Goal: Task Accomplishment & Management: Use online tool/utility

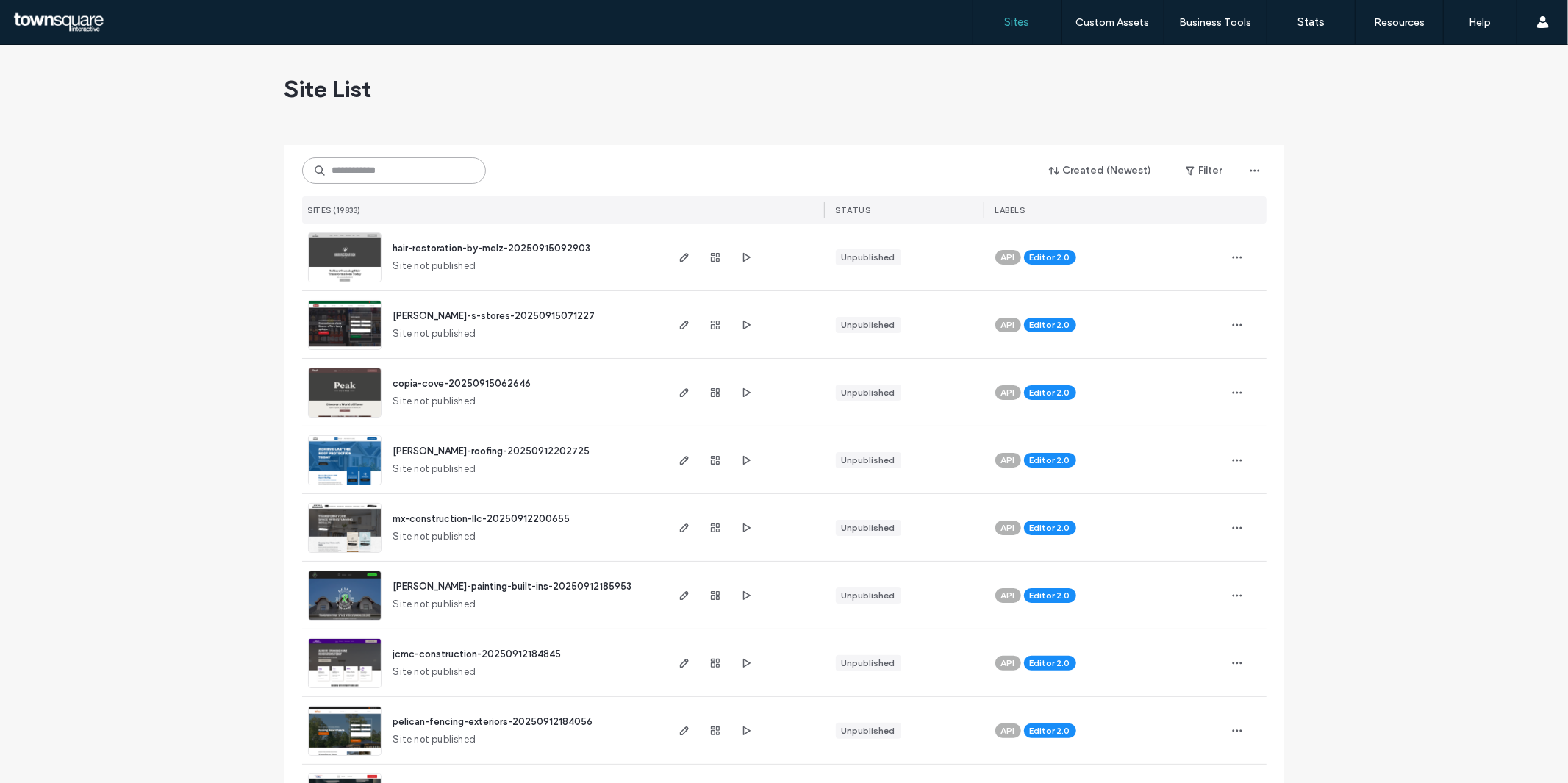
click at [363, 158] on input at bounding box center [395, 171] width 184 height 26
paste input "**********"
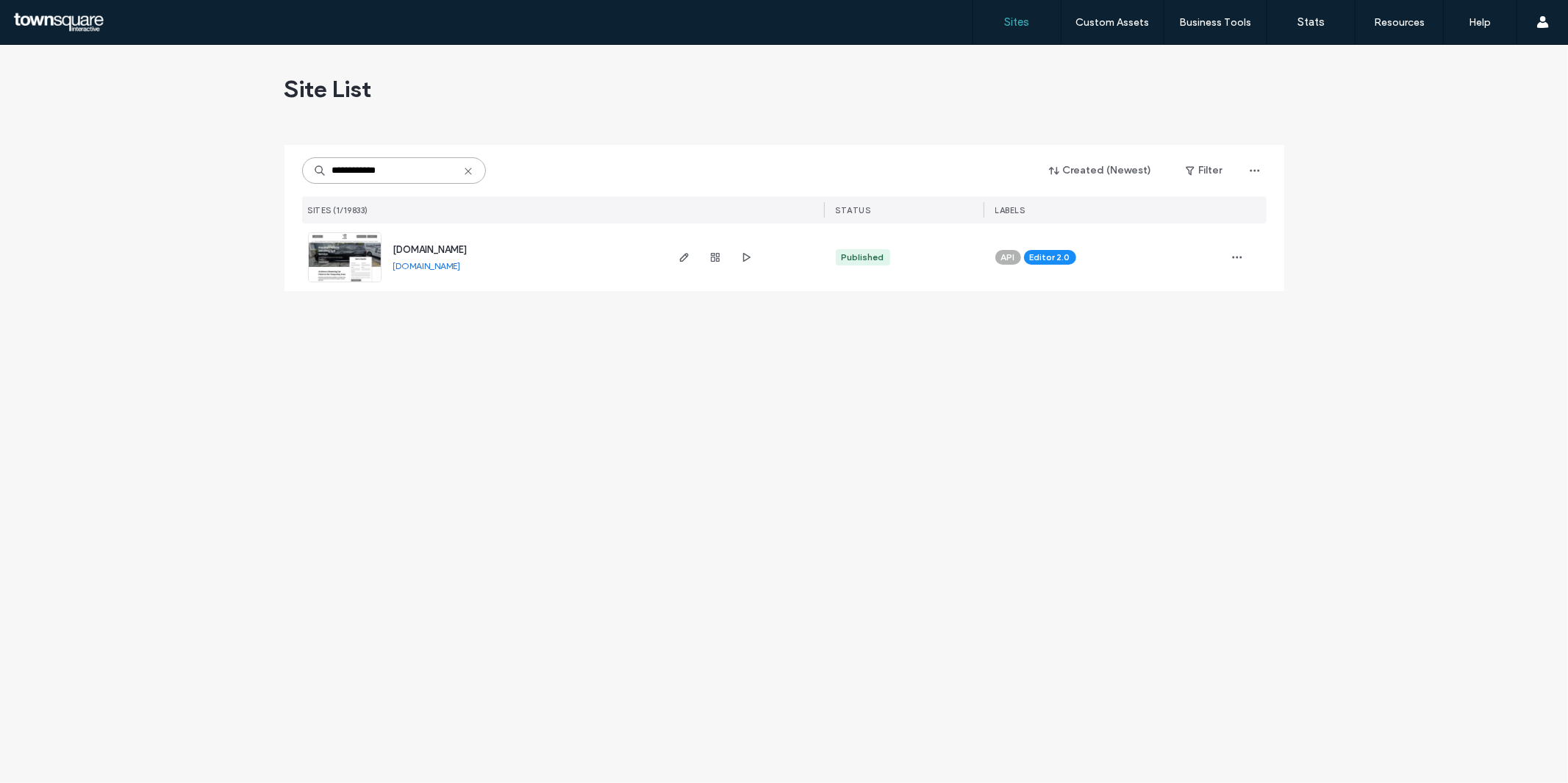
type input "**********"
click at [335, 267] on img at bounding box center [345, 283] width 72 height 100
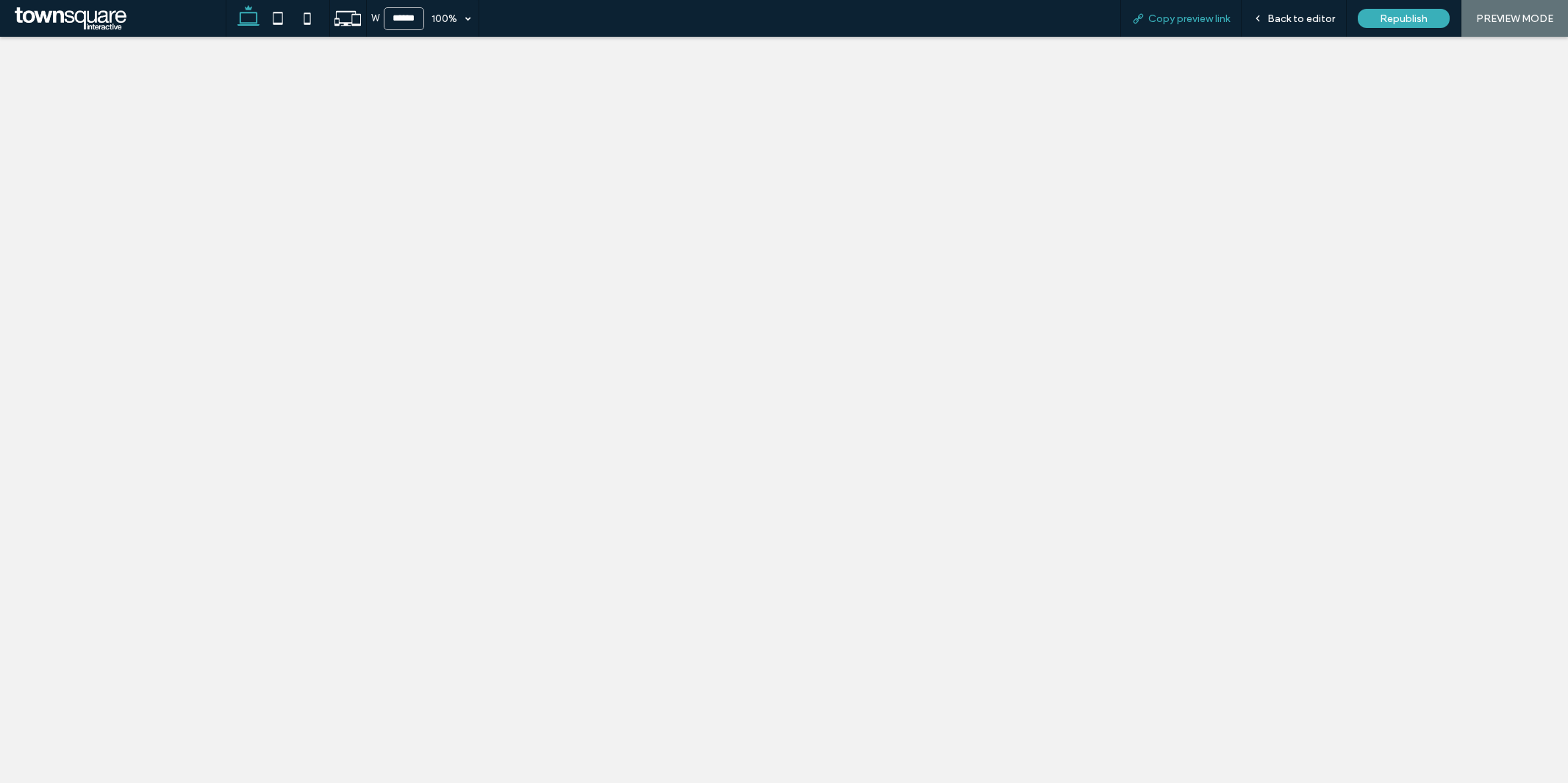
click at [1199, 20] on span "Copy preview link" at bounding box center [1189, 19] width 82 height 13
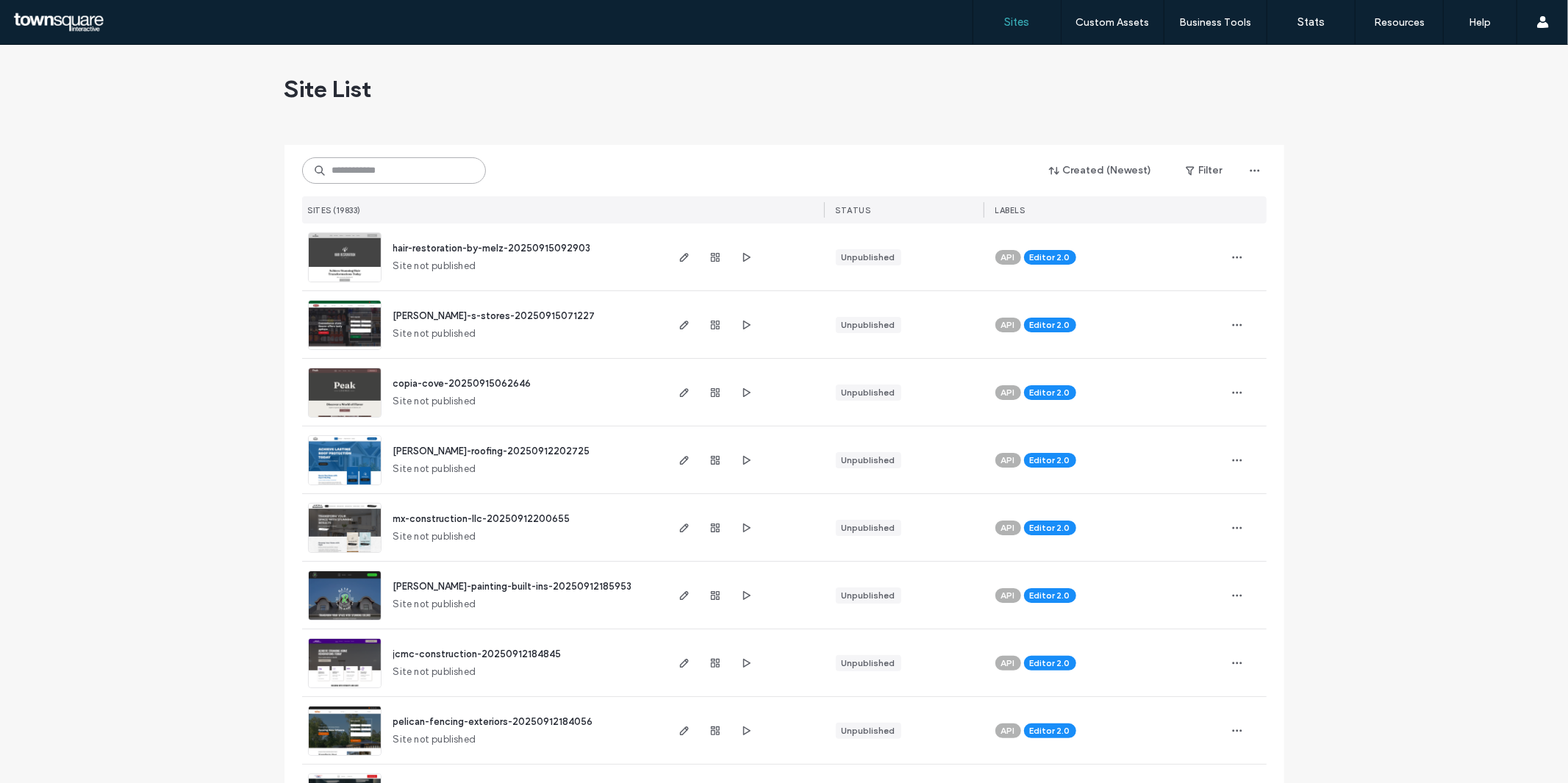
click at [378, 169] on input at bounding box center [395, 171] width 184 height 26
paste input "**********"
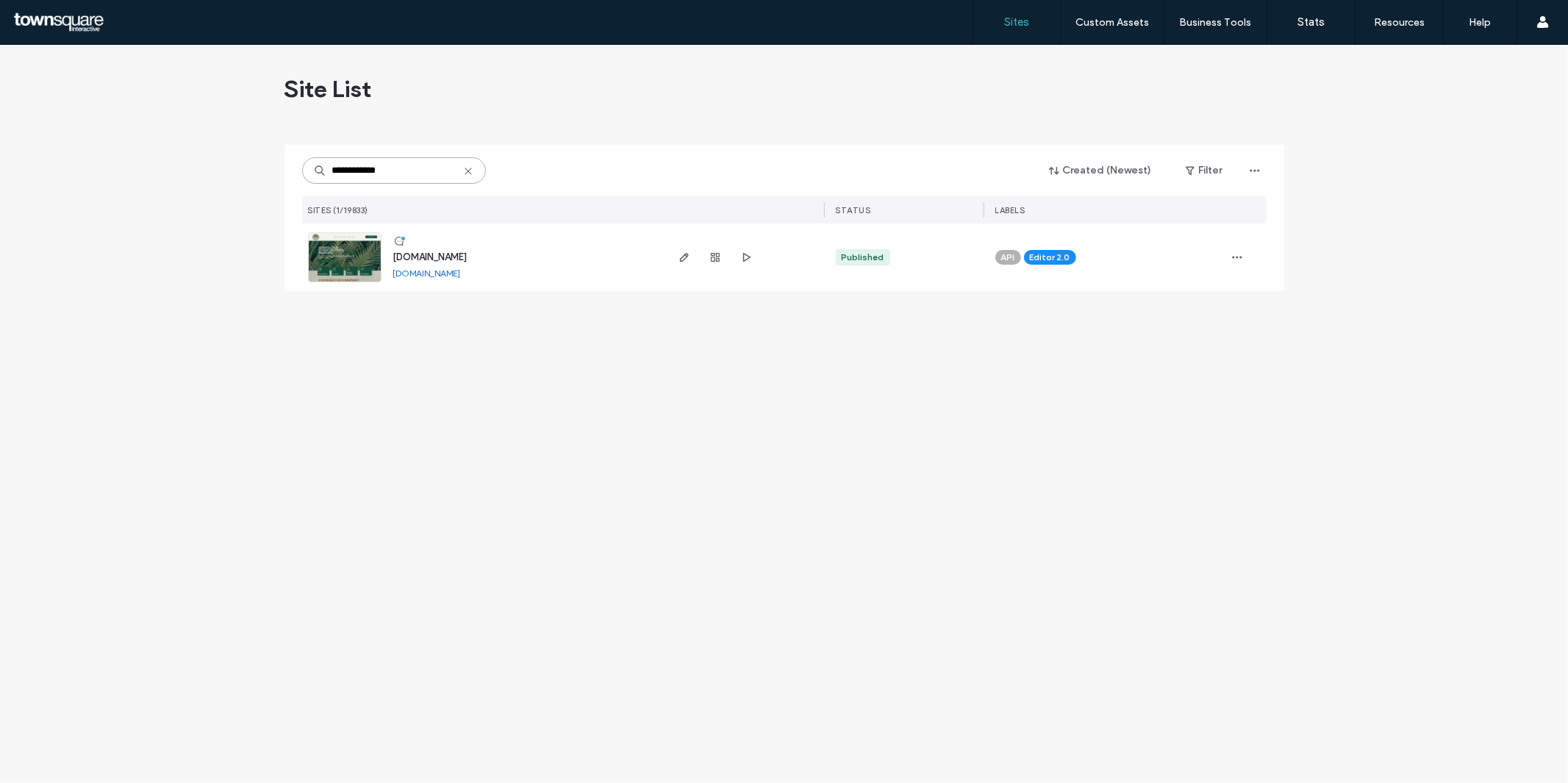
type input "**********"
click at [339, 253] on img at bounding box center [345, 283] width 72 height 100
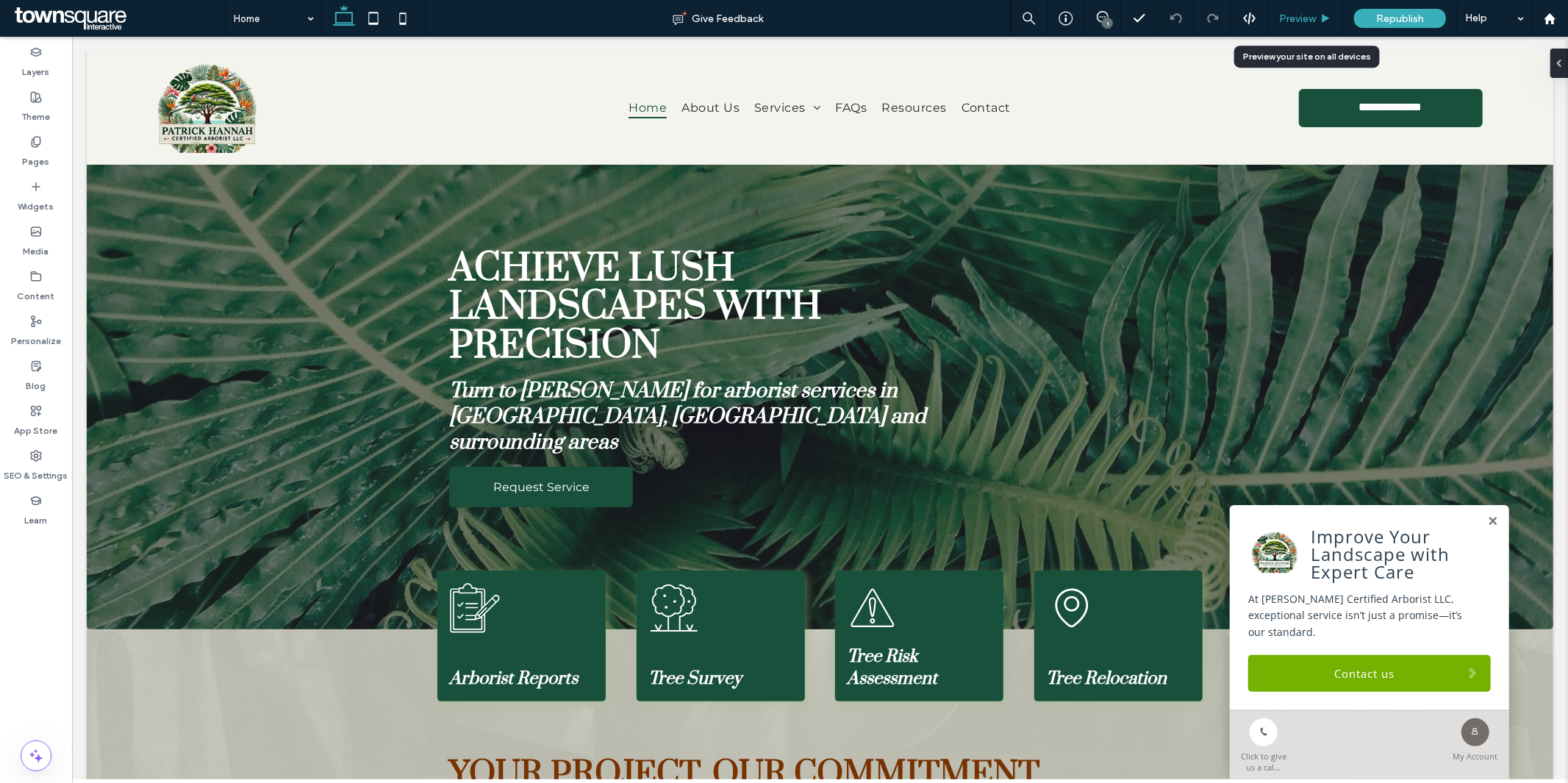
click at [1294, 17] on span "Preview" at bounding box center [1297, 19] width 37 height 13
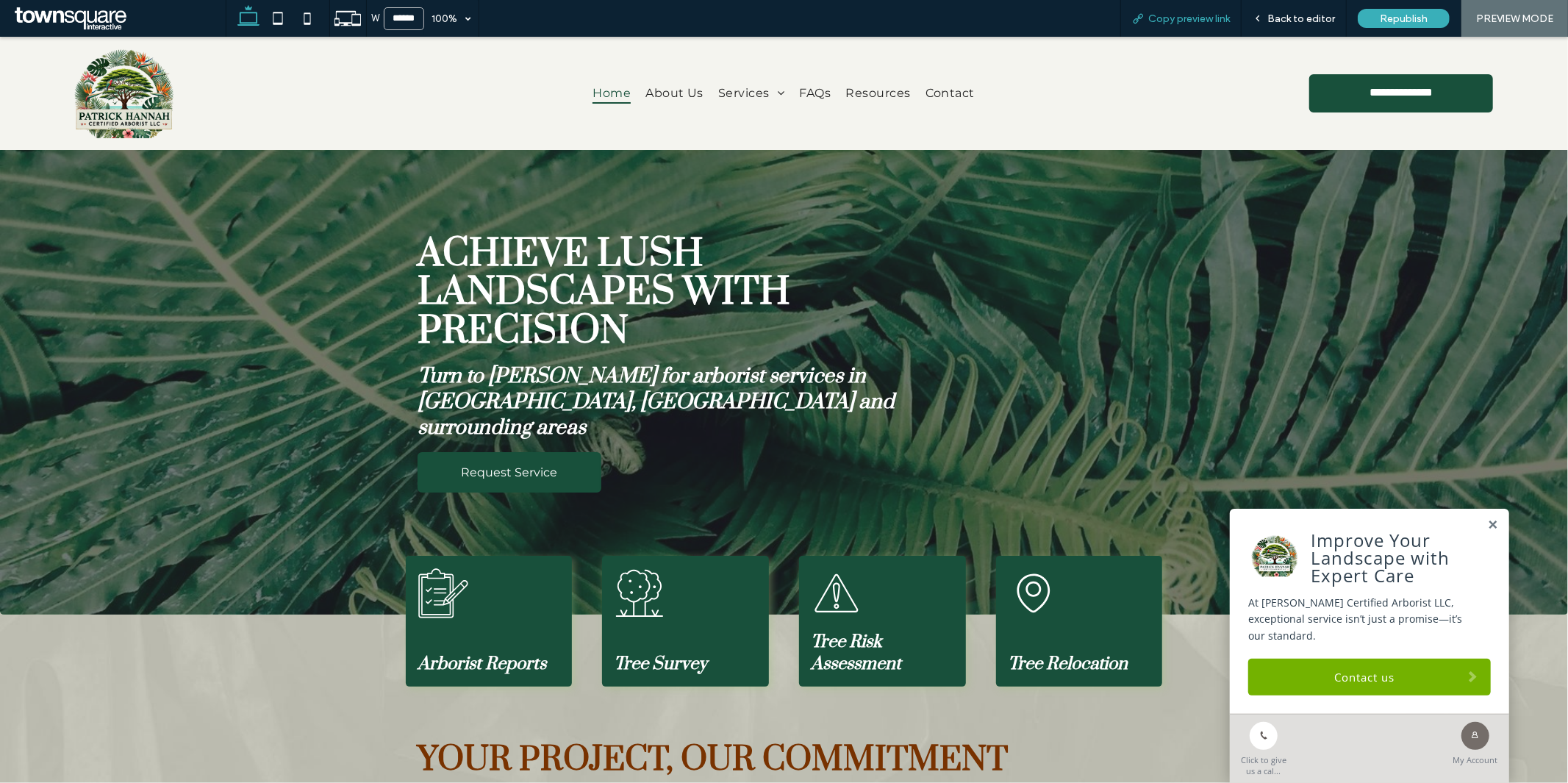
click at [1166, 11] on div "Copy preview link" at bounding box center [1181, 18] width 122 height 37
click at [1187, 18] on span "Copy preview link" at bounding box center [1189, 19] width 82 height 13
click at [1273, 18] on span "Back to editor" at bounding box center [1301, 19] width 68 height 13
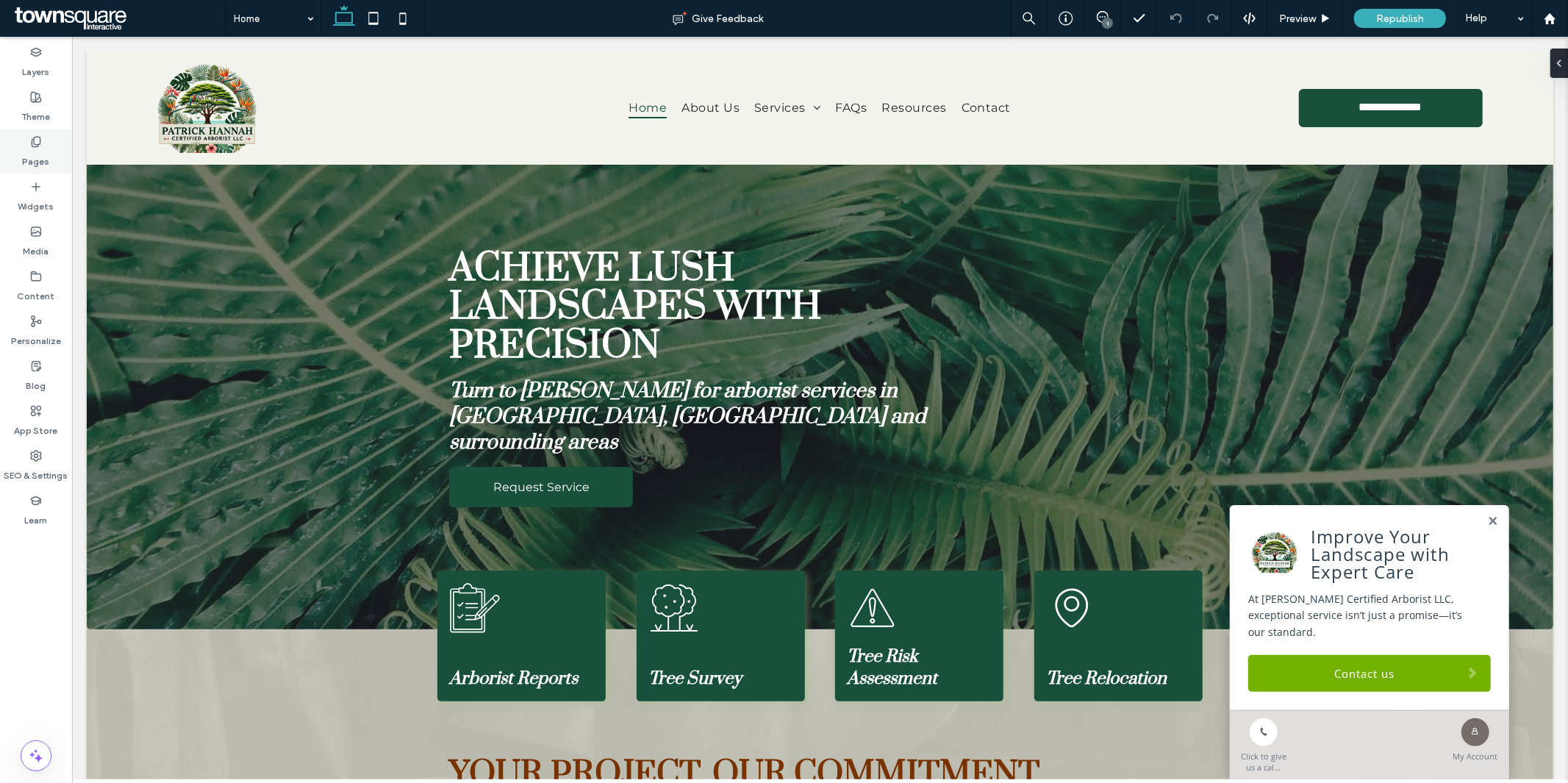
click at [61, 144] on div "Pages" at bounding box center [36, 152] width 72 height 45
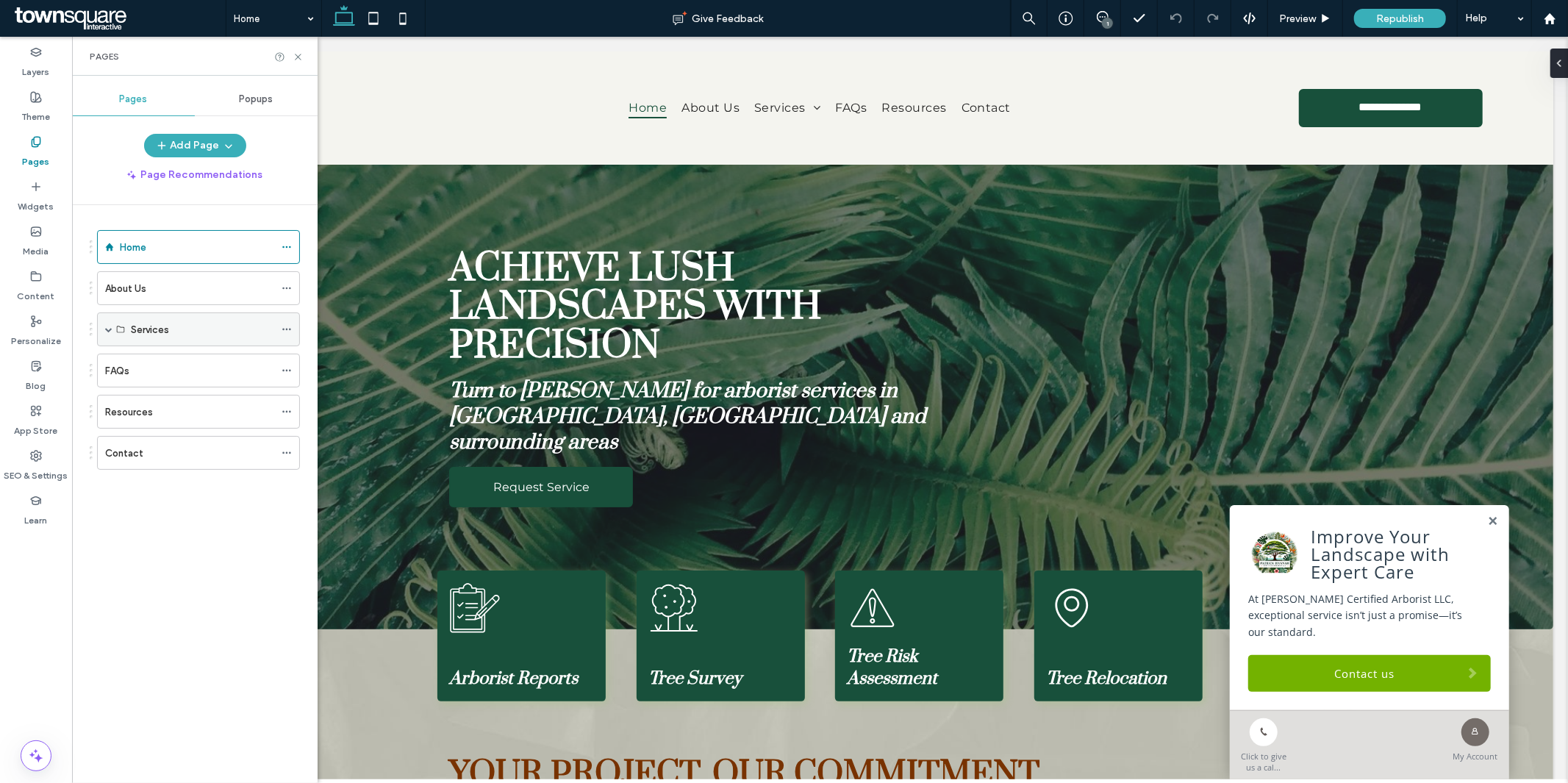
click at [102, 323] on div "Services" at bounding box center [199, 329] width 203 height 34
click at [107, 328] on span at bounding box center [108, 329] width 7 height 7
click at [290, 411] on icon at bounding box center [287, 412] width 10 height 10
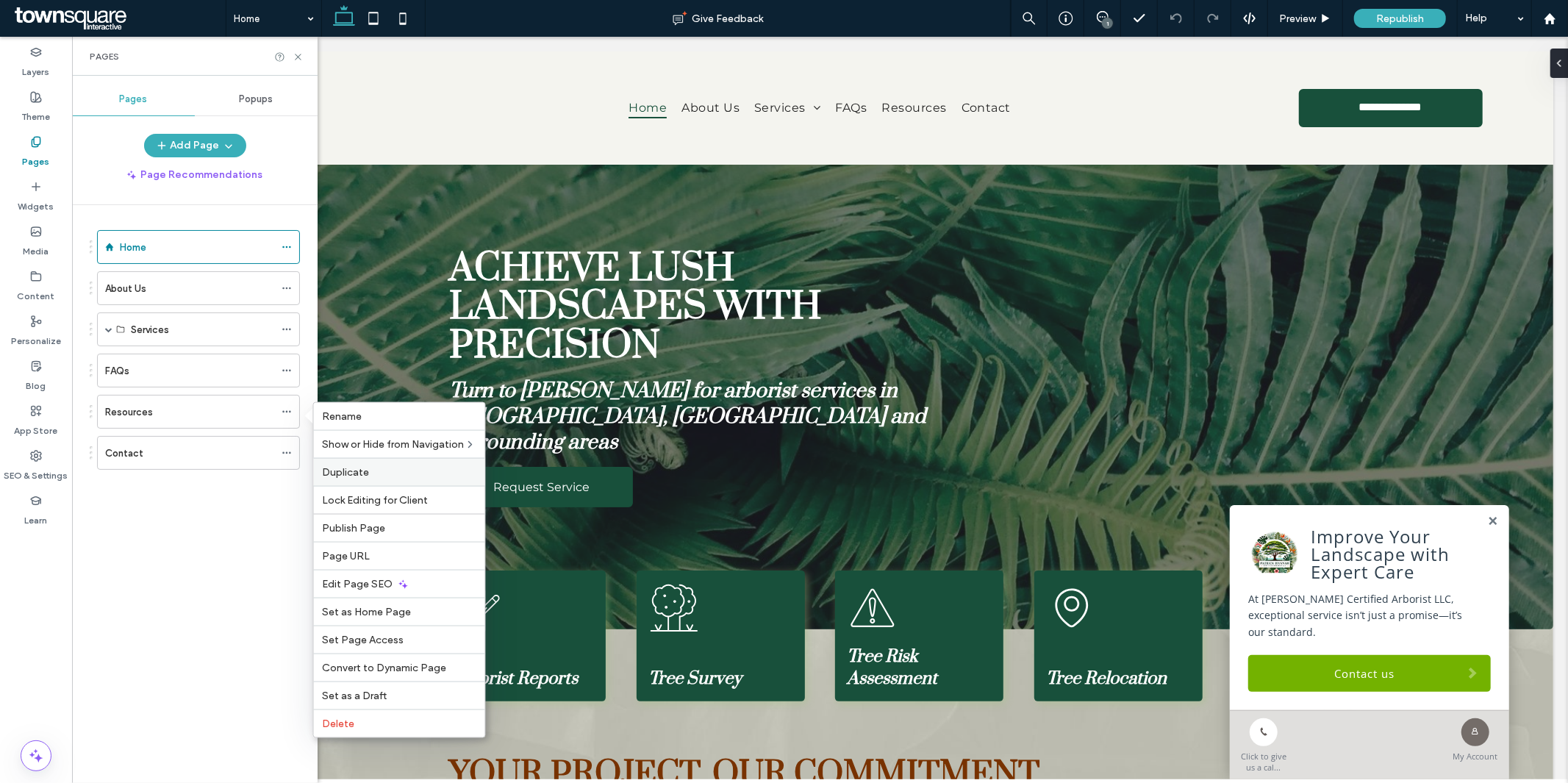
click at [361, 465] on div "Duplicate" at bounding box center [399, 472] width 171 height 28
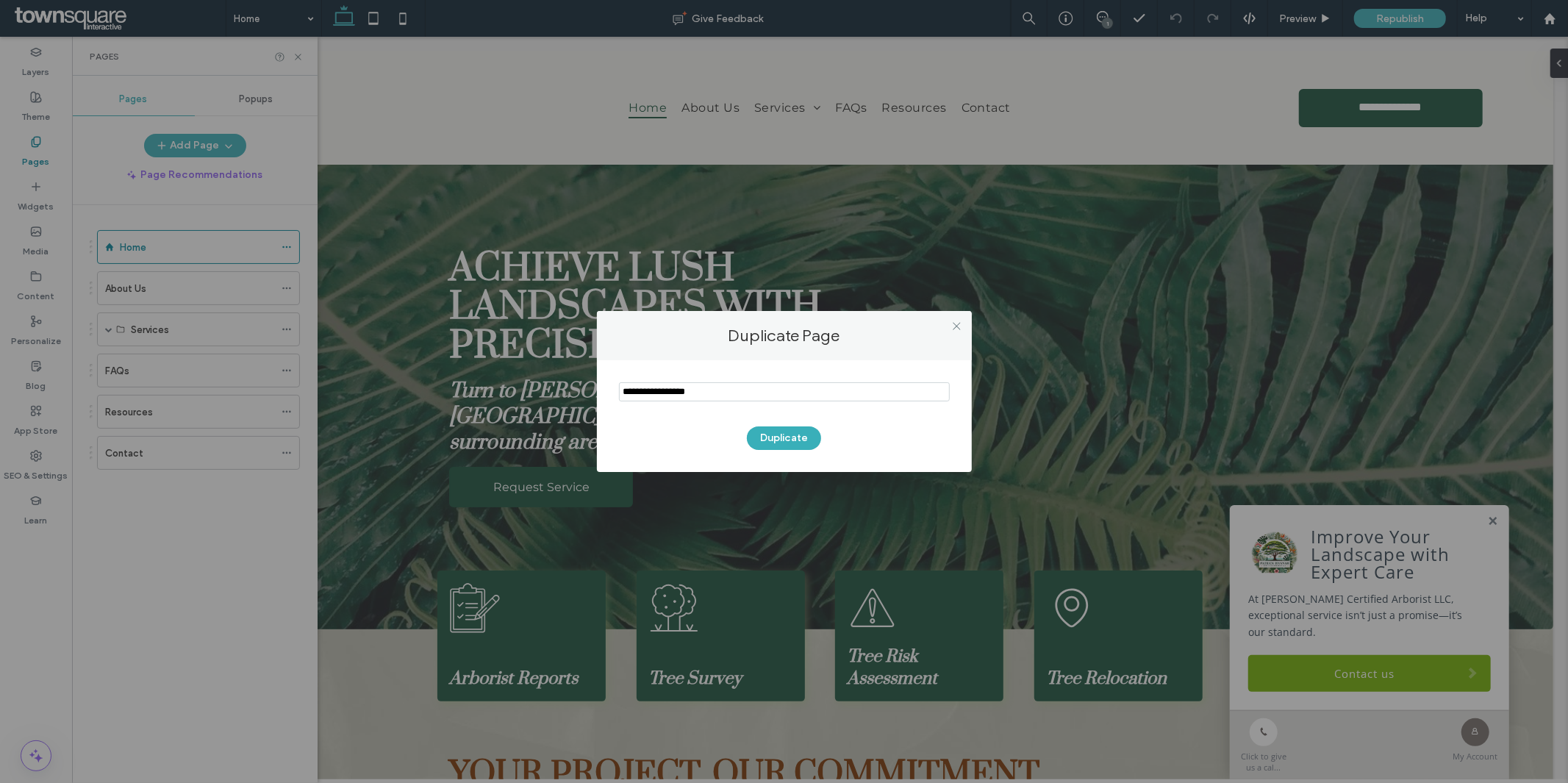
drag, startPoint x: 733, startPoint y: 392, endPoint x: 600, endPoint y: 394, distance: 133.0
click at [604, 394] on div "Duplicate" at bounding box center [784, 416] width 375 height 112
type input "**********"
click at [796, 439] on button "Duplicate" at bounding box center [784, 438] width 74 height 23
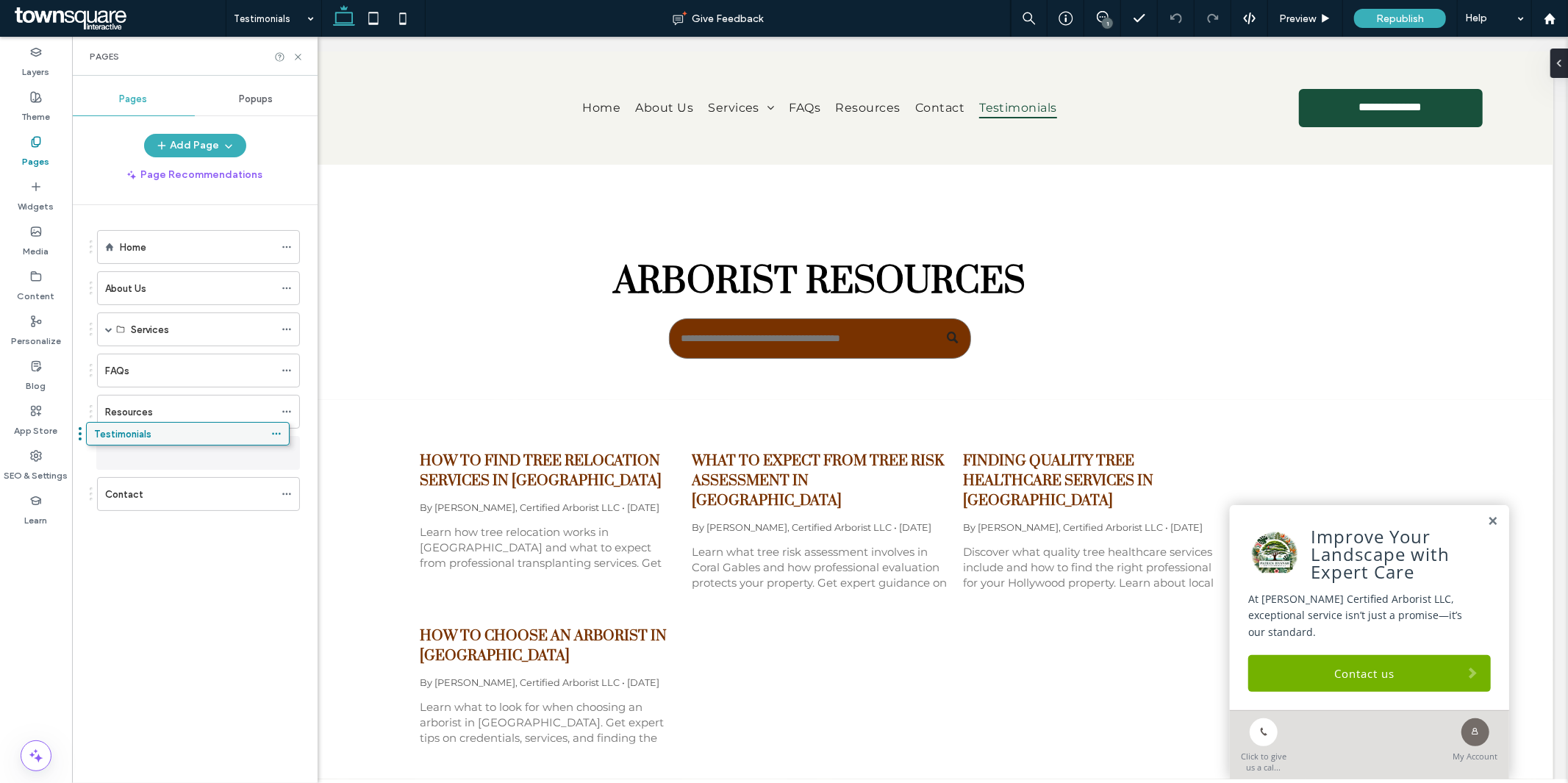
drag, startPoint x: 186, startPoint y: 490, endPoint x: 175, endPoint y: 429, distance: 62.0
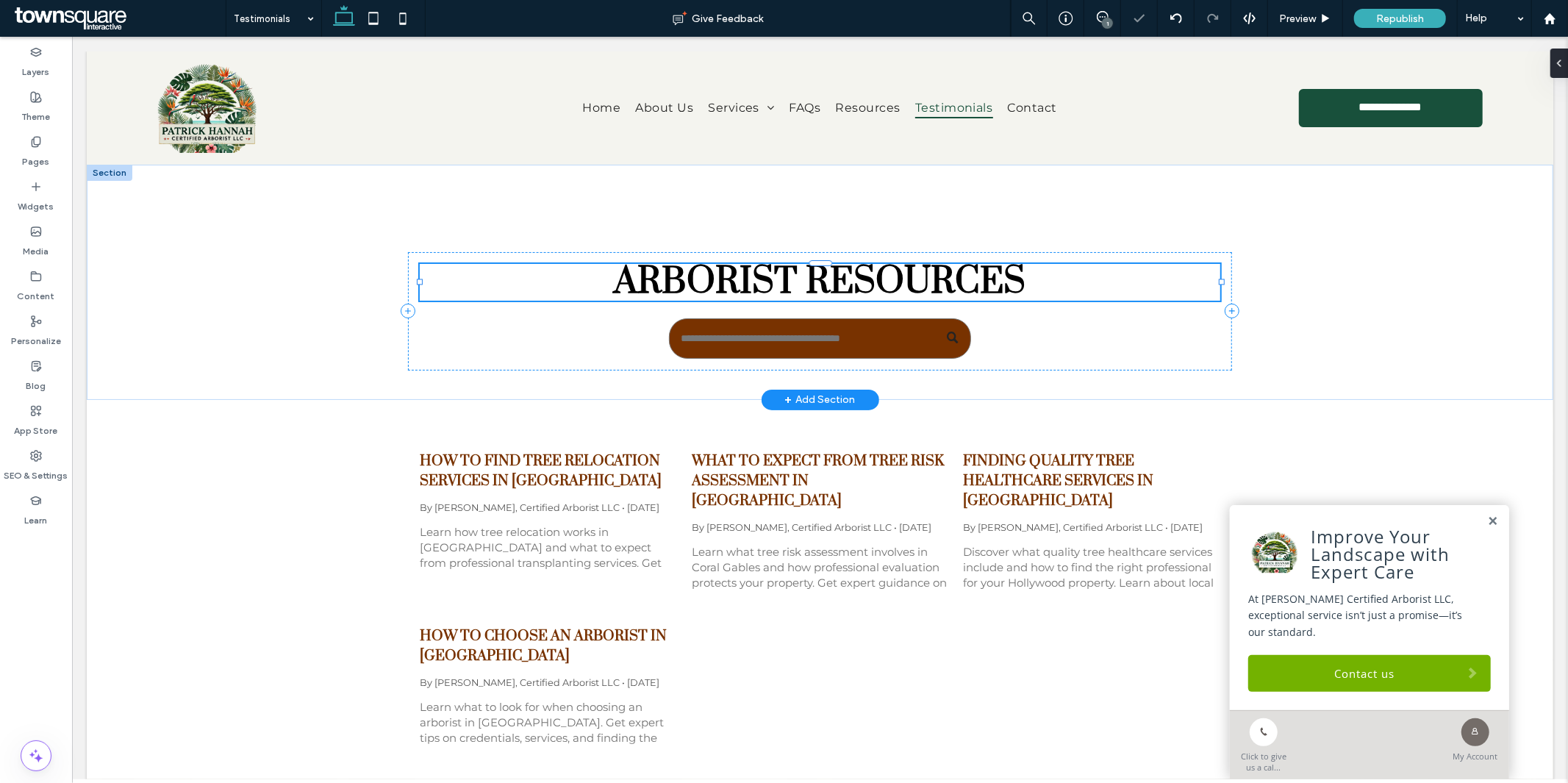
click at [804, 283] on div "Arborist resources" at bounding box center [819, 282] width 800 height 37
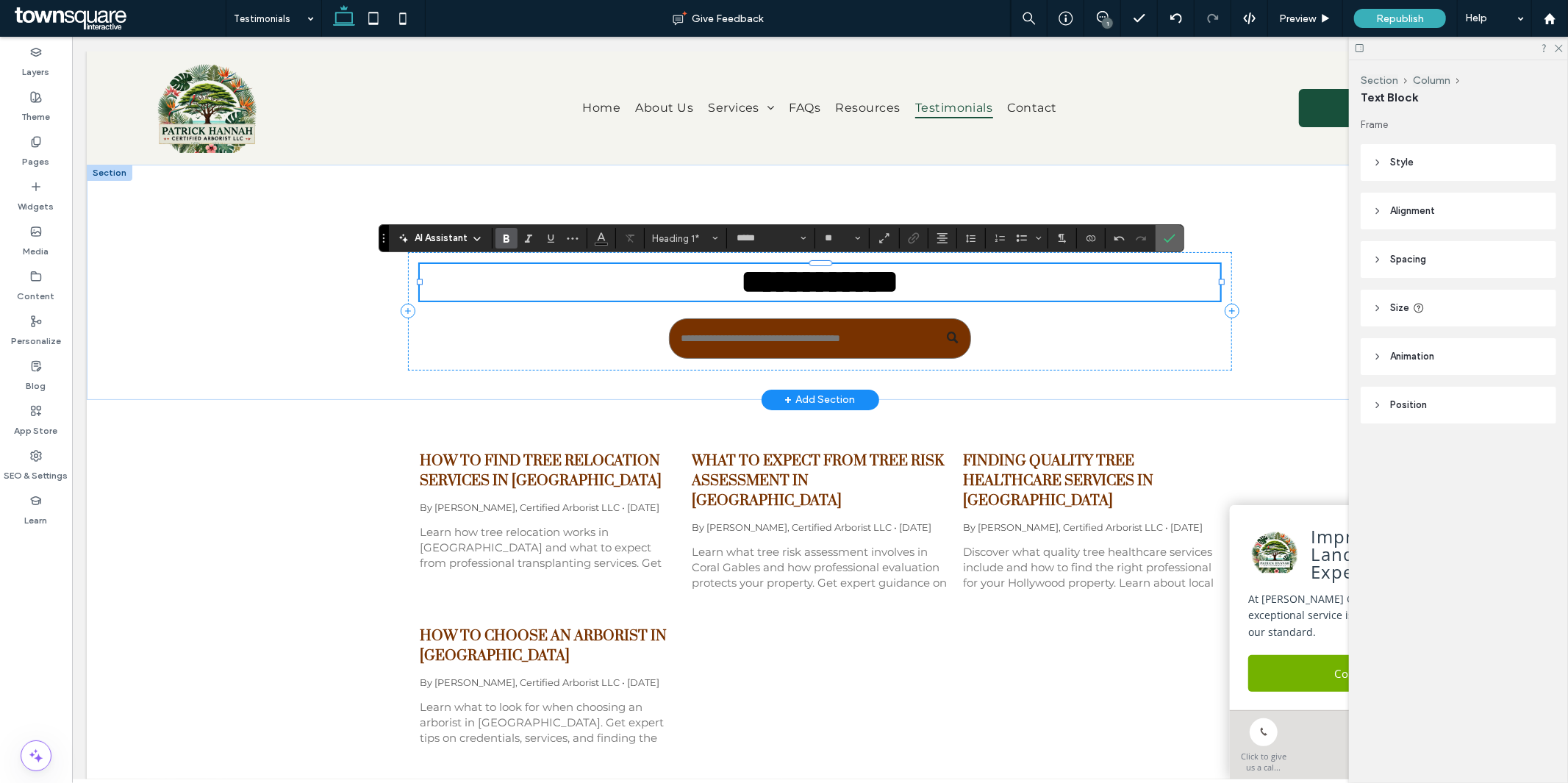
click at [1165, 243] on icon "Confirm" at bounding box center [1169, 238] width 12 height 12
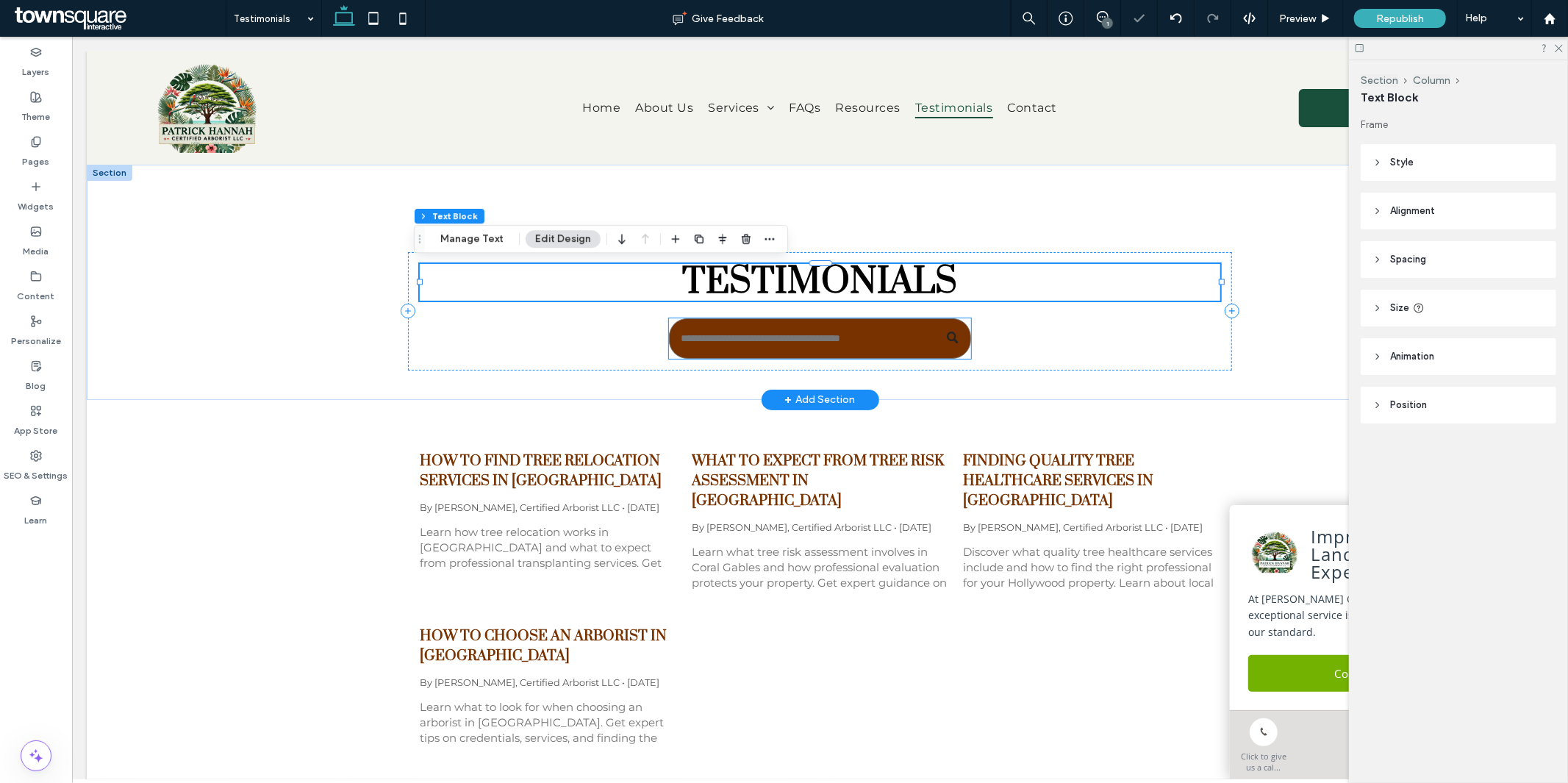
click at [889, 328] on input "Search" at bounding box center [819, 338] width 302 height 41
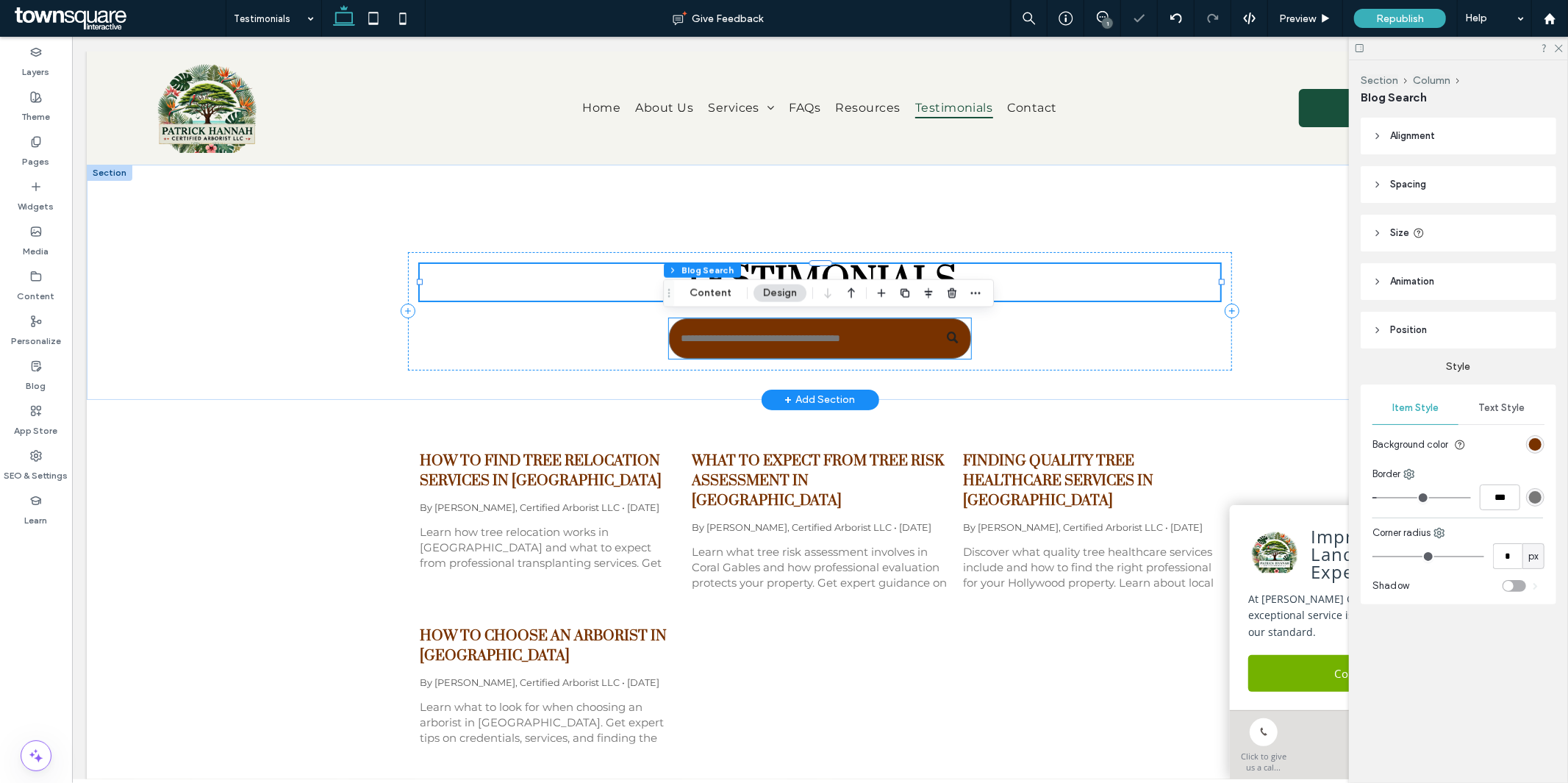
type input "*"
type input "**"
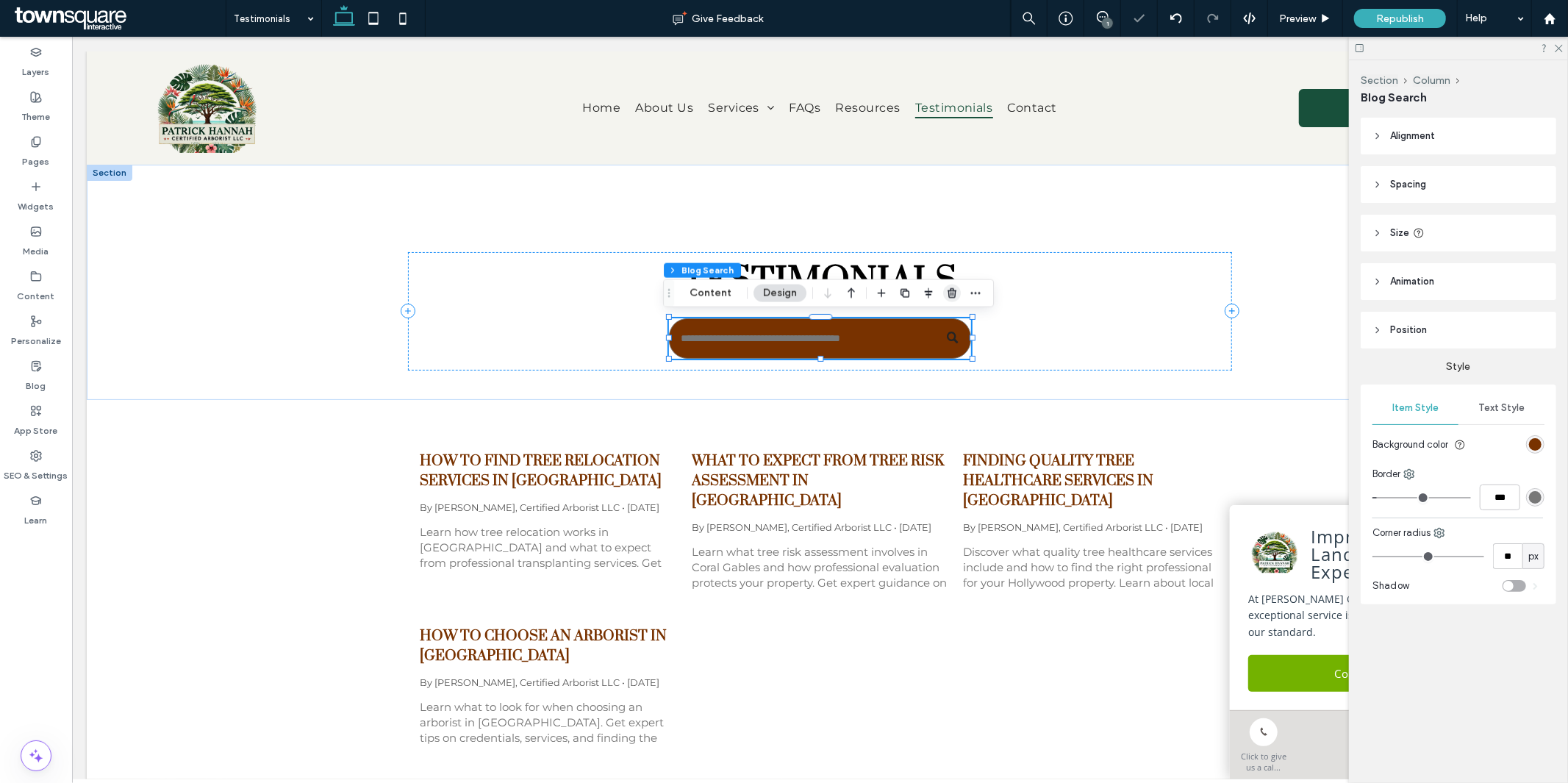
click at [952, 290] on use "button" at bounding box center [952, 293] width 9 height 10
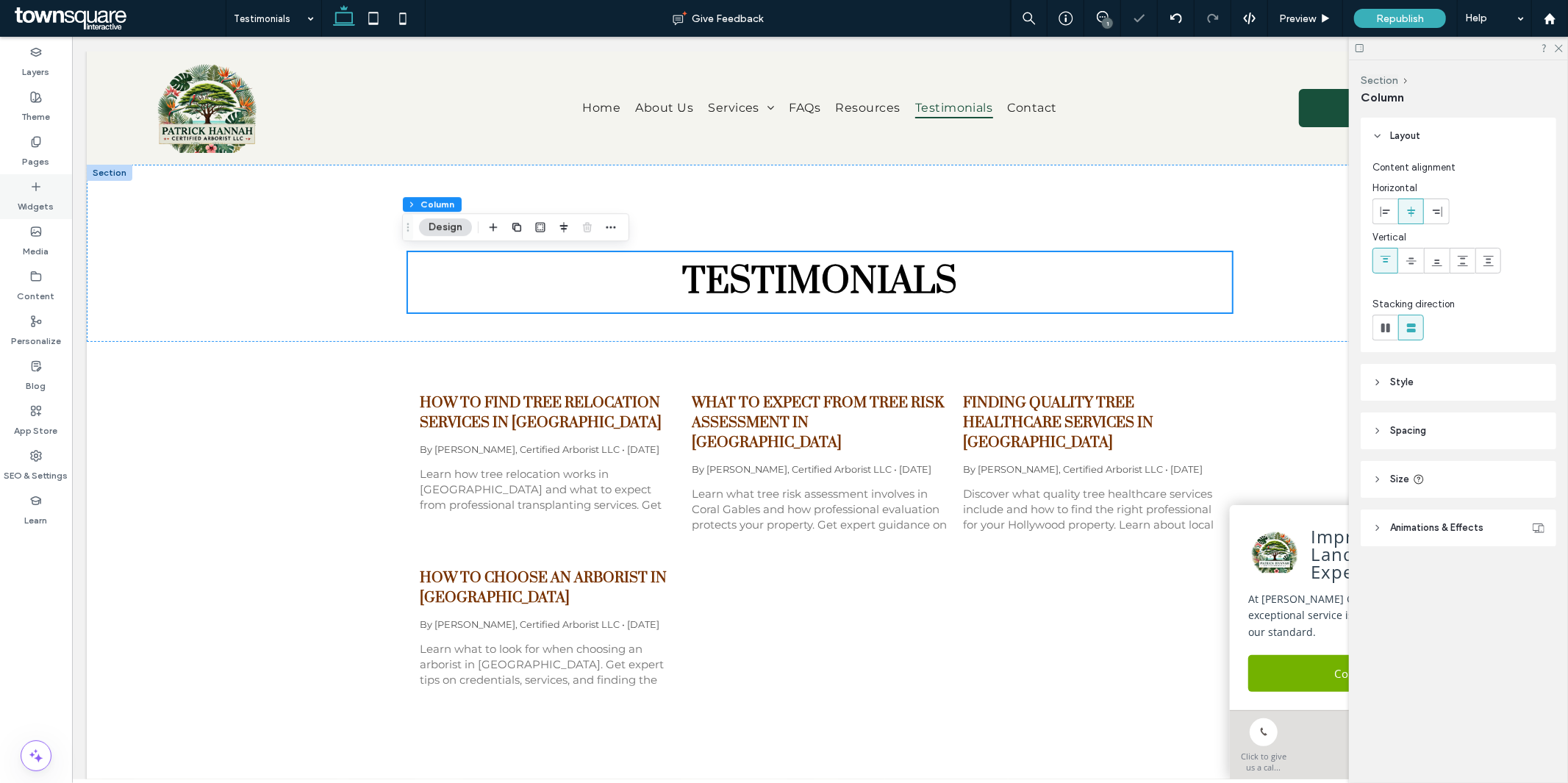
click at [46, 193] on label "Widgets" at bounding box center [36, 203] width 36 height 21
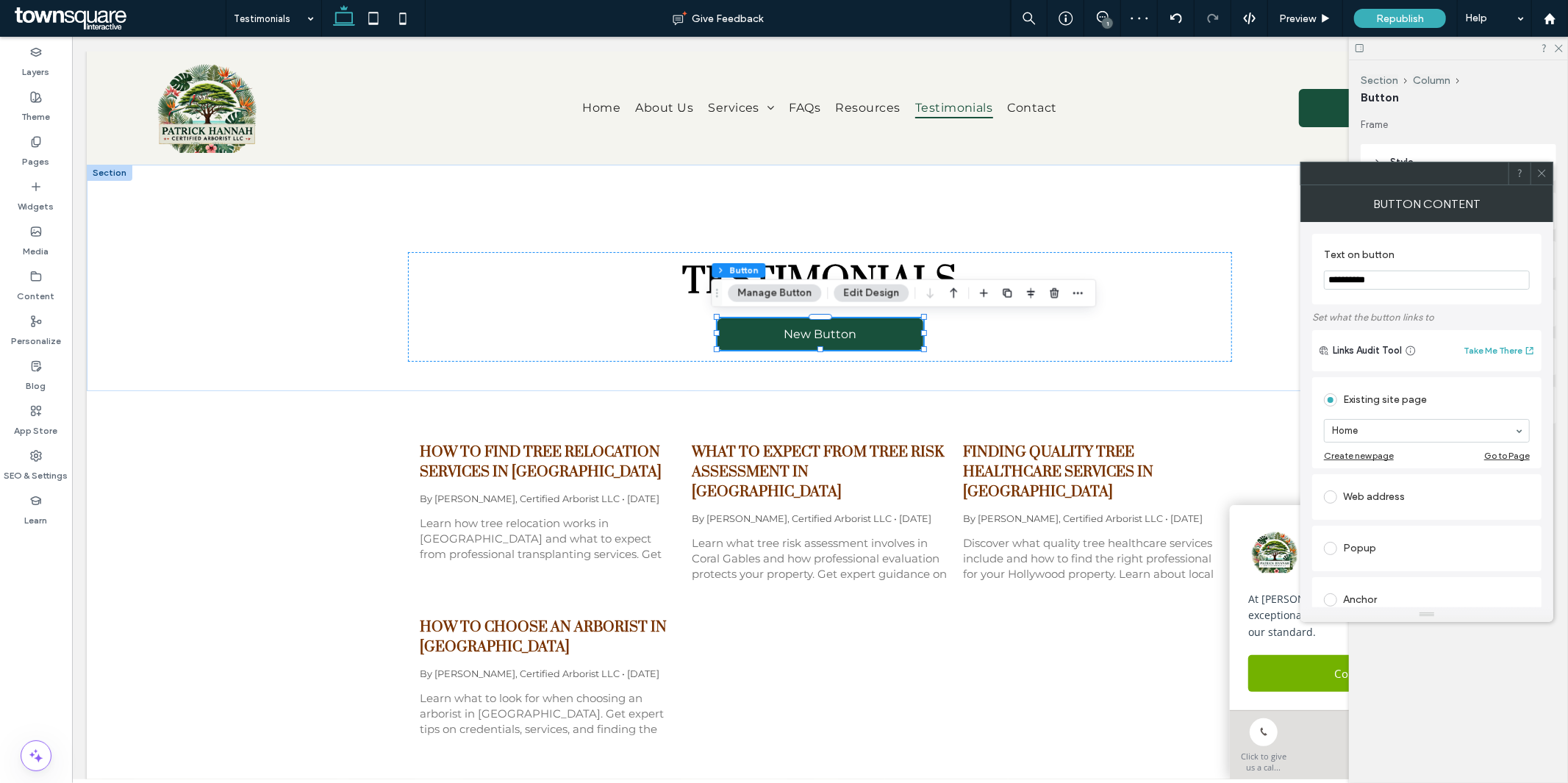
drag, startPoint x: 1404, startPoint y: 285, endPoint x: 1303, endPoint y: 284, distance: 101.0
click at [1303, 284] on div "**********" at bounding box center [1427, 414] width 253 height 385
type input "**********"
click at [1505, 223] on div "**********" at bounding box center [1427, 576] width 230 height 709
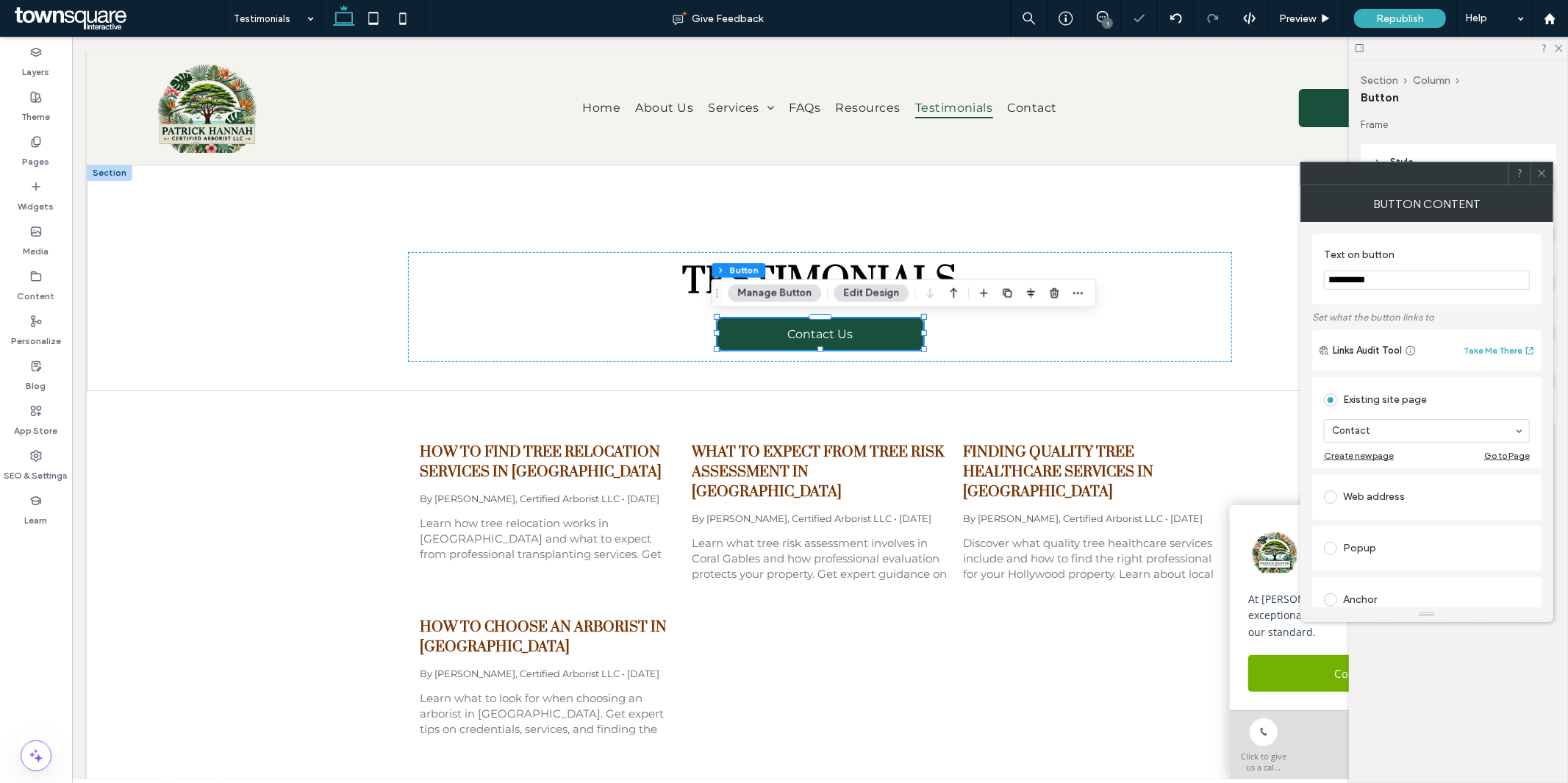
click at [1541, 183] on span at bounding box center [1542, 174] width 11 height 22
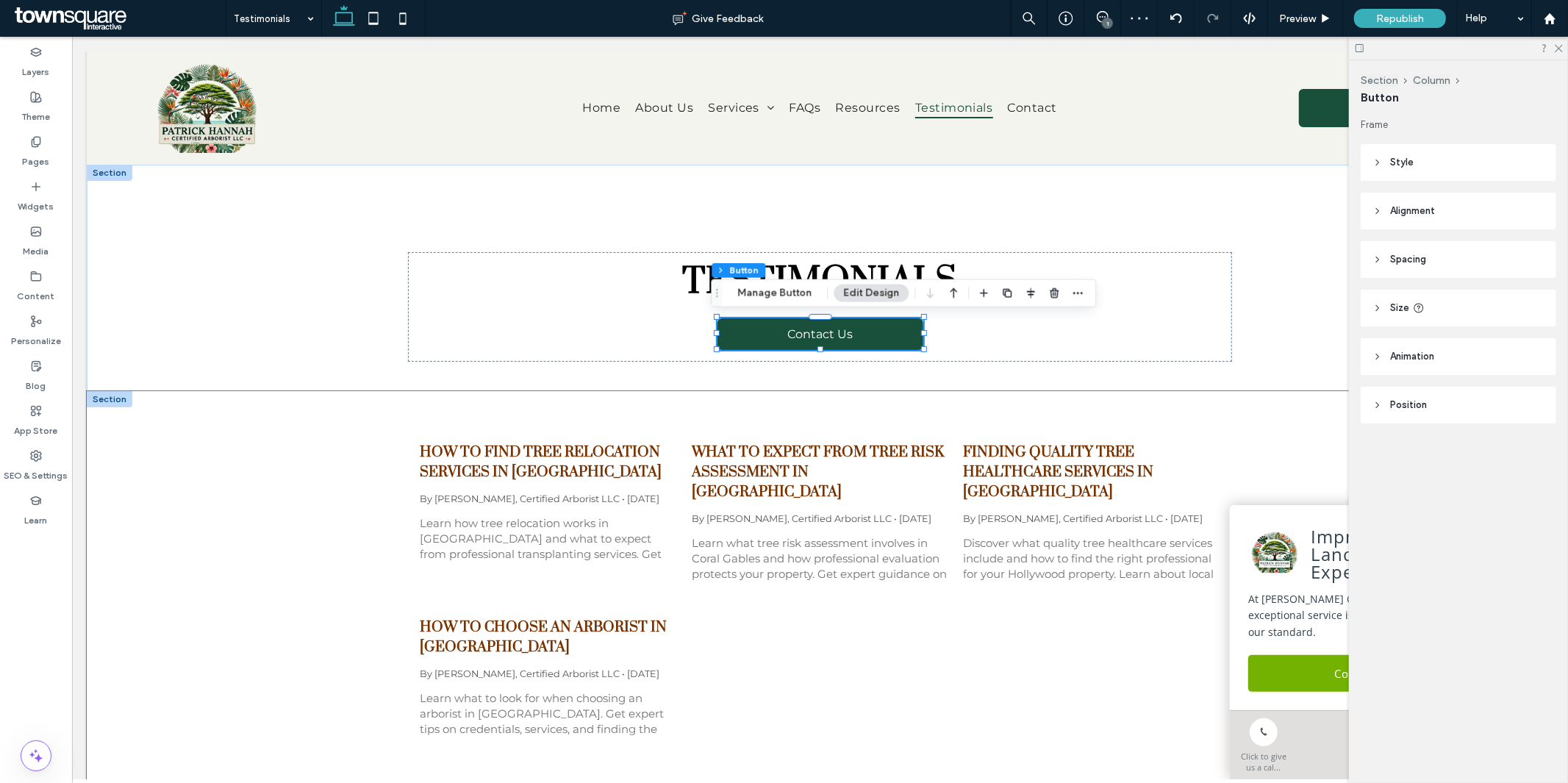
click at [275, 515] on div "How to Find Tree Relocation Services in Homestead By Patrick Hannah, Certified …" at bounding box center [819, 632] width 1466 height 484
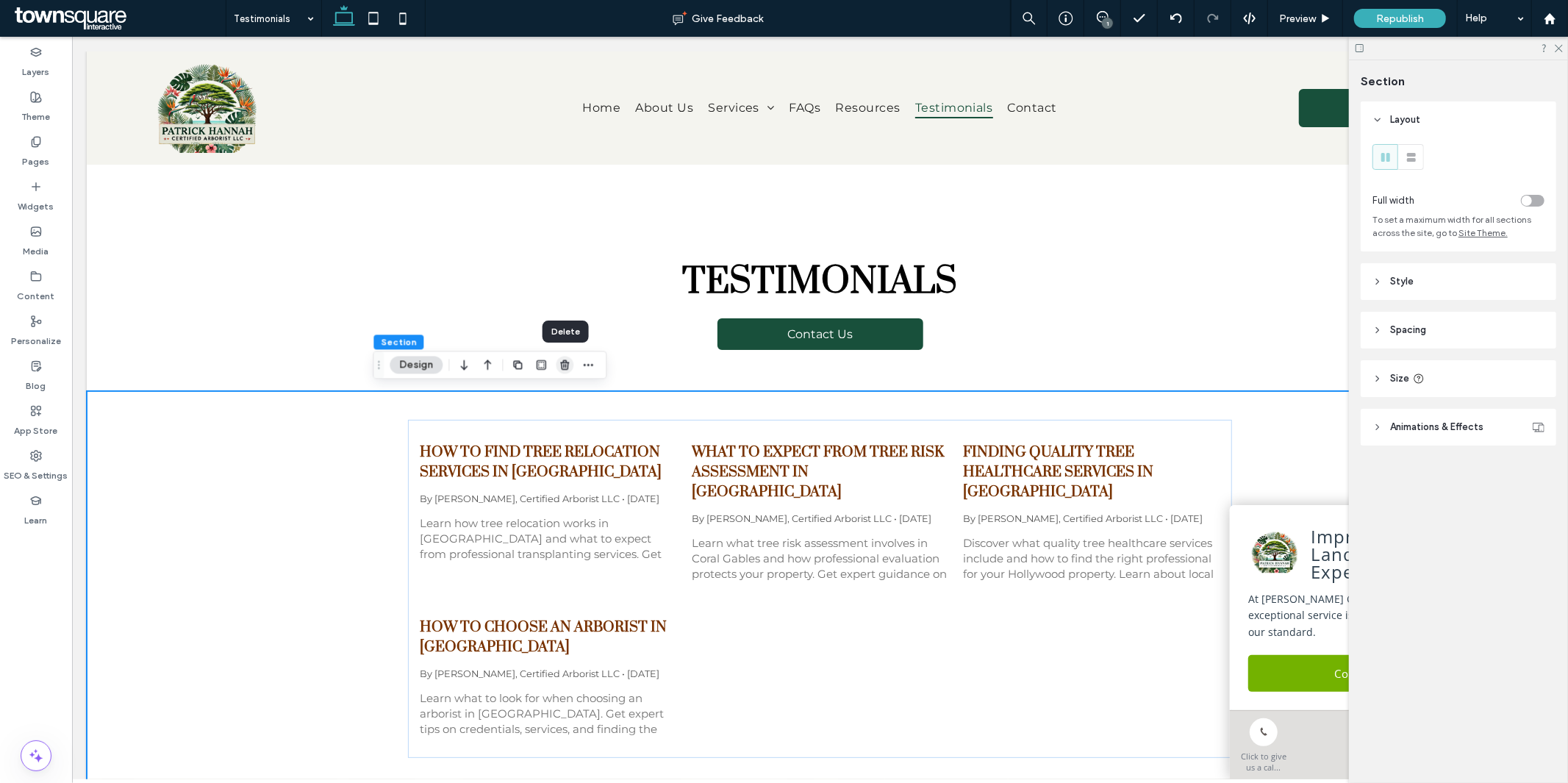
click at [568, 363] on use "button" at bounding box center [564, 365] width 9 height 10
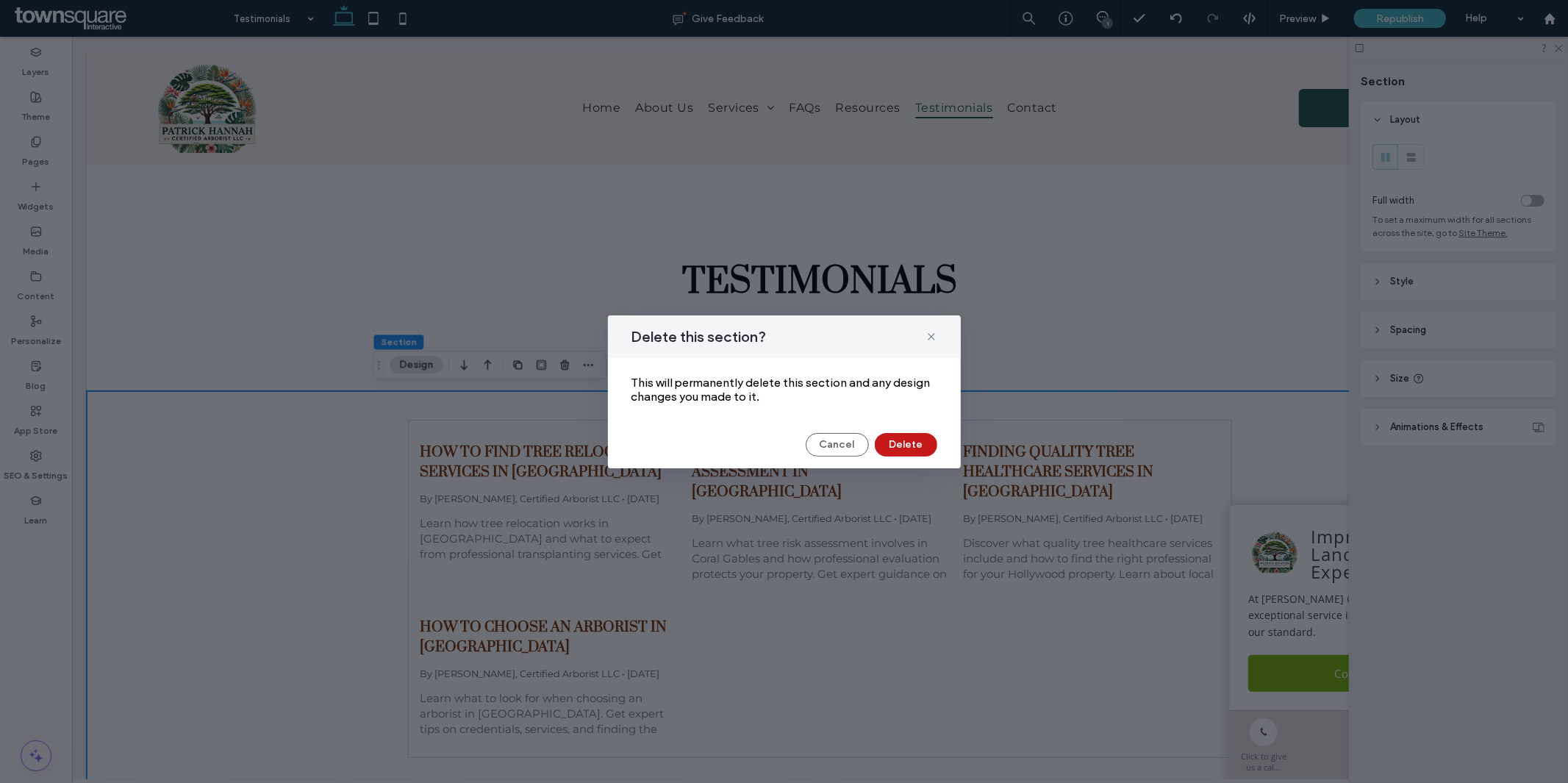
drag, startPoint x: 922, startPoint y: 444, endPoint x: 849, endPoint y: 407, distance: 81.8
click at [922, 444] on button "Delete" at bounding box center [906, 444] width 62 height 23
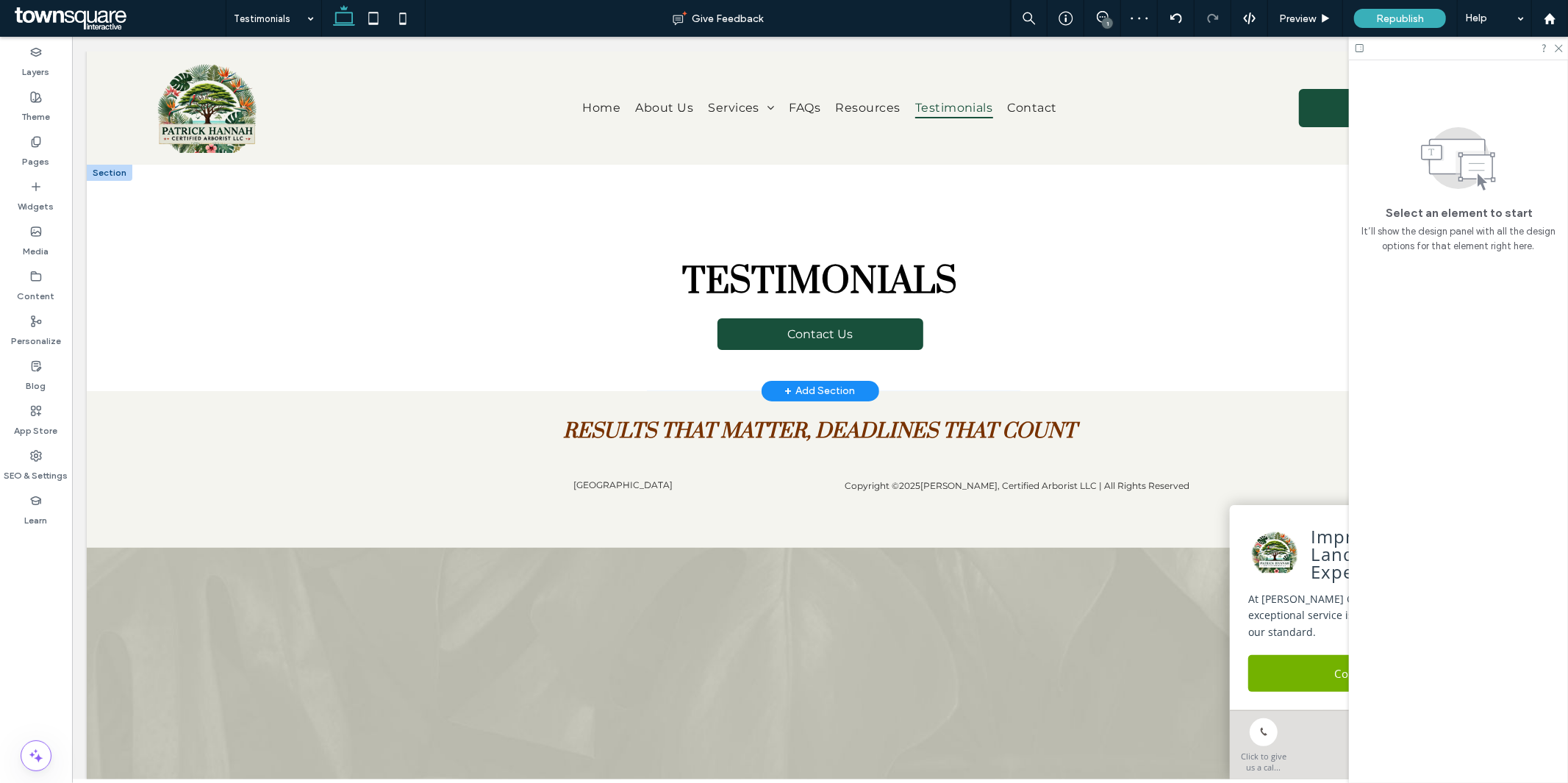
click at [826, 383] on div "+ Add Section" at bounding box center [820, 391] width 70 height 16
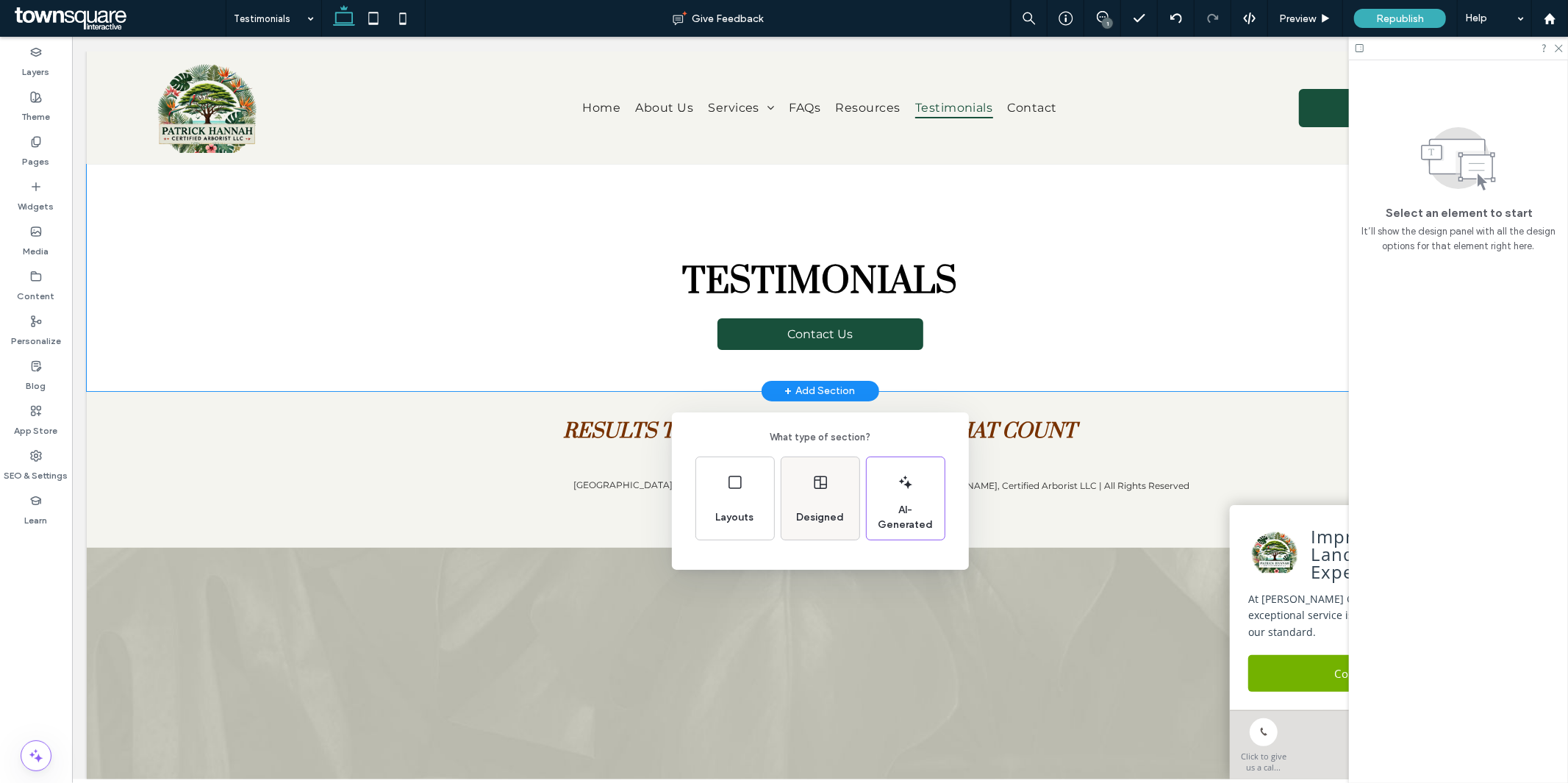
drag, startPoint x: 814, startPoint y: 488, endPoint x: 671, endPoint y: 860, distance: 398.5
click at [814, 488] on icon at bounding box center [820, 483] width 18 height 18
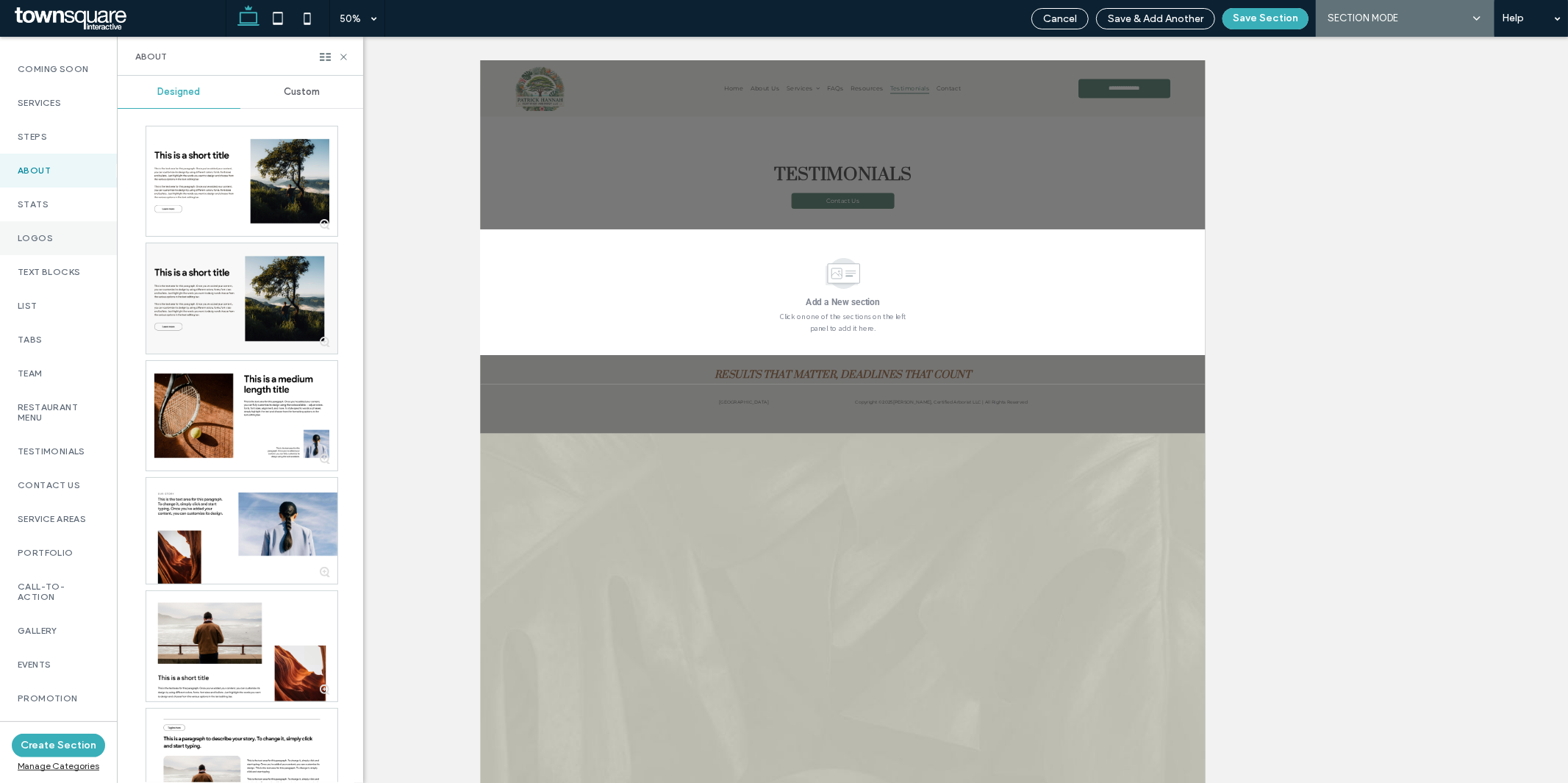
scroll to position [245, 0]
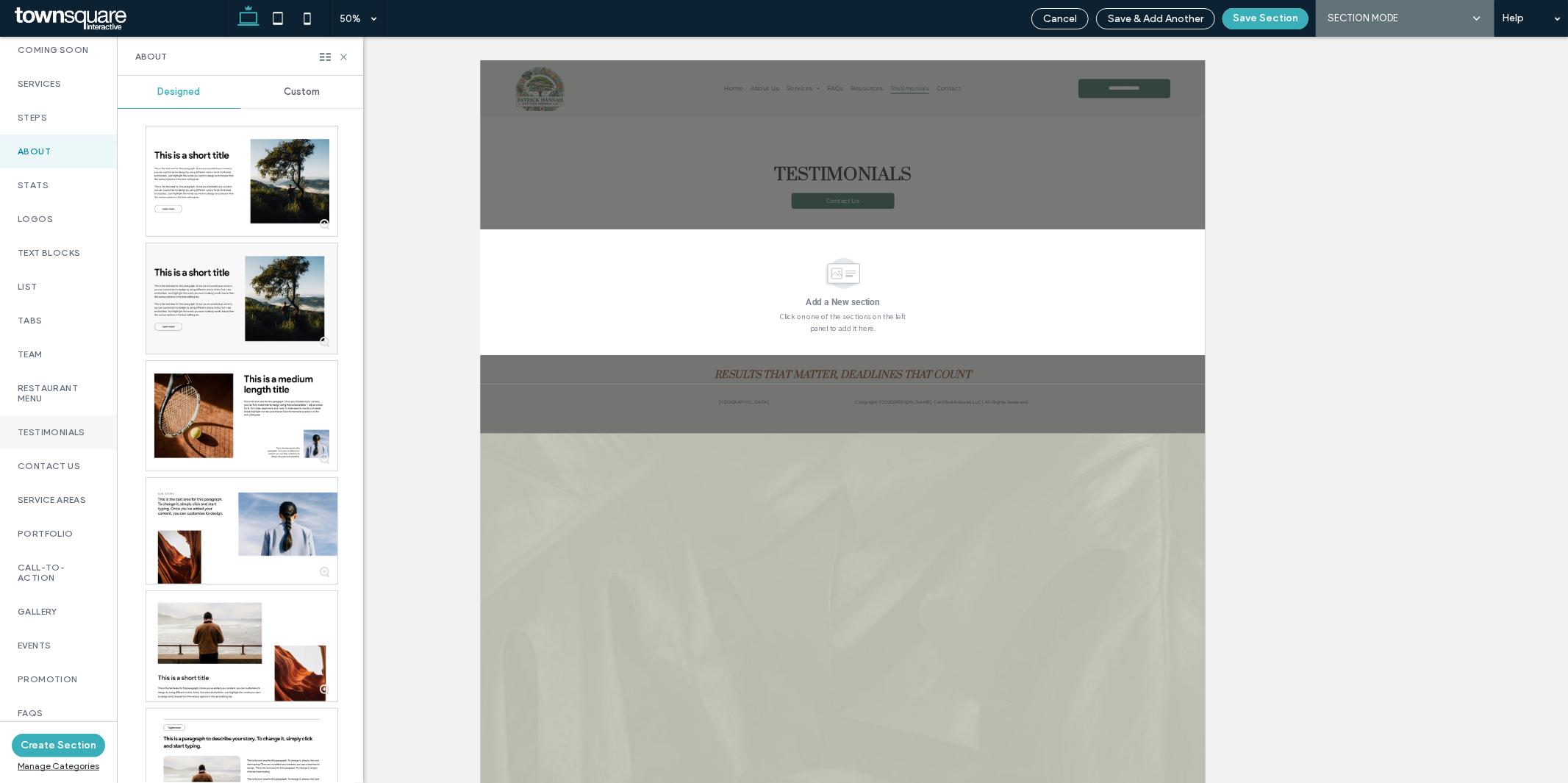
click at [68, 429] on div "Testimonials" at bounding box center [58, 432] width 117 height 34
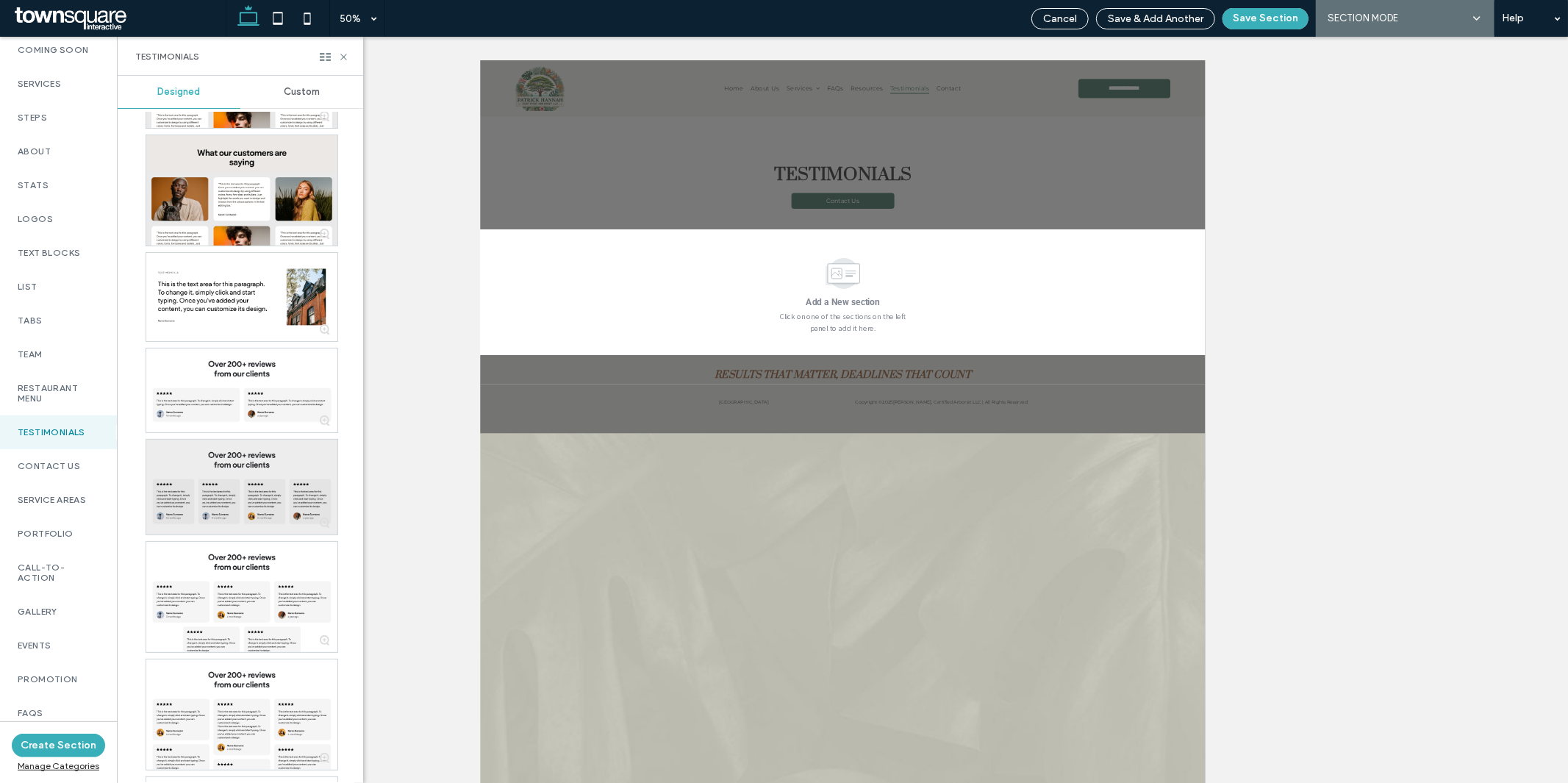
scroll to position [736, 0]
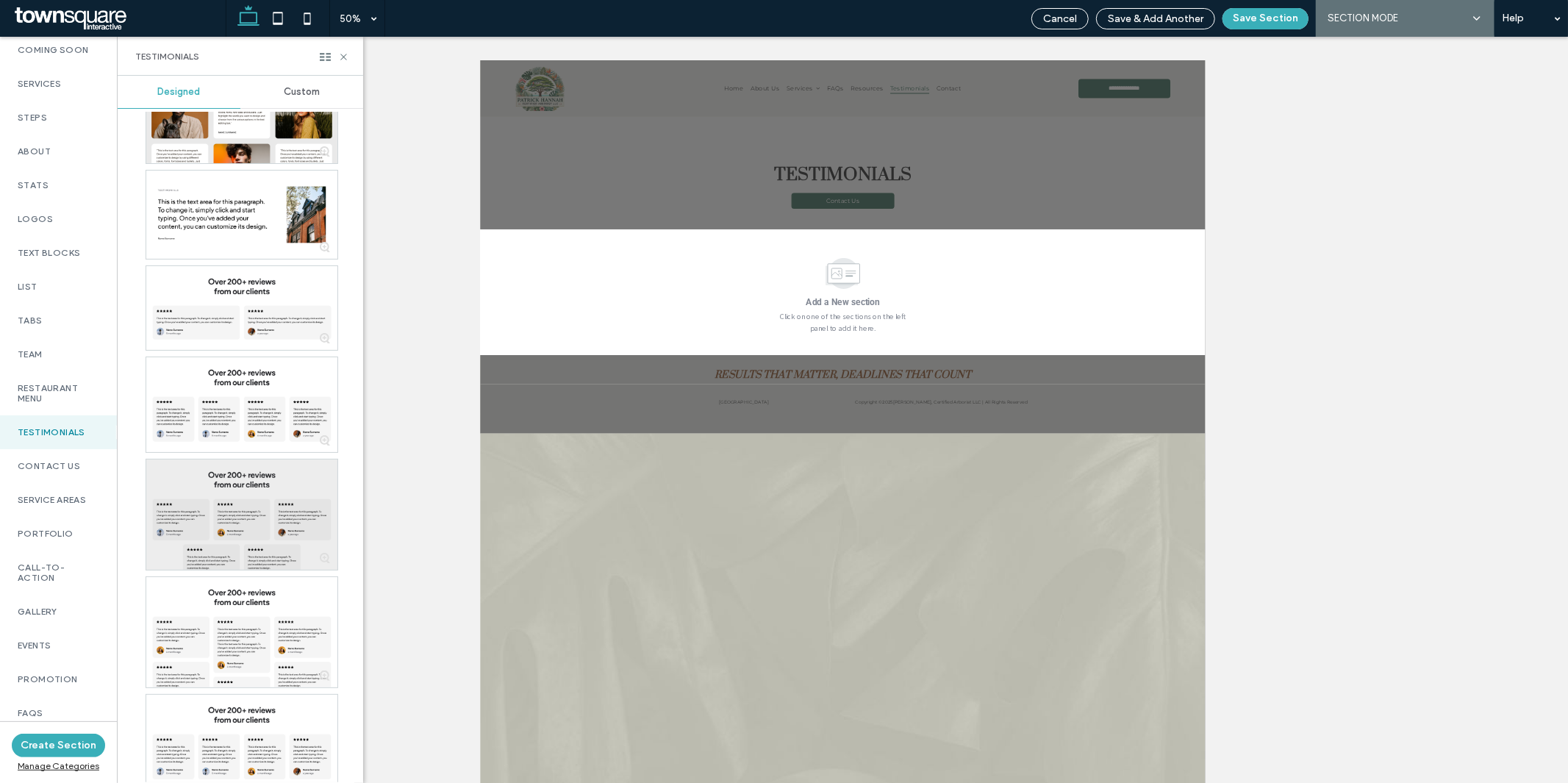
click at [250, 508] on div at bounding box center [242, 515] width 191 height 110
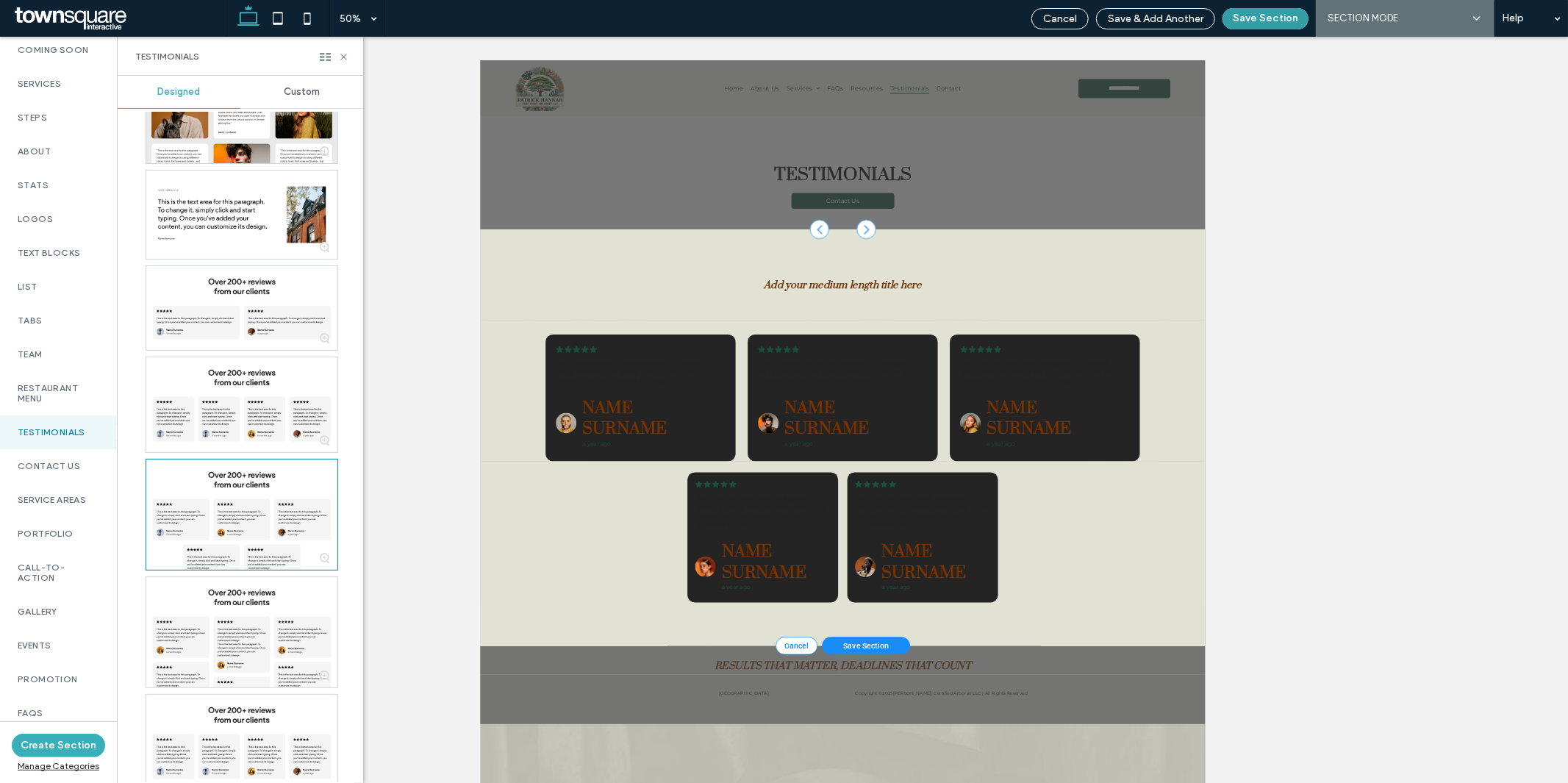
click at [1261, 26] on button "Save Section" at bounding box center [1265, 18] width 86 height 22
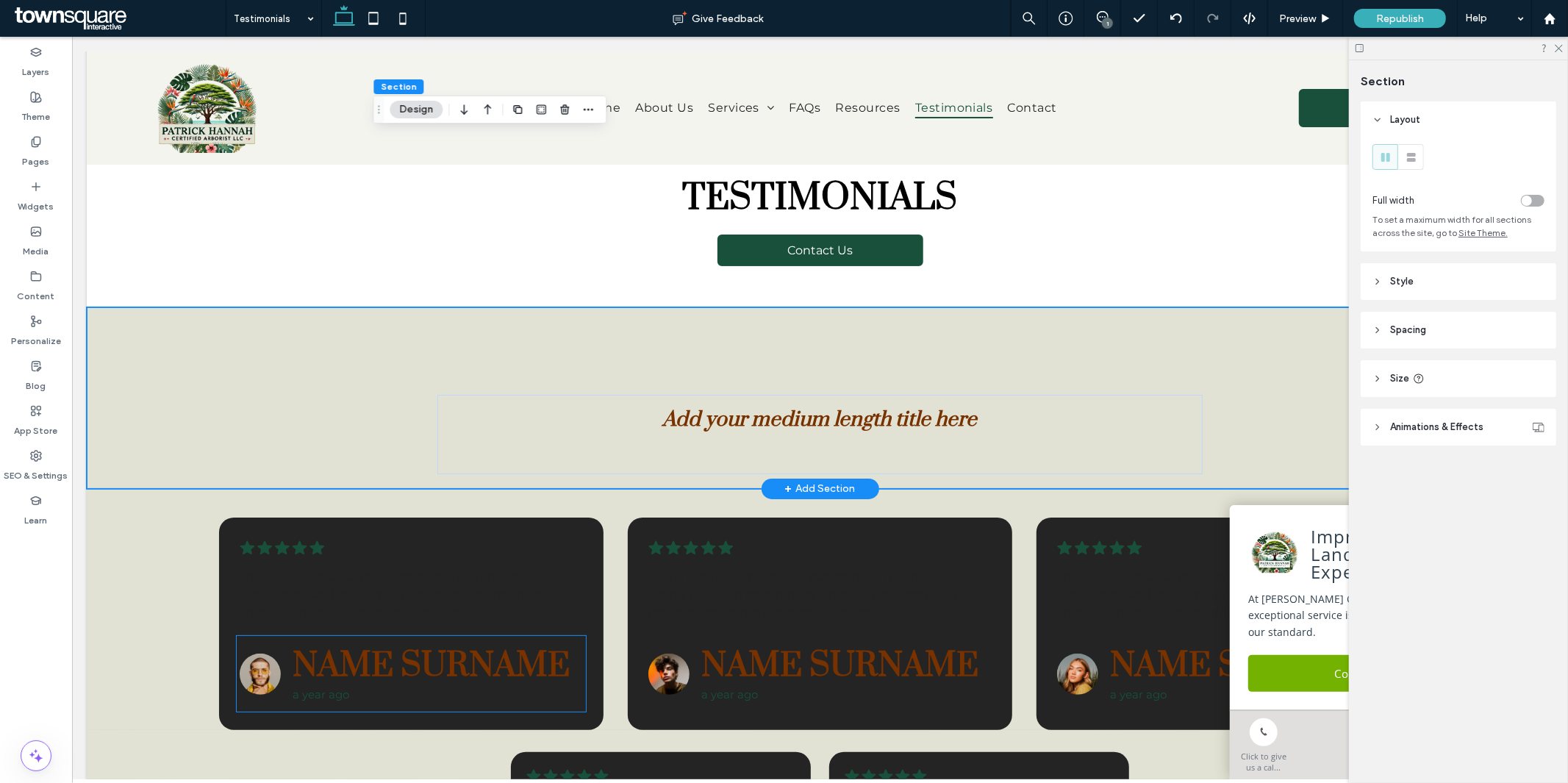
scroll to position [82, 0]
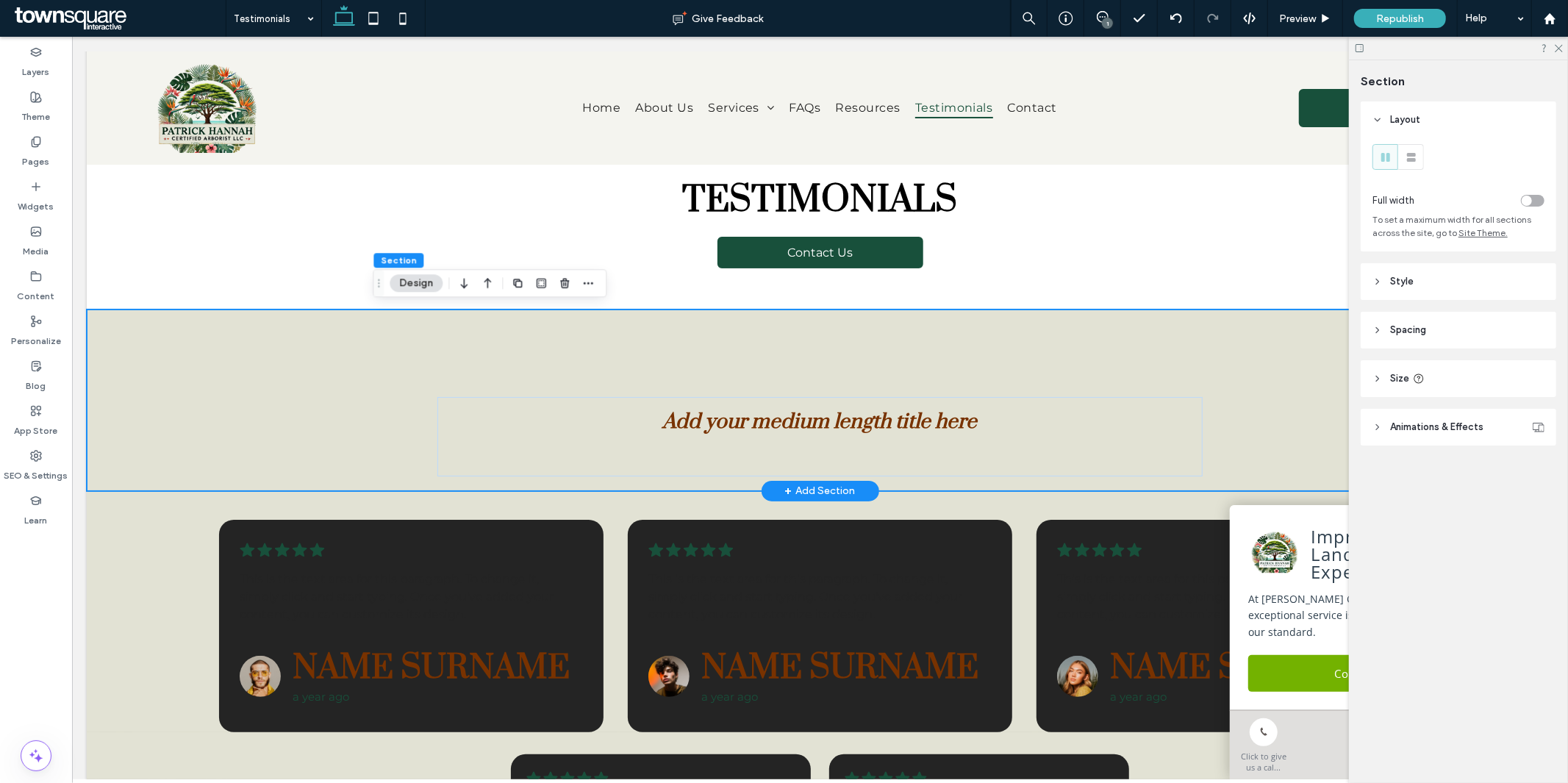
click at [154, 341] on div "Add your medium length title here" at bounding box center [819, 400] width 1466 height 182
click at [571, 283] on span "button" at bounding box center [564, 283] width 18 height 18
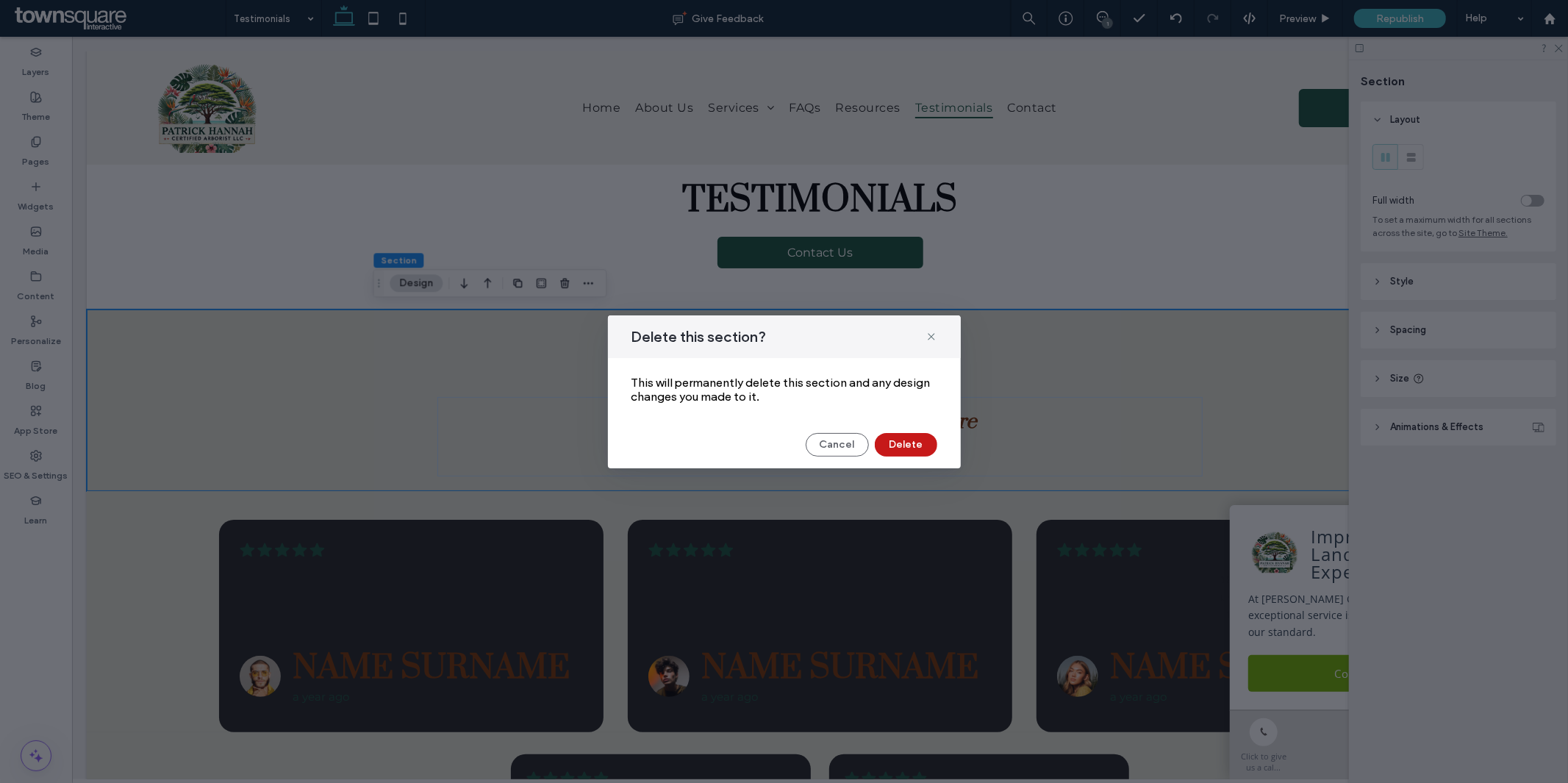
click at [893, 446] on button "Delete" at bounding box center [906, 444] width 62 height 23
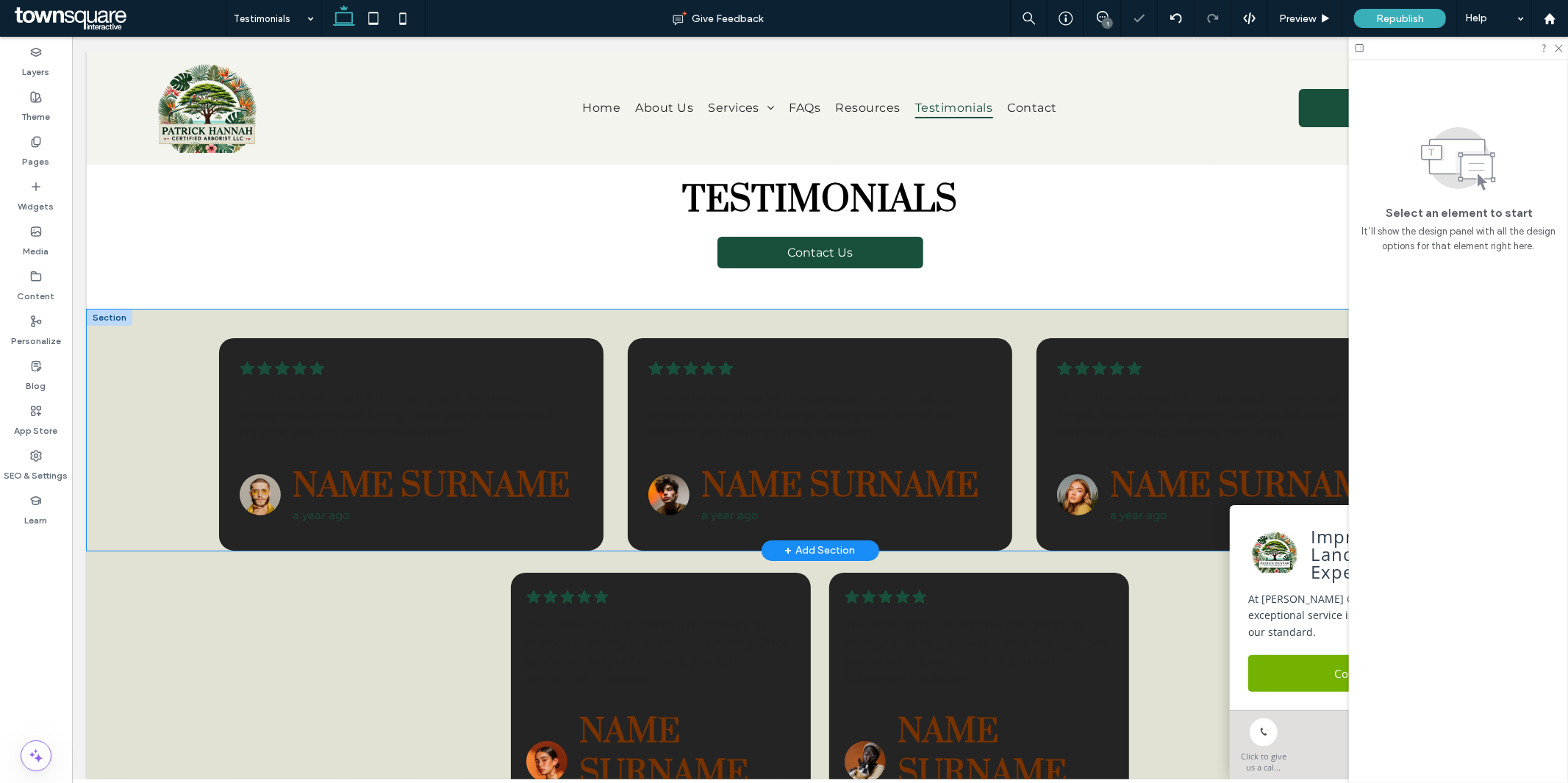
click at [166, 473] on div ".cls-1-1788903176-1788903176 { fill: #00000; stroke-width: 0px; } This is the t…" at bounding box center [819, 429] width 1466 height 241
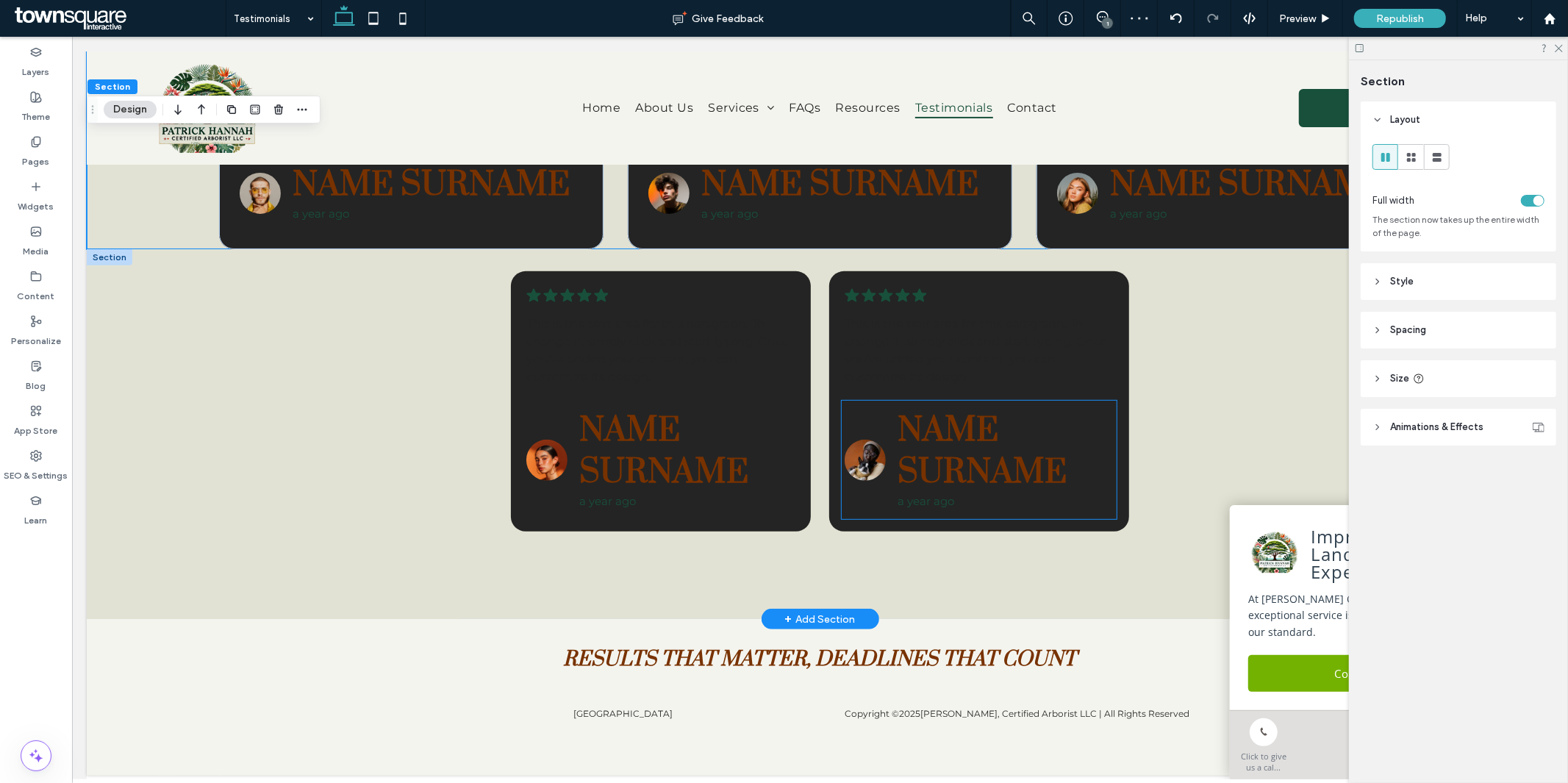
scroll to position [355, 0]
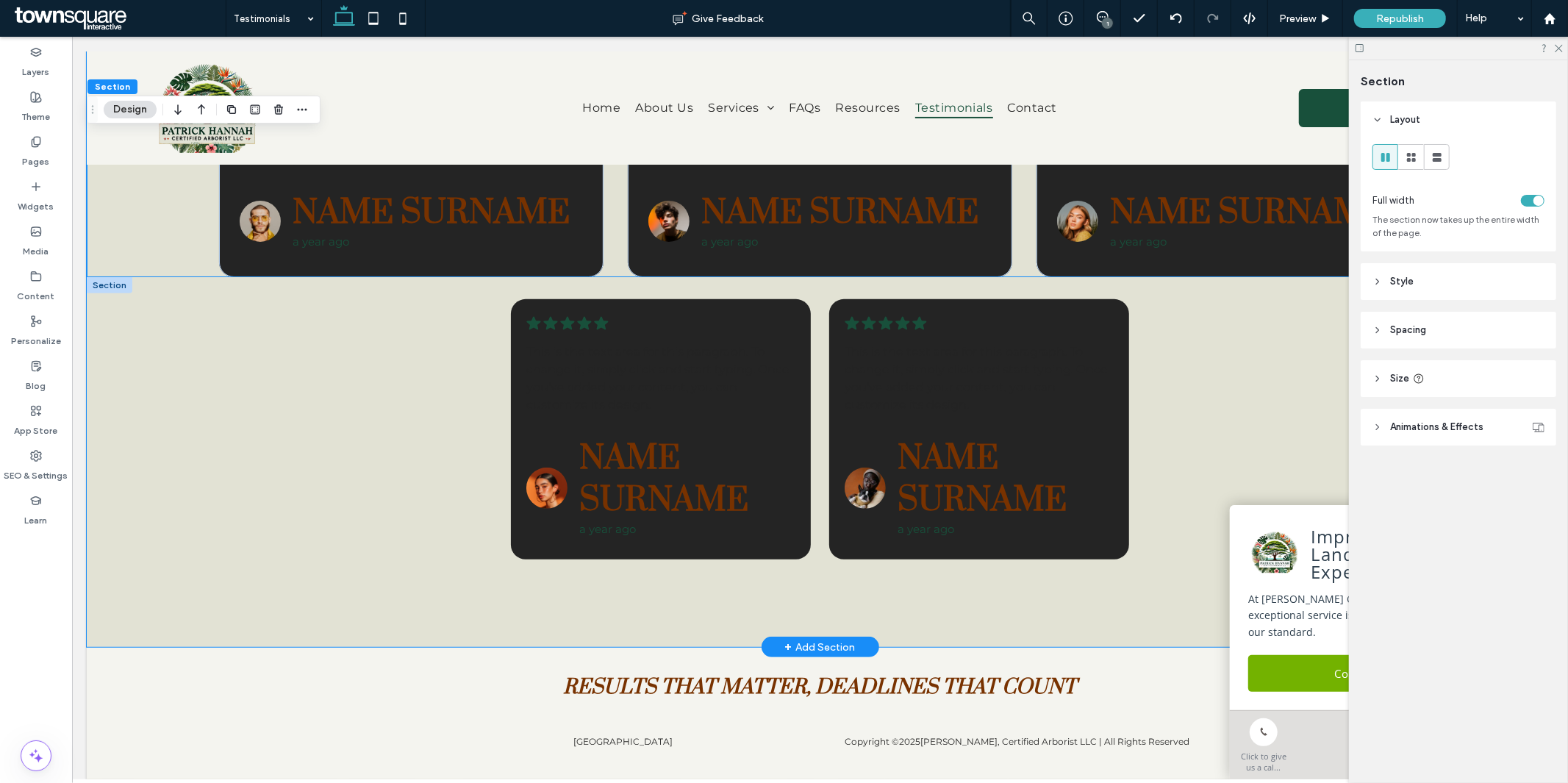
click at [203, 452] on div ".cls-1-1788903176-1788903176 { fill: #00000; stroke-width: 0px; } This is the t…" at bounding box center [819, 461] width 1466 height 371
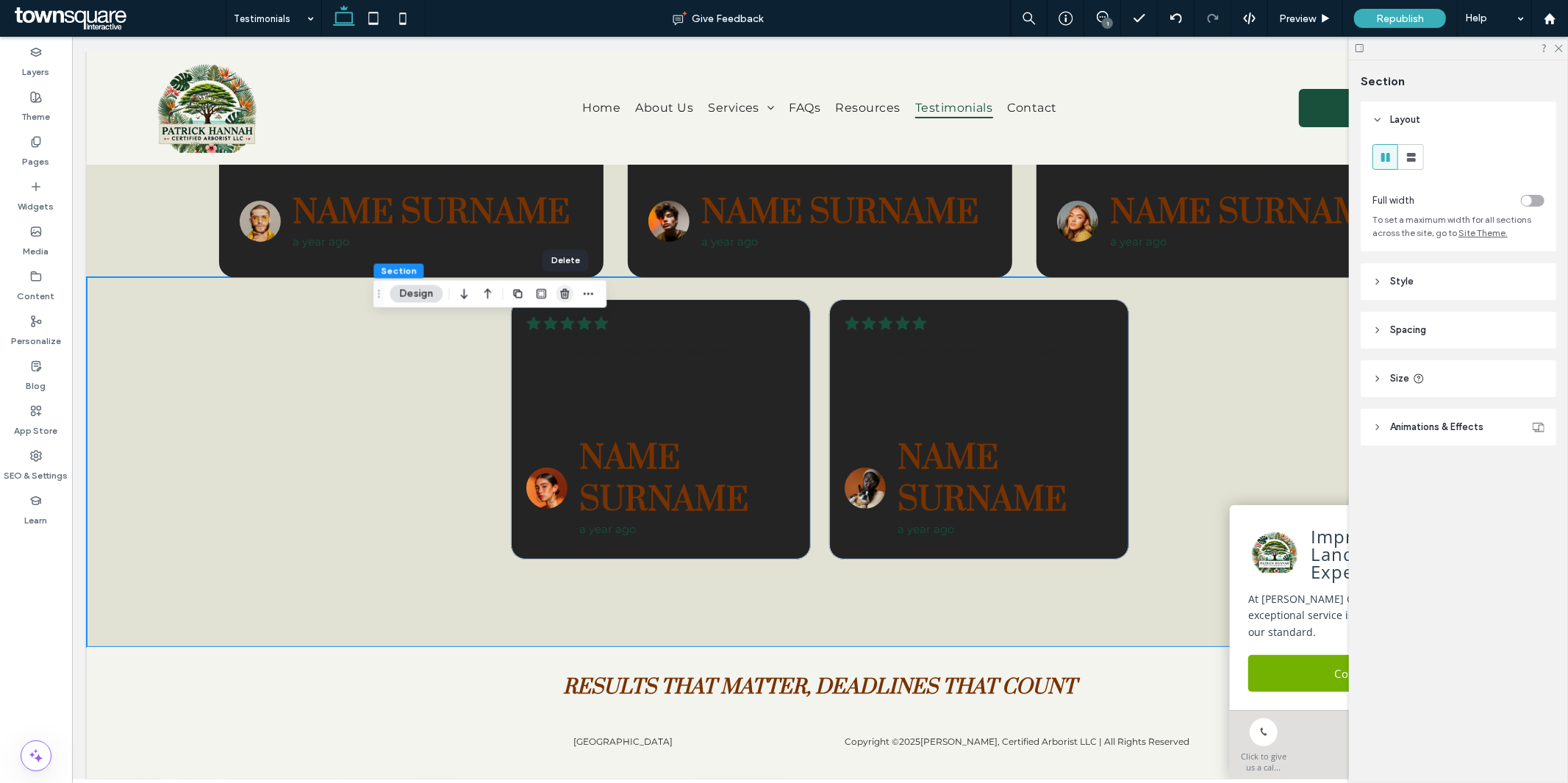
click at [571, 292] on span "button" at bounding box center [564, 294] width 18 height 18
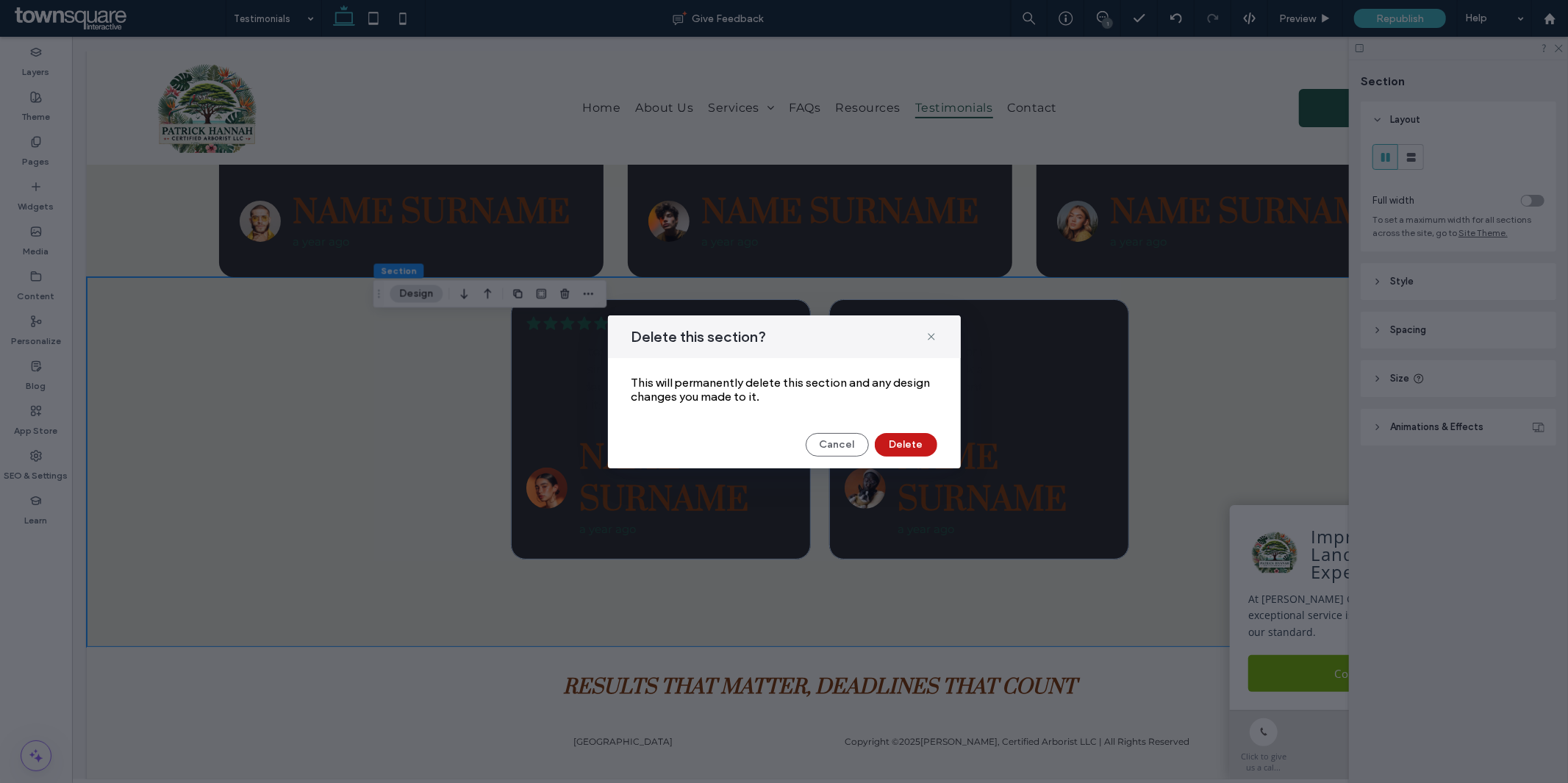
click at [896, 452] on button "Delete" at bounding box center [906, 444] width 62 height 23
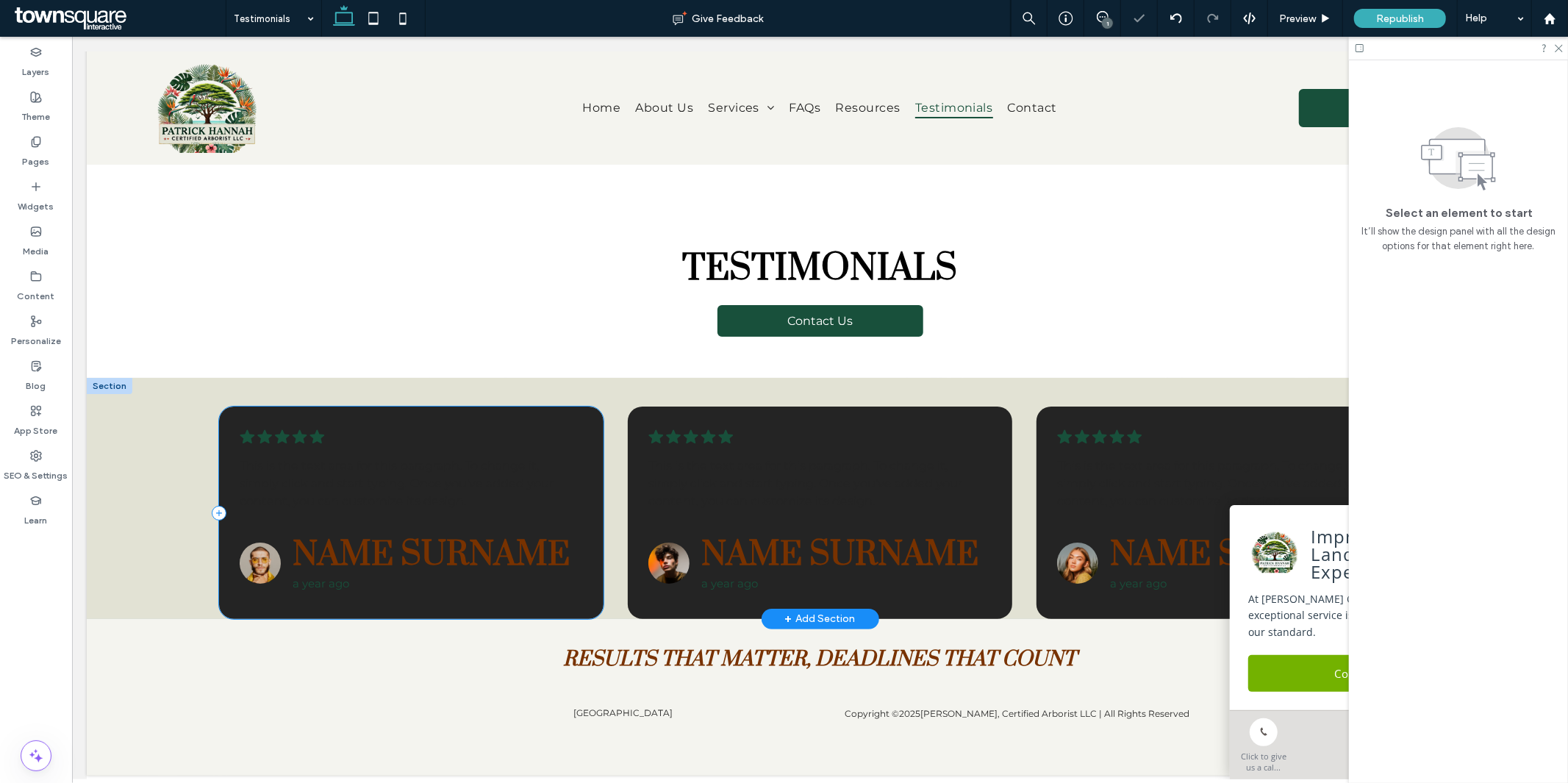
scroll to position [66, 0]
click at [154, 434] on div ".cls-1-1788903176-1788903176 { fill: #00000; stroke-width: 0px; } This is the t…" at bounding box center [819, 497] width 1466 height 241
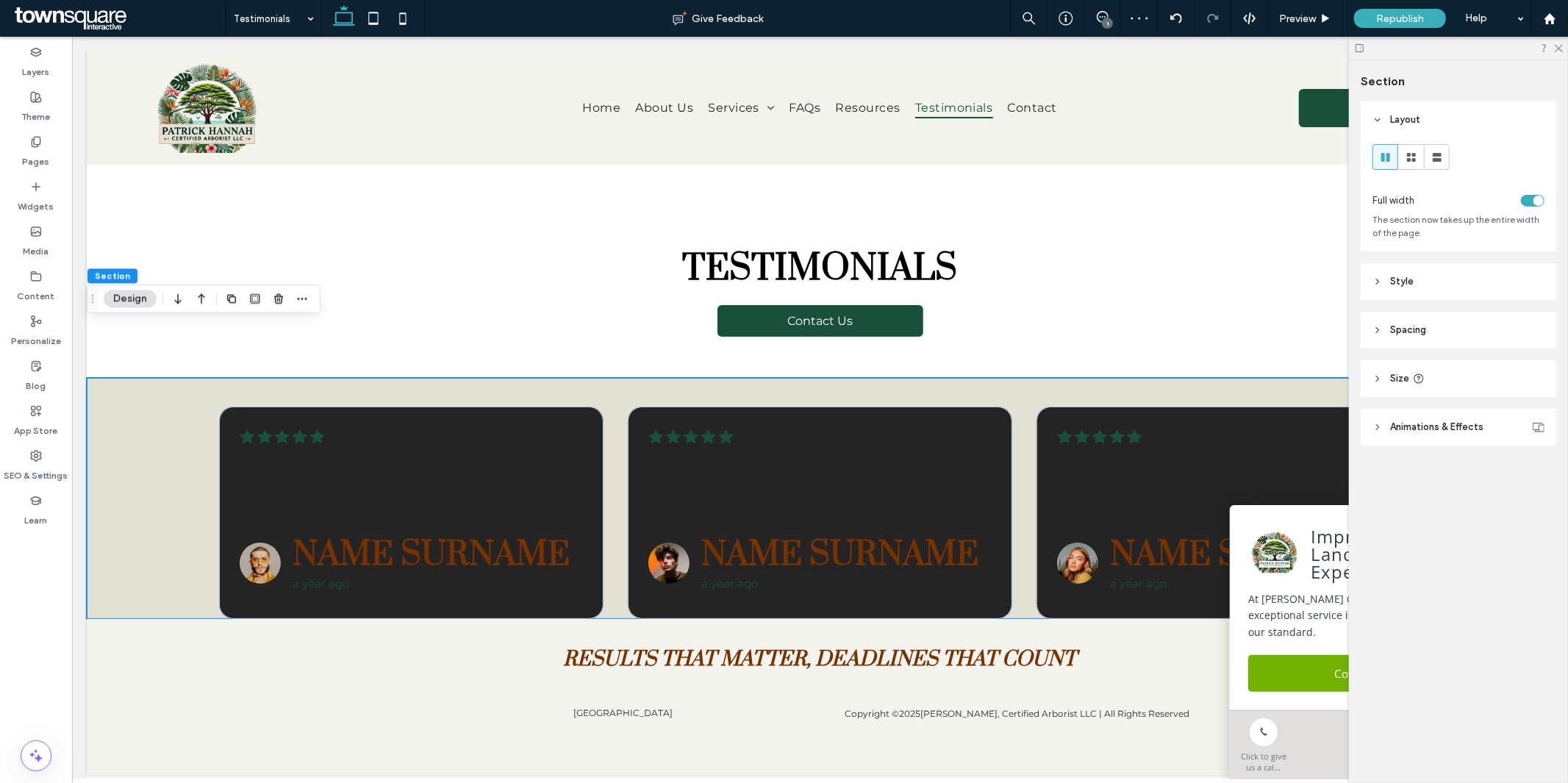
click at [1446, 288] on header "Style" at bounding box center [1458, 282] width 195 height 37
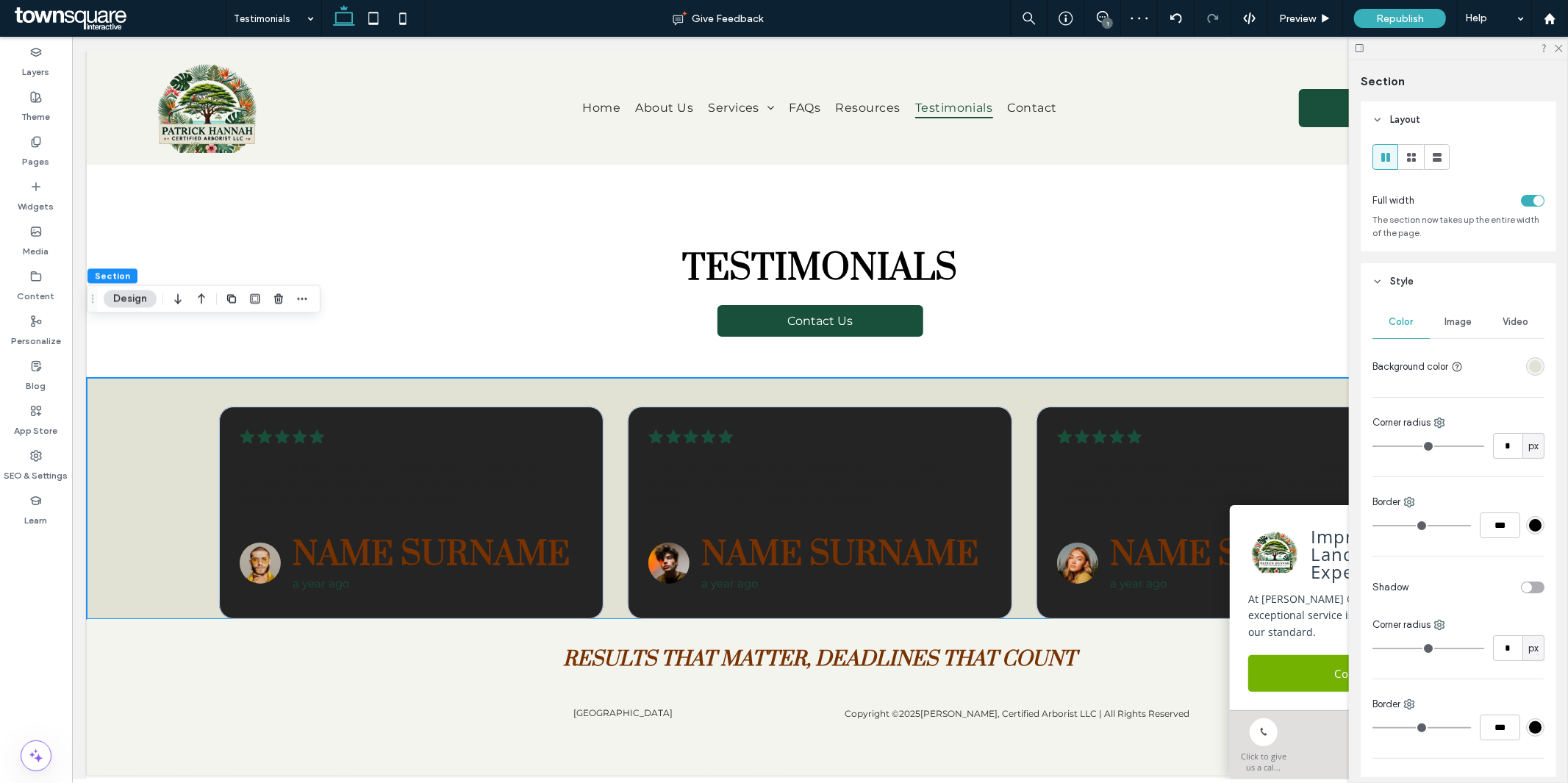
click at [1538, 368] on div "Color Image Video Background color Corner radius * px Border *** Shadow Corner …" at bounding box center [1458, 557] width 195 height 514
click at [1530, 368] on div "rgba(226, 226, 212, 1)" at bounding box center [1536, 367] width 13 height 13
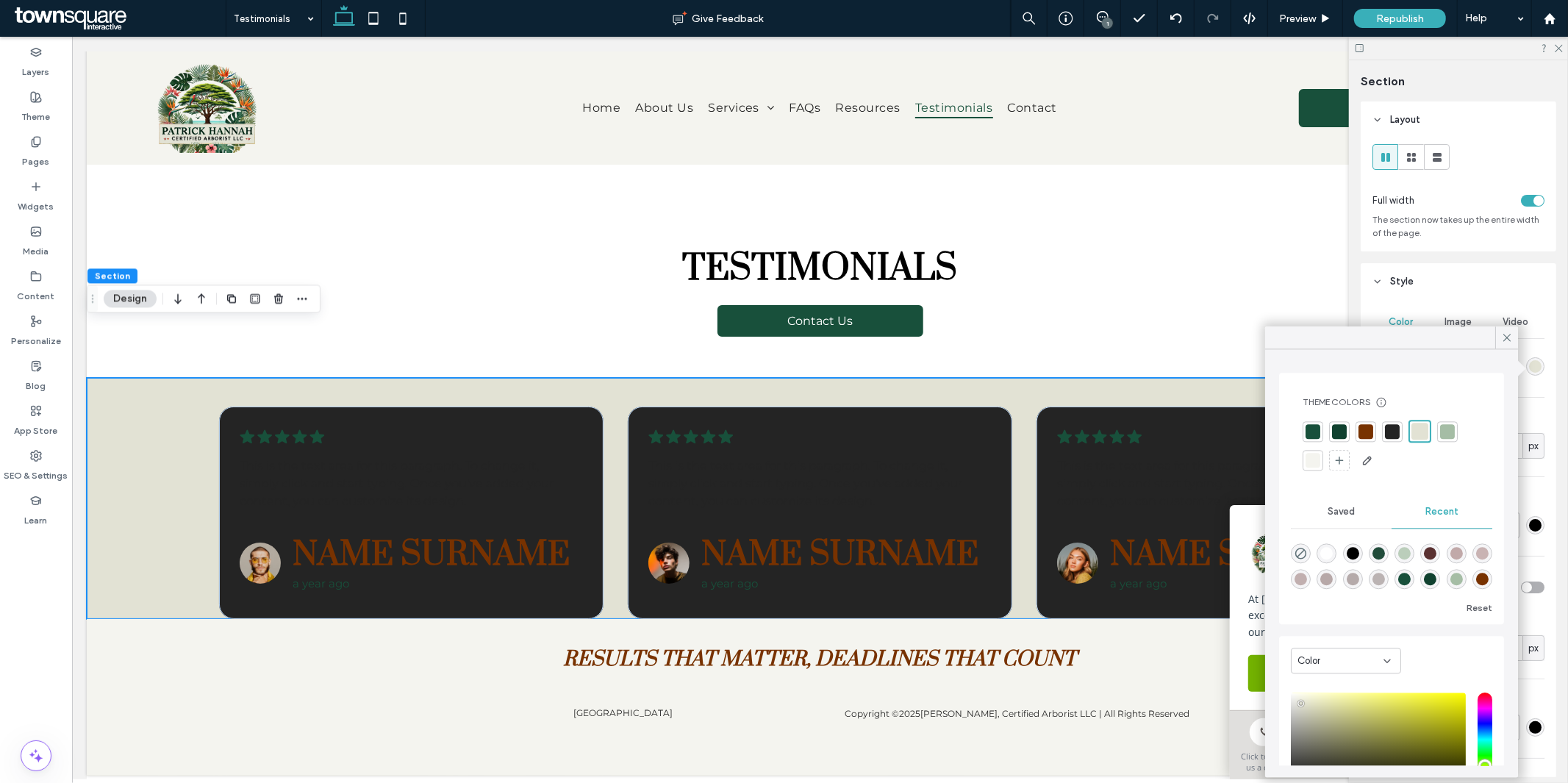
click at [1329, 556] on div "rgba(255, 255, 255, 1)" at bounding box center [1328, 553] width 13 height 13
type input "*******"
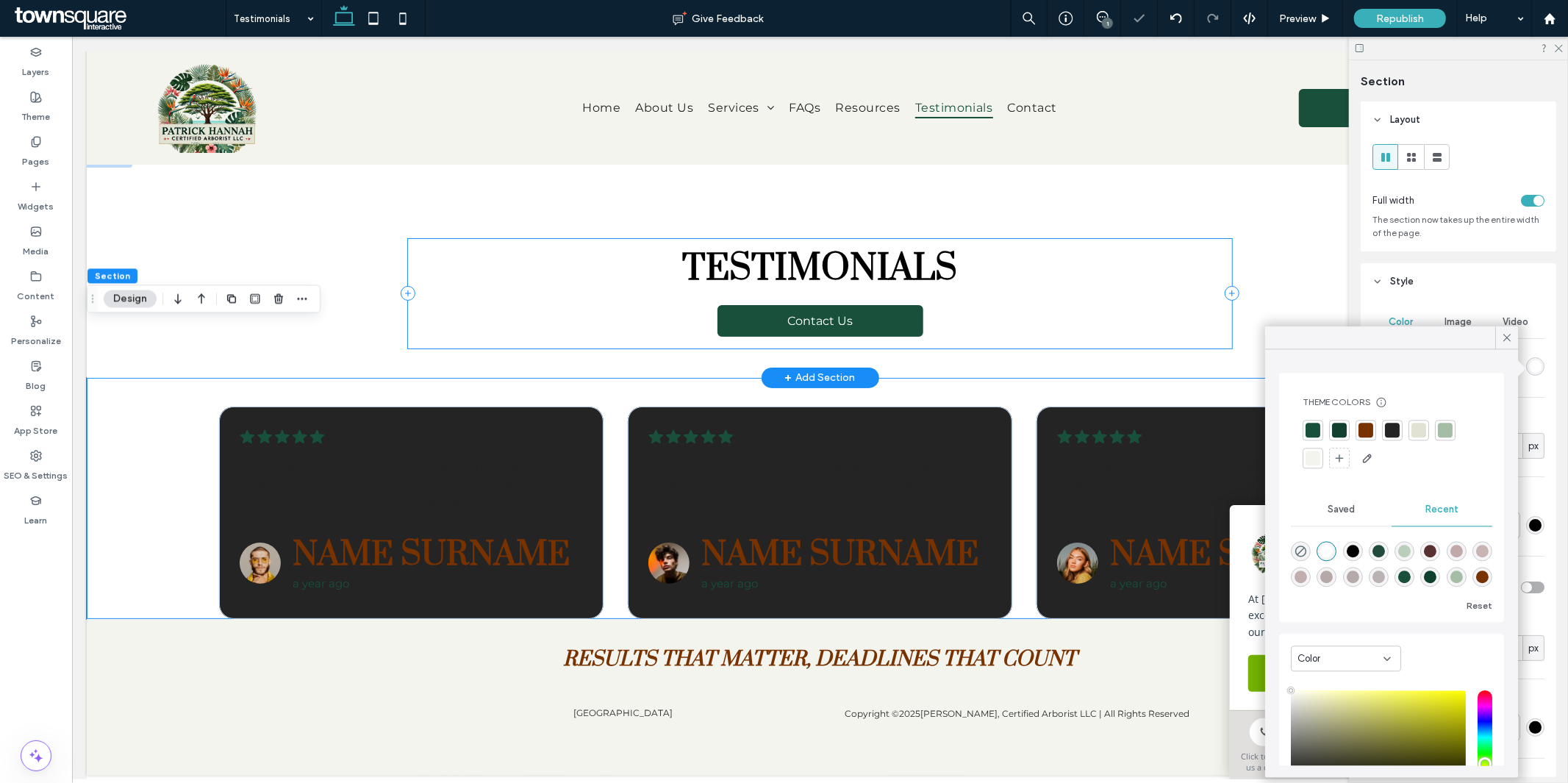
click at [435, 251] on div "Testimonials Contact Us" at bounding box center [819, 293] width 824 height 110
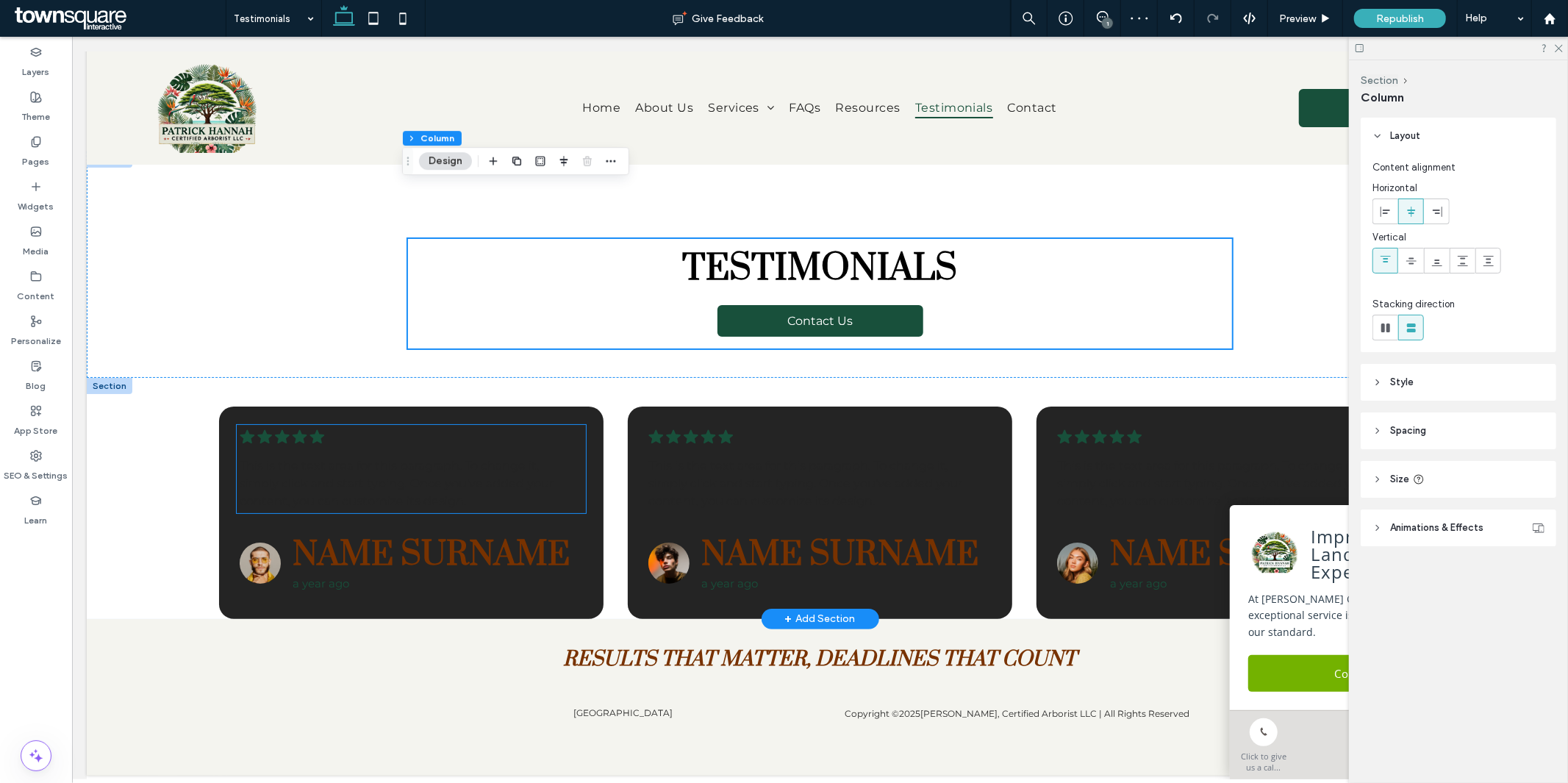
click at [372, 458] on span "This is the text area for this paragraph. To change it, simply click and start …" at bounding box center [396, 483] width 314 height 50
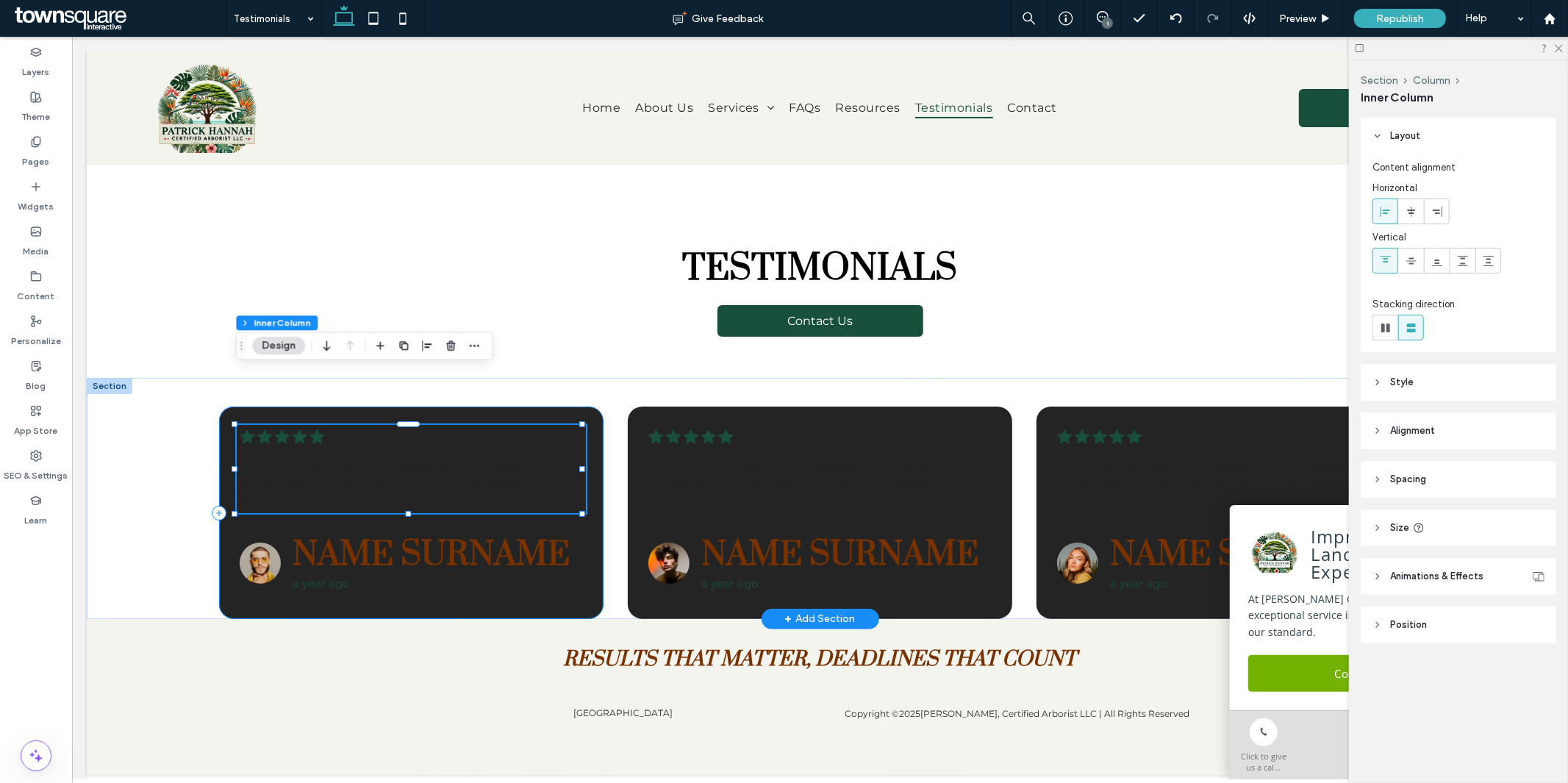
click at [575, 597] on div ".cls-1-1788903176-1788903176 { fill: #00000; stroke-width: 0px; } This is the t…" at bounding box center [411, 512] width 384 height 212
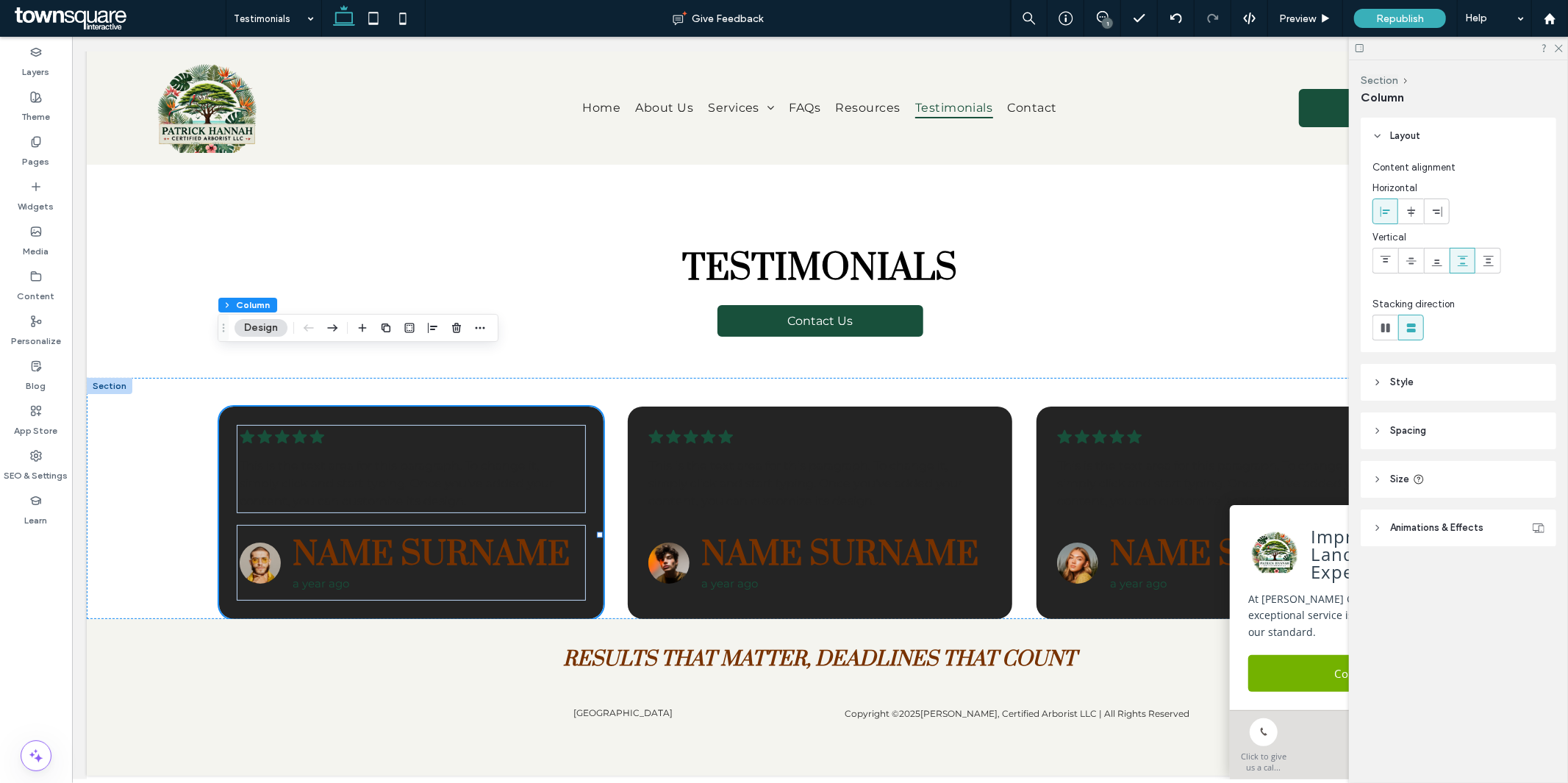
click at [1482, 383] on header "Style" at bounding box center [1458, 383] width 195 height 37
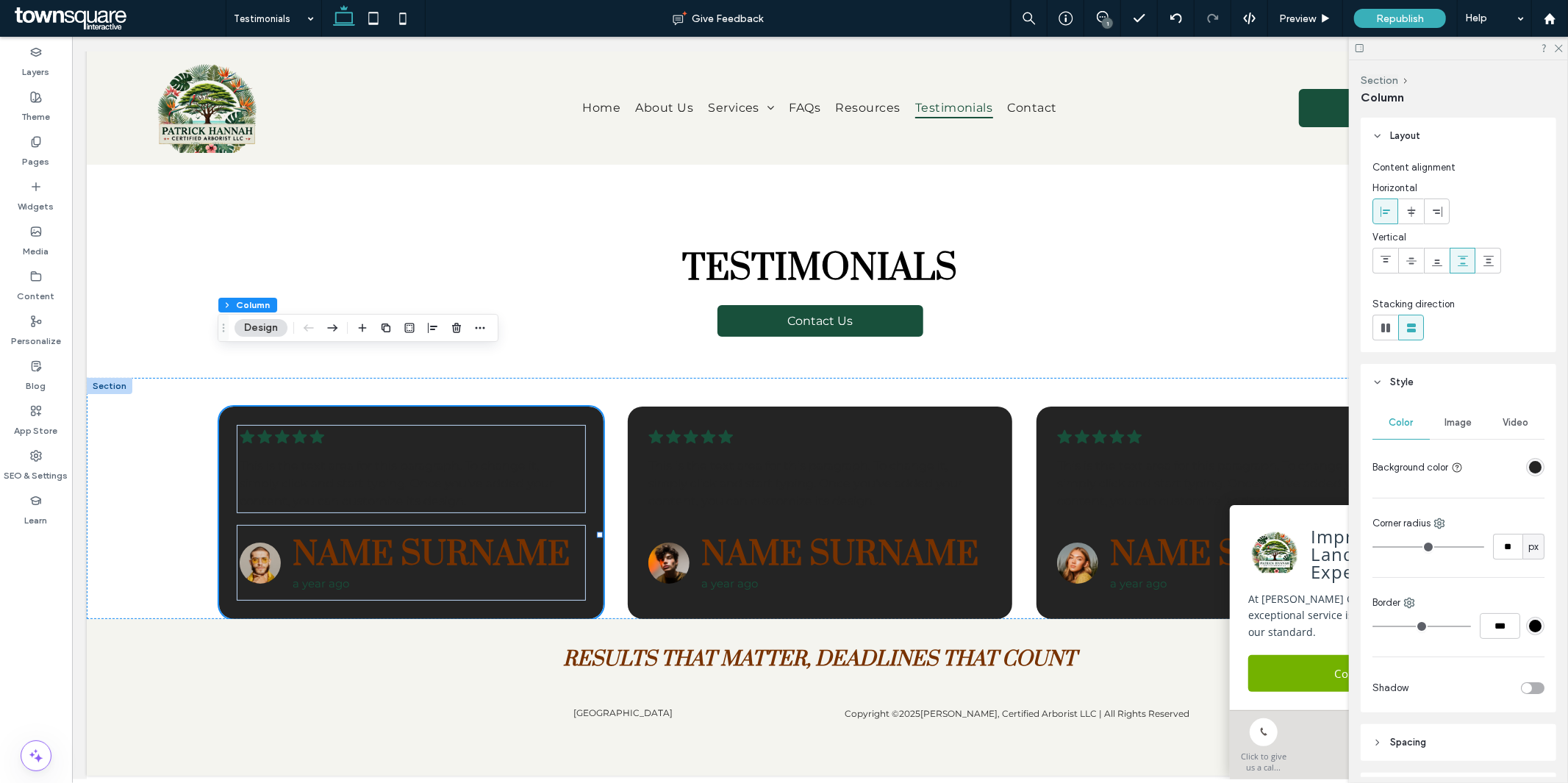
click at [1526, 468] on div "rgba(36, 36, 36, 1)" at bounding box center [1535, 467] width 18 height 18
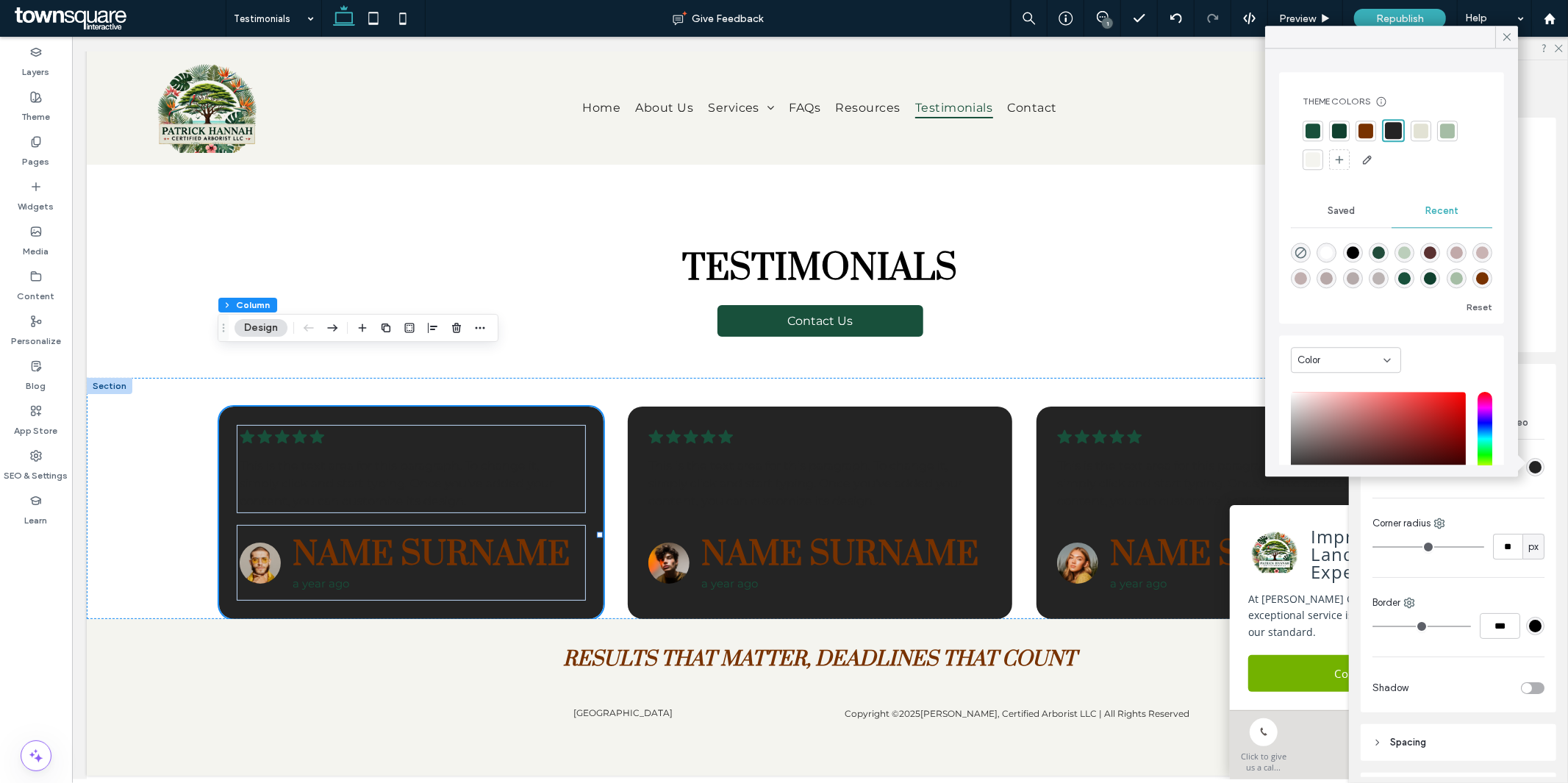
click at [1438, 134] on div at bounding box center [1448, 131] width 21 height 21
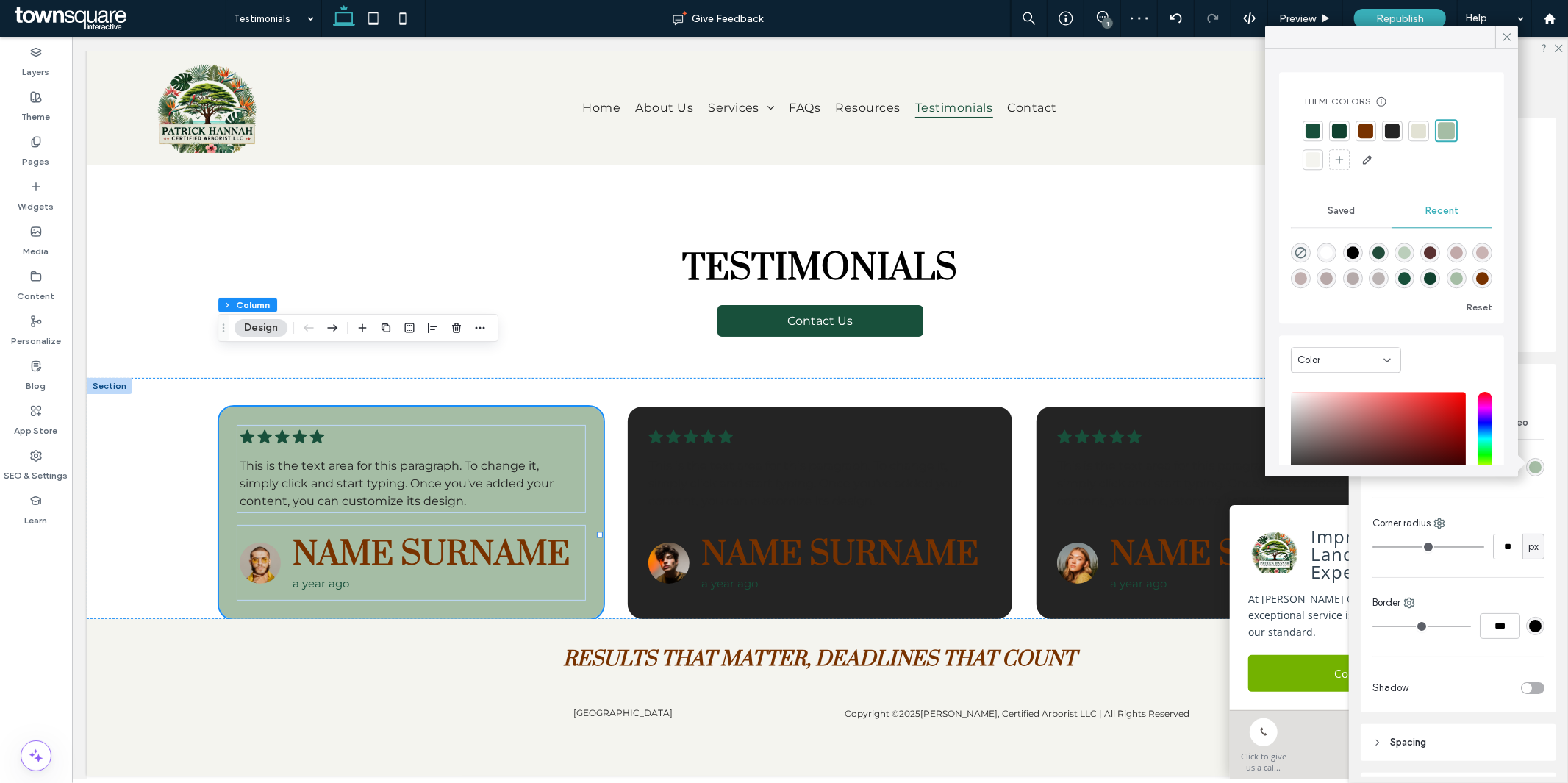
click at [1419, 138] on div at bounding box center [1419, 130] width 14 height 14
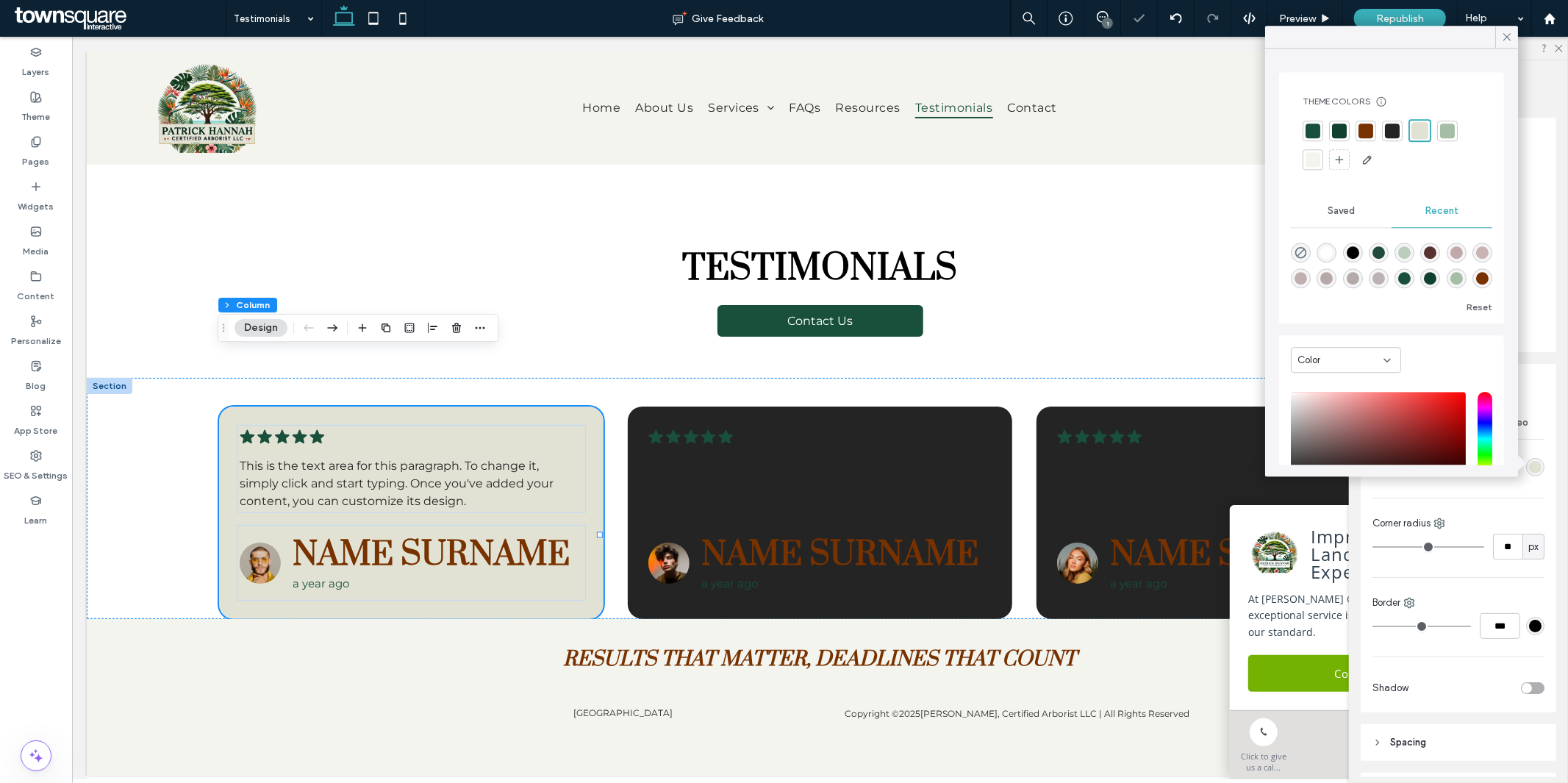
click at [1446, 133] on div at bounding box center [1447, 130] width 14 height 14
type input "*"
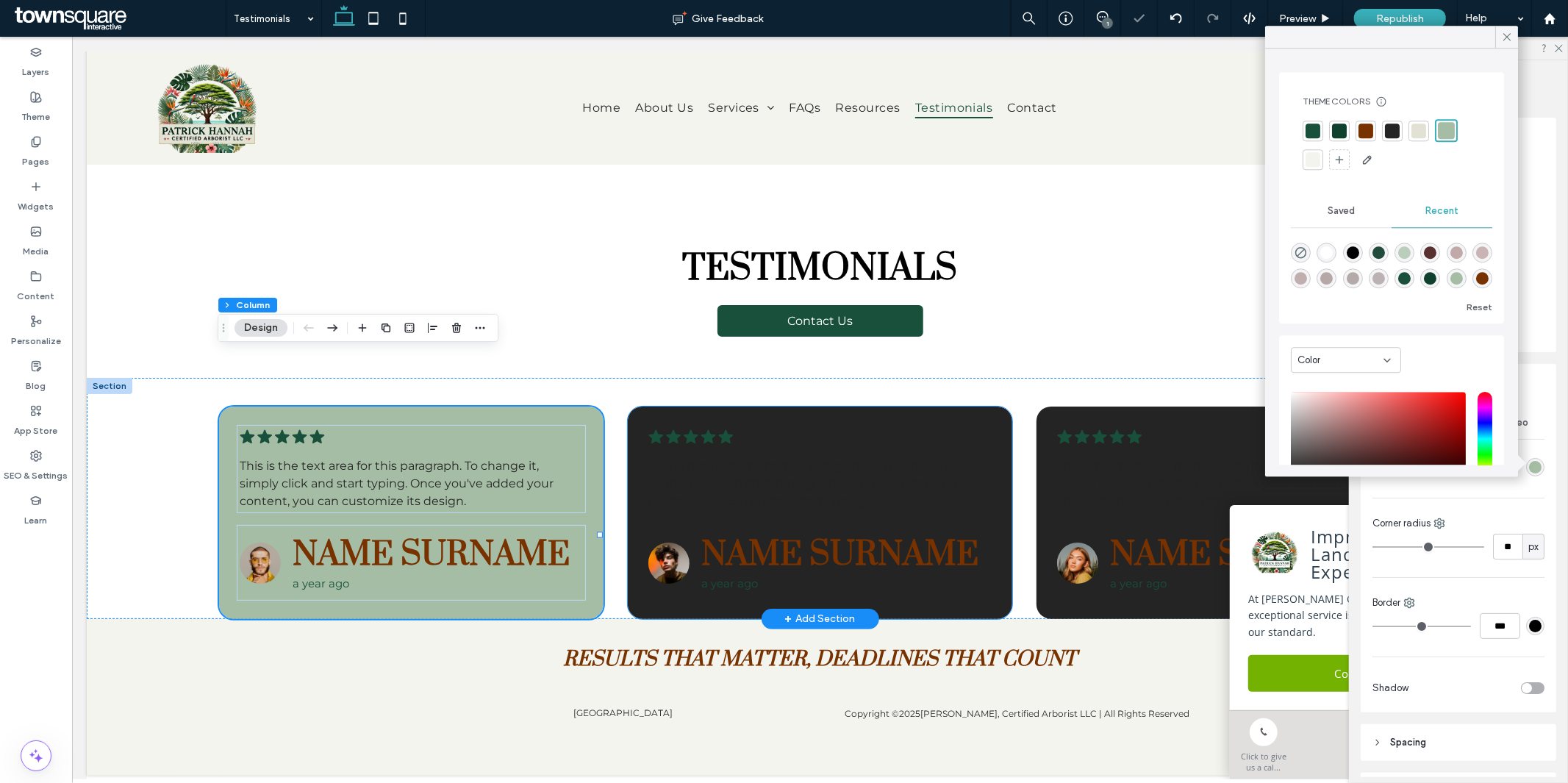
click at [982, 596] on div ".cls-1-1788903176-1788903176 { fill: #00000; stroke-width: 0px; } This is the t…" at bounding box center [820, 512] width 384 height 212
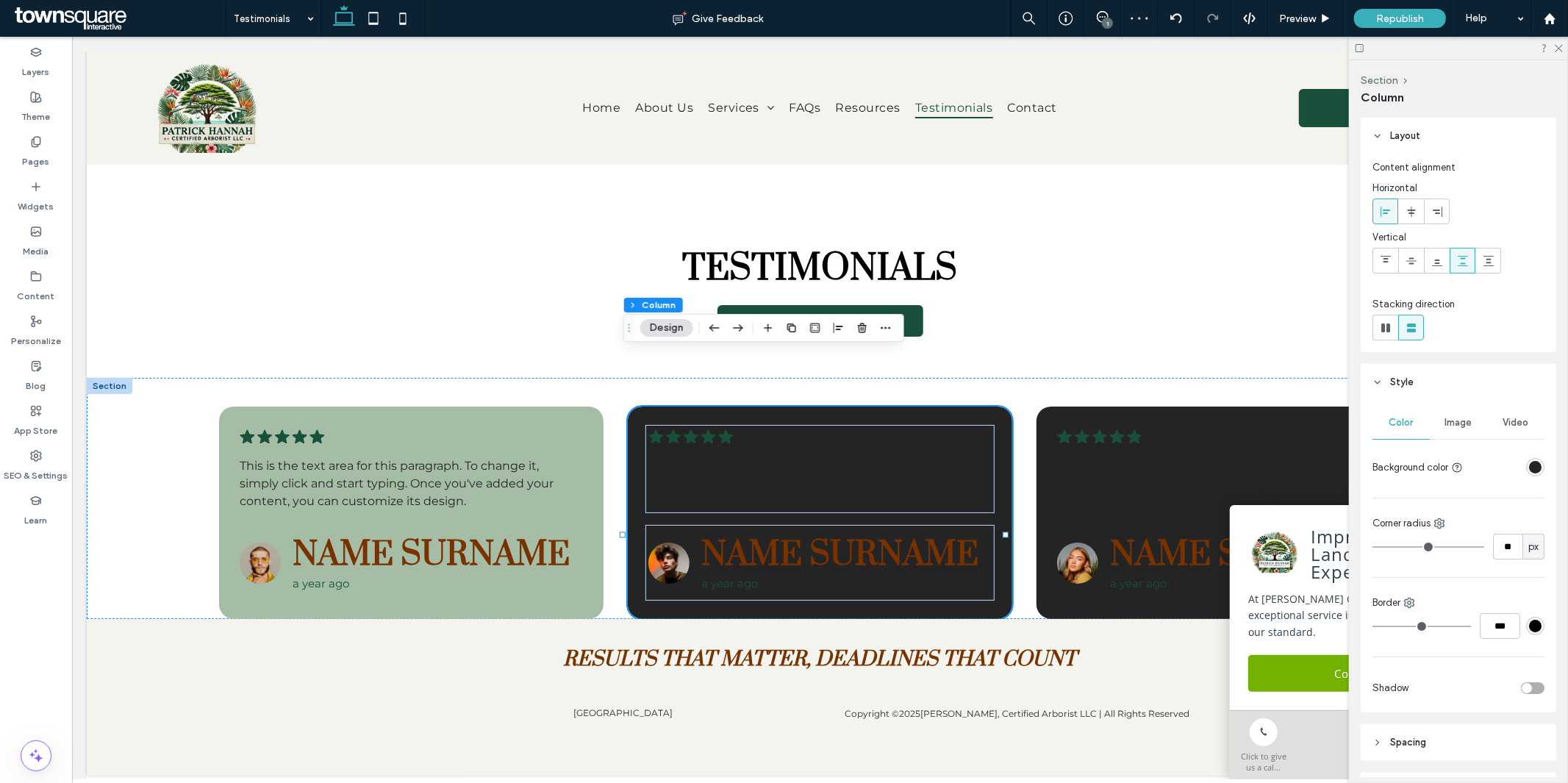
click at [1530, 471] on div "rgba(36, 36, 36, 1)" at bounding box center [1536, 468] width 13 height 13
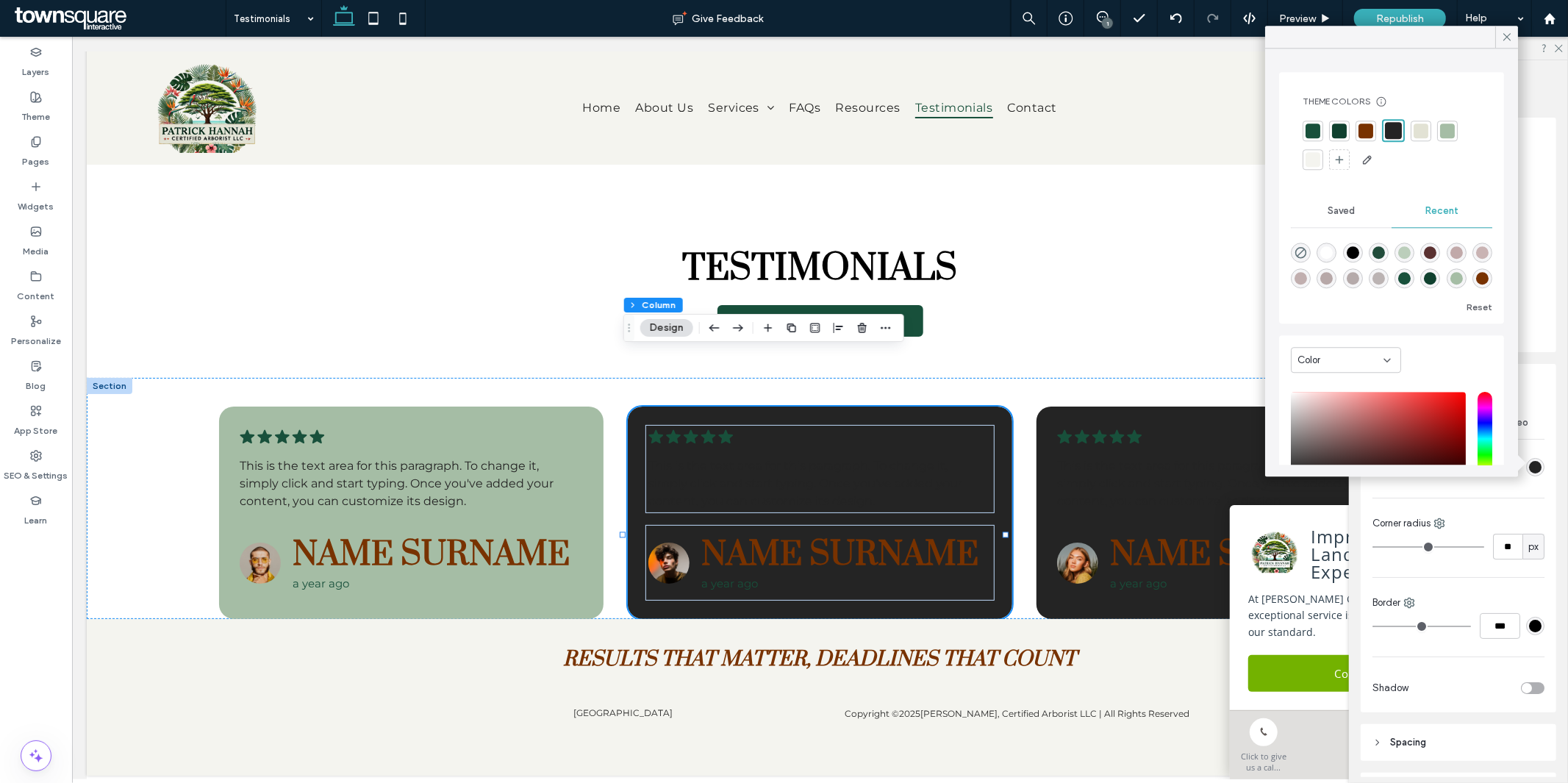
click at [1447, 134] on div at bounding box center [1447, 130] width 14 height 14
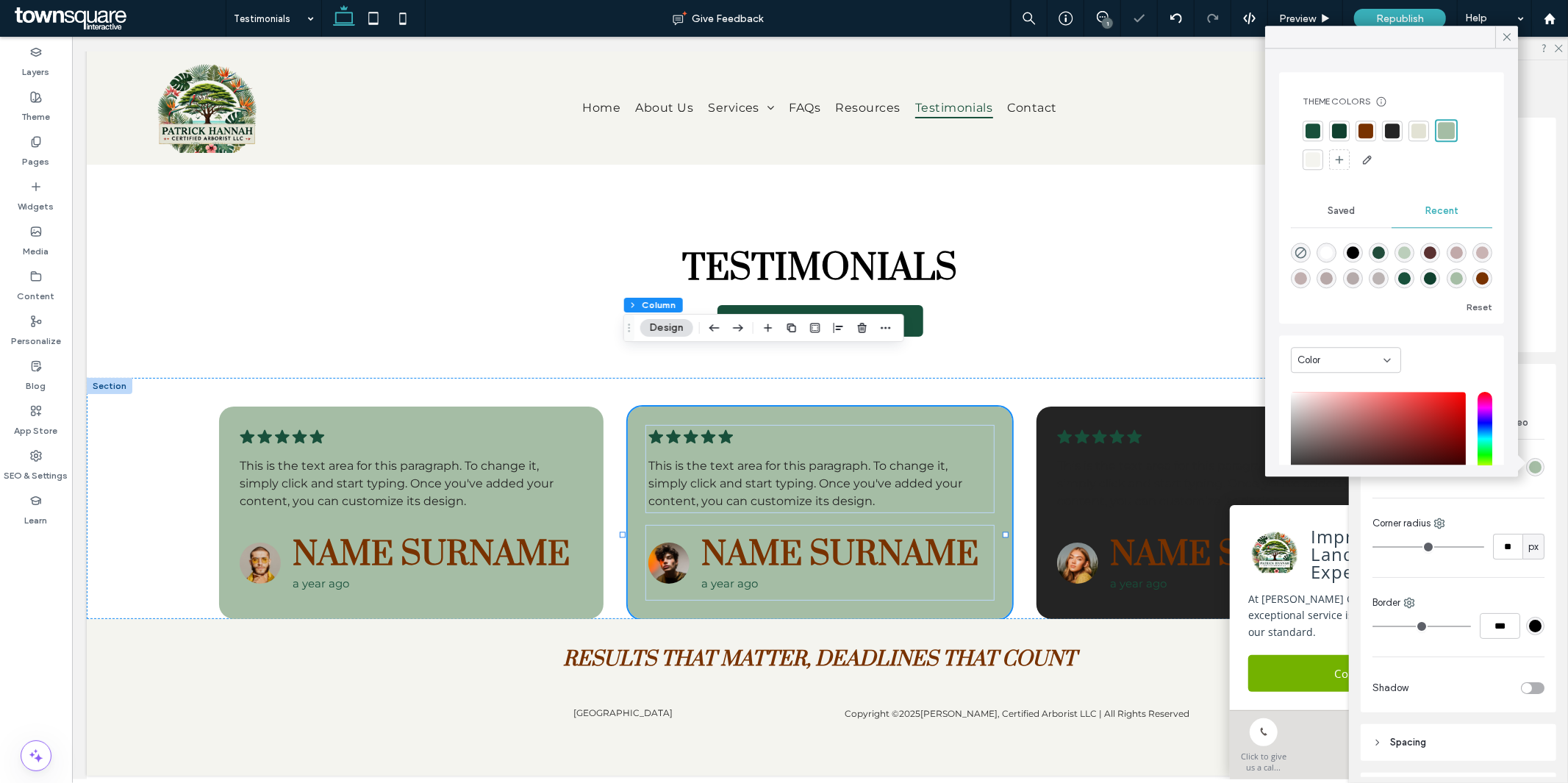
type input "*"
click at [1215, 406] on div ".cls-1-1788903176-1788903176 { fill: #00000; stroke-width: 0px; } This is the t…" at bounding box center [1228, 512] width 384 height 212
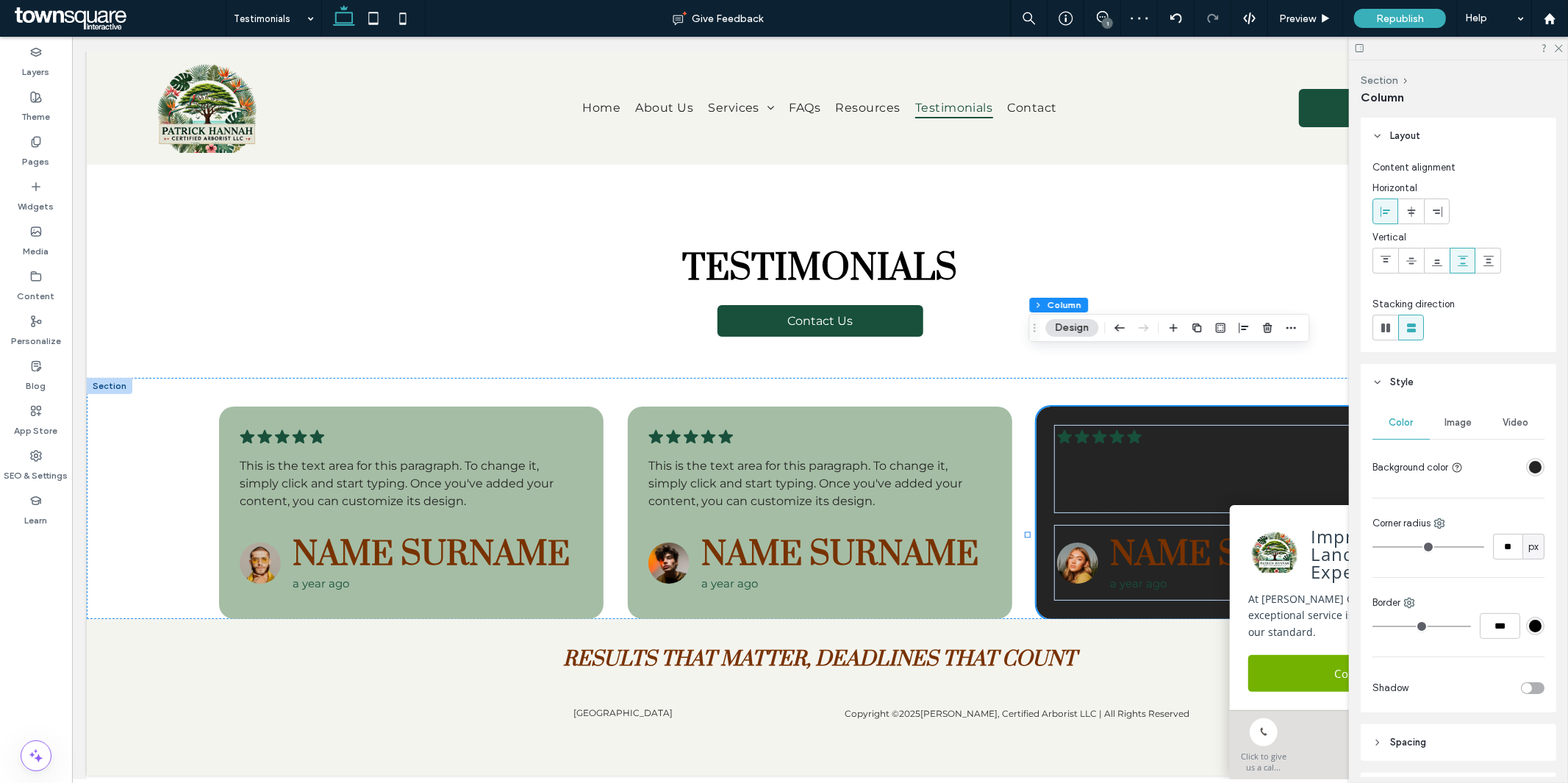
click at [1534, 466] on div "rgba(36, 36, 36, 1)" at bounding box center [1535, 467] width 18 height 18
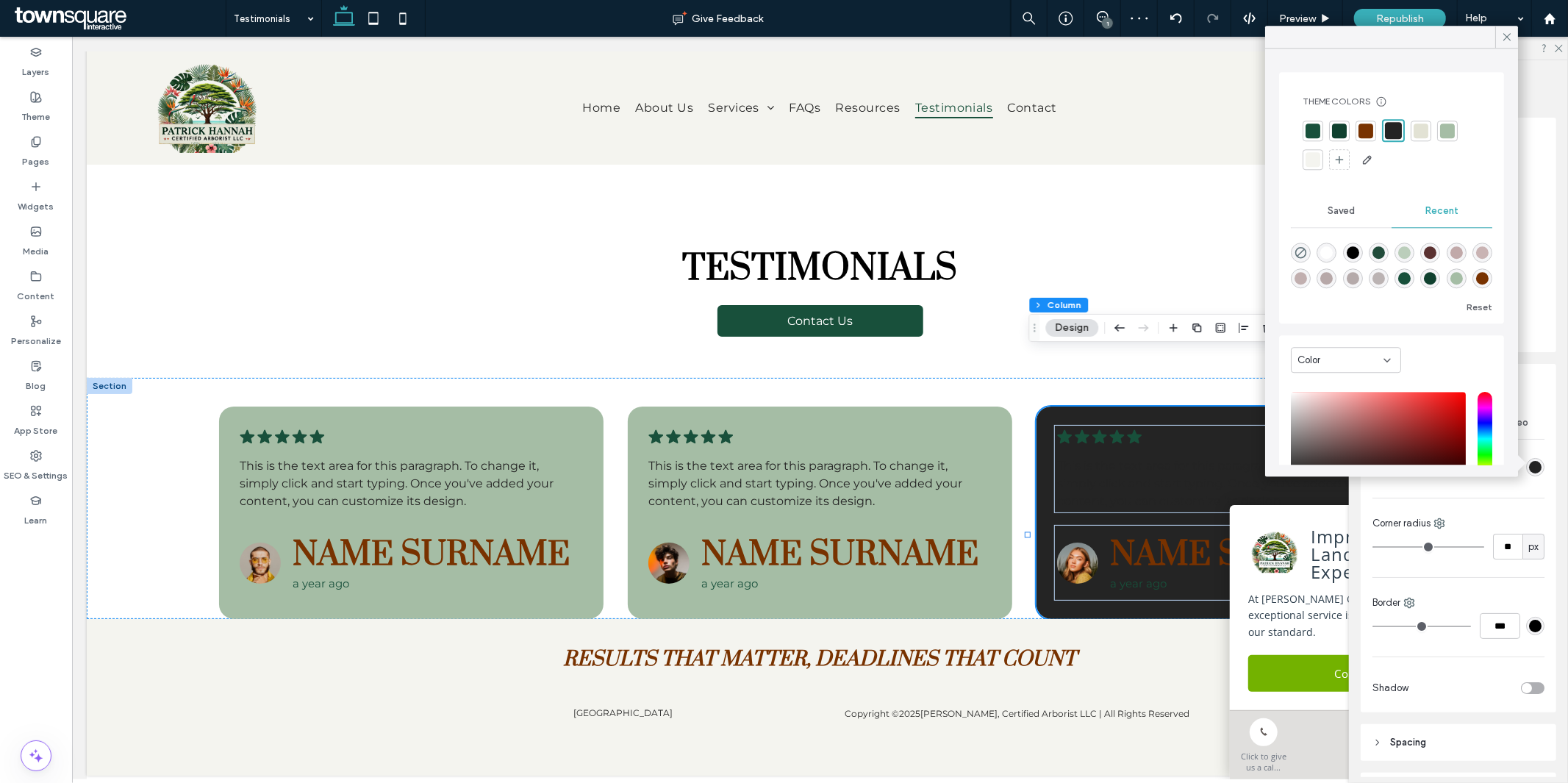
click at [1446, 133] on div at bounding box center [1447, 130] width 14 height 14
type input "*"
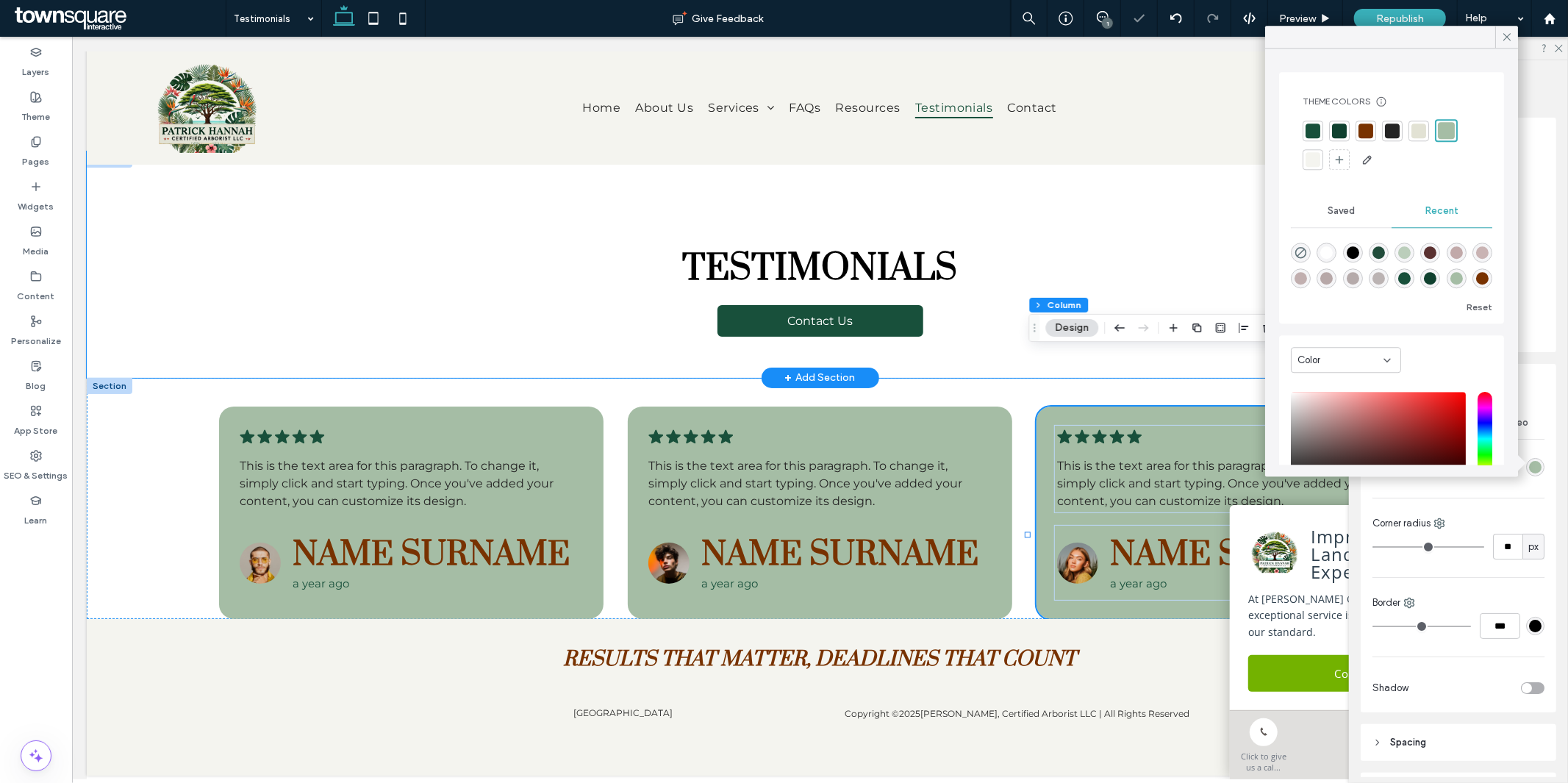
click at [1239, 267] on div "Testimonials Contact Us" at bounding box center [820, 263] width 882 height 227
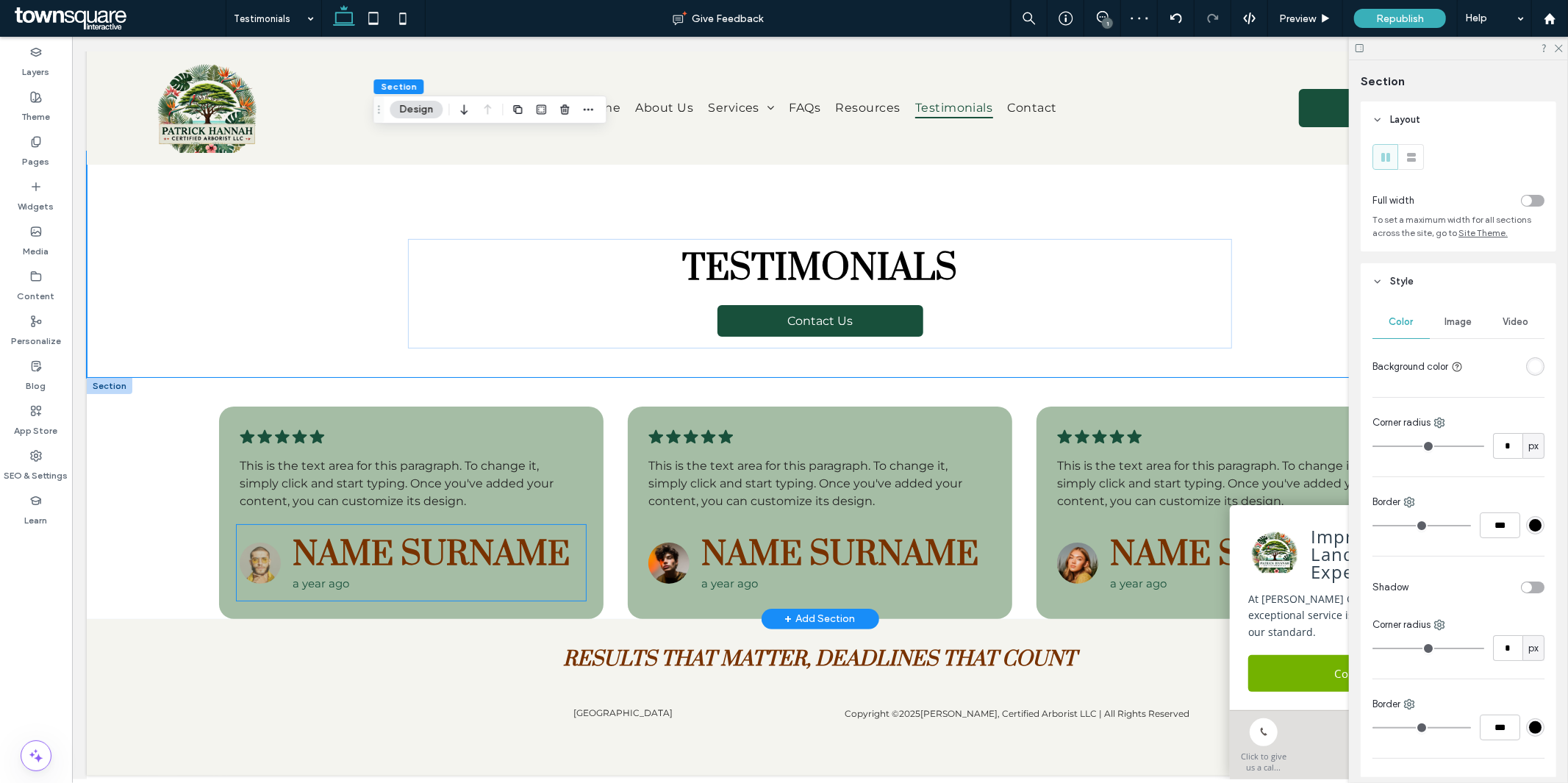
click at [267, 542] on img at bounding box center [259, 562] width 41 height 41
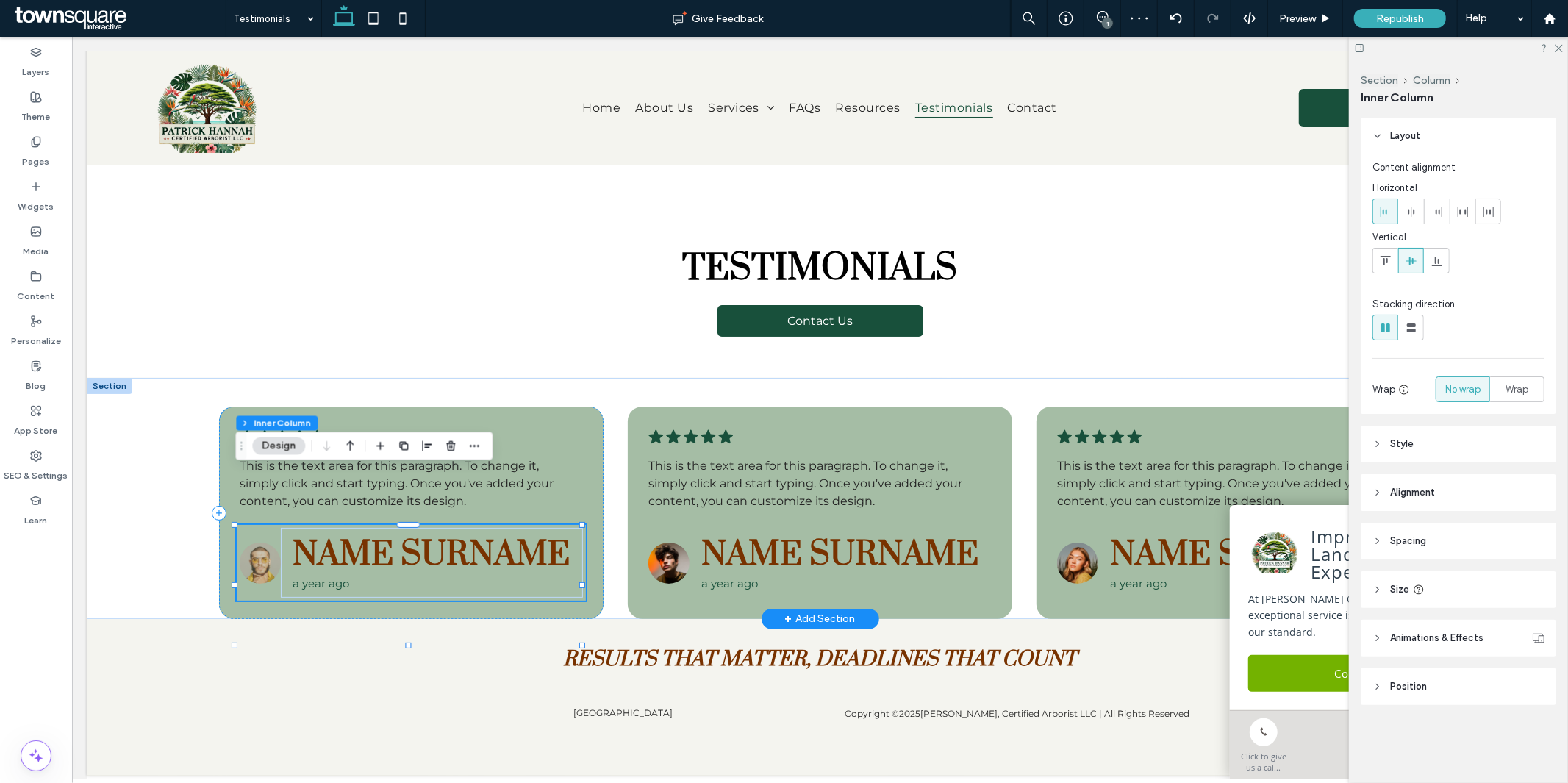
type input "**"
click at [262, 542] on img at bounding box center [259, 562] width 41 height 41
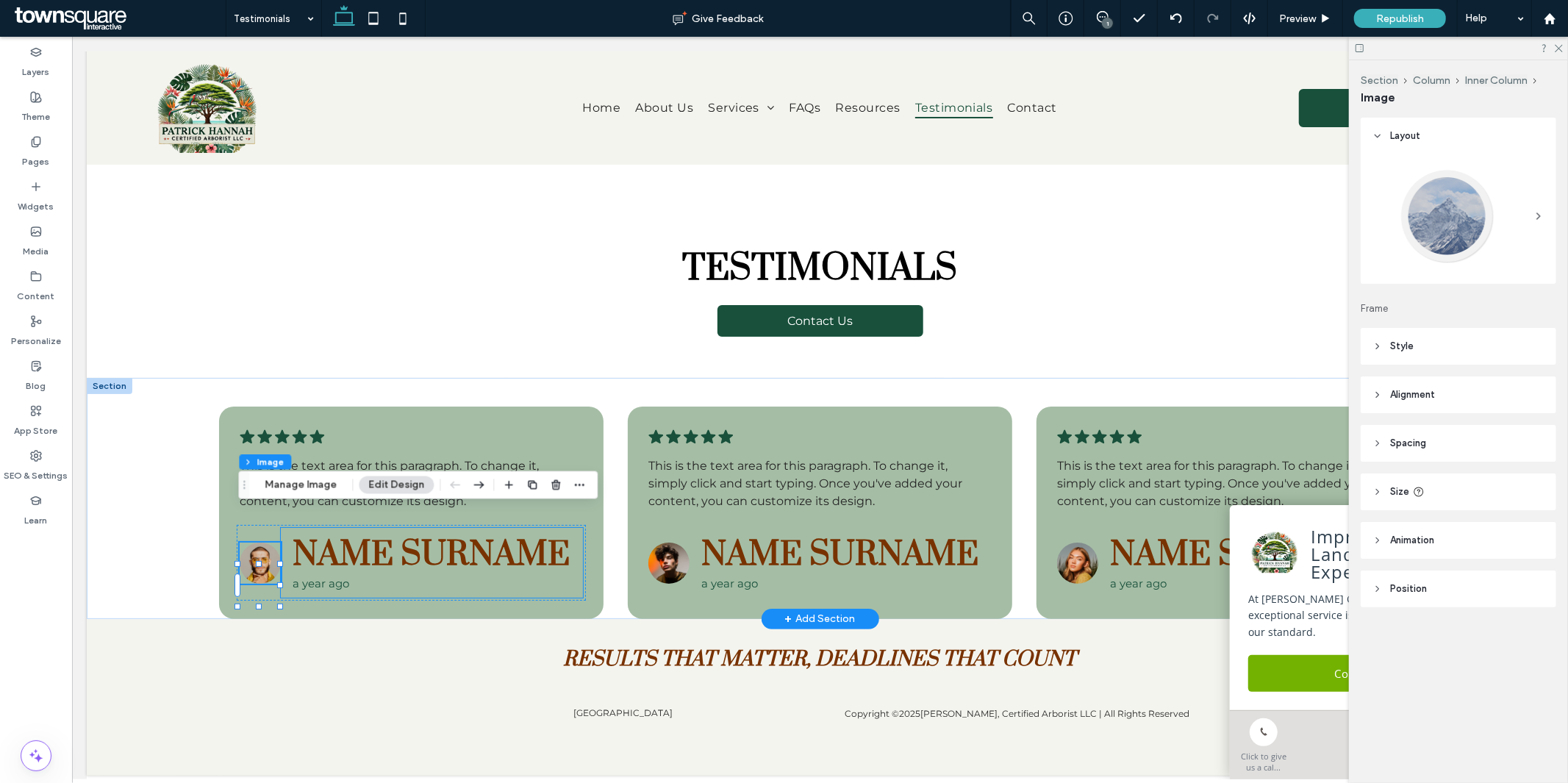
click at [360, 533] on span "Name Surname" at bounding box center [431, 554] width 277 height 42
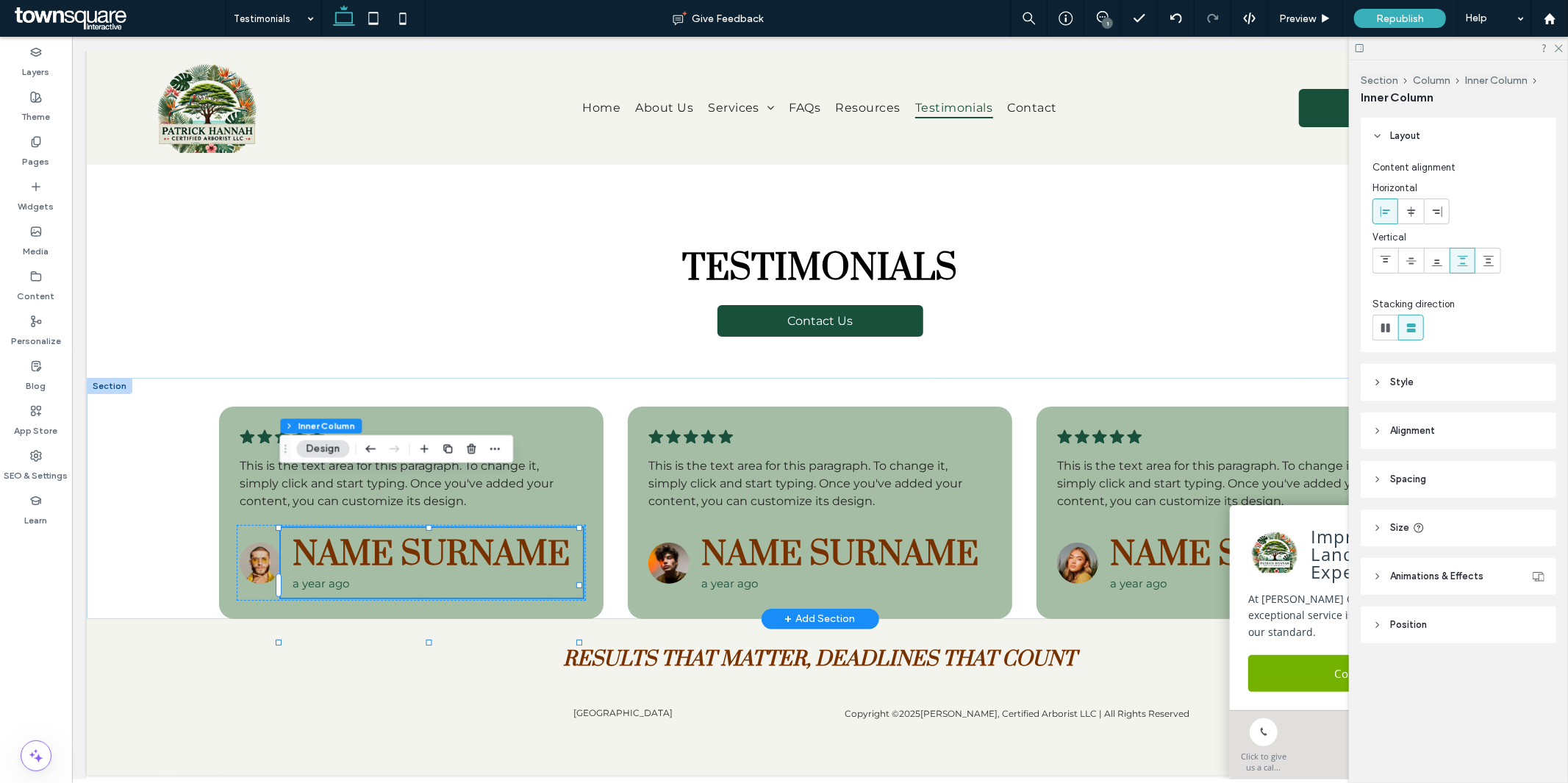
click at [383, 533] on span "Name Surname" at bounding box center [431, 554] width 277 height 42
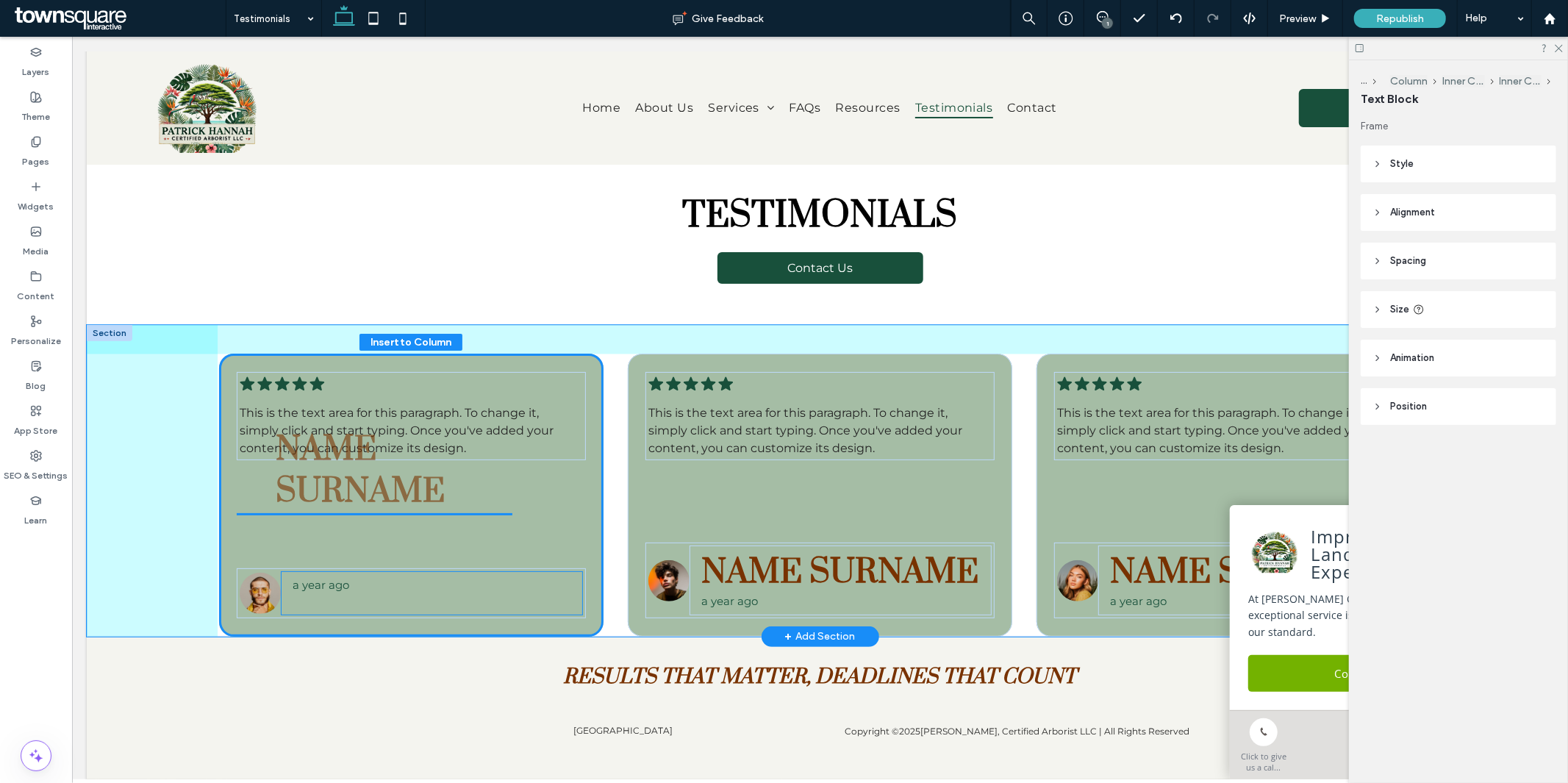
drag, startPoint x: 361, startPoint y: 516, endPoint x: 346, endPoint y: 465, distance: 53.2
type input "**"
type input "****"
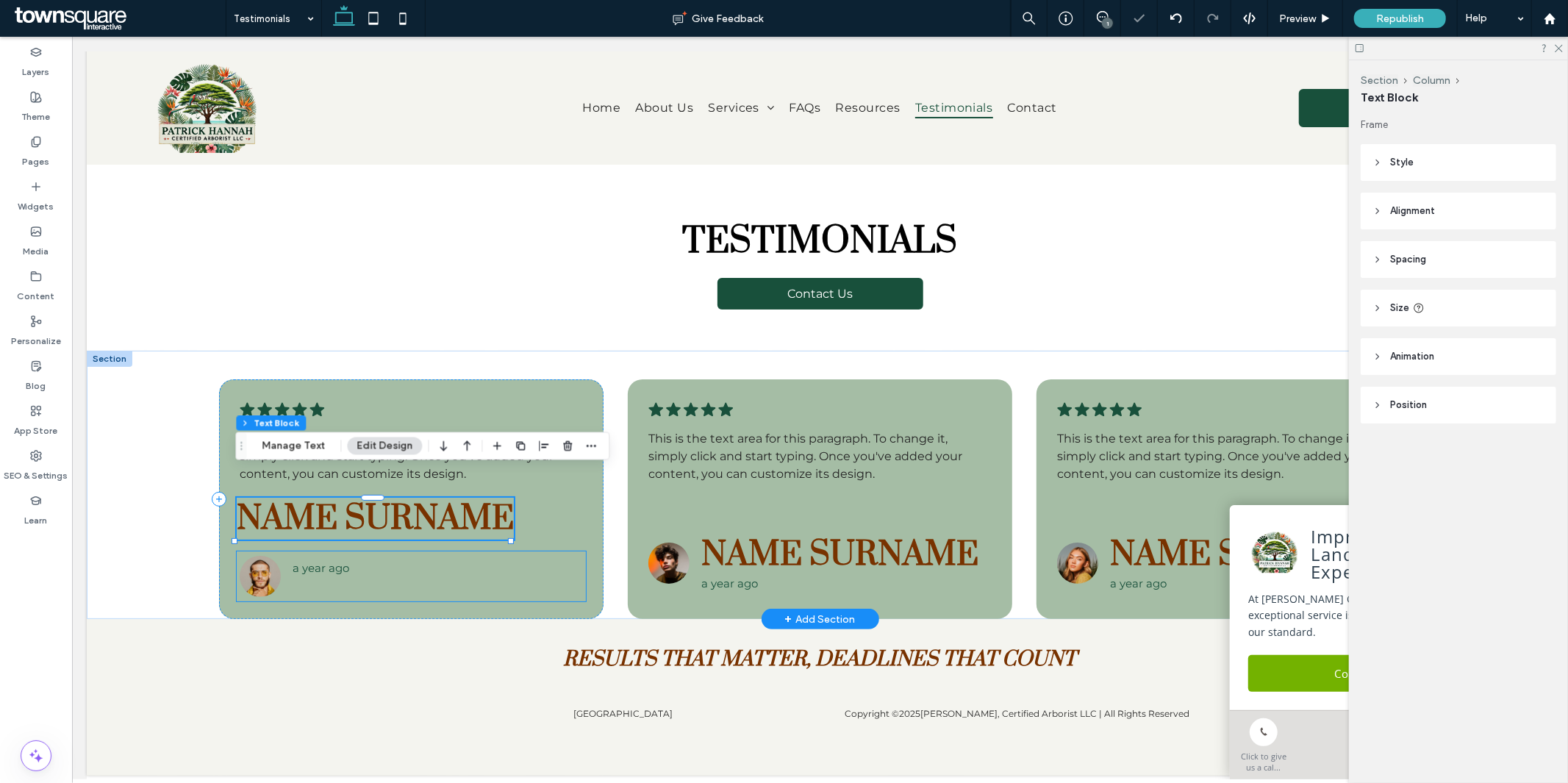
click at [387, 598] on div "a year ago" at bounding box center [431, 576] width 302 height 44
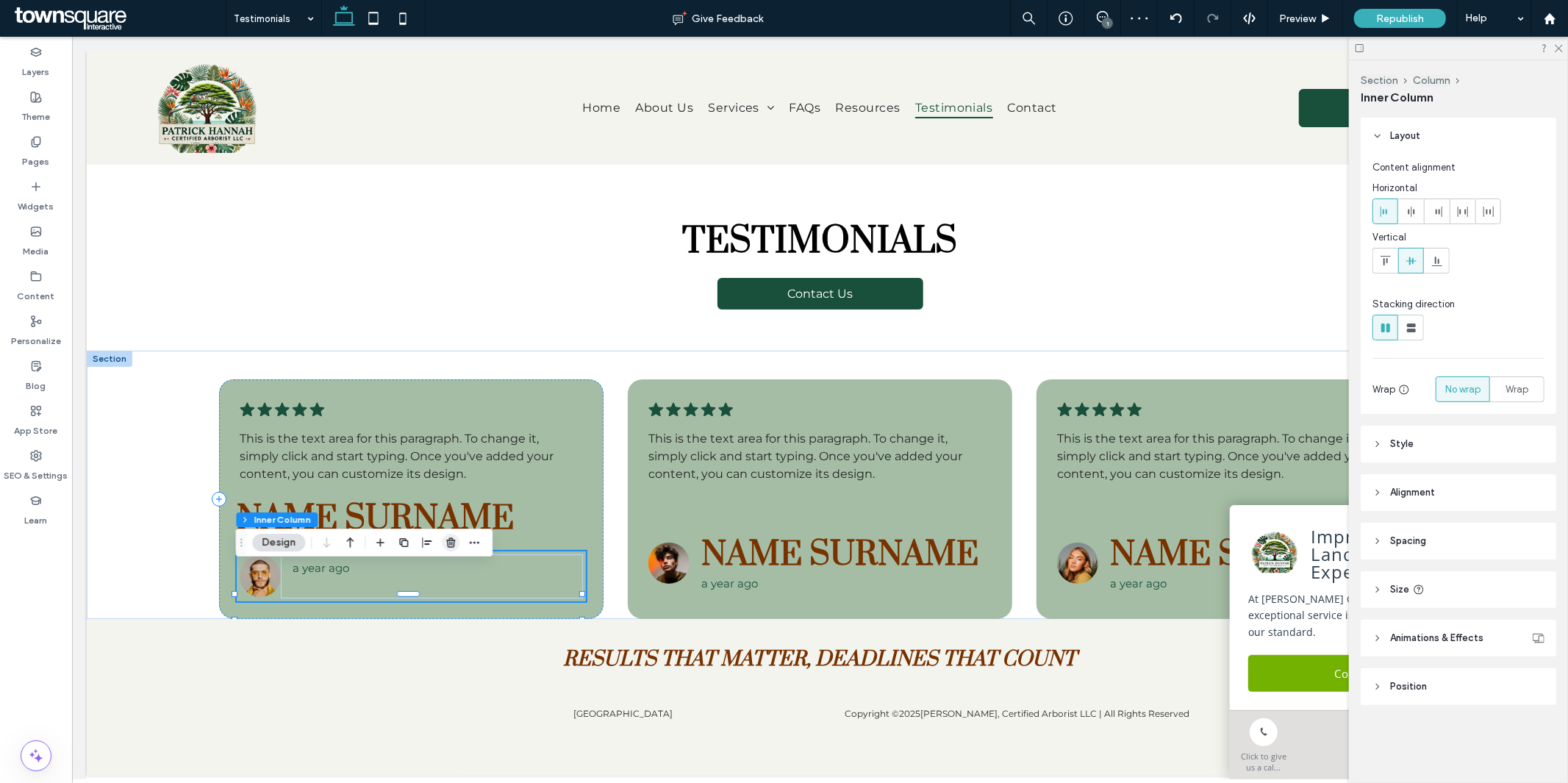
click at [442, 537] on span "button" at bounding box center [451, 543] width 18 height 18
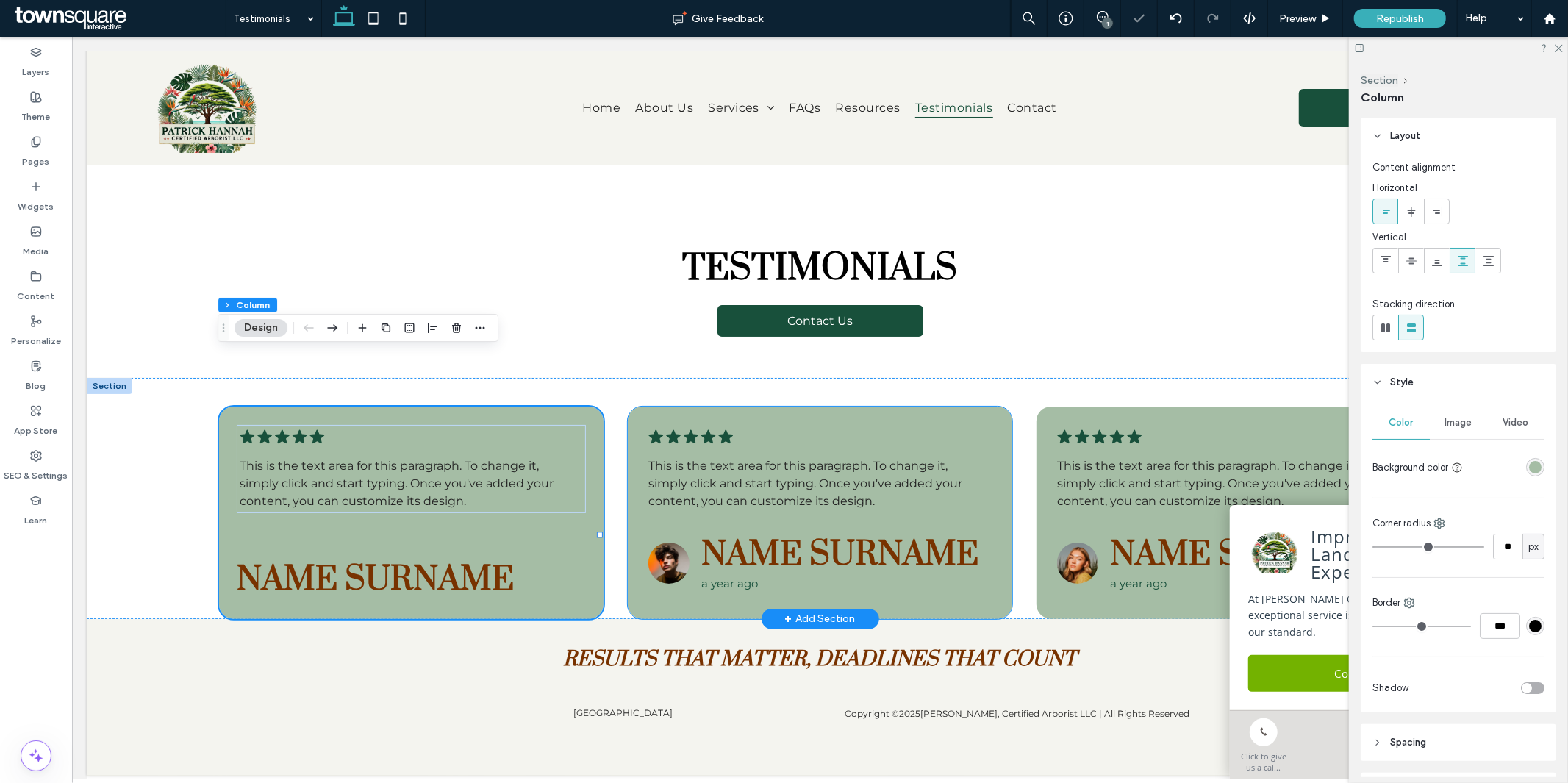
click at [1001, 481] on div ".cls-1-1788903176-1788903176 { fill: #00000; stroke-width: 0px; } This is the t…" at bounding box center [820, 512] width 384 height 212
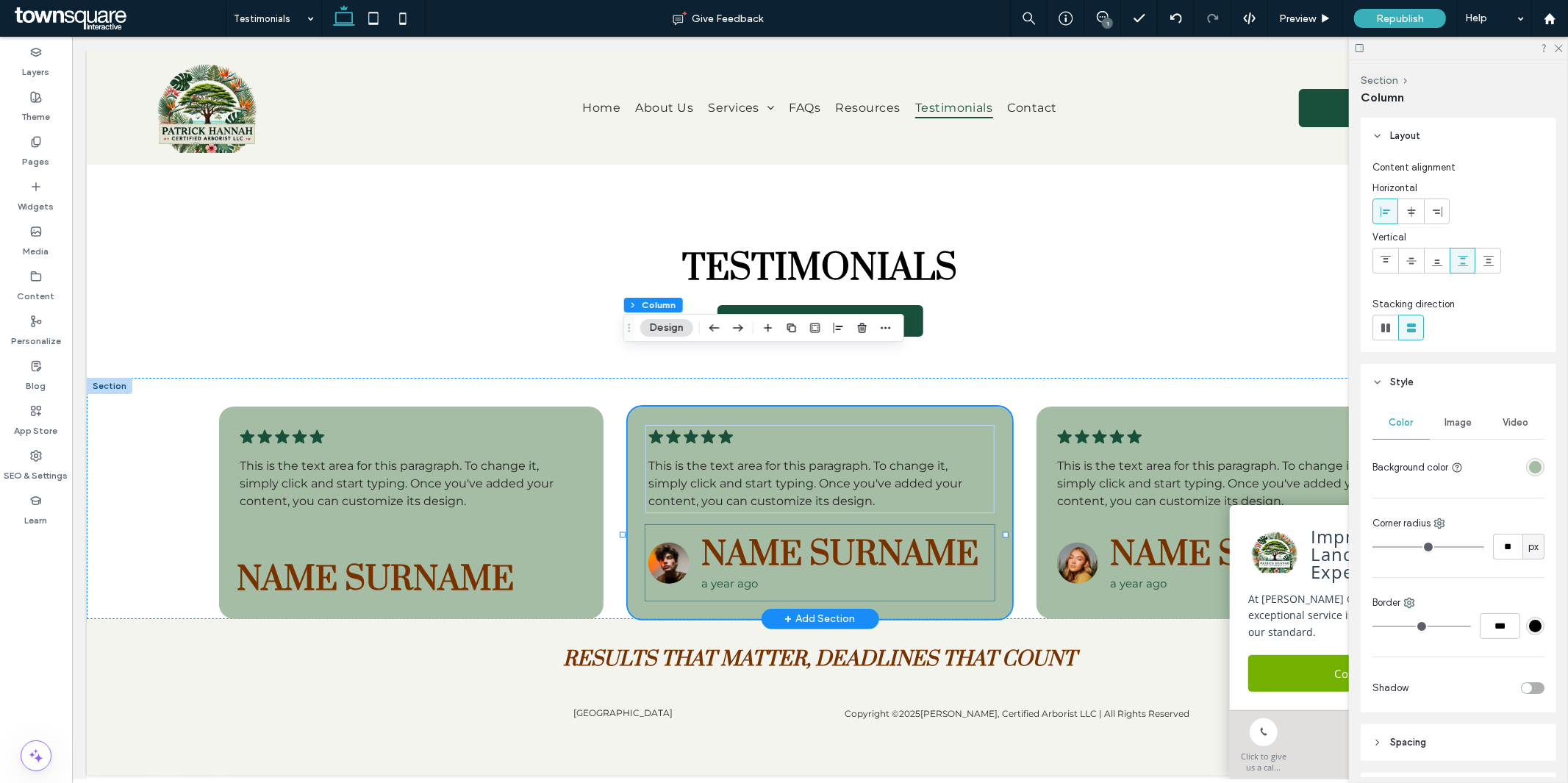
click at [761, 533] on span "Name Surname" at bounding box center [839, 554] width 277 height 42
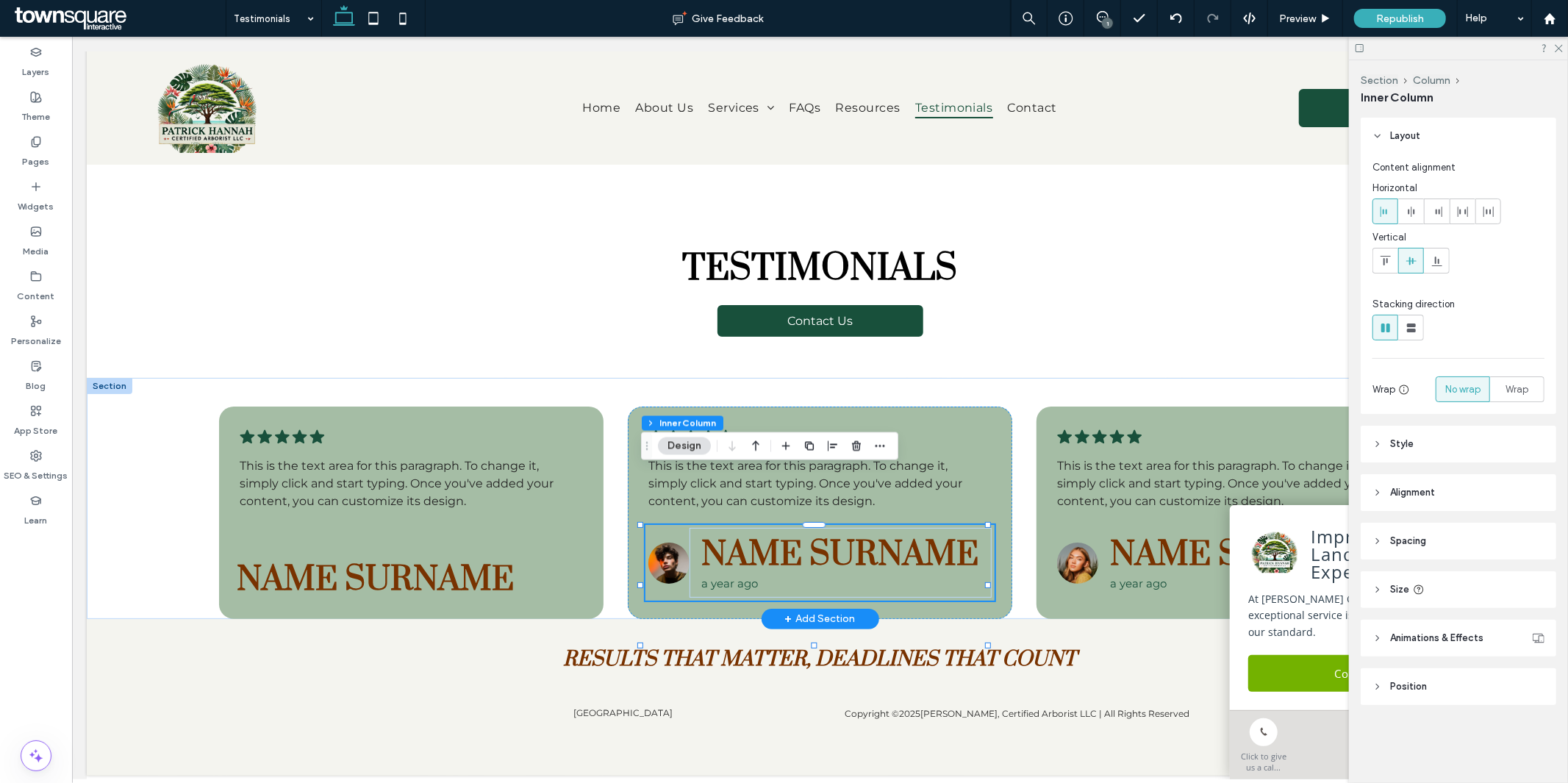
click at [754, 533] on span "Name Surname" at bounding box center [839, 554] width 277 height 42
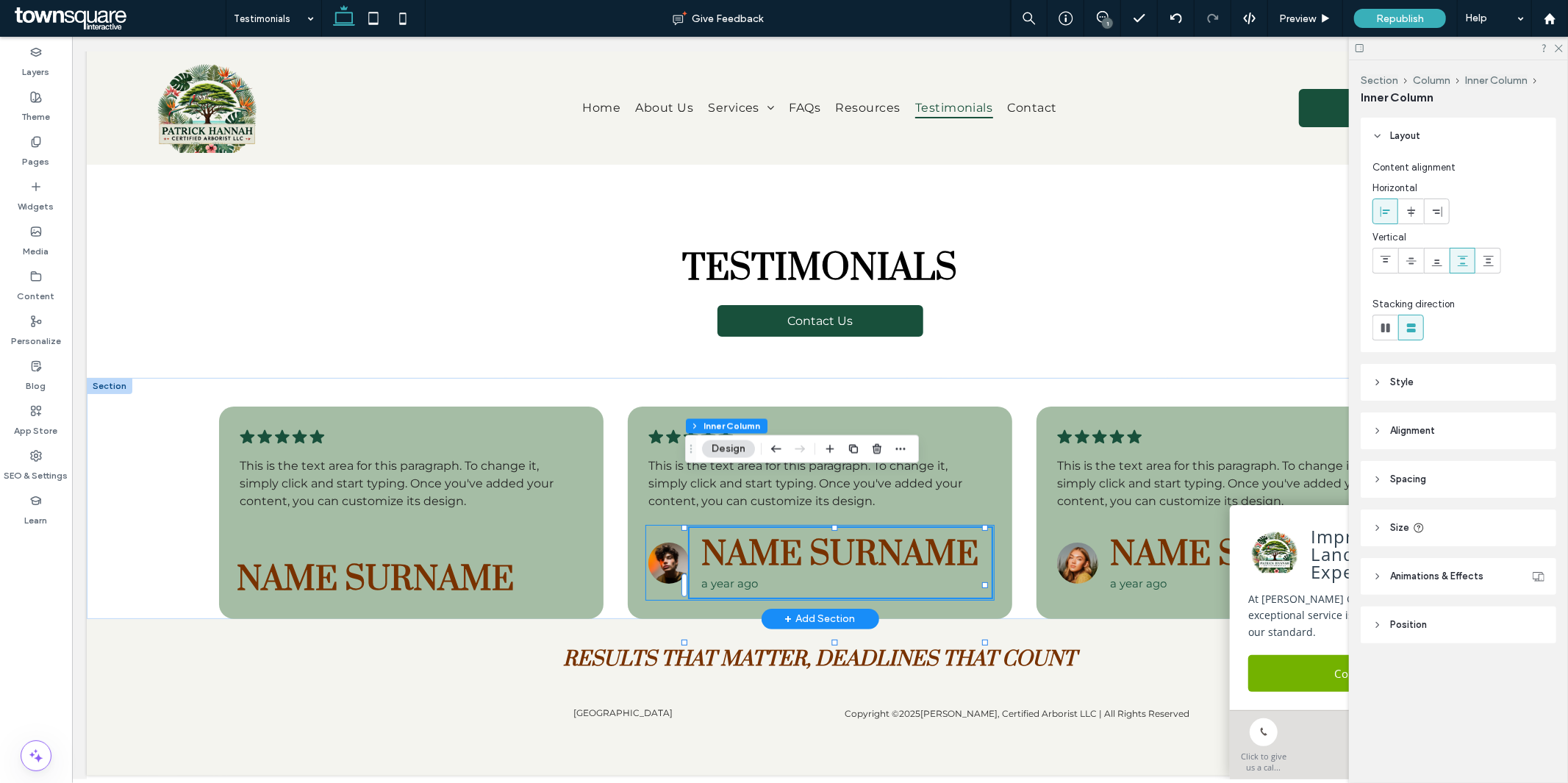
click at [737, 533] on span "Name Surname" at bounding box center [839, 554] width 277 height 42
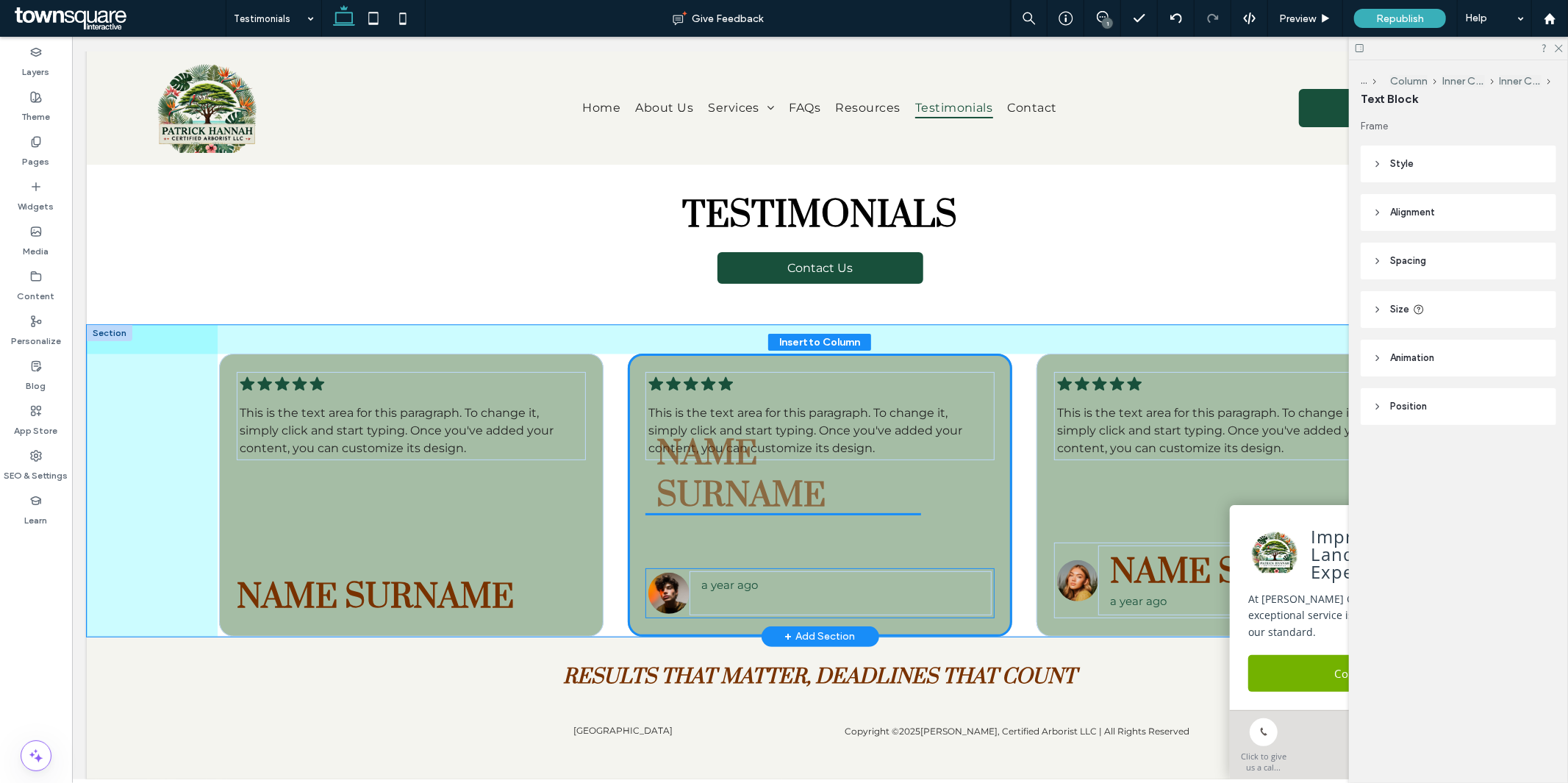
drag, startPoint x: 746, startPoint y: 514, endPoint x: 705, endPoint y: 468, distance: 61.6
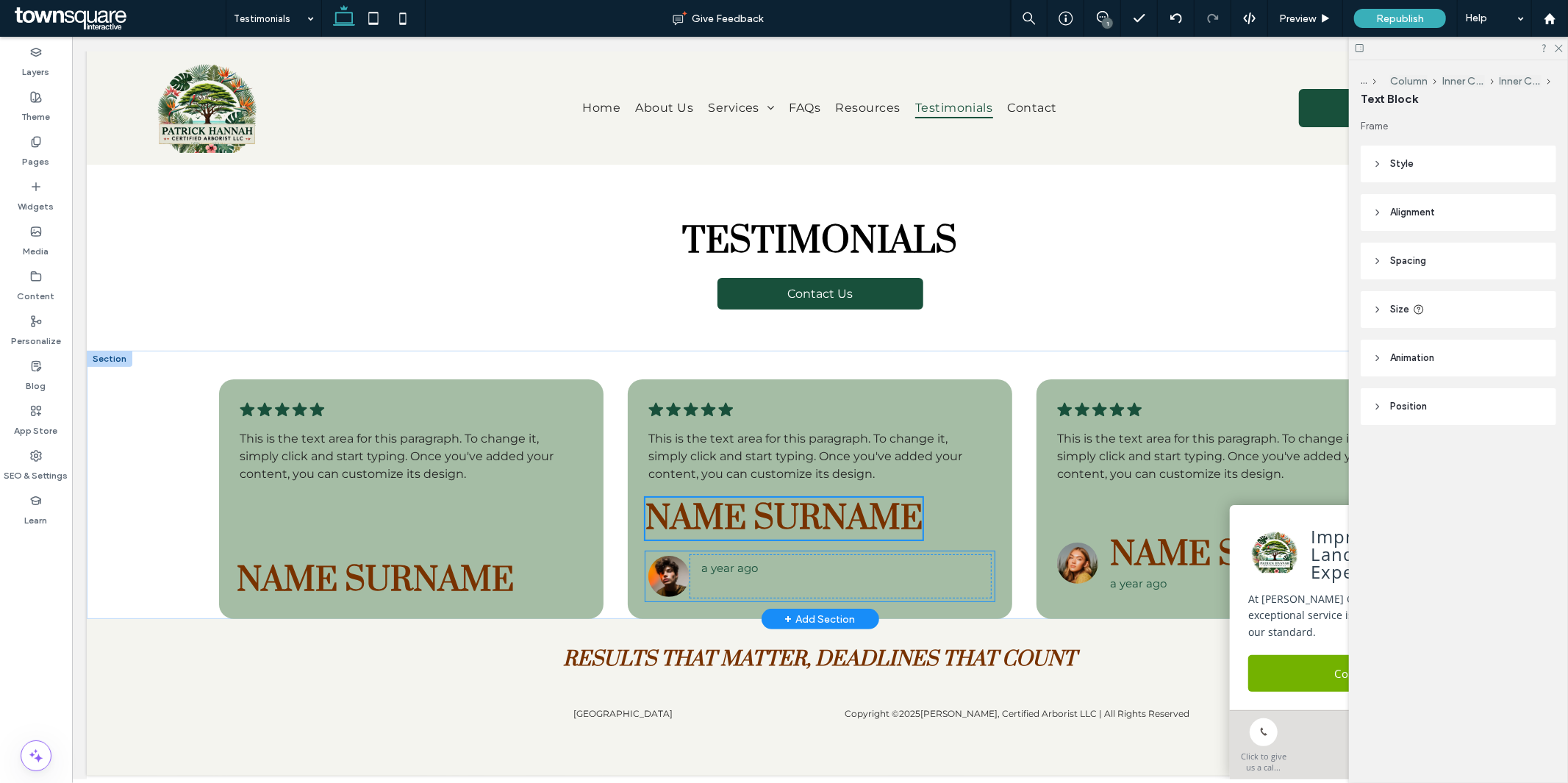
type input "**"
type input "****"
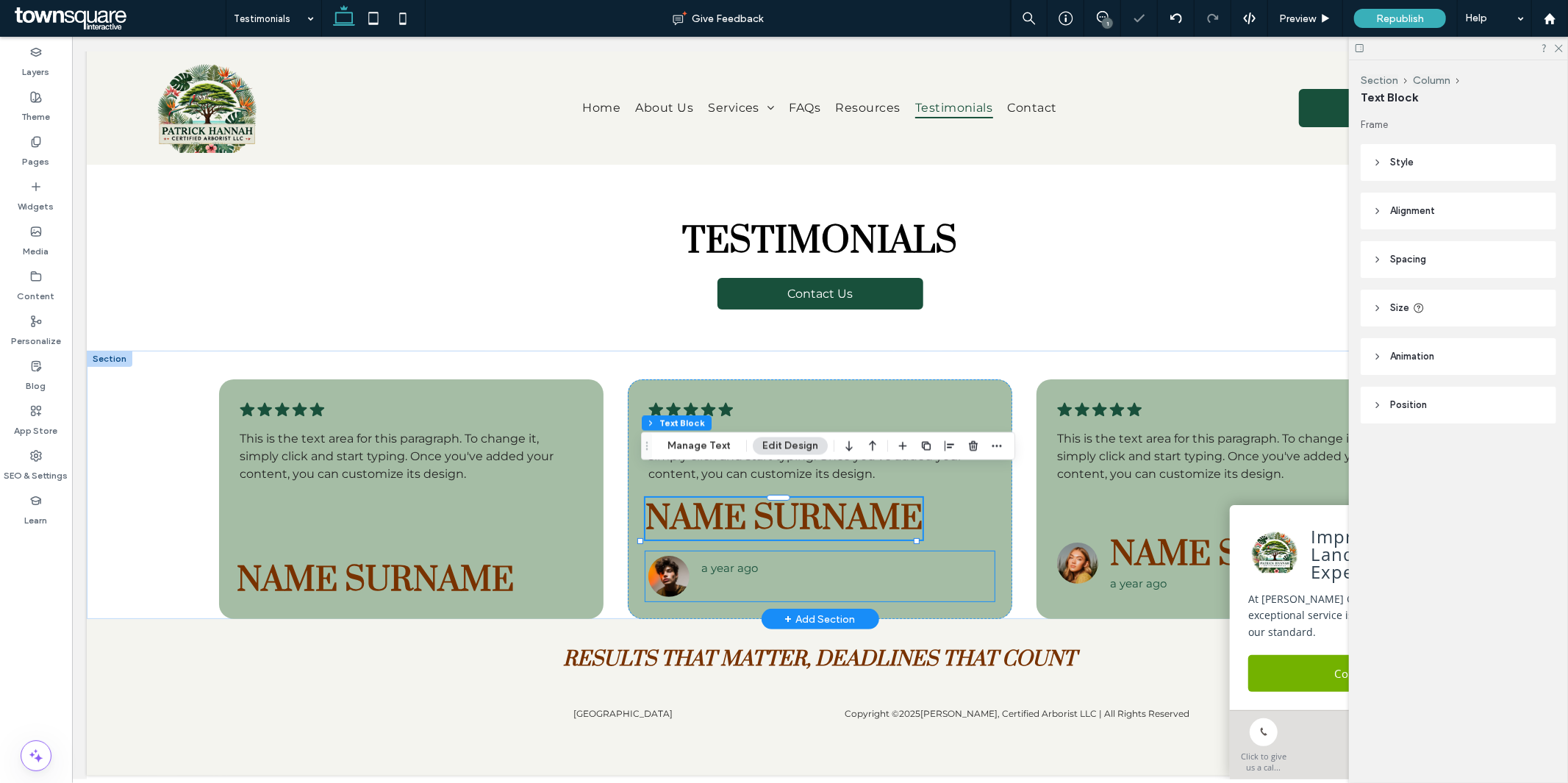
click at [806, 597] on div "a year ago" at bounding box center [840, 576] width 302 height 44
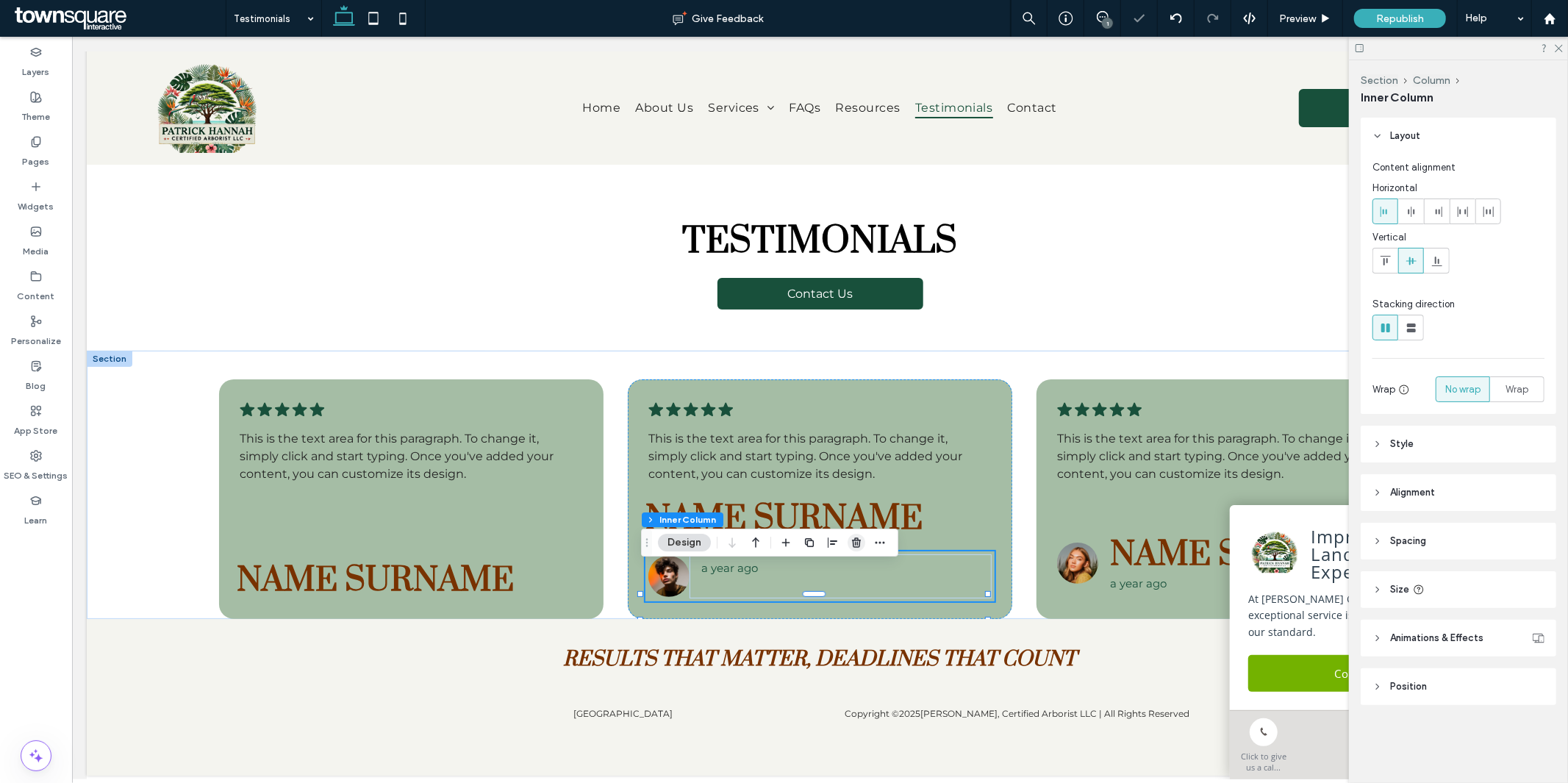
click at [855, 543] on use "button" at bounding box center [856, 542] width 9 height 10
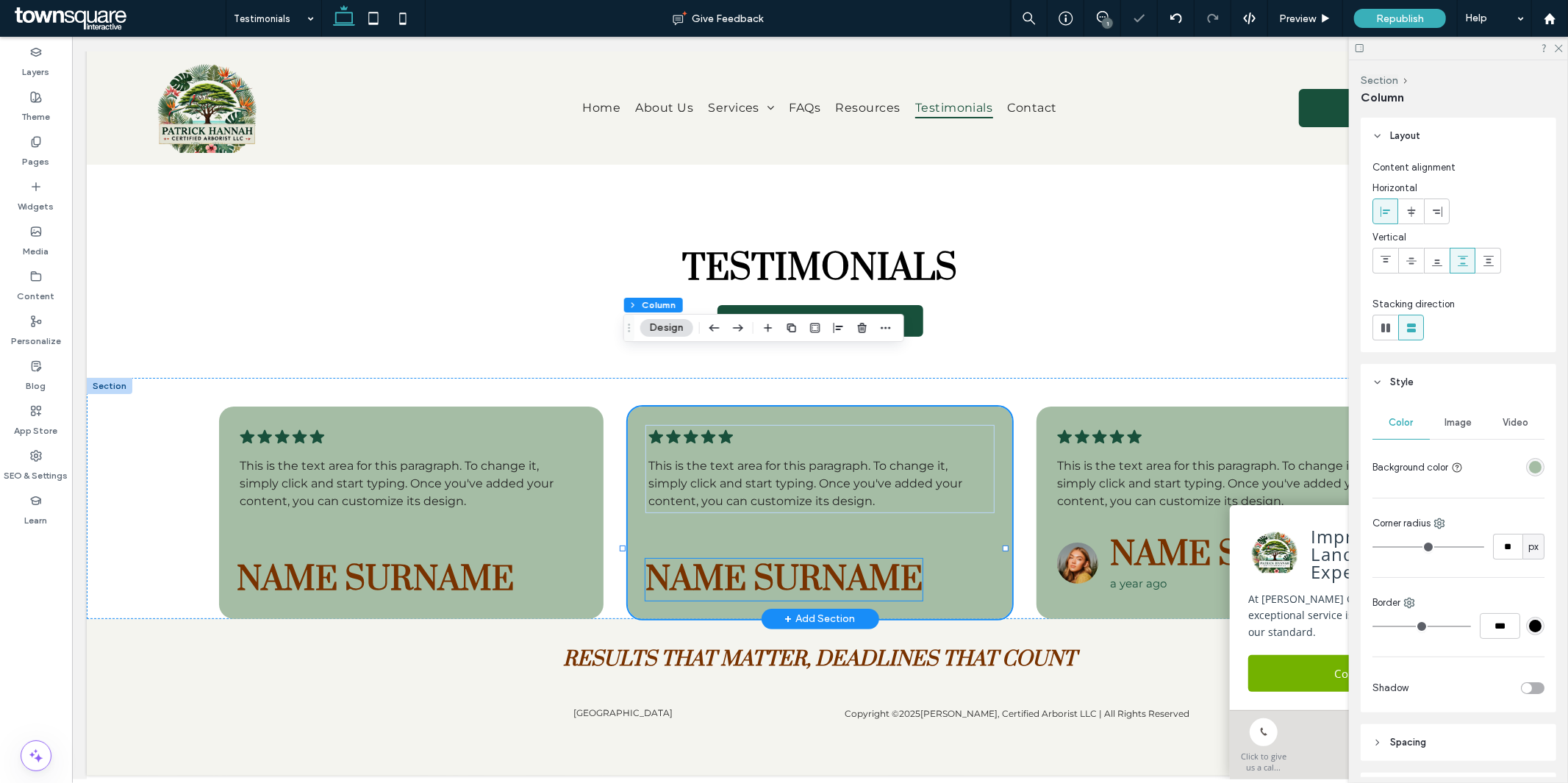
type input "*"
click at [1125, 533] on span "Name Surname" at bounding box center [1248, 554] width 277 height 42
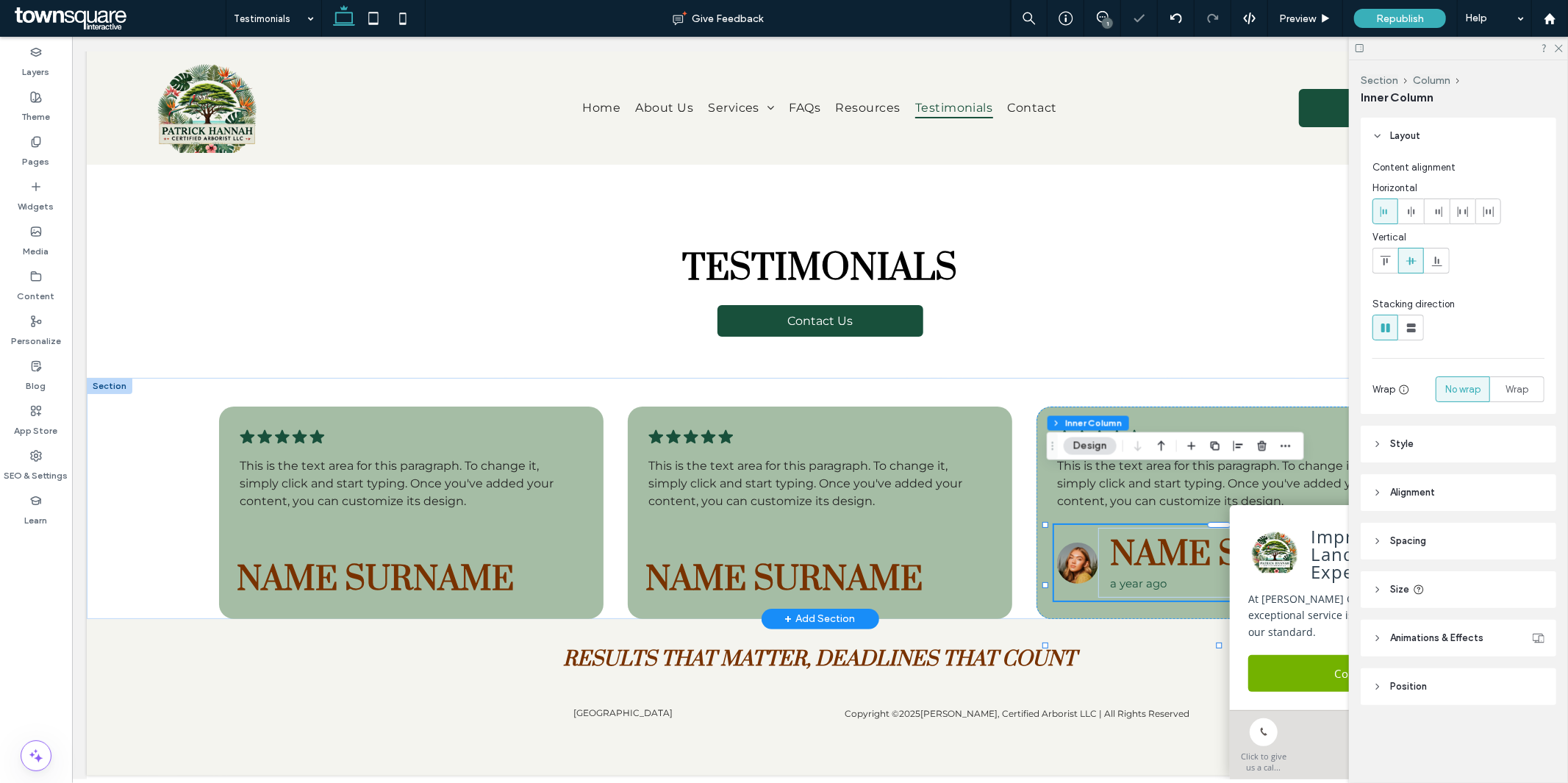
click at [1125, 533] on span "Name Surname" at bounding box center [1248, 554] width 277 height 42
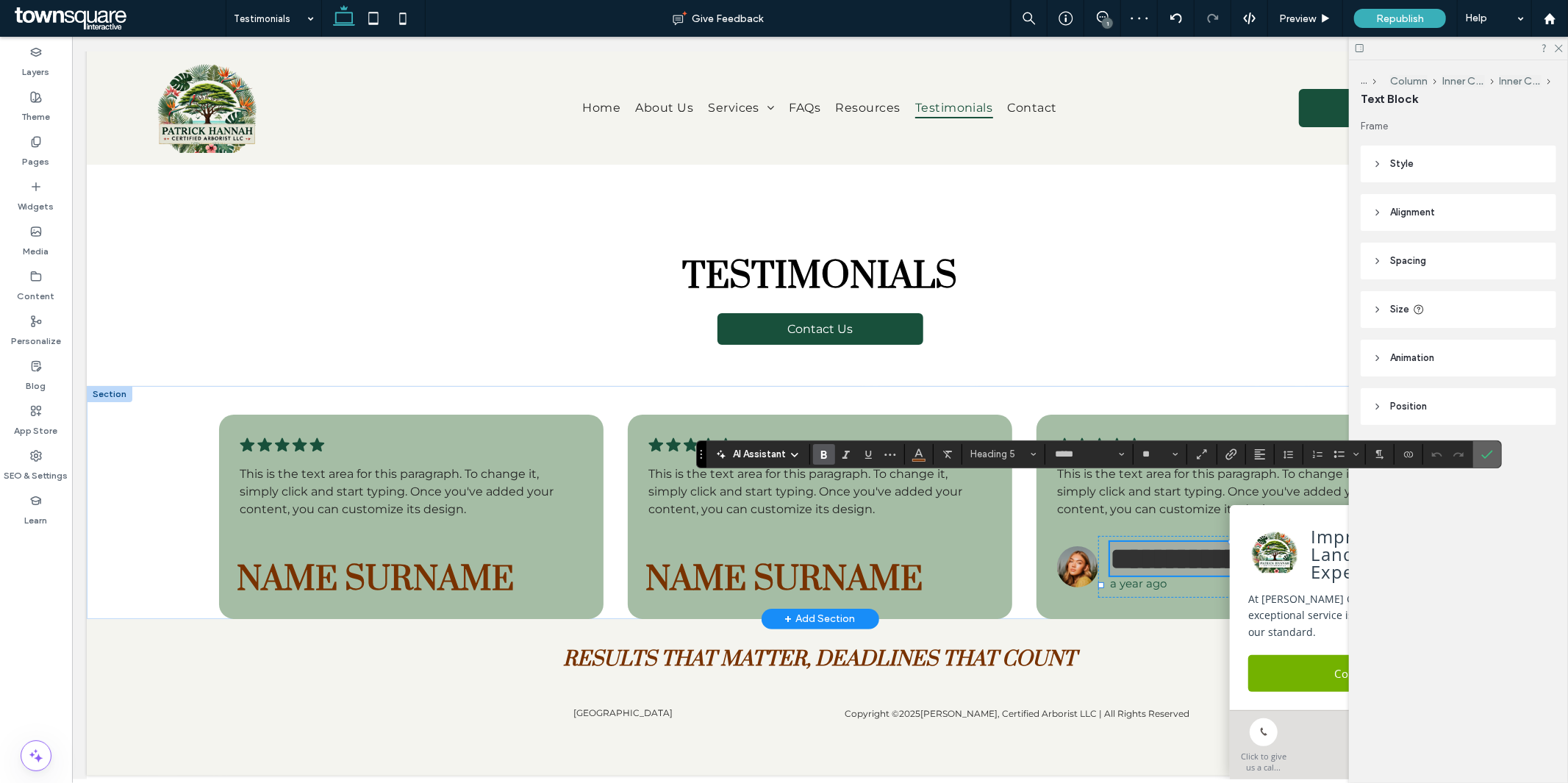
click at [1487, 457] on use "Confirm" at bounding box center [1488, 454] width 12 height 9
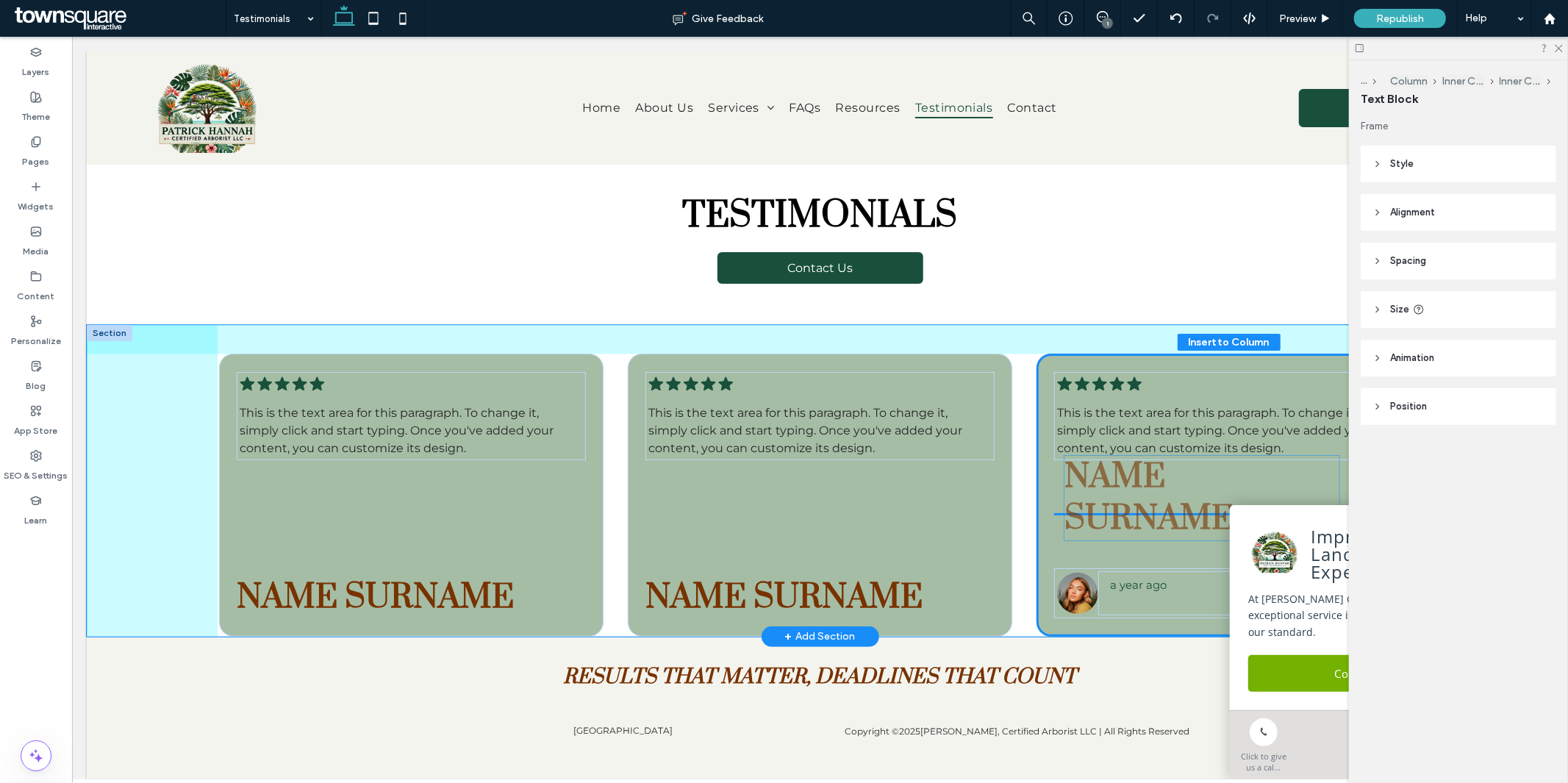
drag, startPoint x: 1137, startPoint y: 519, endPoint x: 1097, endPoint y: 500, distance: 44.3
type input "**"
type input "****"
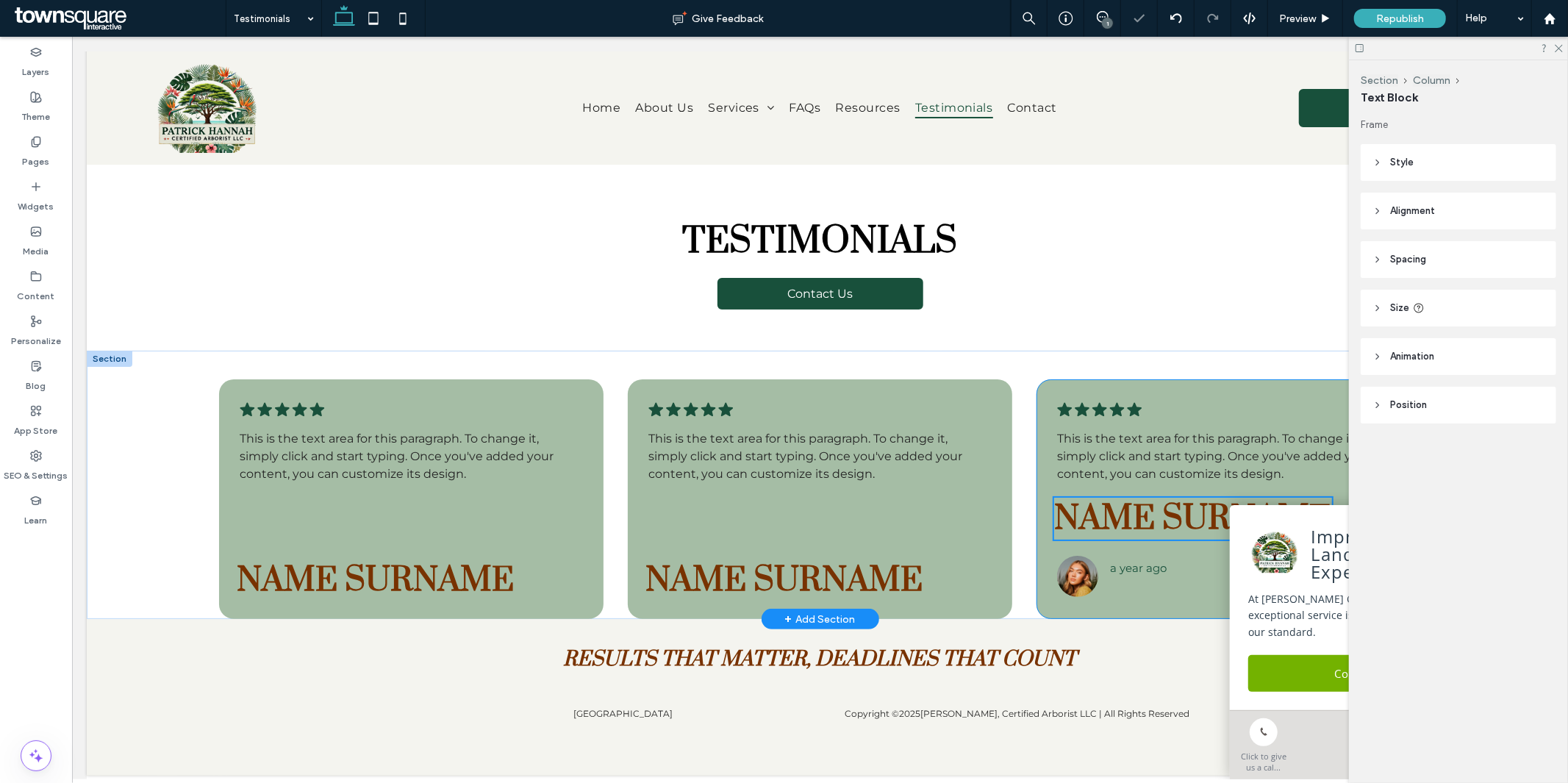
scroll to position [31, 0]
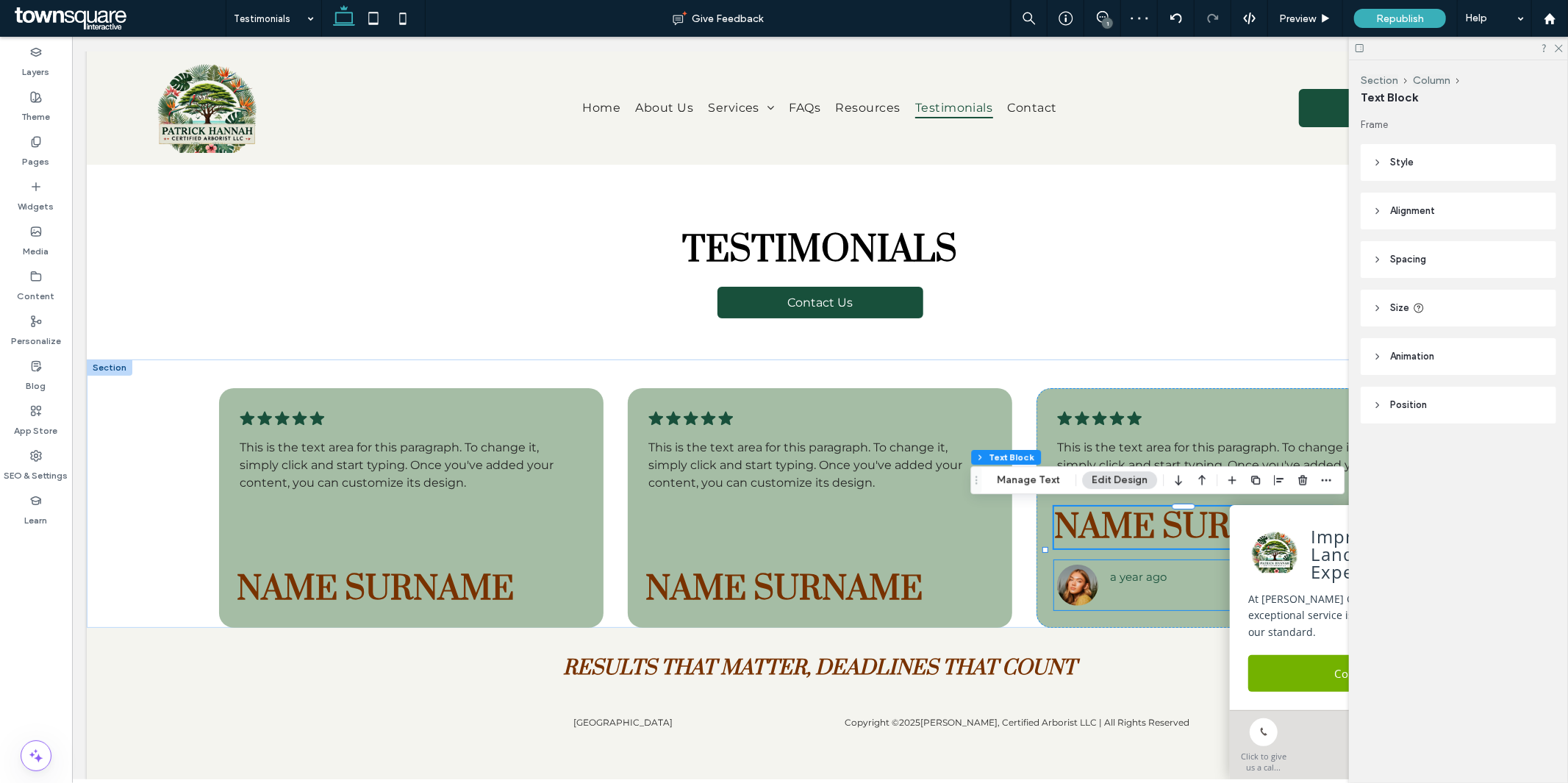
click at [1109, 583] on span "a year ago" at bounding box center [1137, 576] width 57 height 14
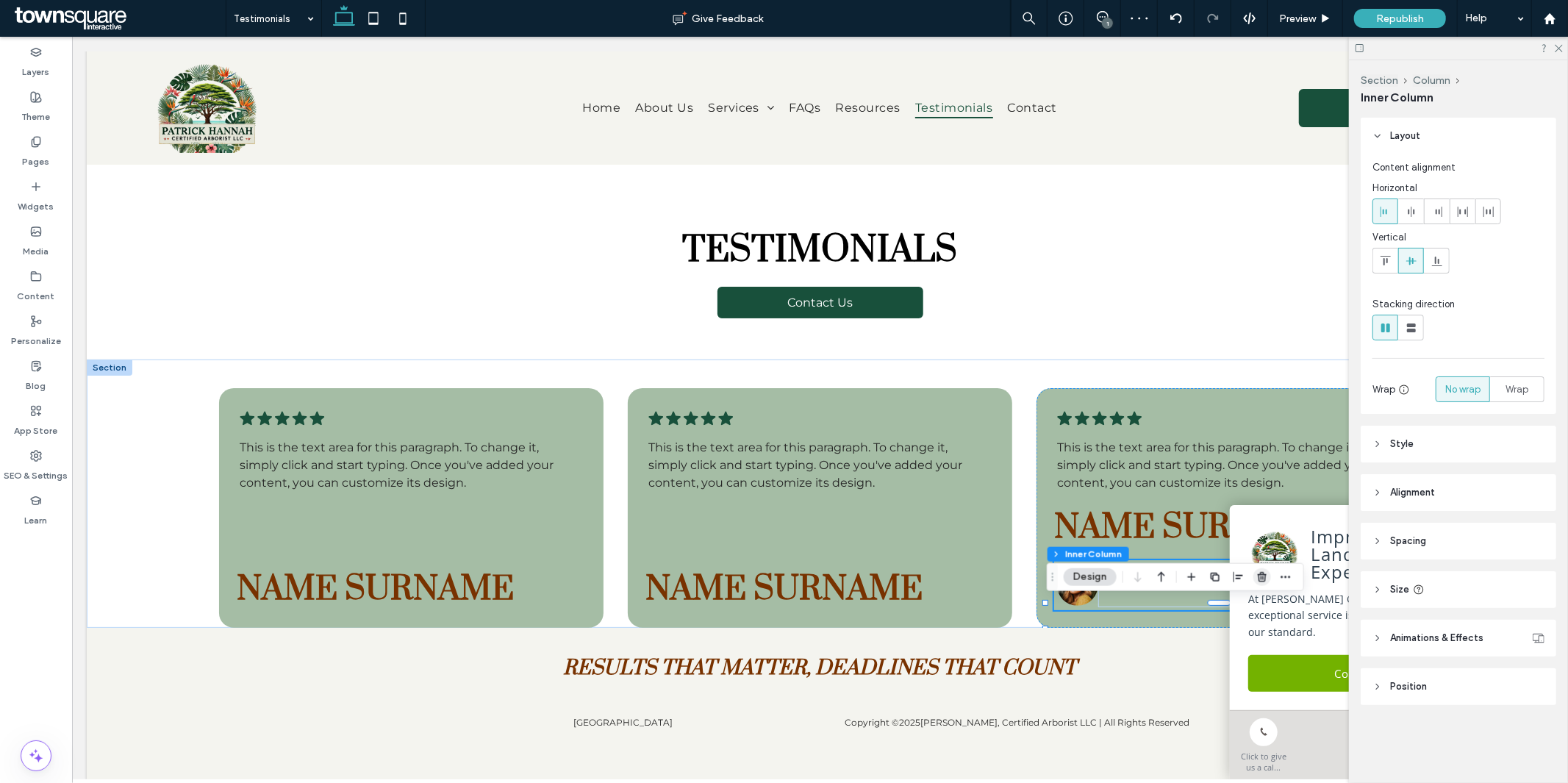
click at [1259, 583] on span "button" at bounding box center [1262, 577] width 18 height 18
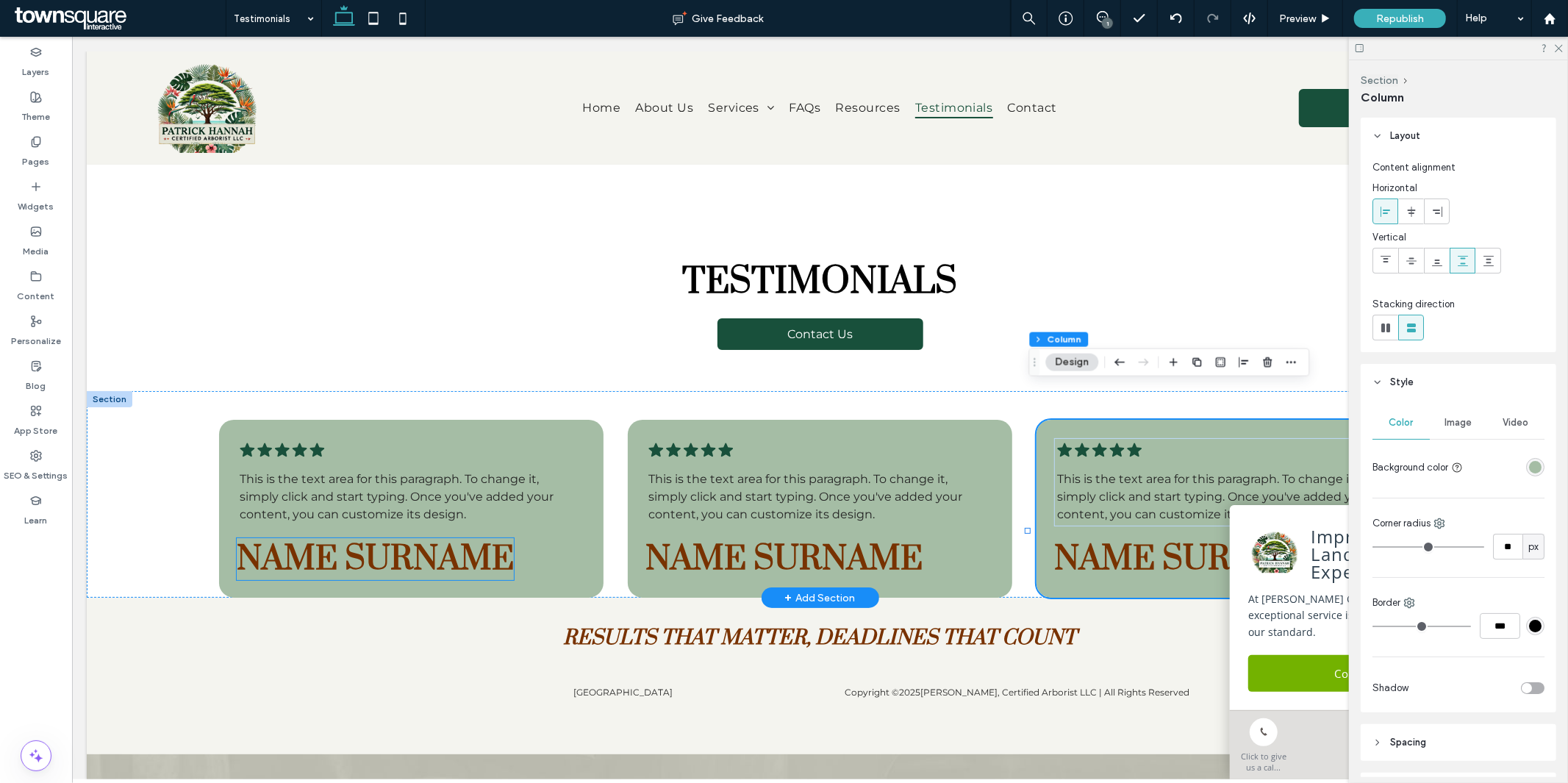
click at [333, 537] on span "Name Surname" at bounding box center [375, 558] width 277 height 42
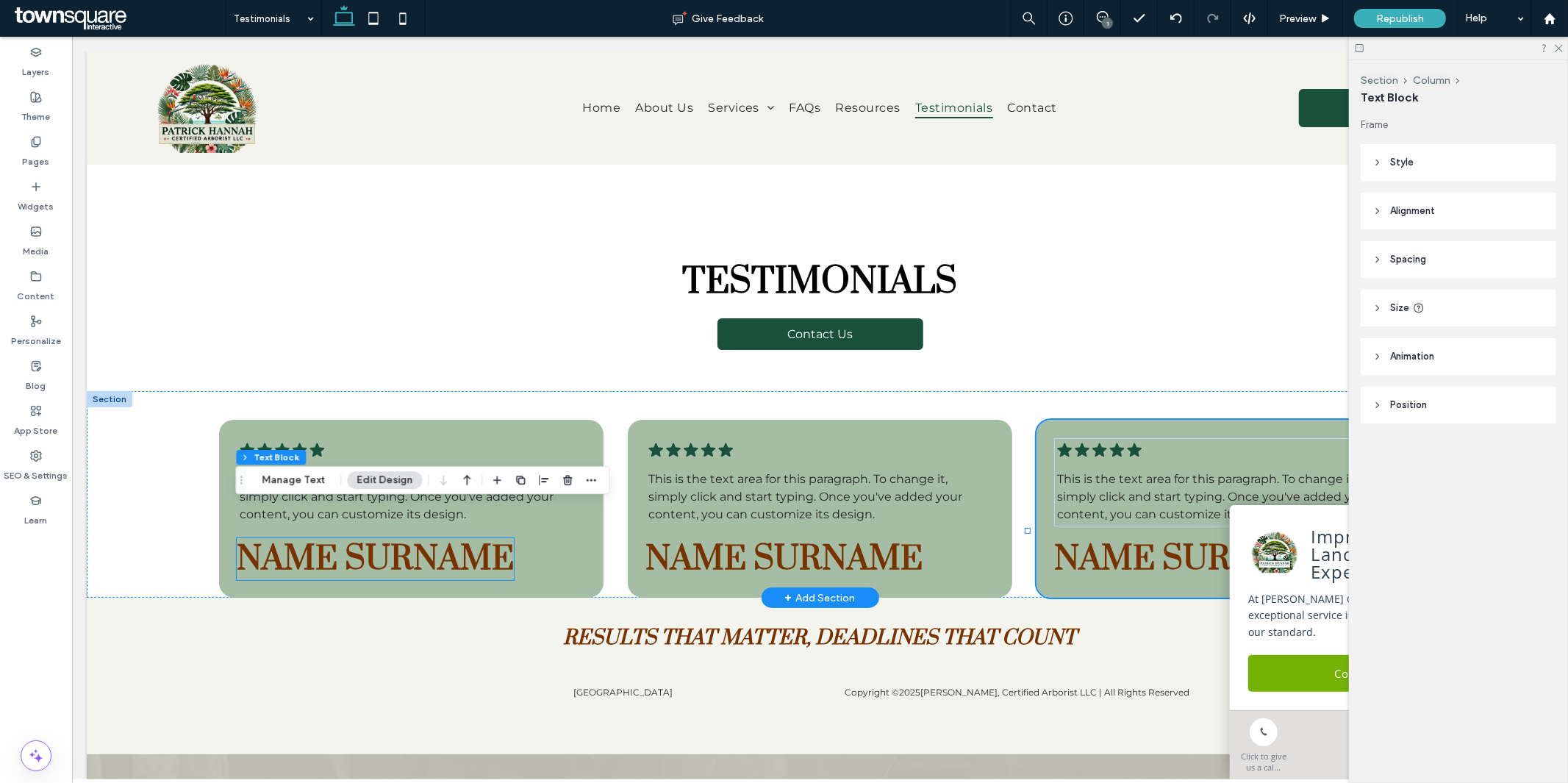
click at [333, 537] on div "Name Surname" at bounding box center [375, 558] width 277 height 42
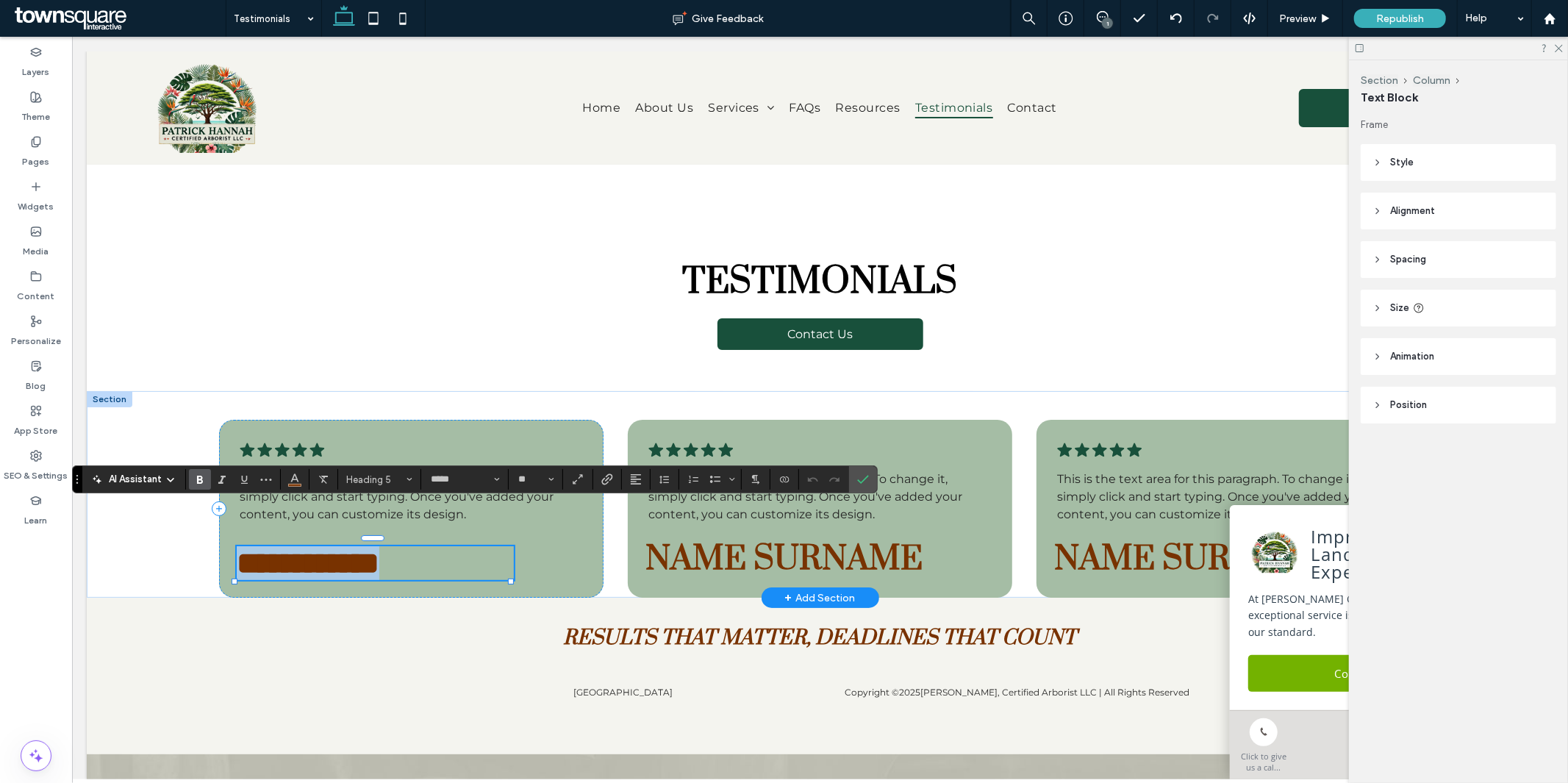
paste div
type input "**"
click at [871, 480] on label "Confirm" at bounding box center [864, 479] width 22 height 26
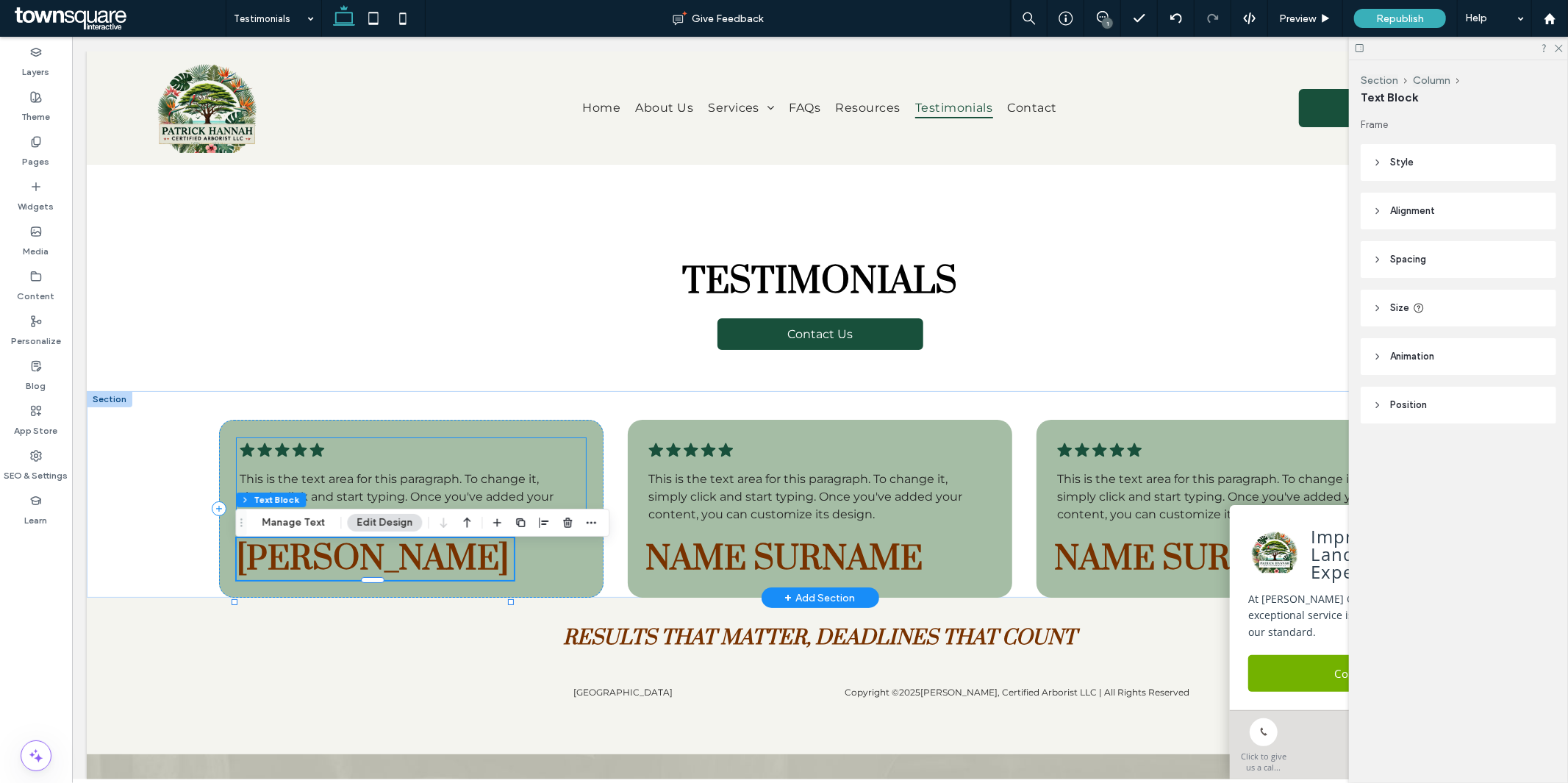
click at [398, 438] on div ".cls-1-1788903176-1788903176 { fill: #00000; stroke-width: 0px; } This is the t…" at bounding box center [410, 482] width 348 height 88
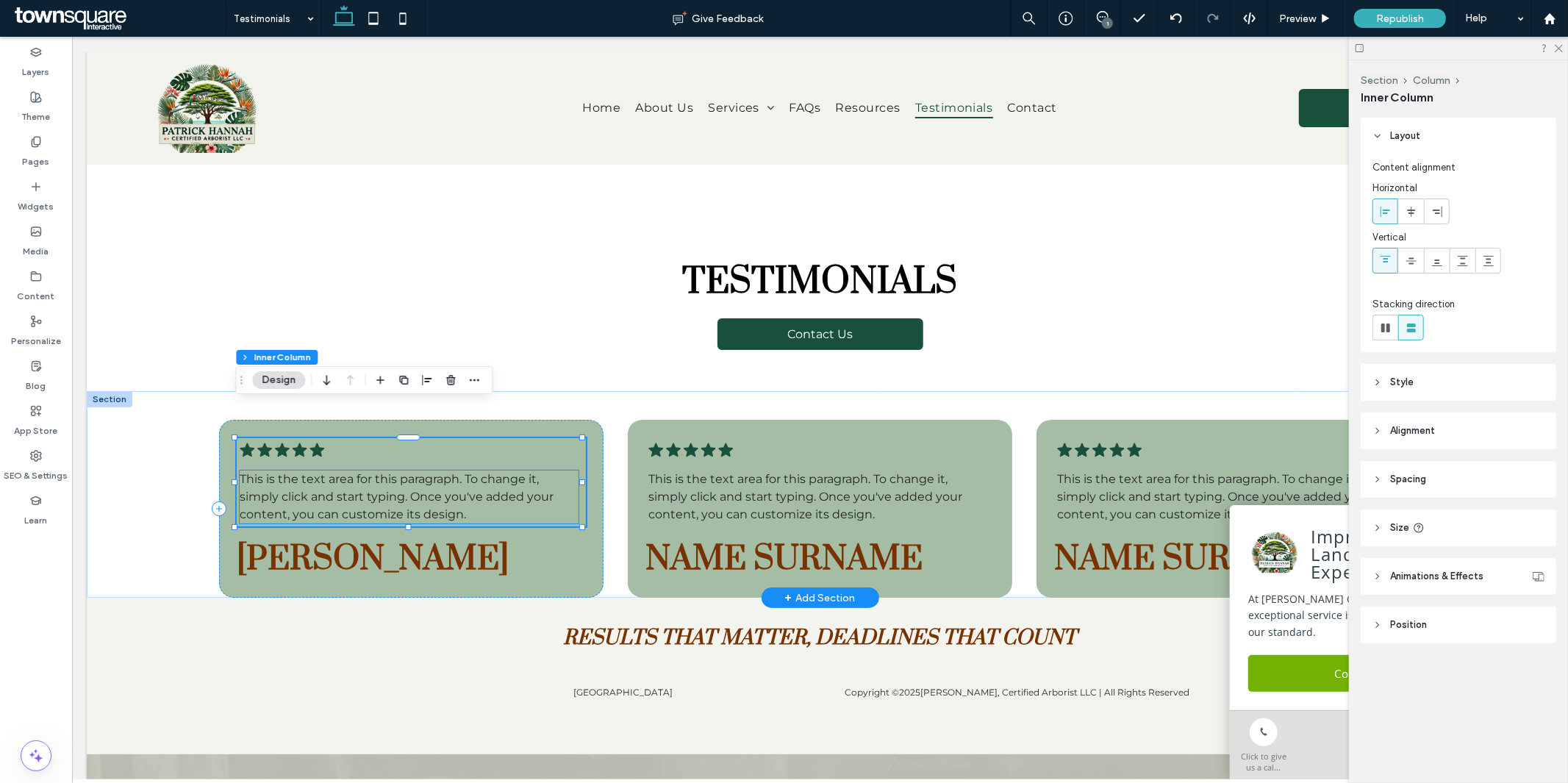
click at [364, 472] on span "This is the text area for this paragraph. To change it, simply click and start …" at bounding box center [396, 496] width 314 height 50
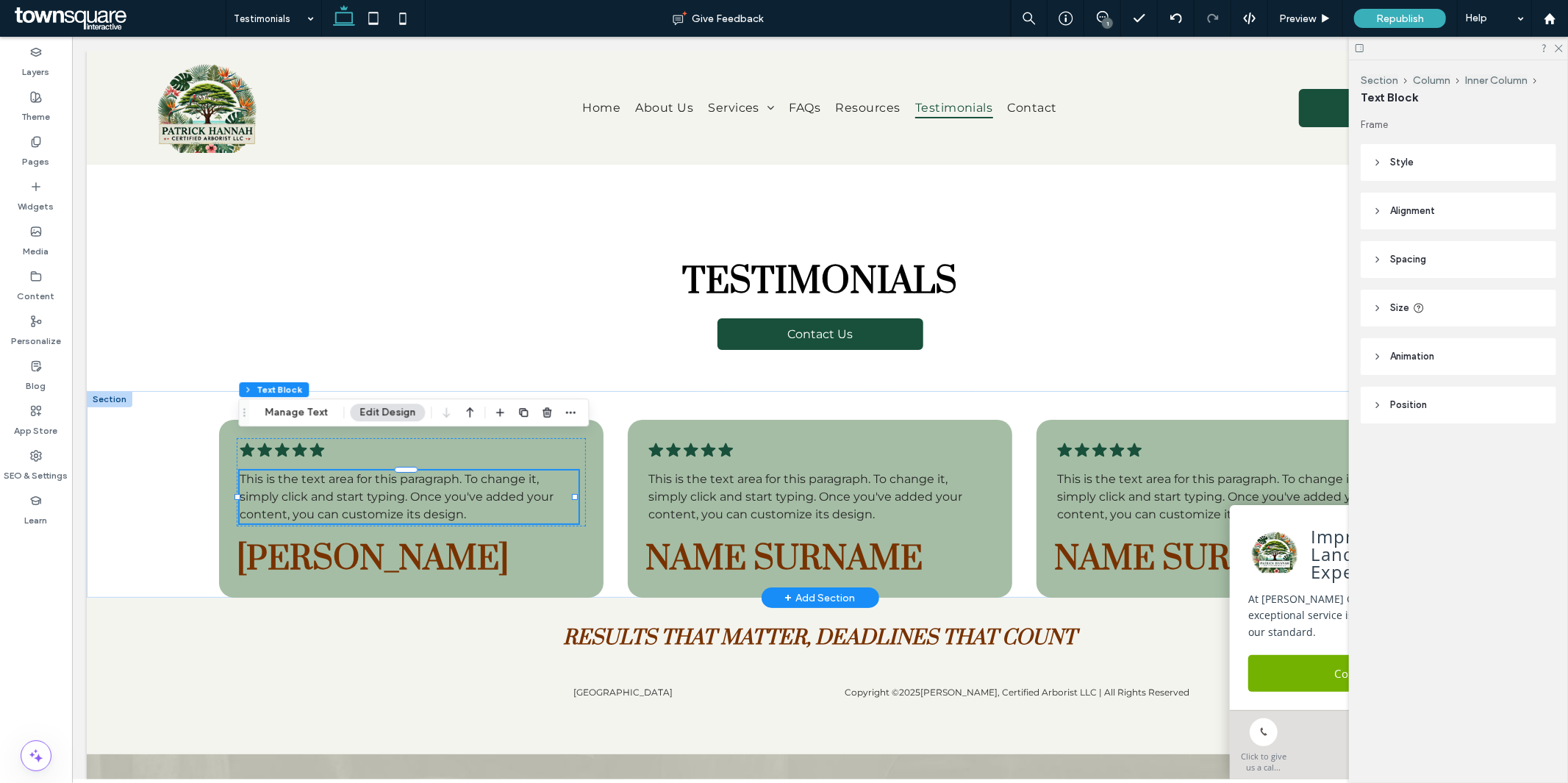
click at [364, 472] on span "This is the text area for this paragraph. To change it, simply click and start …" at bounding box center [396, 496] width 314 height 50
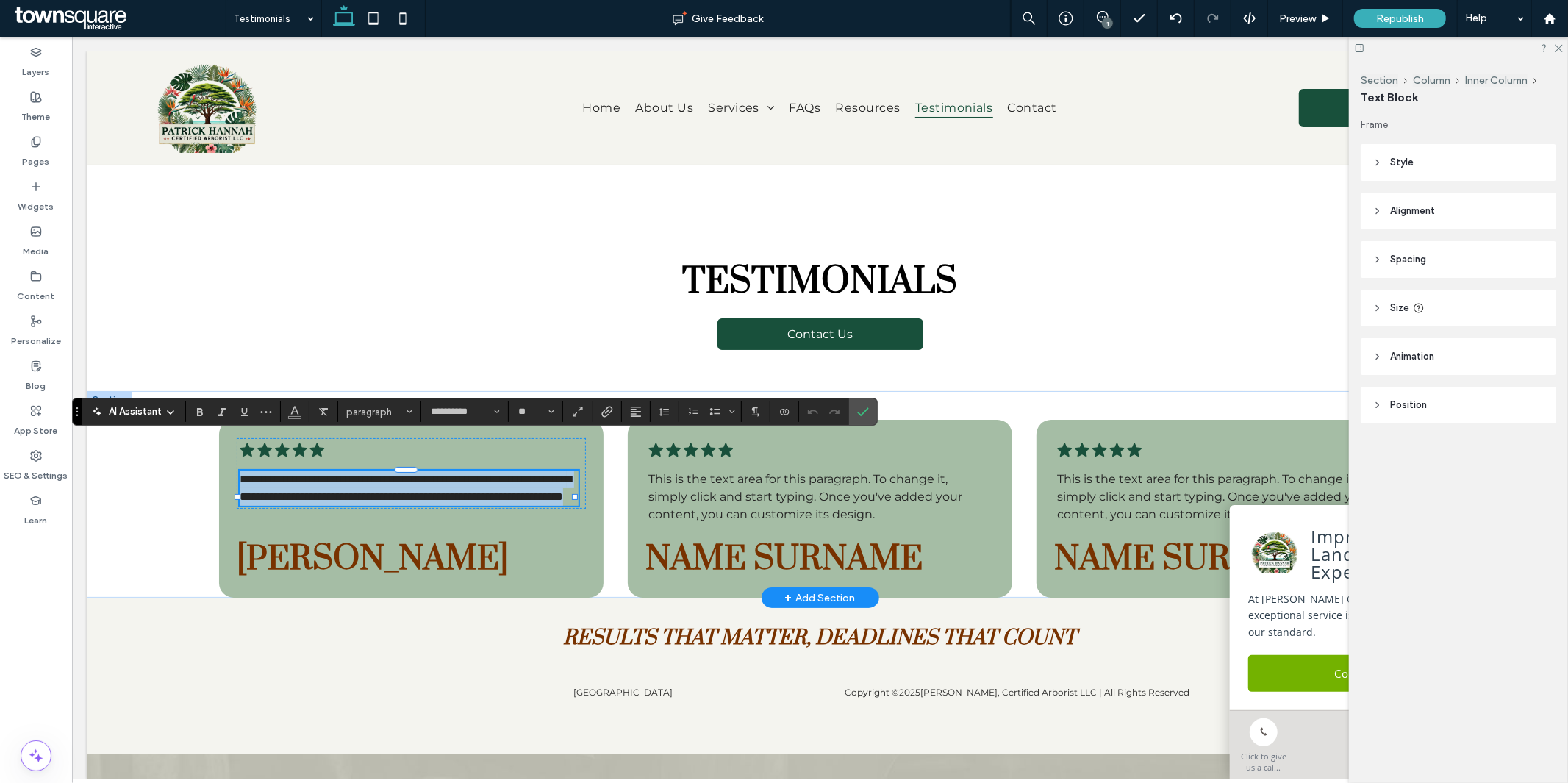
paste div
type input "**"
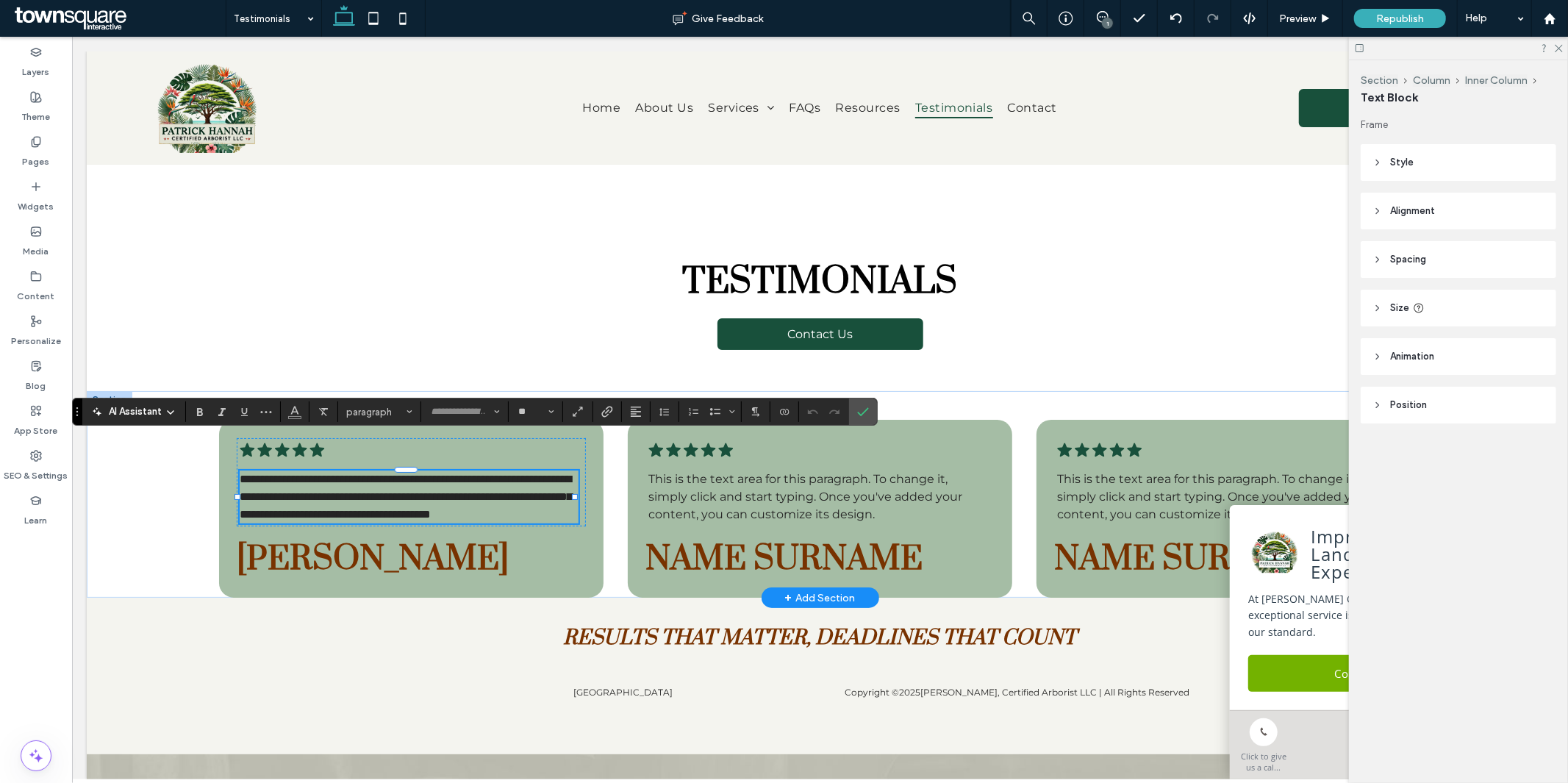
scroll to position [2, 0]
click at [862, 413] on icon "Confirm" at bounding box center [863, 412] width 12 height 12
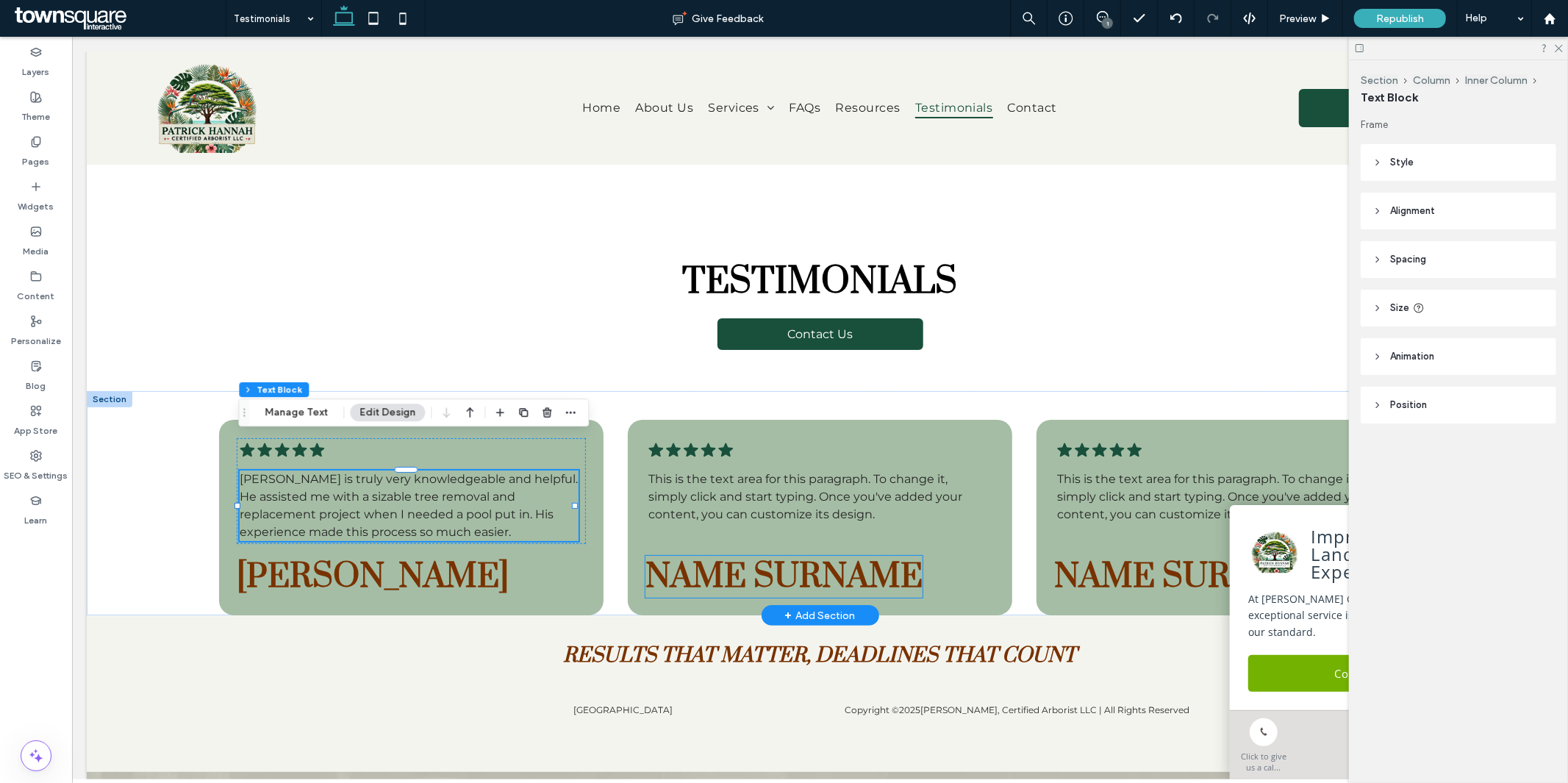
click at [695, 555] on span "Name Surname" at bounding box center [784, 576] width 277 height 42
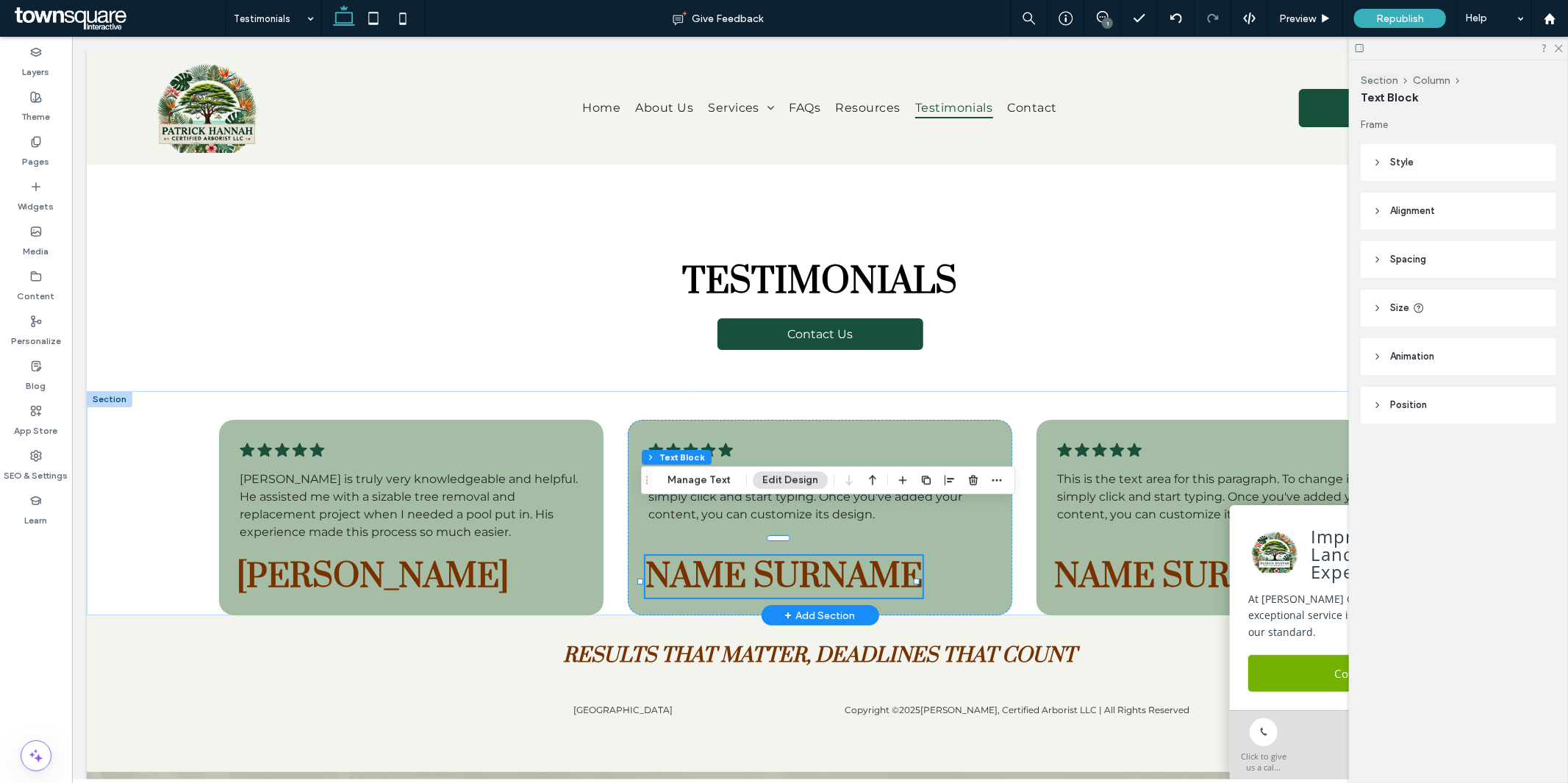
click at [695, 555] on div "Name Surname" at bounding box center [784, 576] width 277 height 42
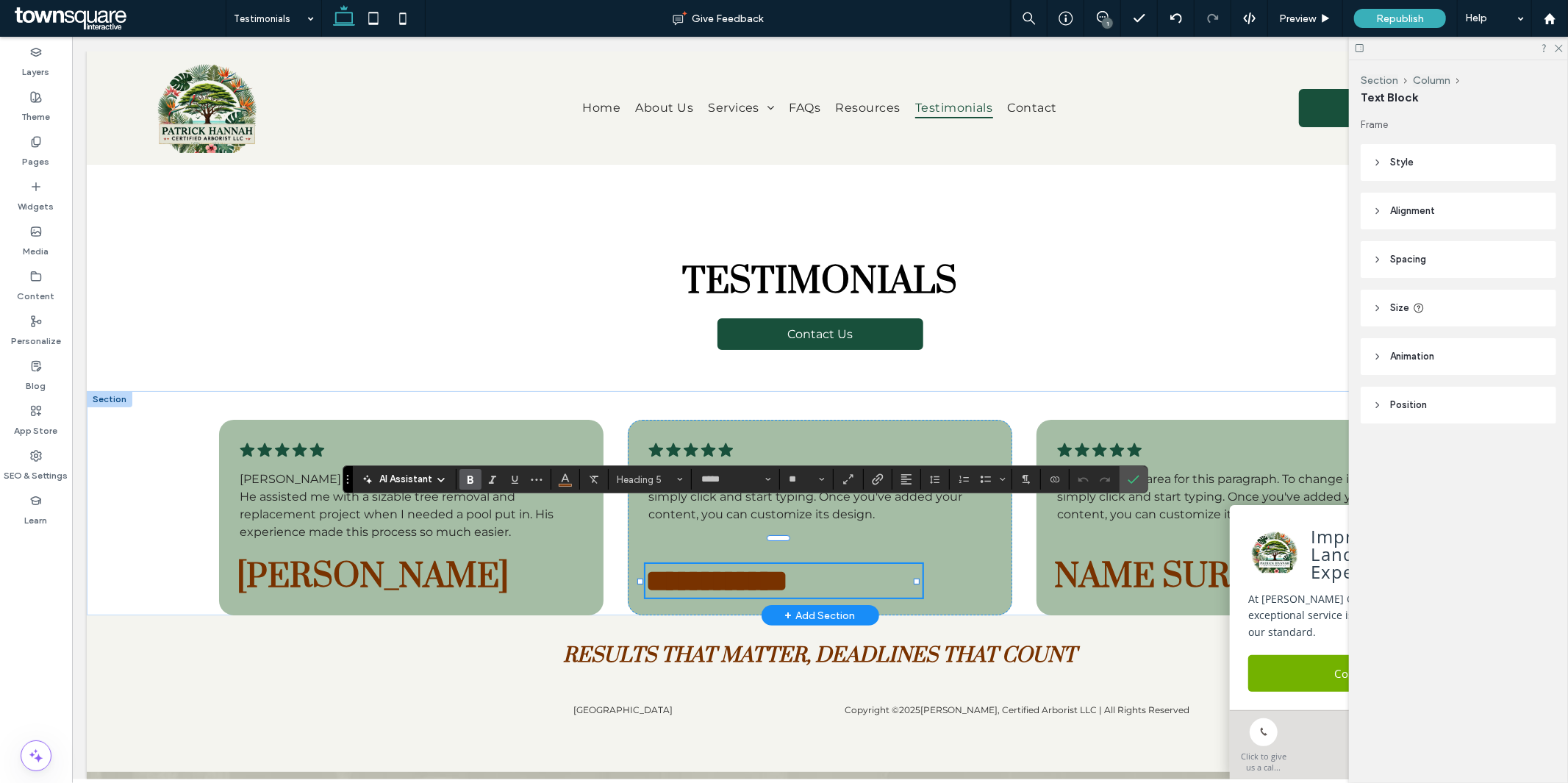
paste div
type input "**"
click at [1140, 480] on icon "Confirm" at bounding box center [1133, 480] width 12 height 12
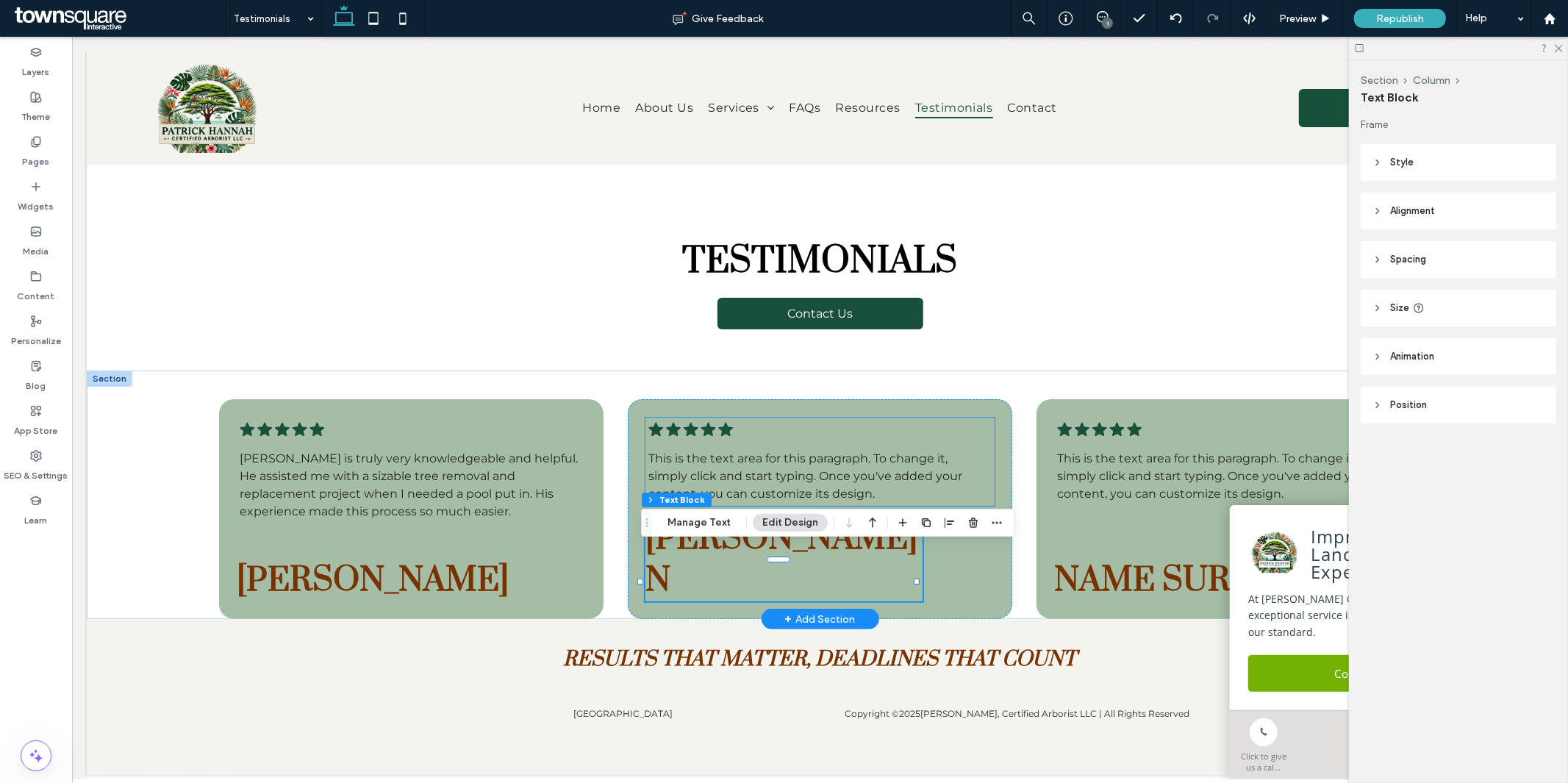
click at [772, 451] on span "This is the text area for this paragraph. To change it, simply click and start …" at bounding box center [804, 476] width 314 height 50
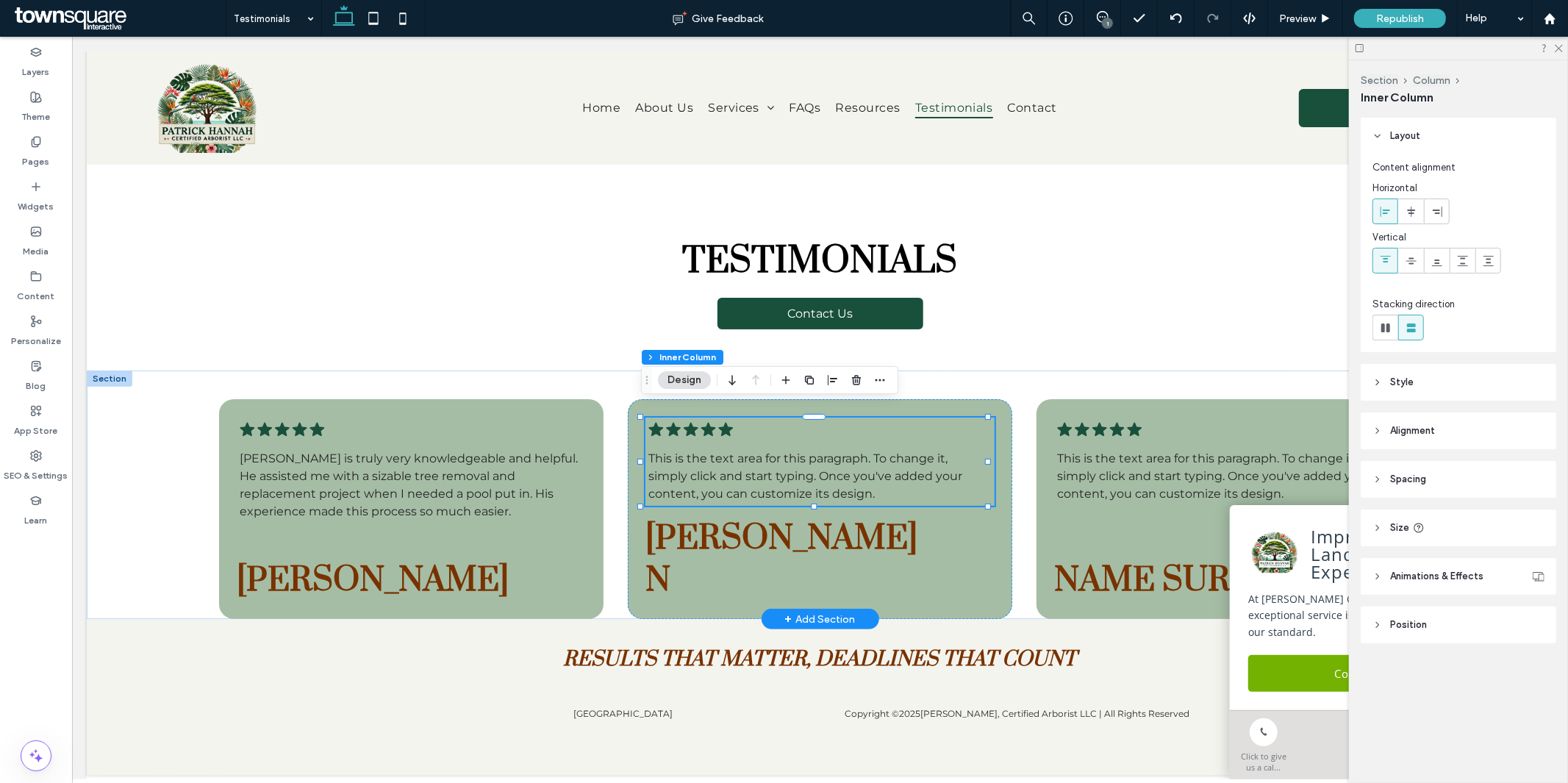
click at [772, 451] on span "This is the text area for this paragraph. To change it, simply click and start …" at bounding box center [804, 476] width 314 height 50
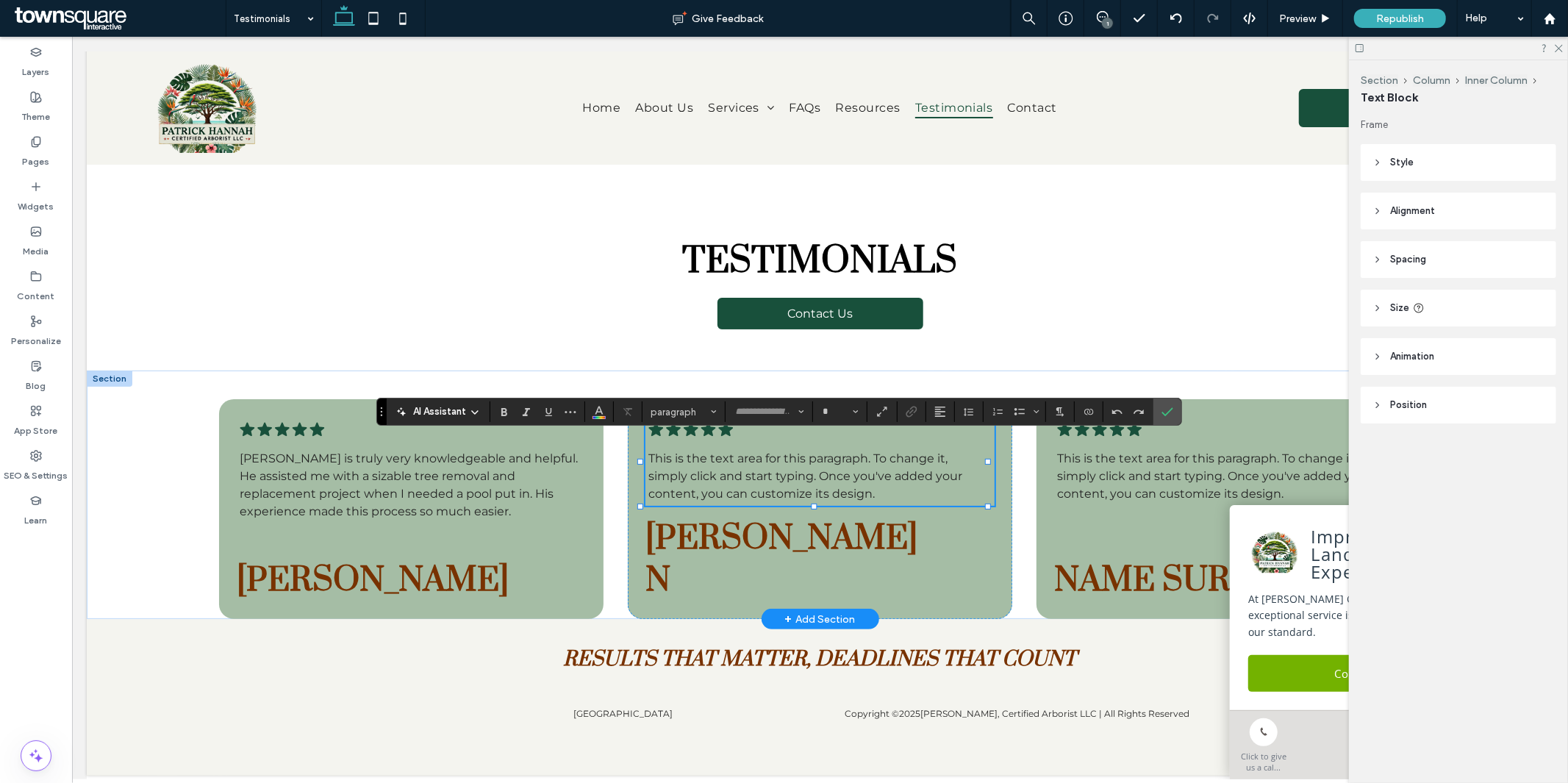
type input "**********"
type input "**"
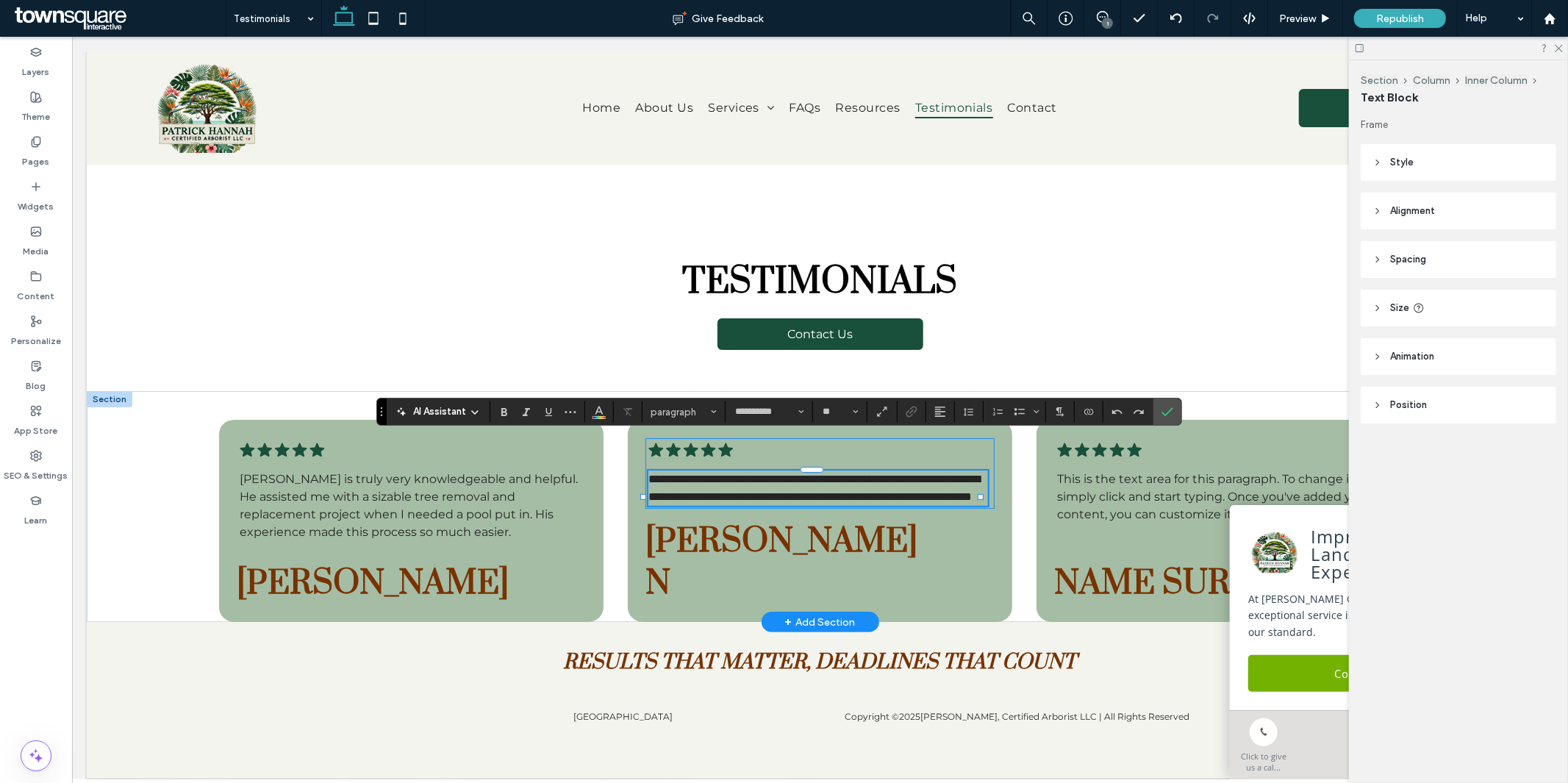
paste div
type input "**"
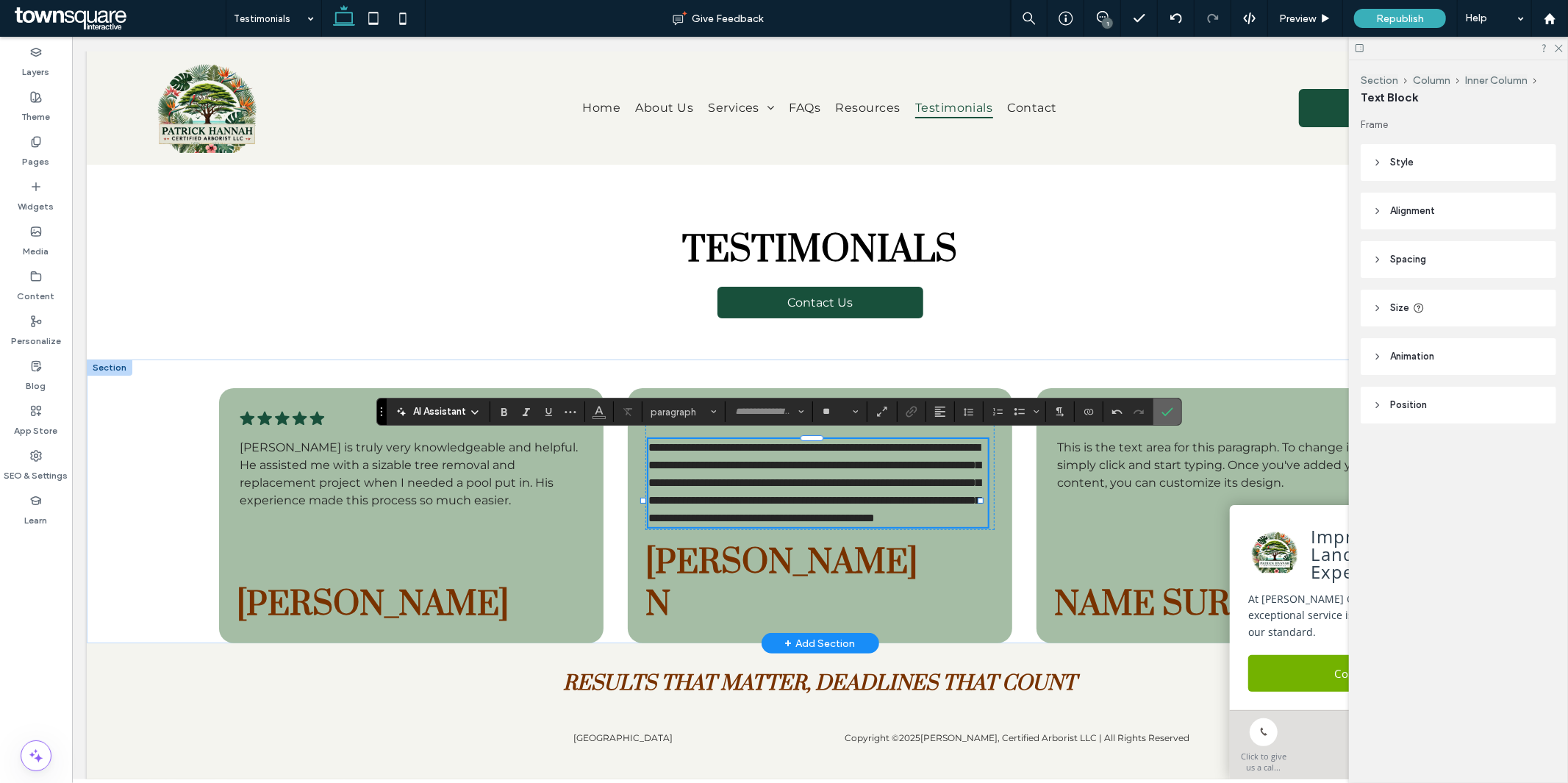
click at [1169, 412] on icon "Confirm" at bounding box center [1167, 412] width 12 height 12
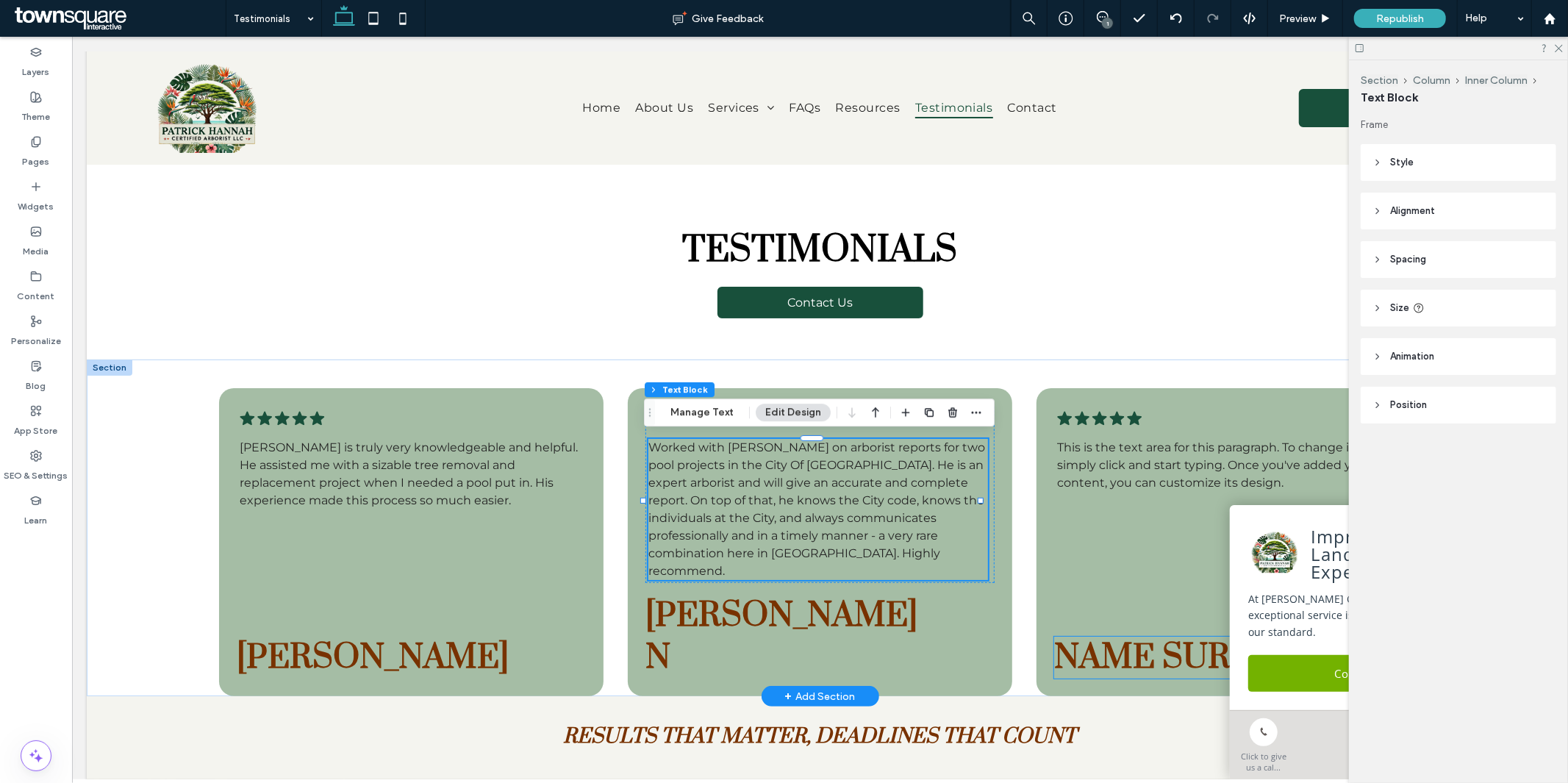
click at [1115, 636] on span "Name Surname" at bounding box center [1192, 657] width 277 height 42
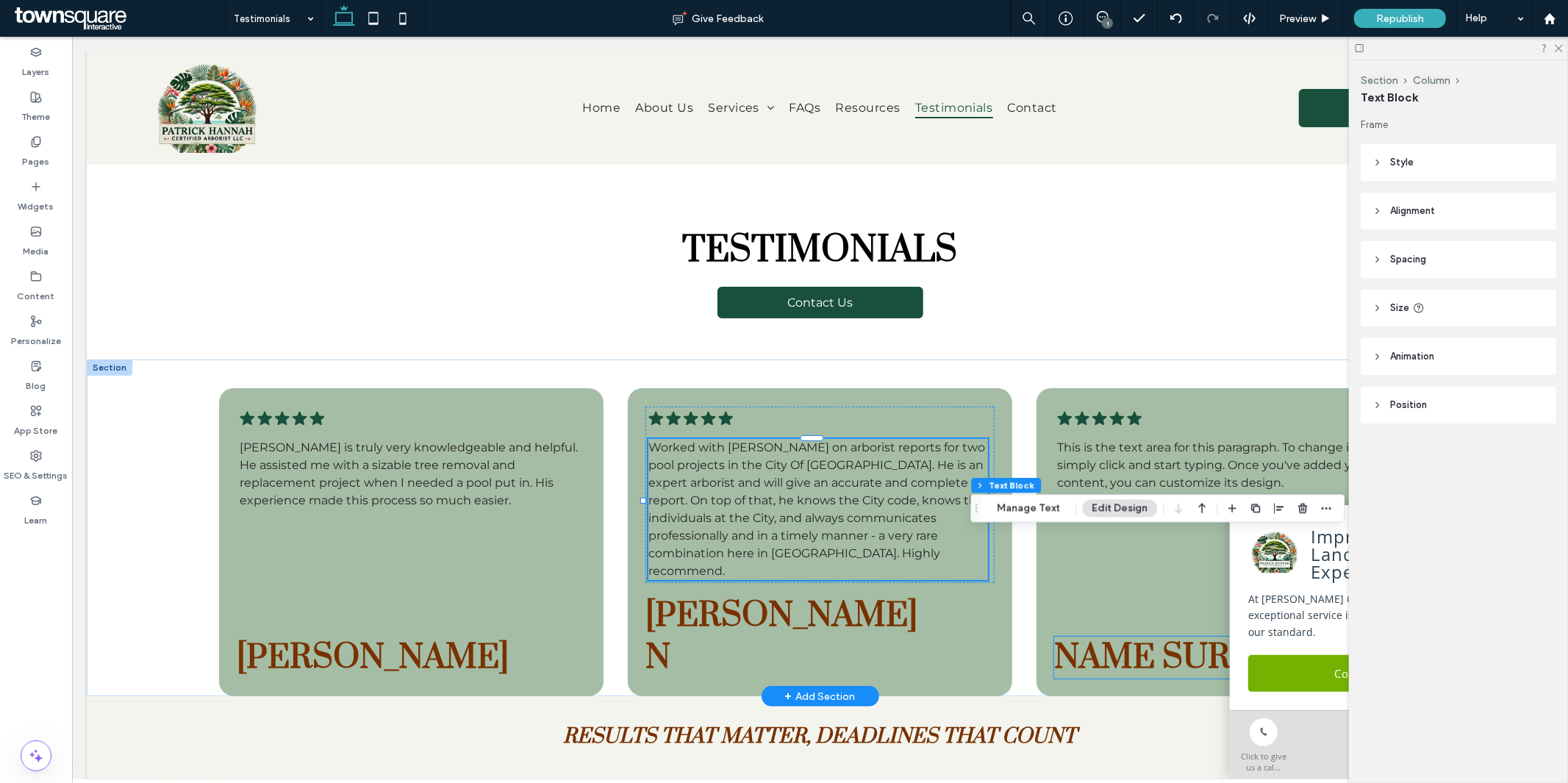
click at [1115, 636] on span "Name Surname" at bounding box center [1192, 657] width 277 height 42
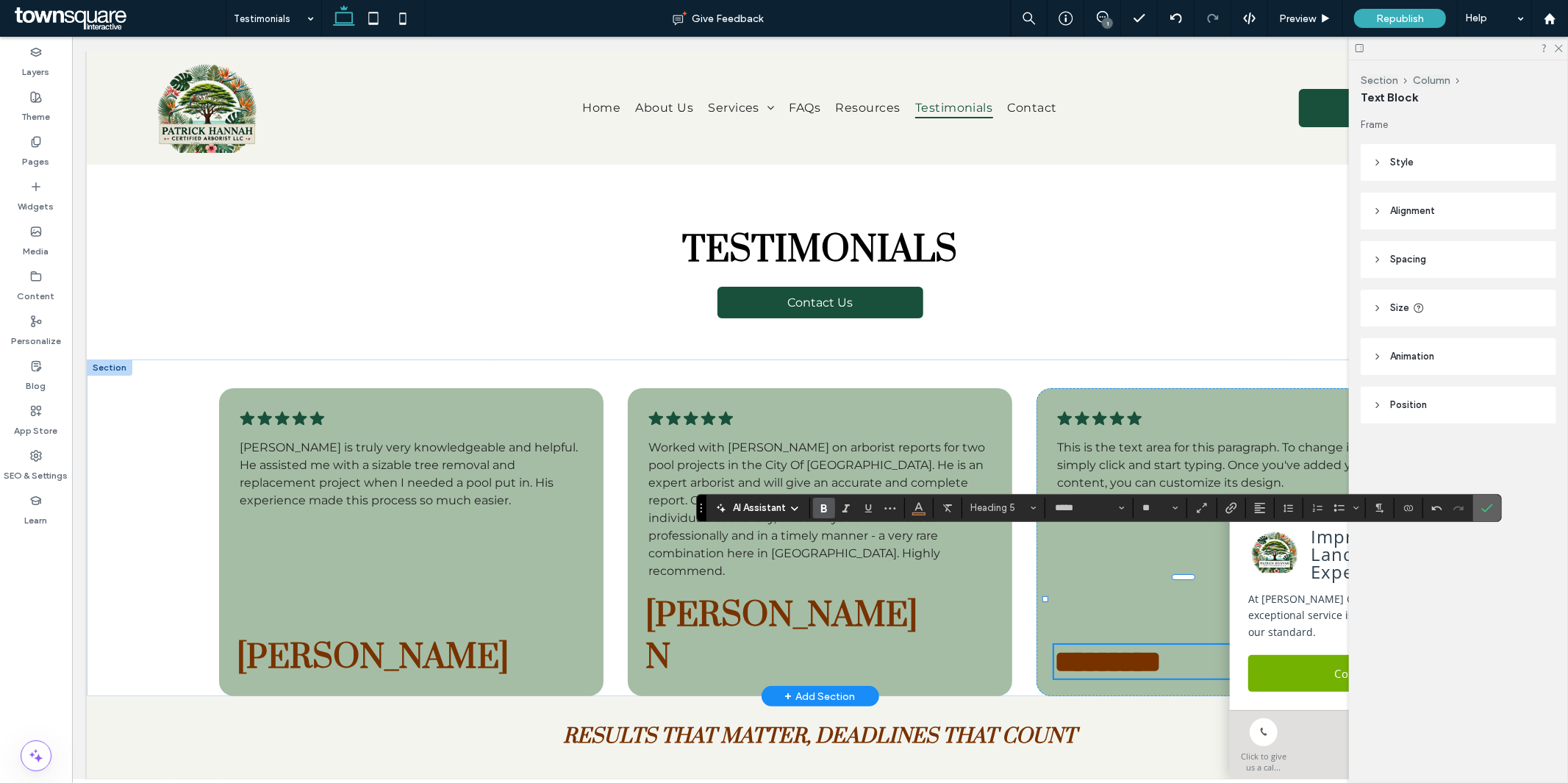
click at [1486, 500] on span "Confirm" at bounding box center [1485, 508] width 6 height 26
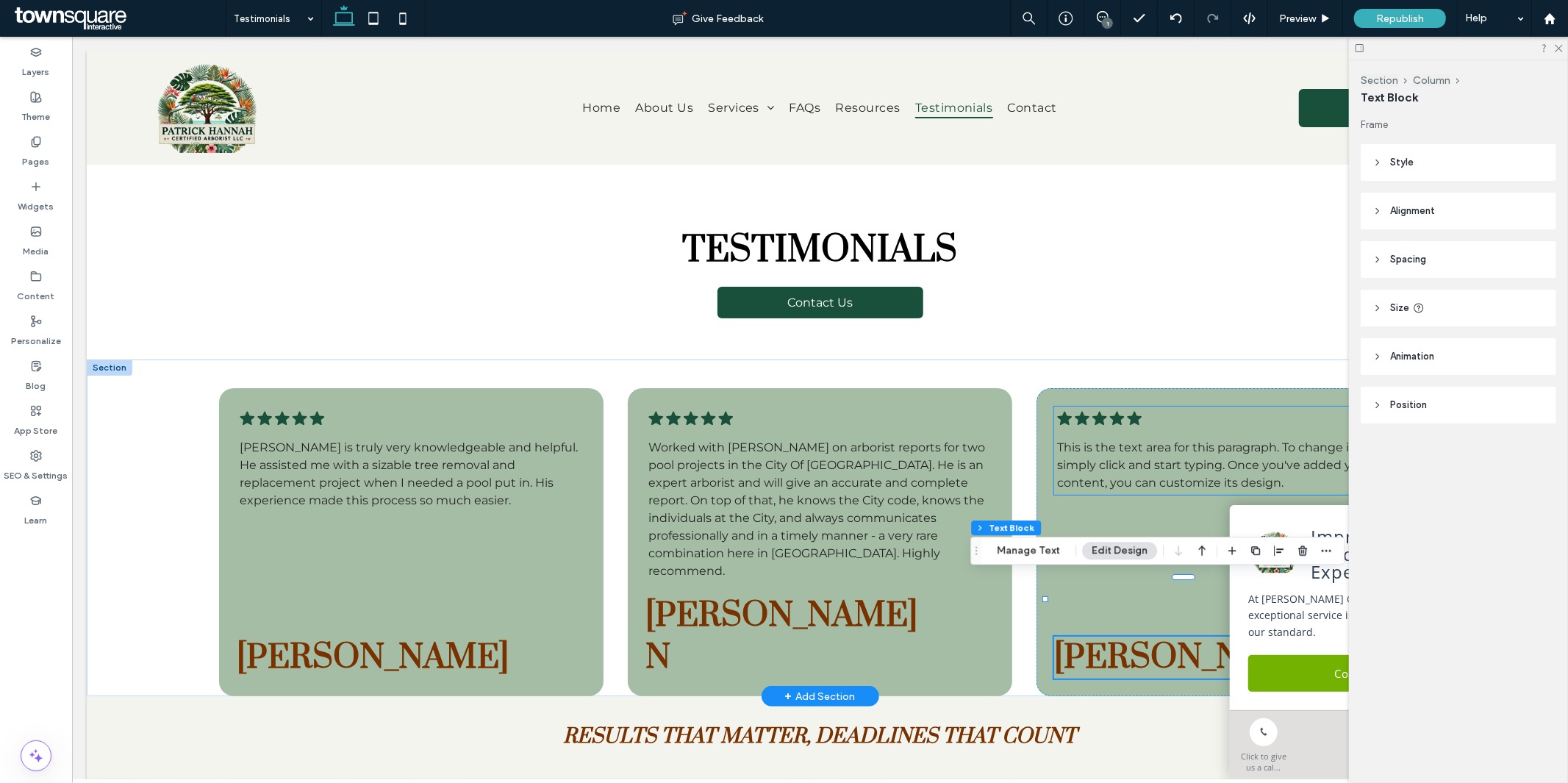
click at [1171, 464] on span "This is the text area for this paragraph. To change it, simply click and start …" at bounding box center [1213, 464] width 314 height 50
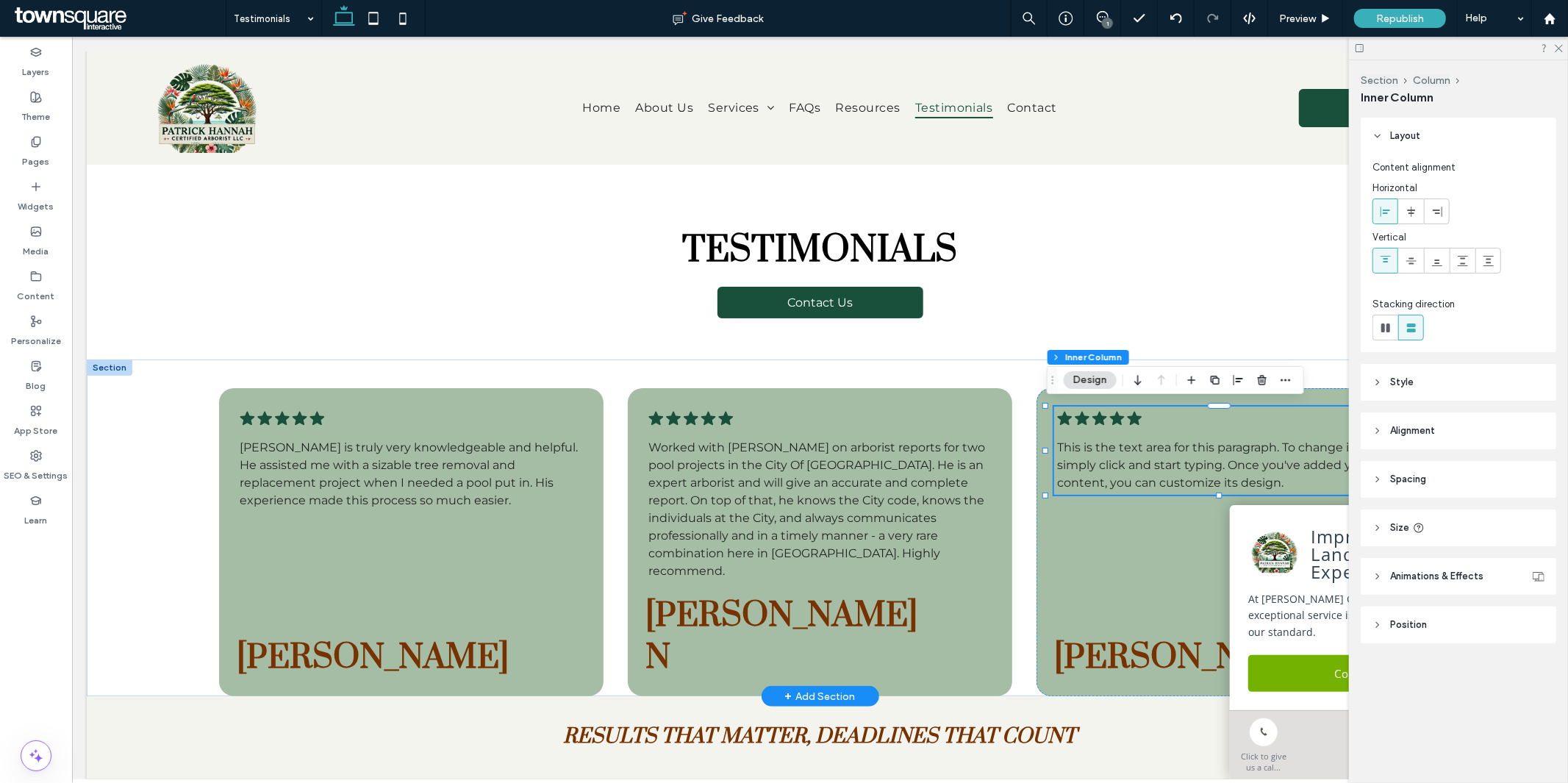
click at [1171, 464] on span "This is the text area for this paragraph. To change it, simply click and start …" at bounding box center [1213, 464] width 314 height 50
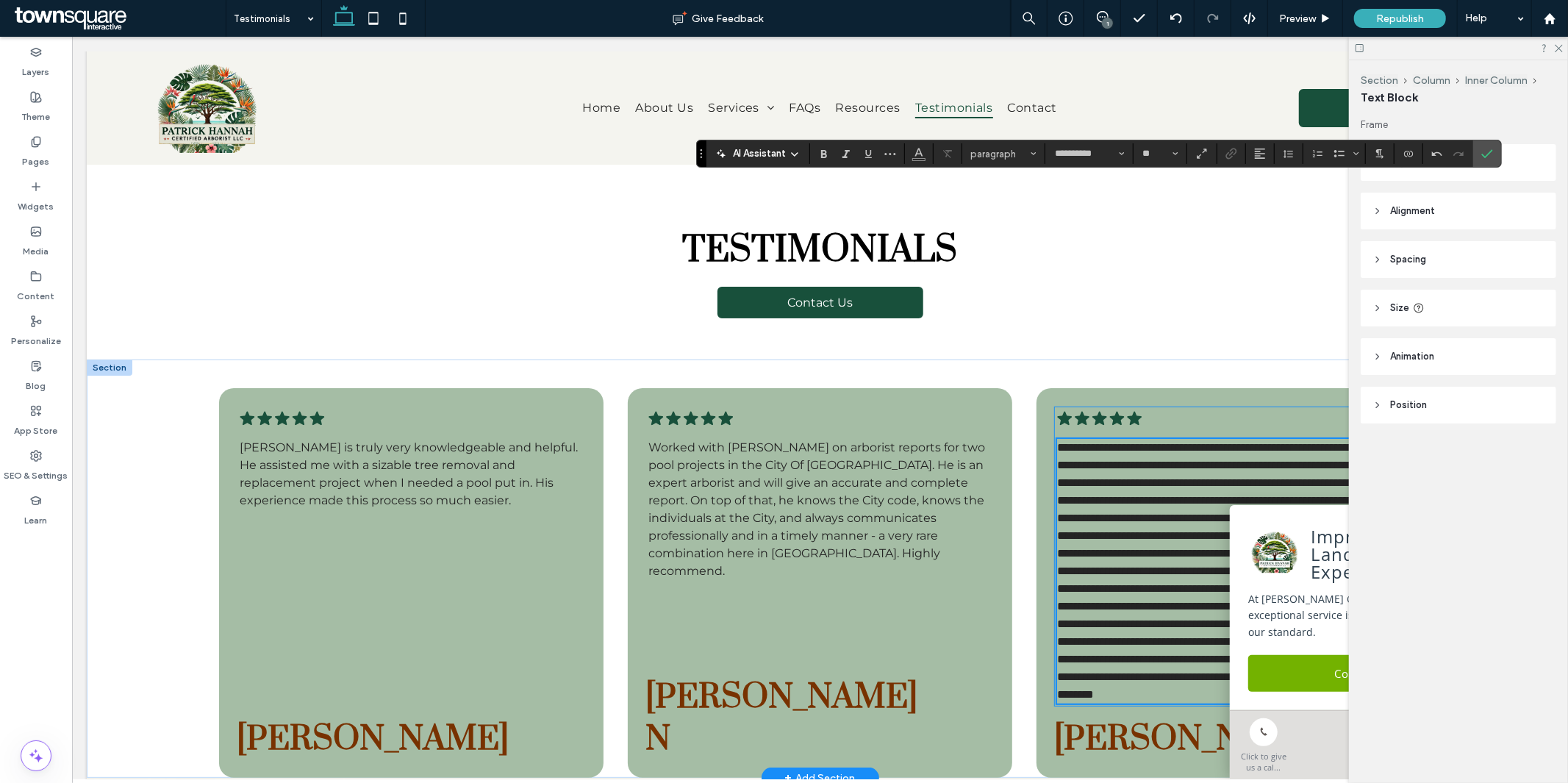
scroll to position [290, 0]
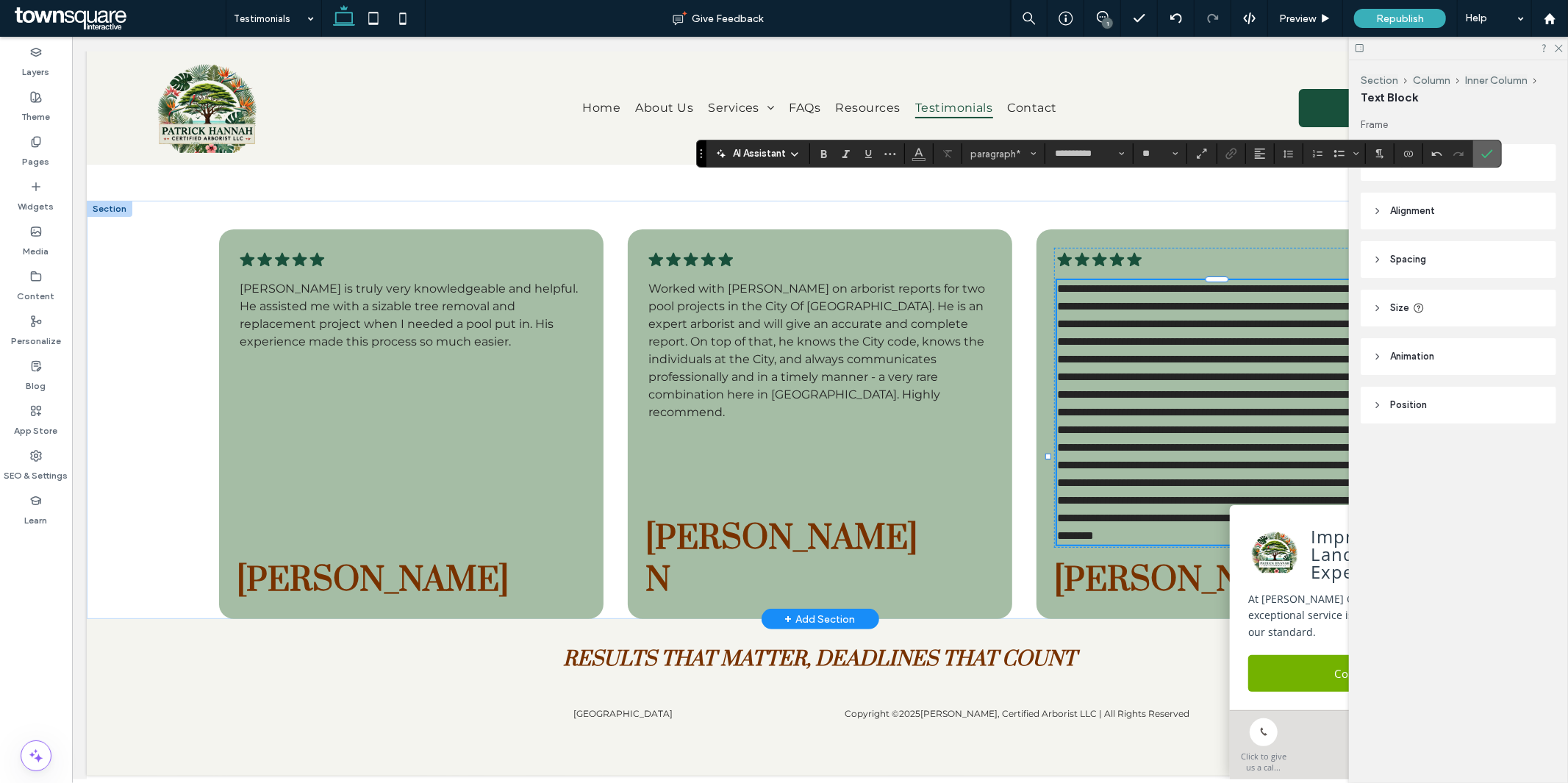
click at [1486, 151] on icon "Confirm" at bounding box center [1487, 154] width 12 height 12
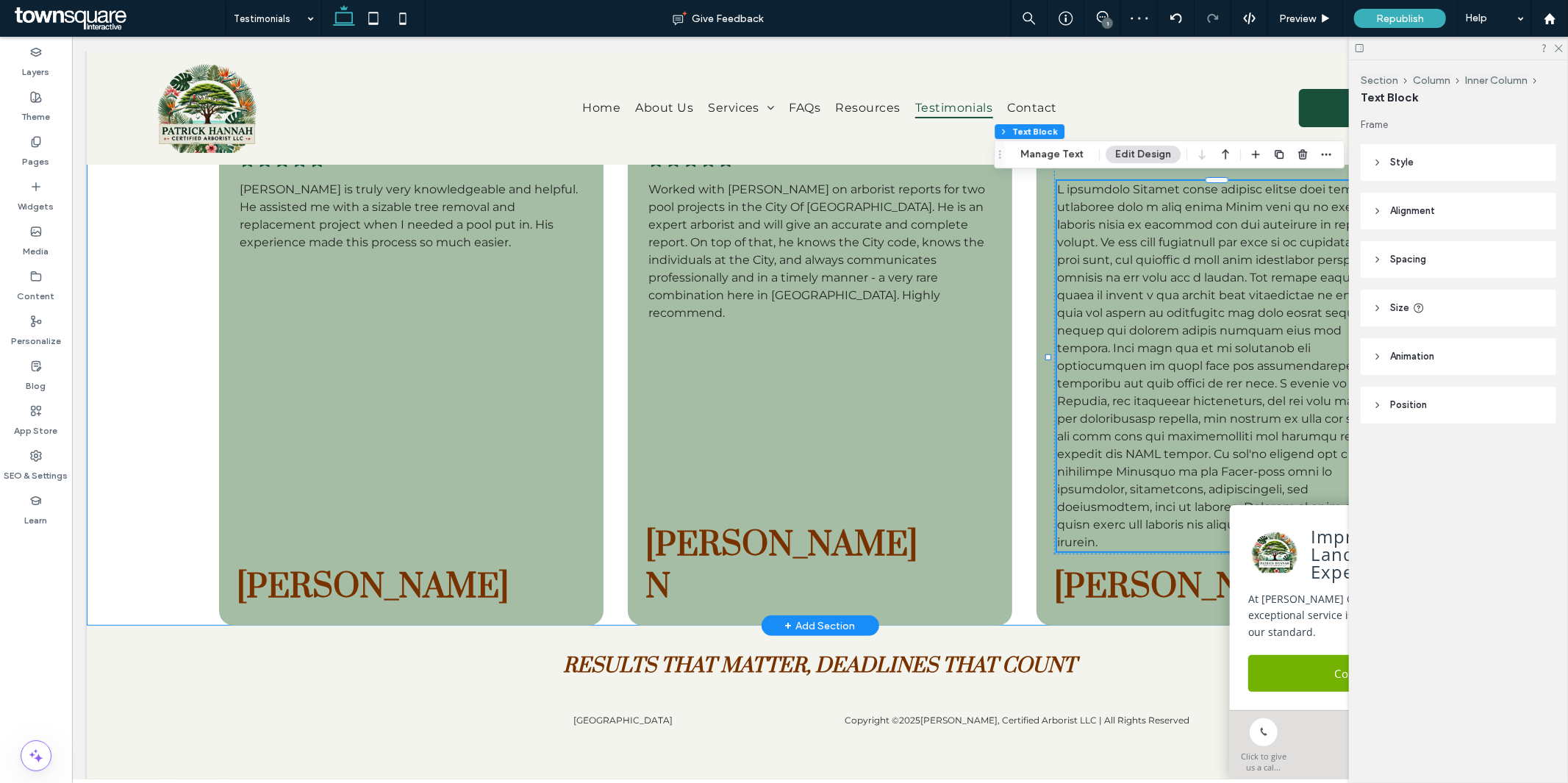
click at [142, 461] on div ".cls-1-1788903176-1788903176 { fill: #00000; stroke-width: 0px; } Patrick is tr…" at bounding box center [819, 363] width 1466 height 525
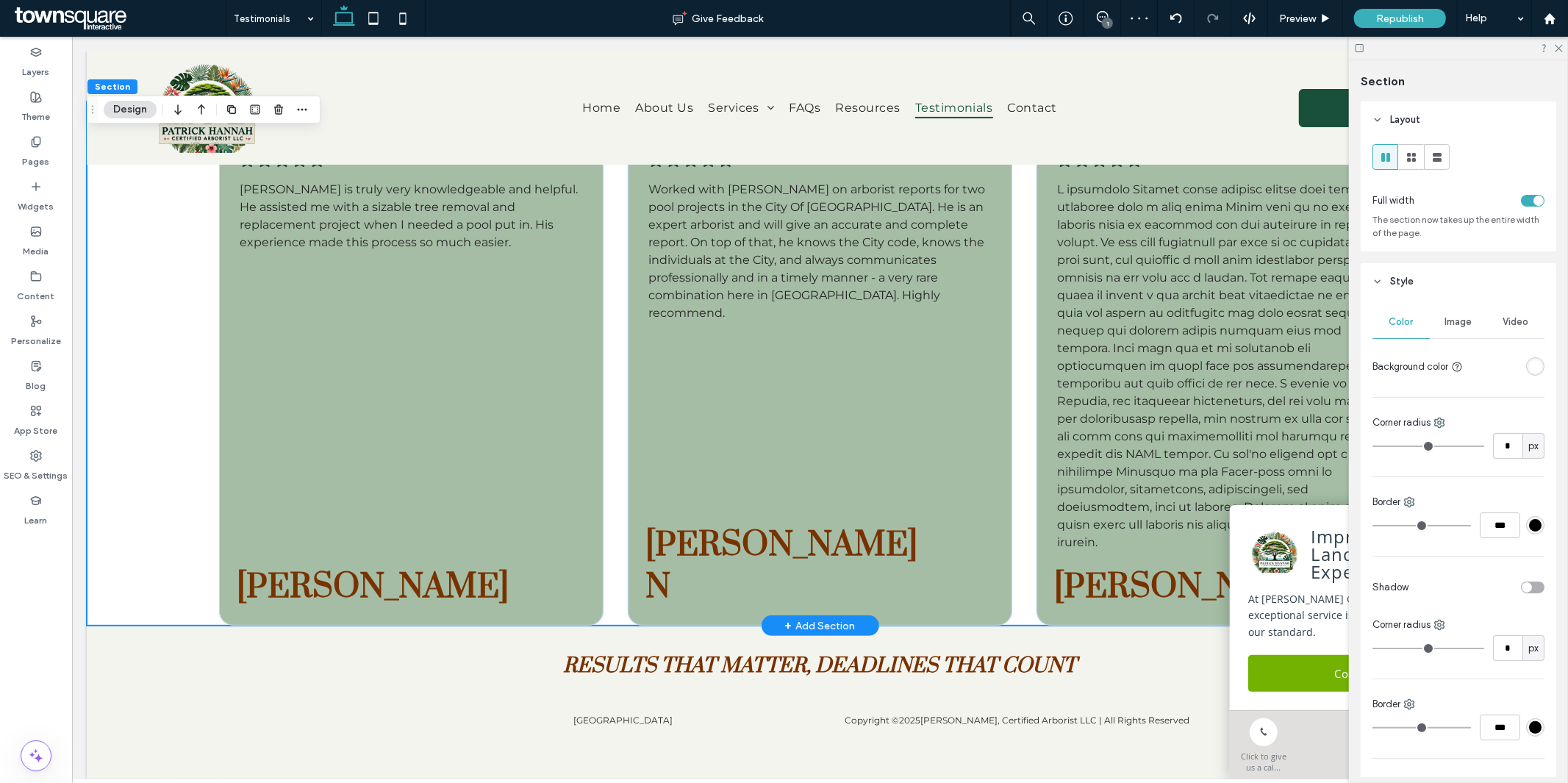
scroll to position [126, 0]
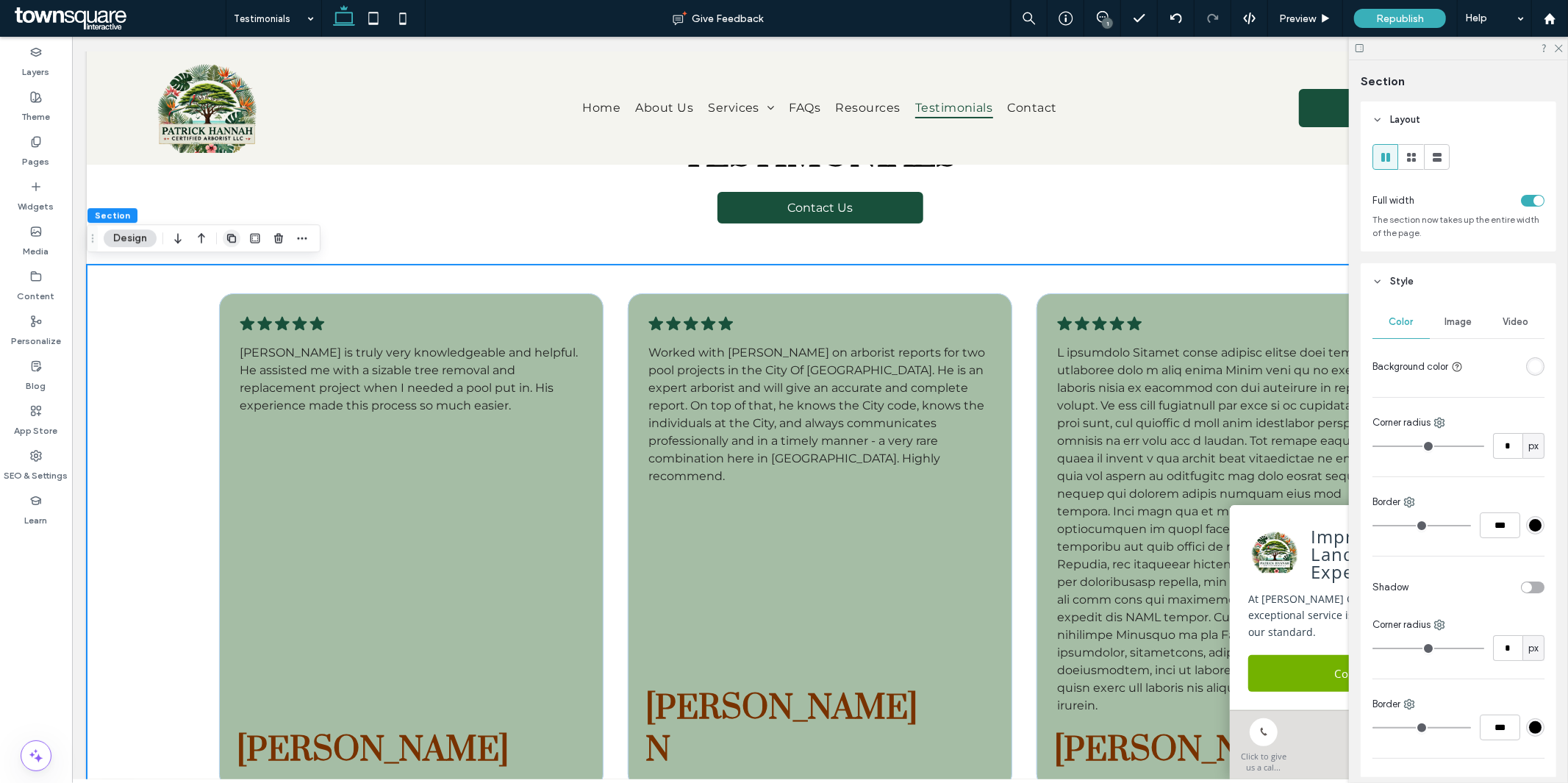
click at [231, 235] on icon "button" at bounding box center [231, 238] width 12 height 12
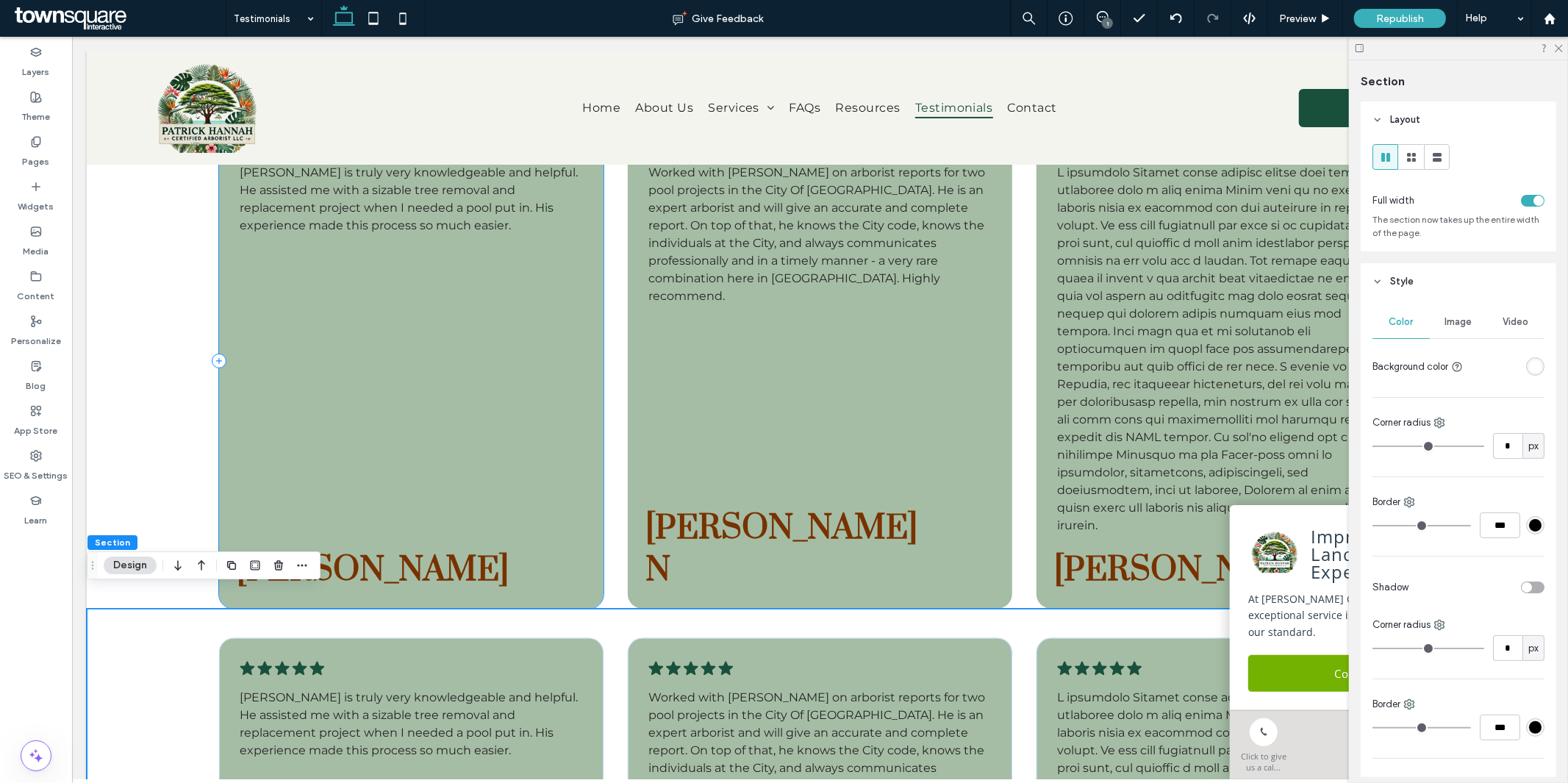
scroll to position [797, 0]
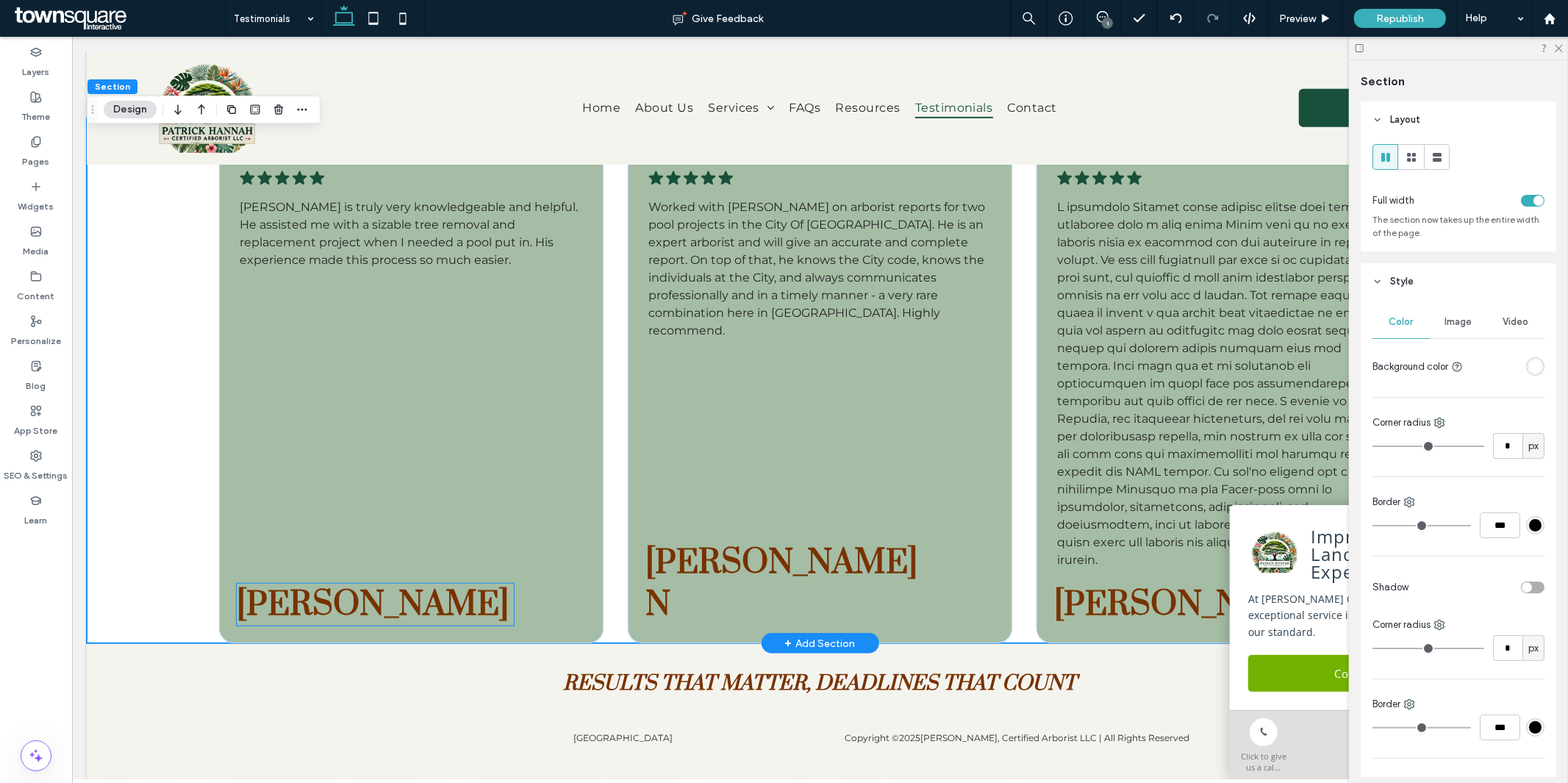
click at [387, 583] on span "AARTI PANDIT" at bounding box center [372, 604] width 272 height 42
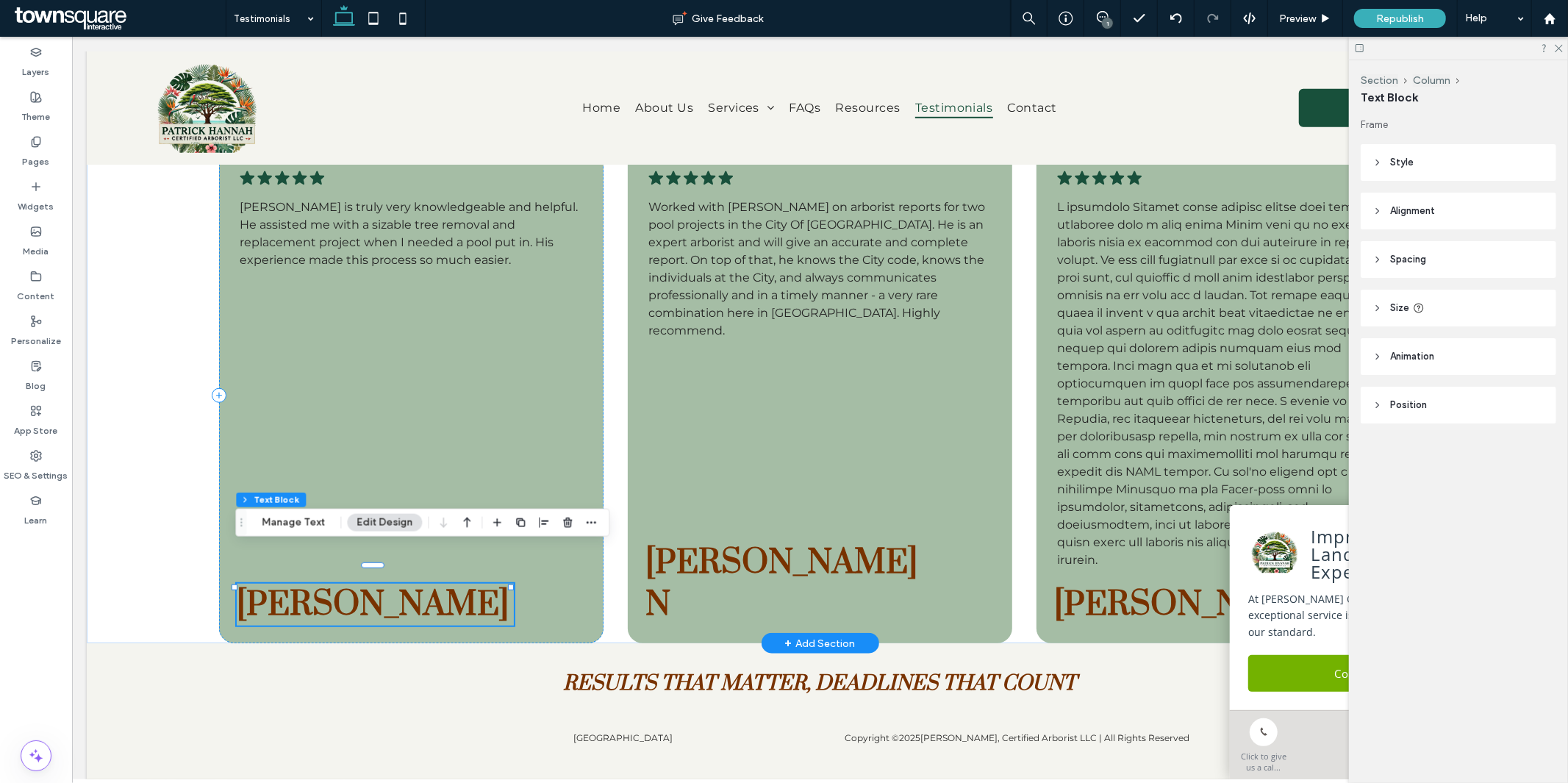
click at [387, 583] on span "AARTI PANDIT" at bounding box center [372, 604] width 272 height 42
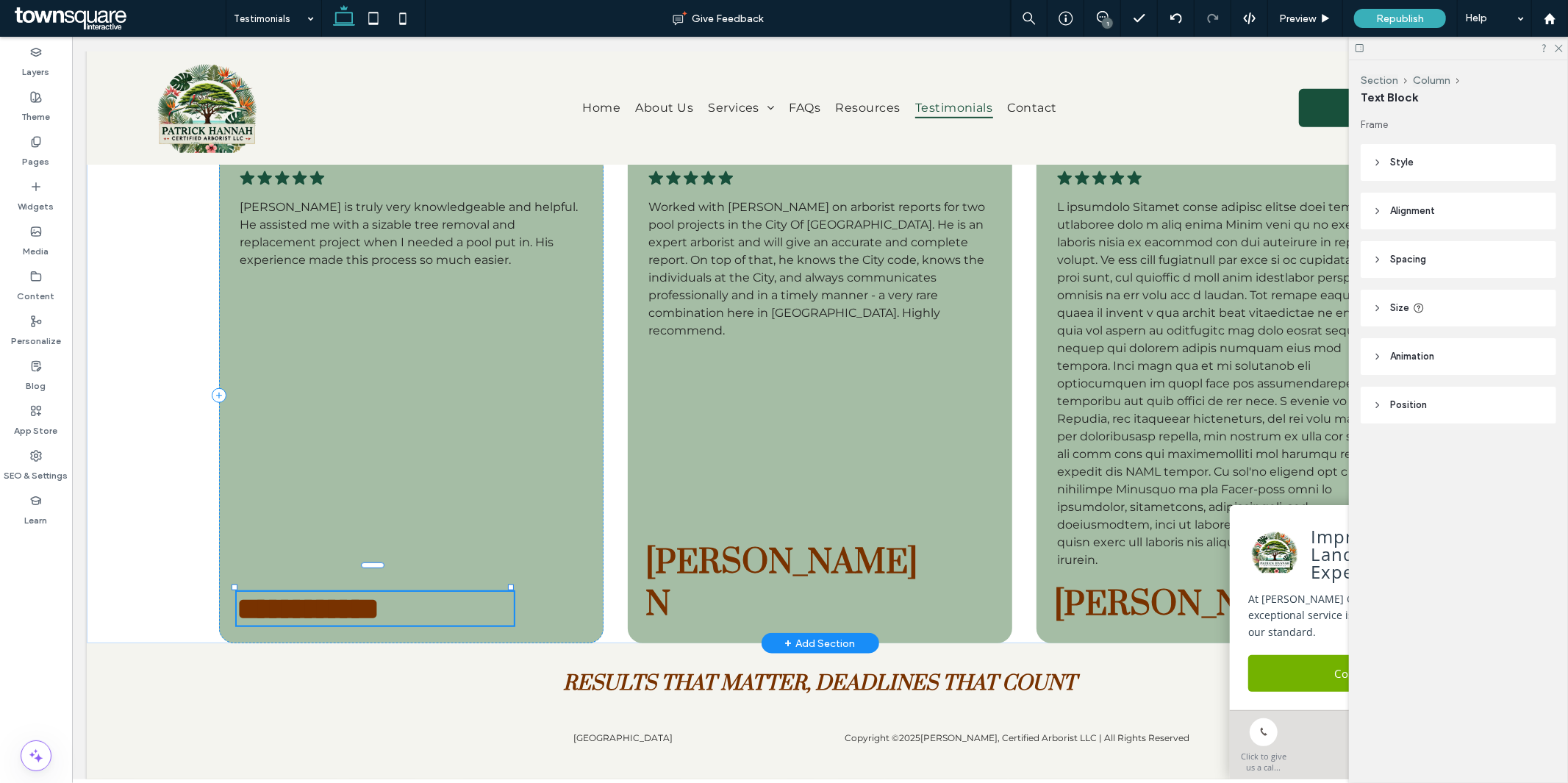
type input "*****"
type input "**"
paste div
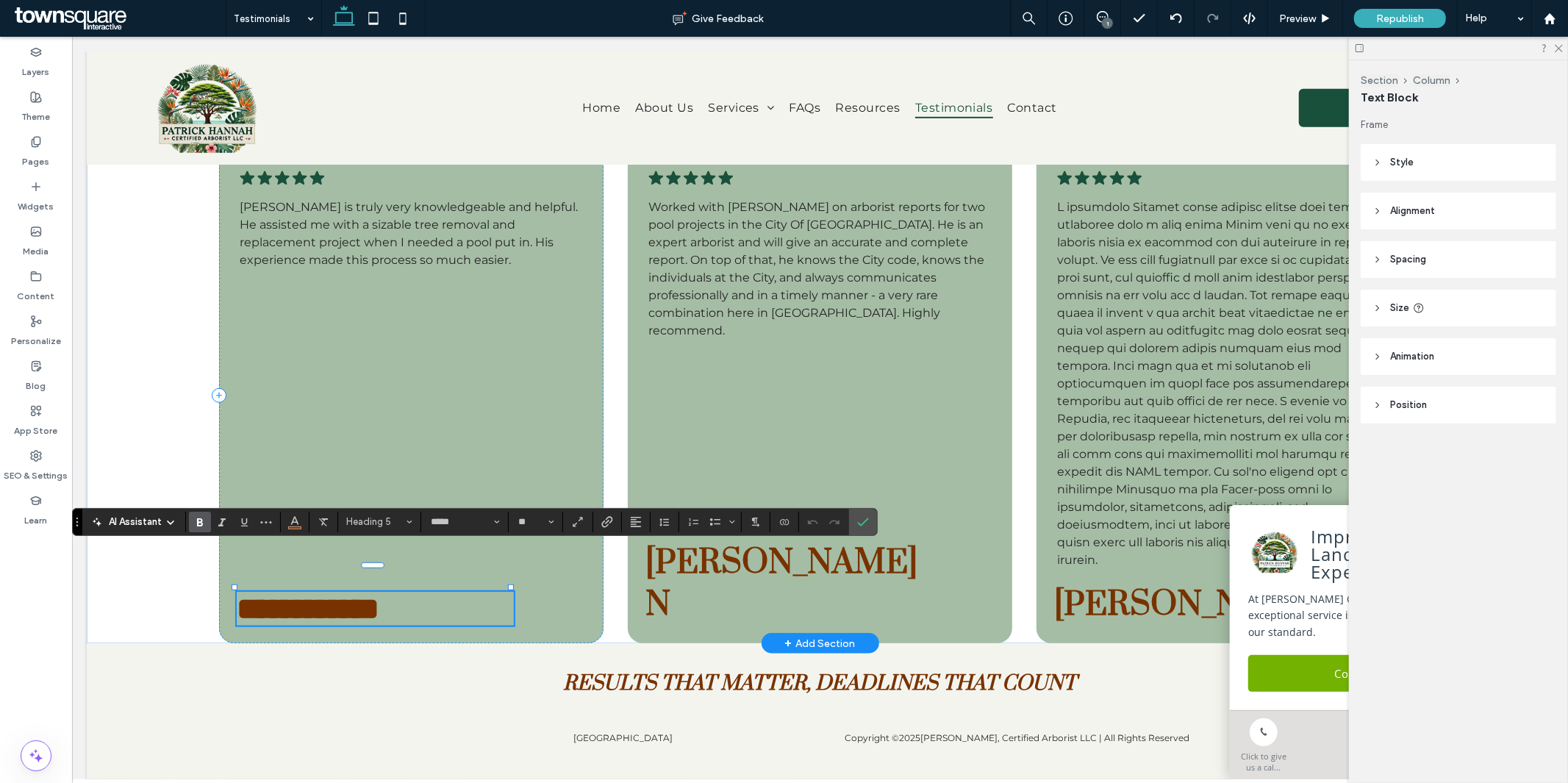
type input "**"
click at [865, 530] on span "Confirm" at bounding box center [863, 522] width 12 height 25
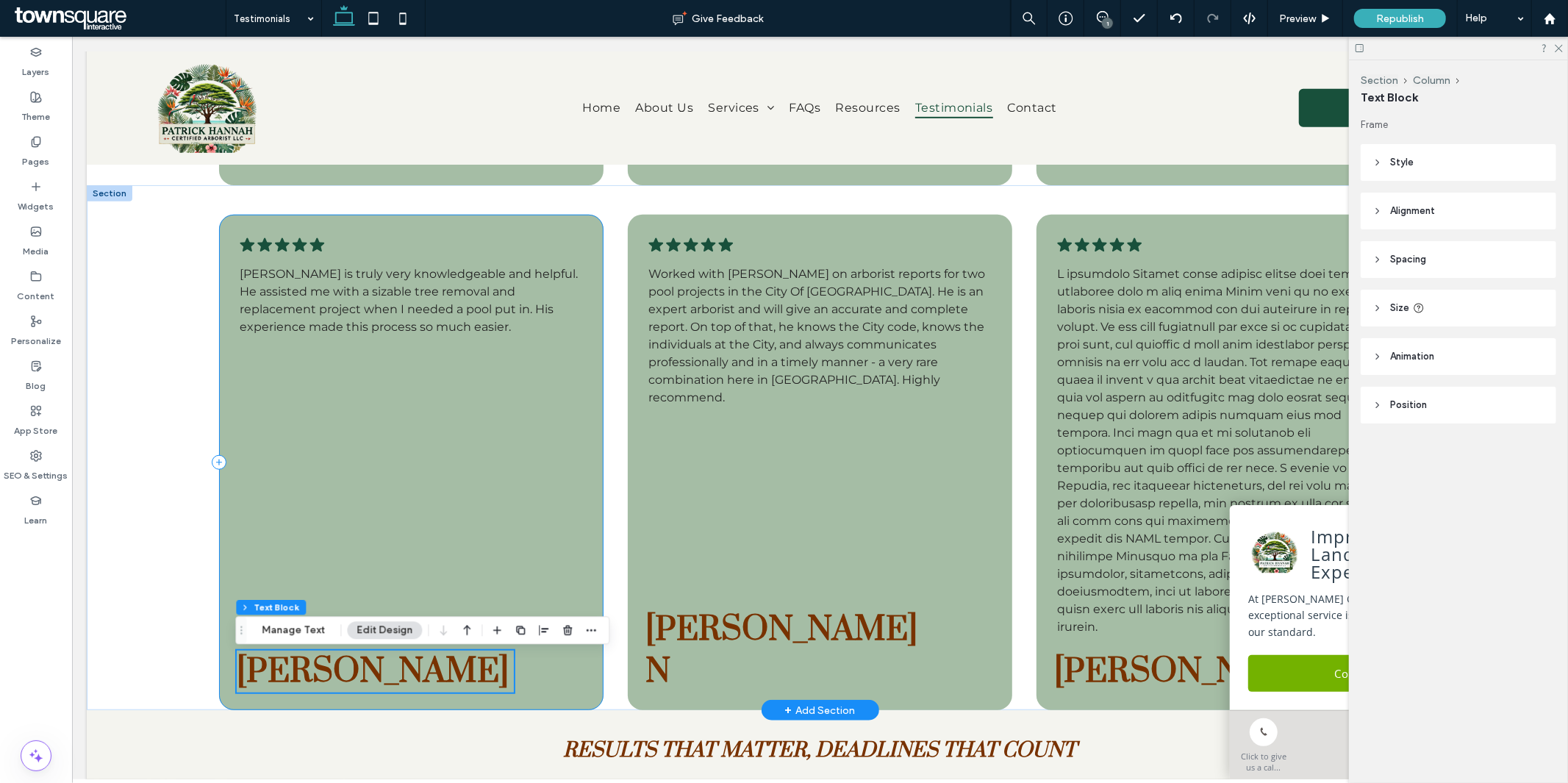
scroll to position [634, 0]
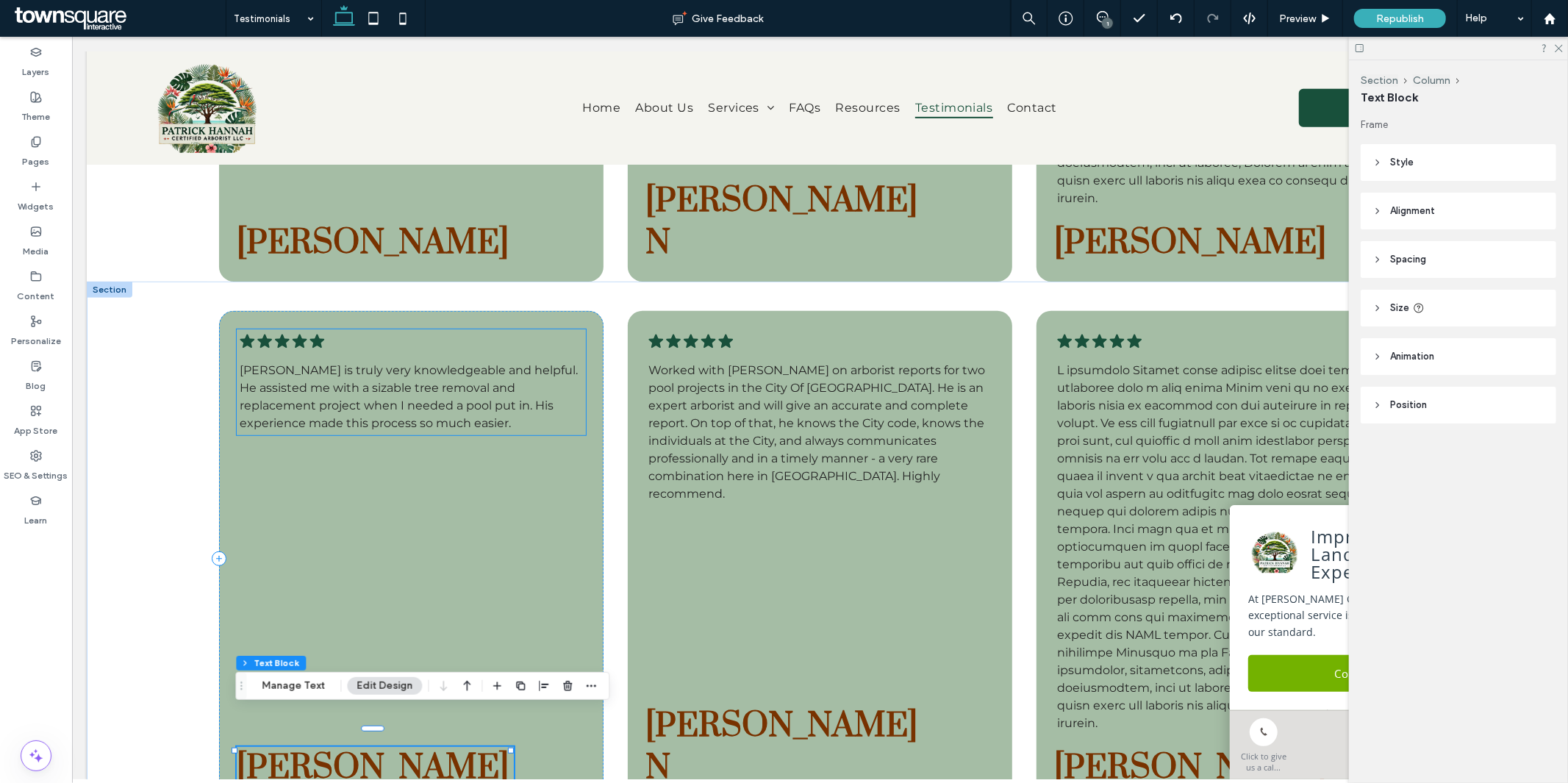
click at [399, 369] on span "Patrick is truly very knowledgeable and helpful. He assisted me with a sizable …" at bounding box center [408, 396] width 339 height 67
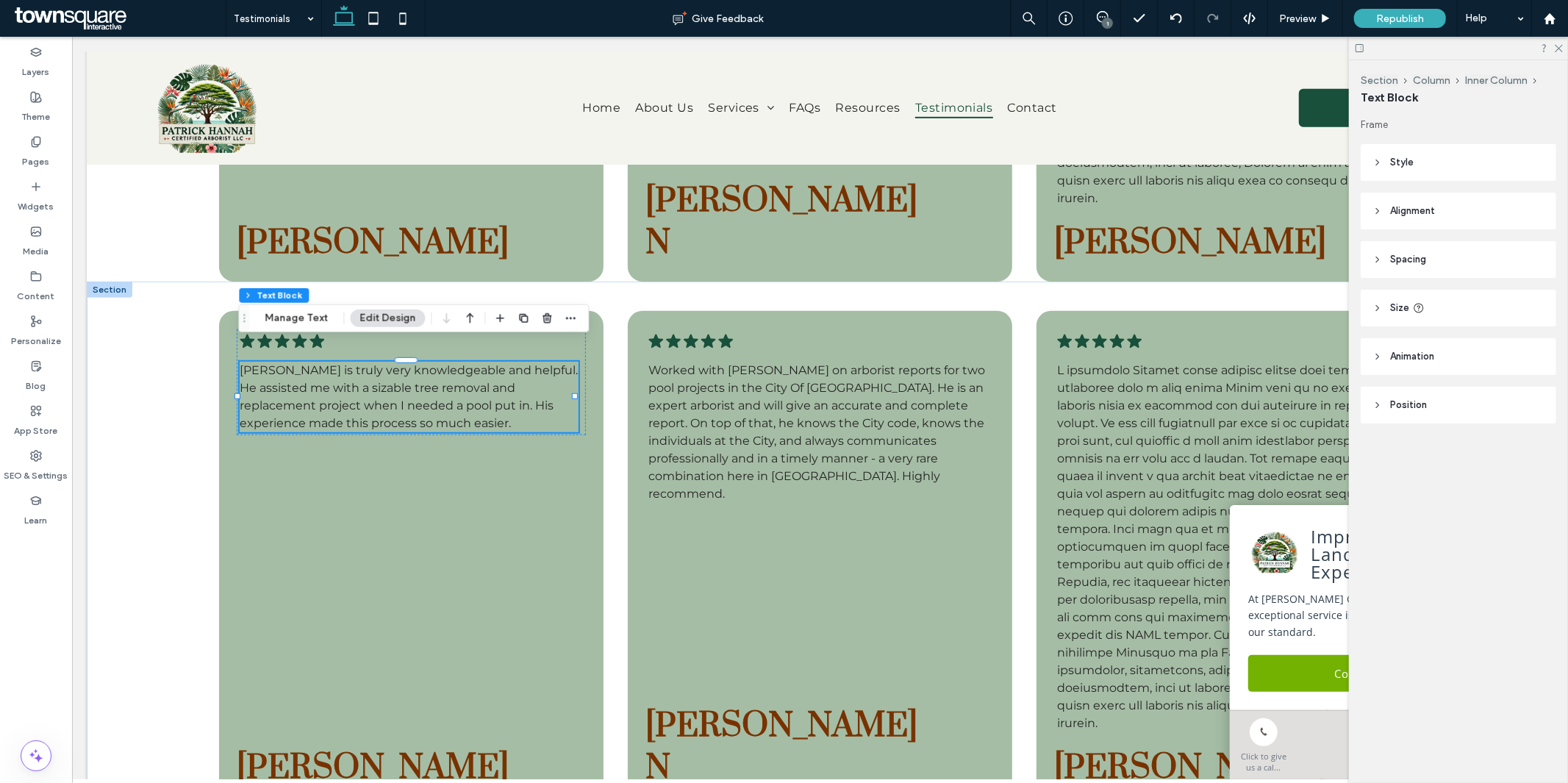
click at [355, 391] on span "Patrick is truly very knowledgeable and helpful. He assisted me with a sizable …" at bounding box center [408, 396] width 339 height 67
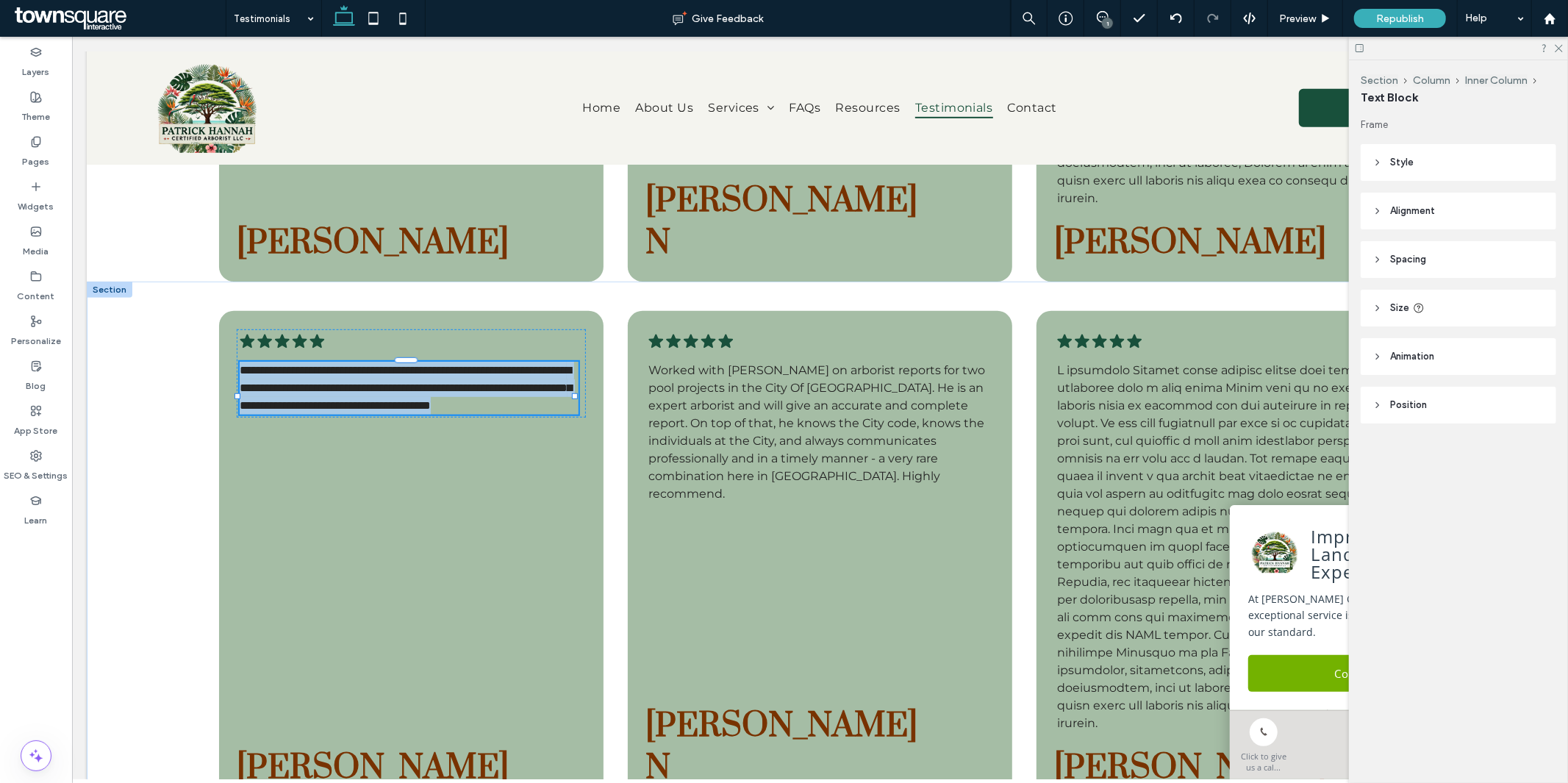
click at [355, 391] on span "**********" at bounding box center [405, 387] width 332 height 46
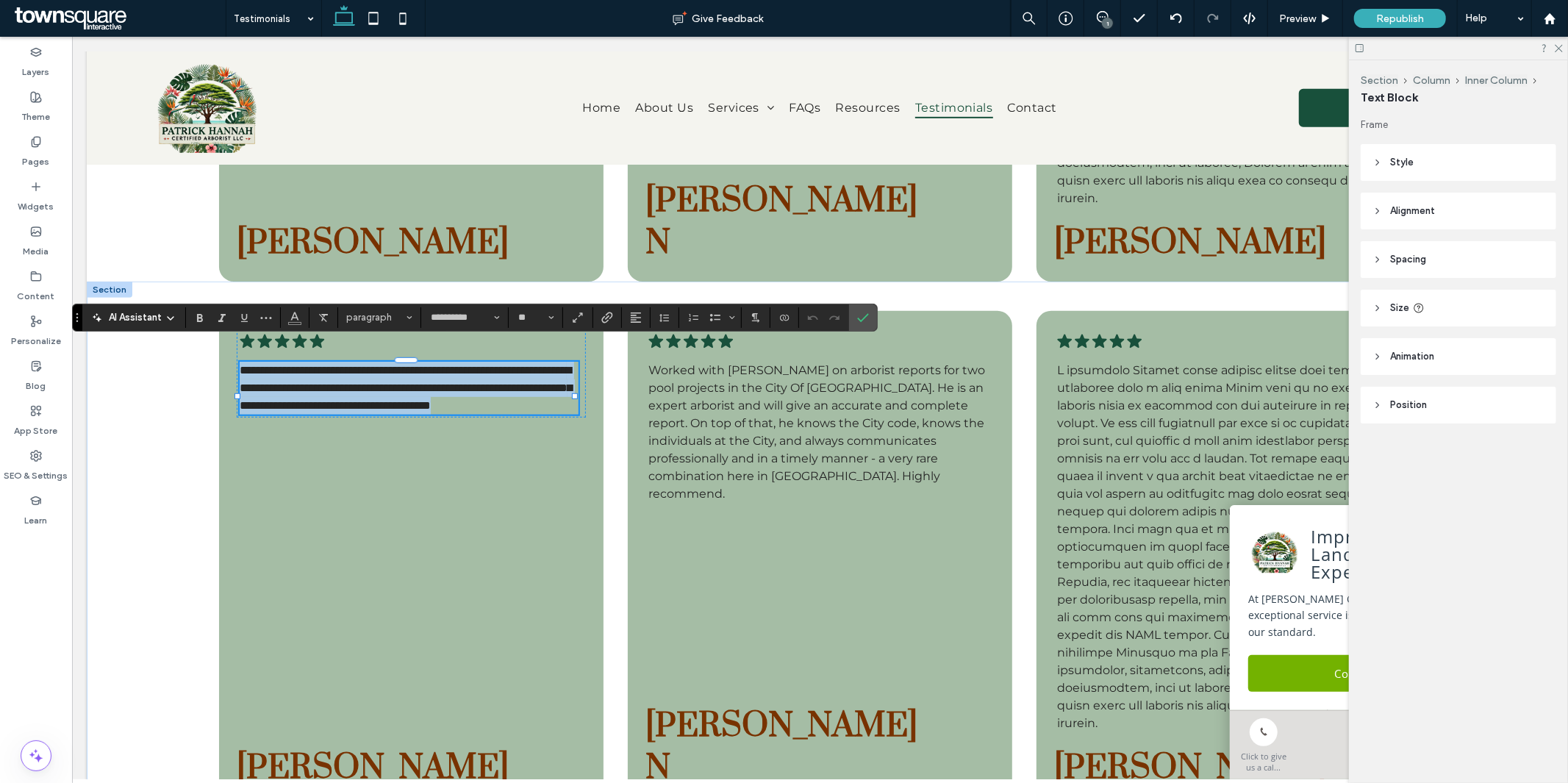
paste div
type input "**"
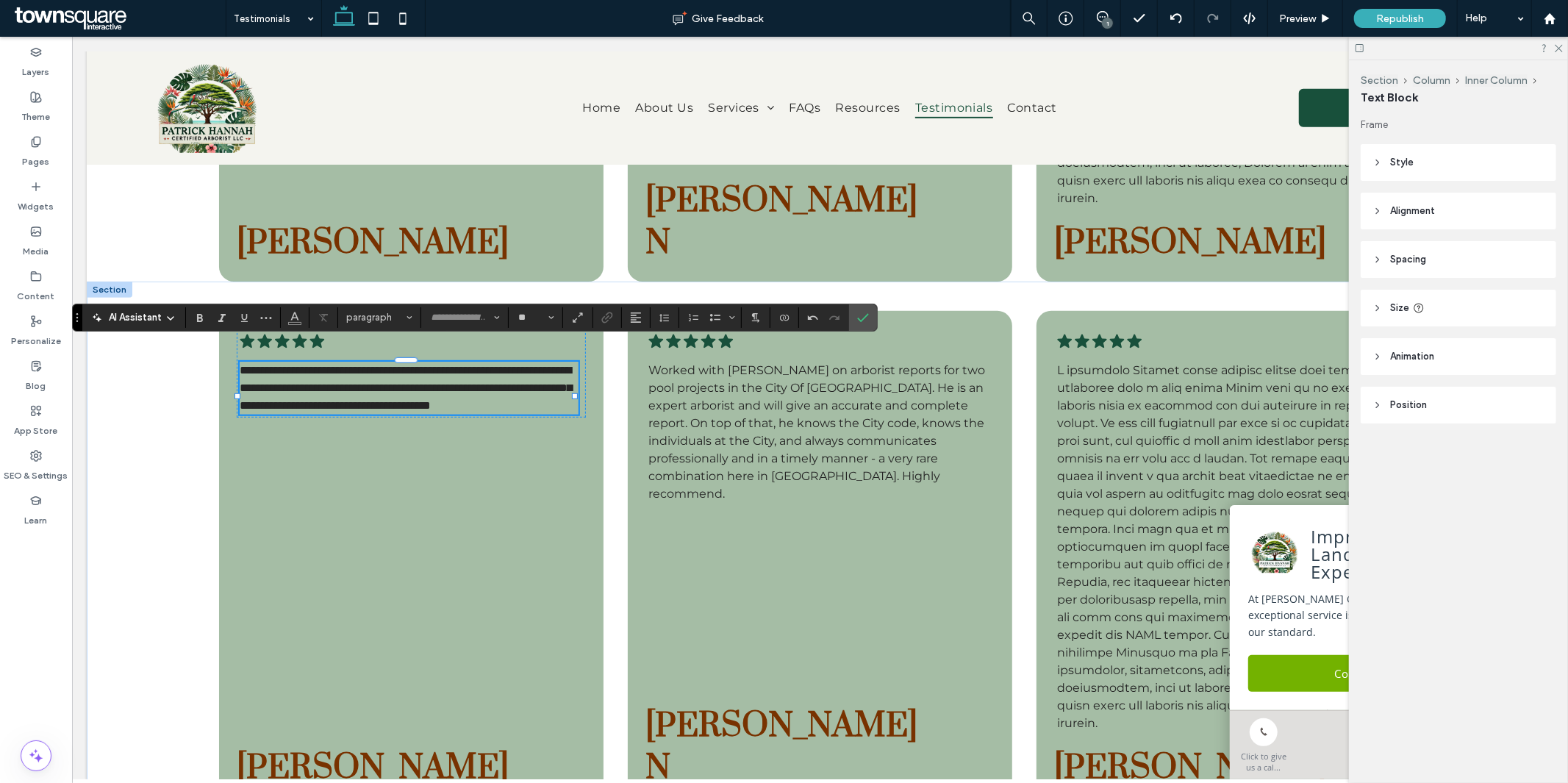
scroll to position [2, 0]
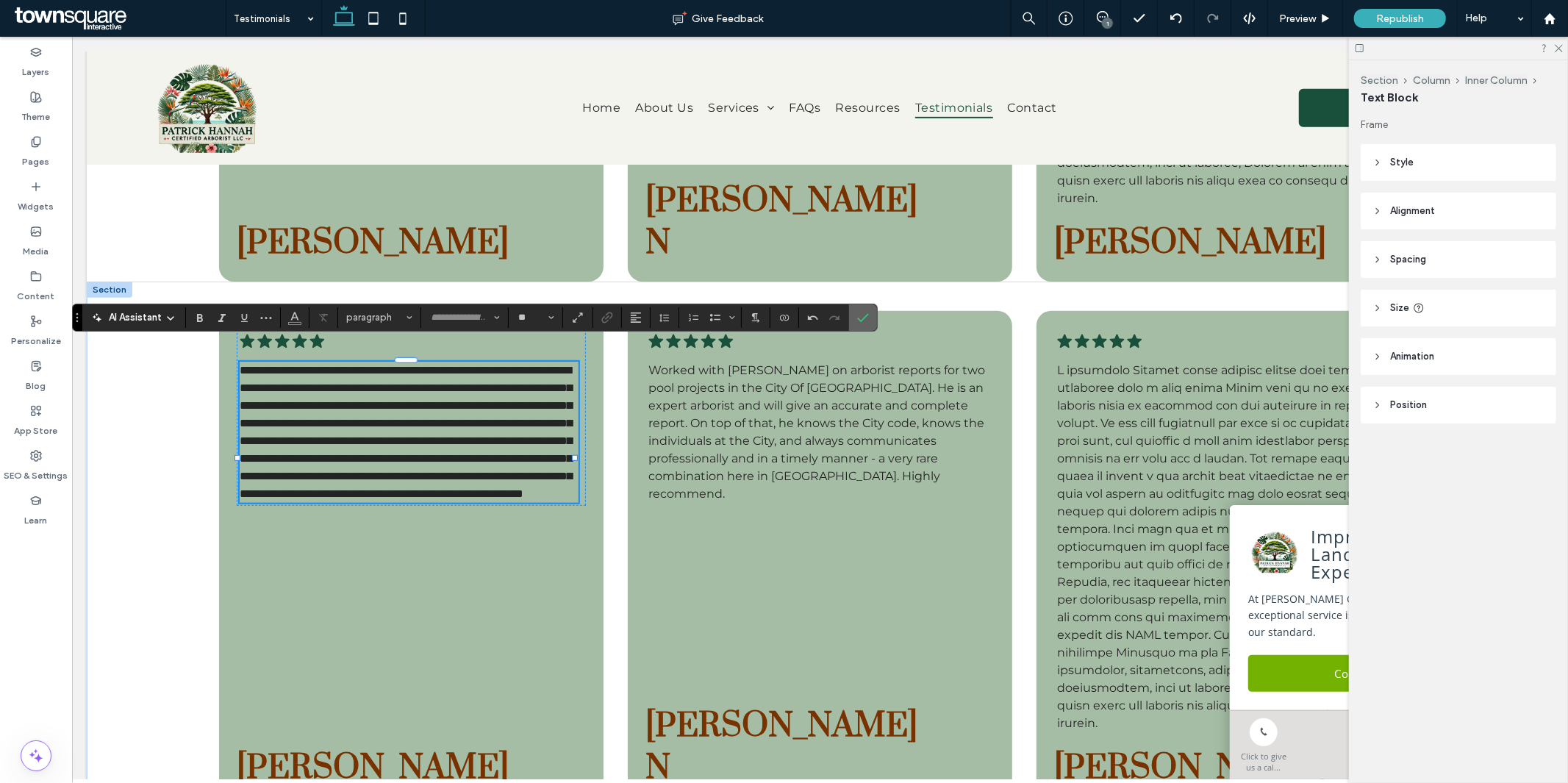
drag, startPoint x: 866, startPoint y: 324, endPoint x: 794, endPoint y: 218, distance: 128.1
click at [866, 324] on span "Confirm" at bounding box center [863, 317] width 12 height 25
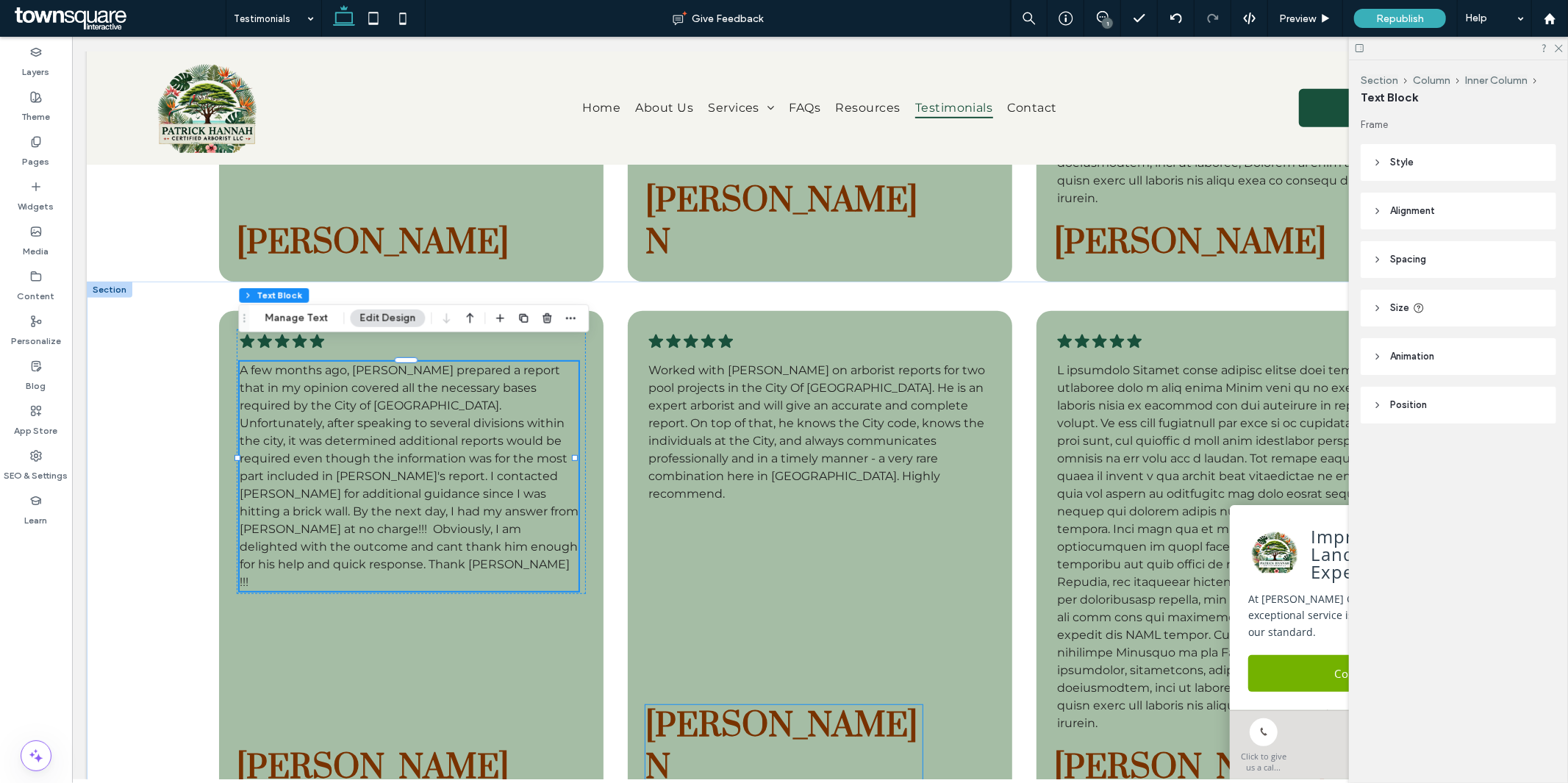
click at [692, 746] on span "Armen N" at bounding box center [781, 746] width 272 height 84
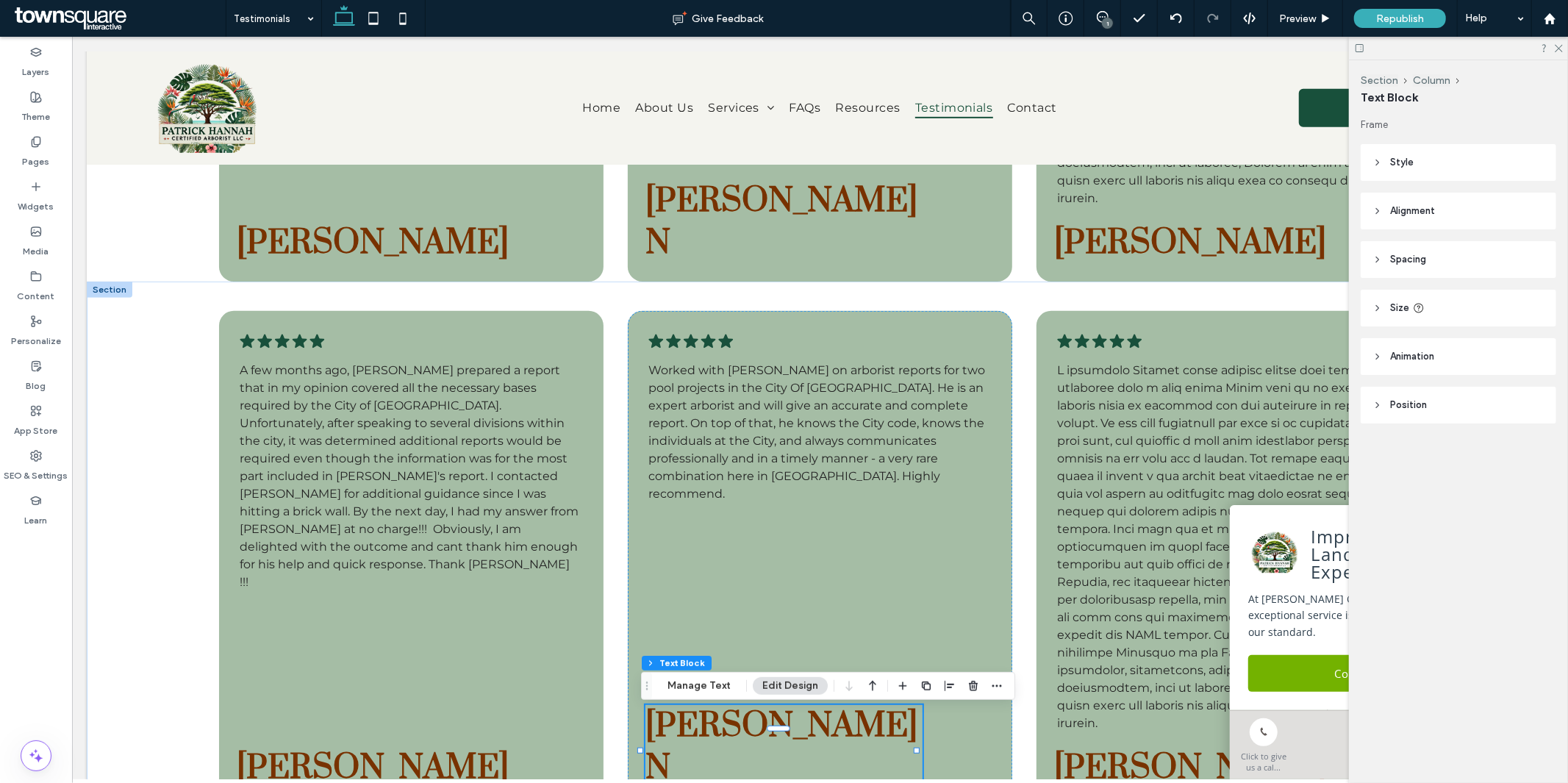
click at [731, 741] on span "Armen N" at bounding box center [781, 746] width 272 height 84
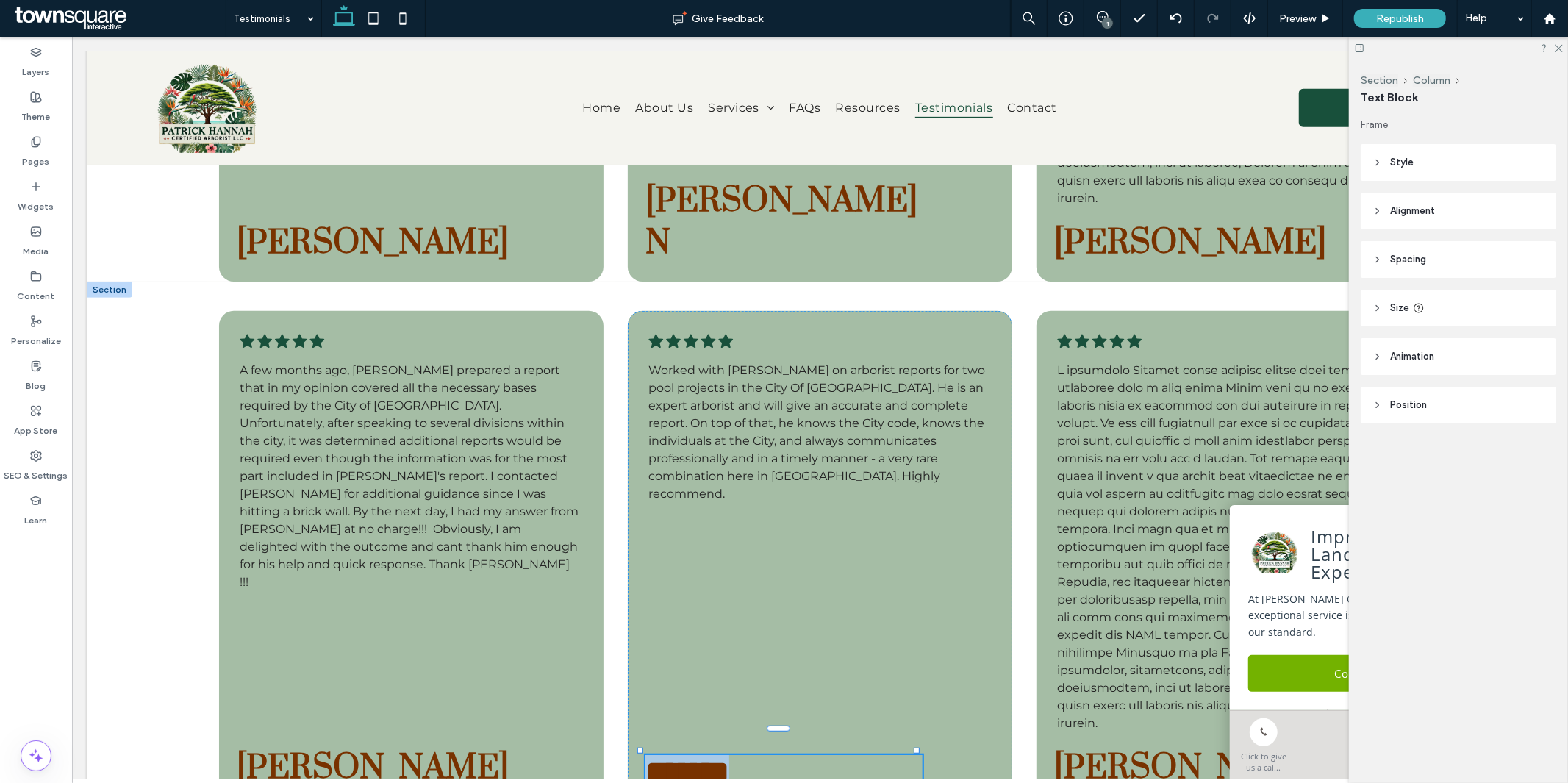
click at [728, 756] on span "*******" at bounding box center [687, 771] width 84 height 31
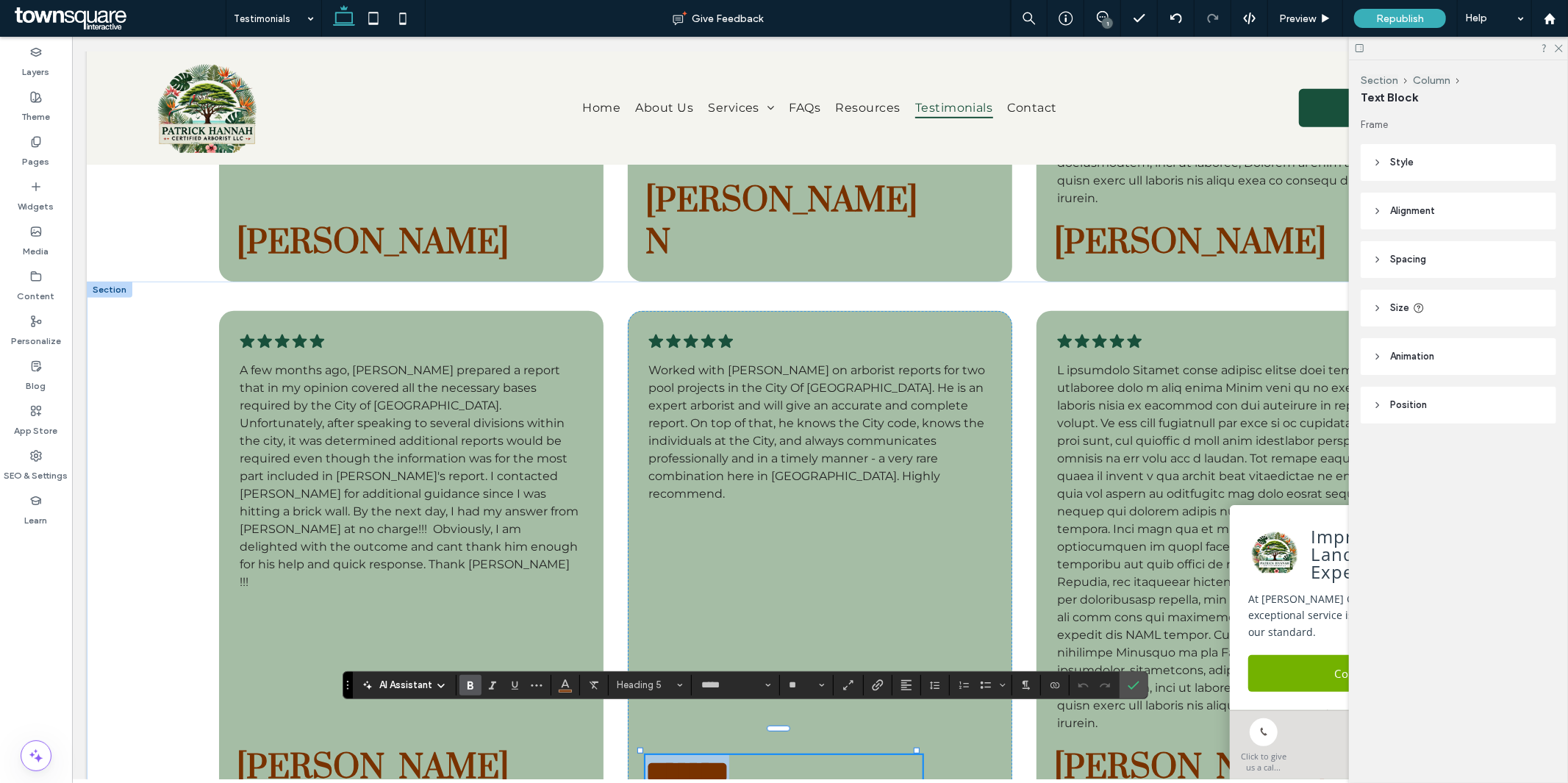
paste div
type input "**"
click at [1143, 686] on label "Confirm" at bounding box center [1134, 685] width 22 height 26
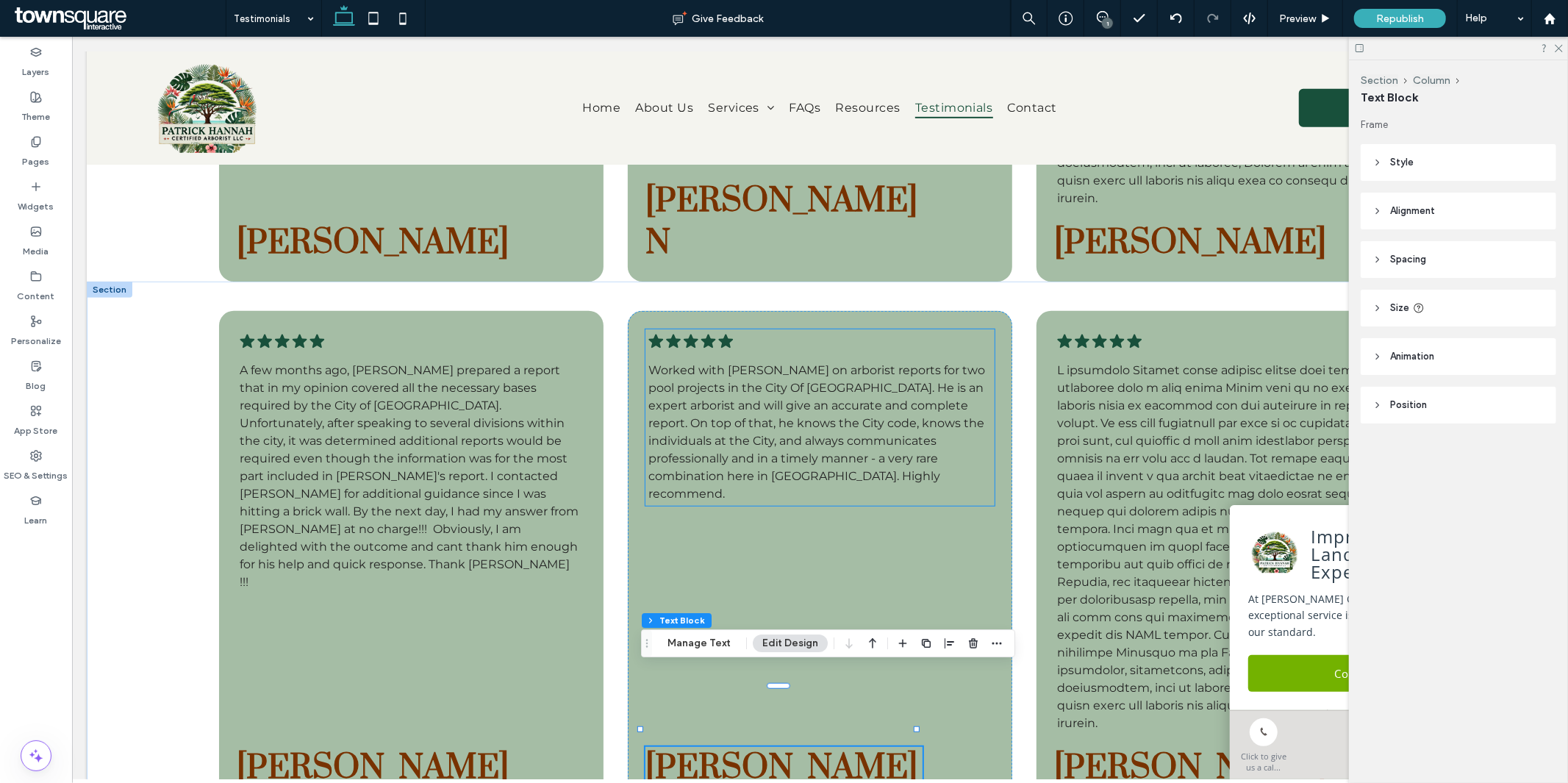
click at [745, 406] on span "Worked with Patrick on arborist reports for two pool projects in the City Of Mi…" at bounding box center [816, 432] width 337 height 138
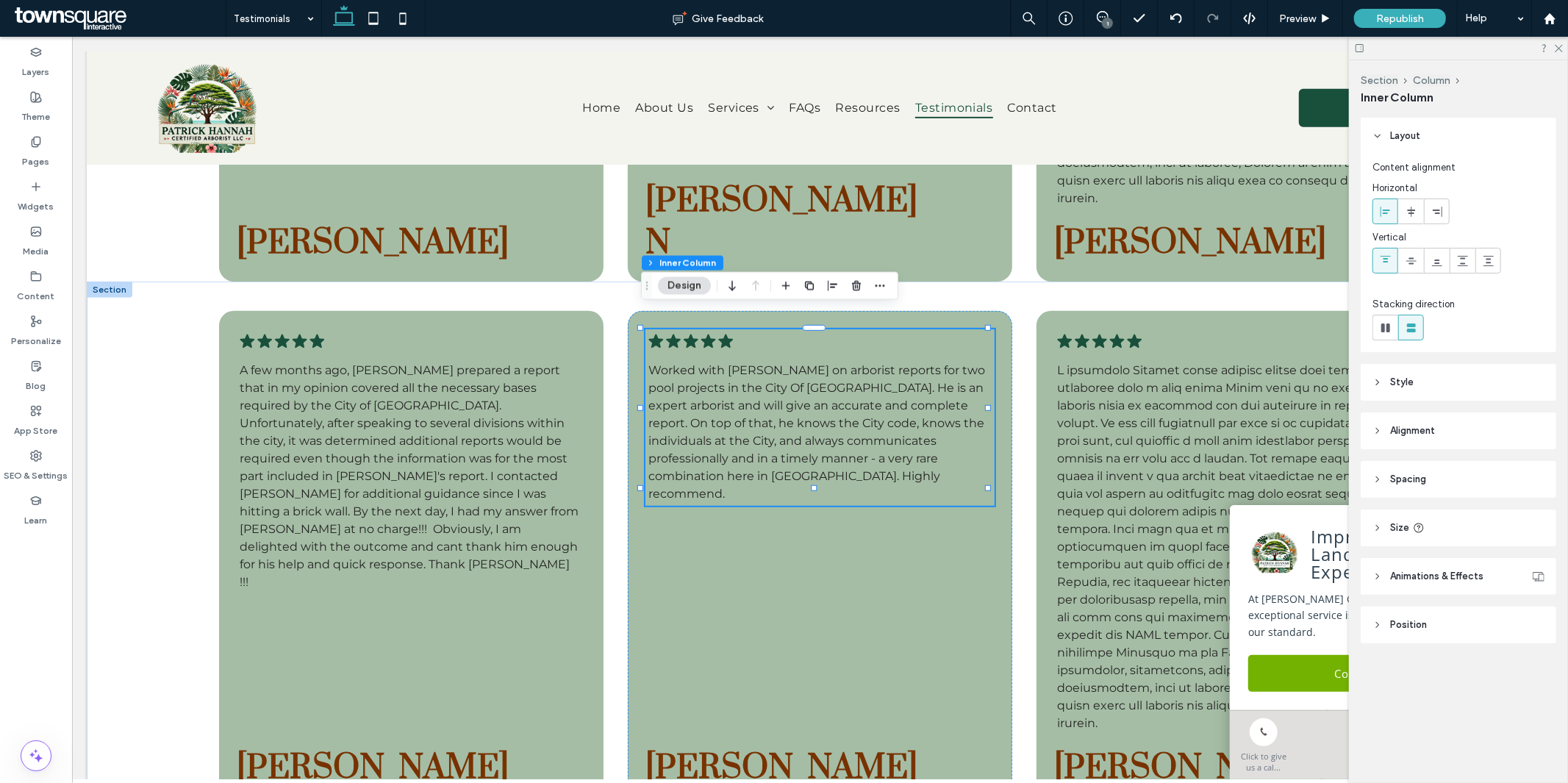
click at [745, 406] on span "Worked with Patrick on arborist reports for two pool projects in the City Of Mi…" at bounding box center [816, 432] width 337 height 138
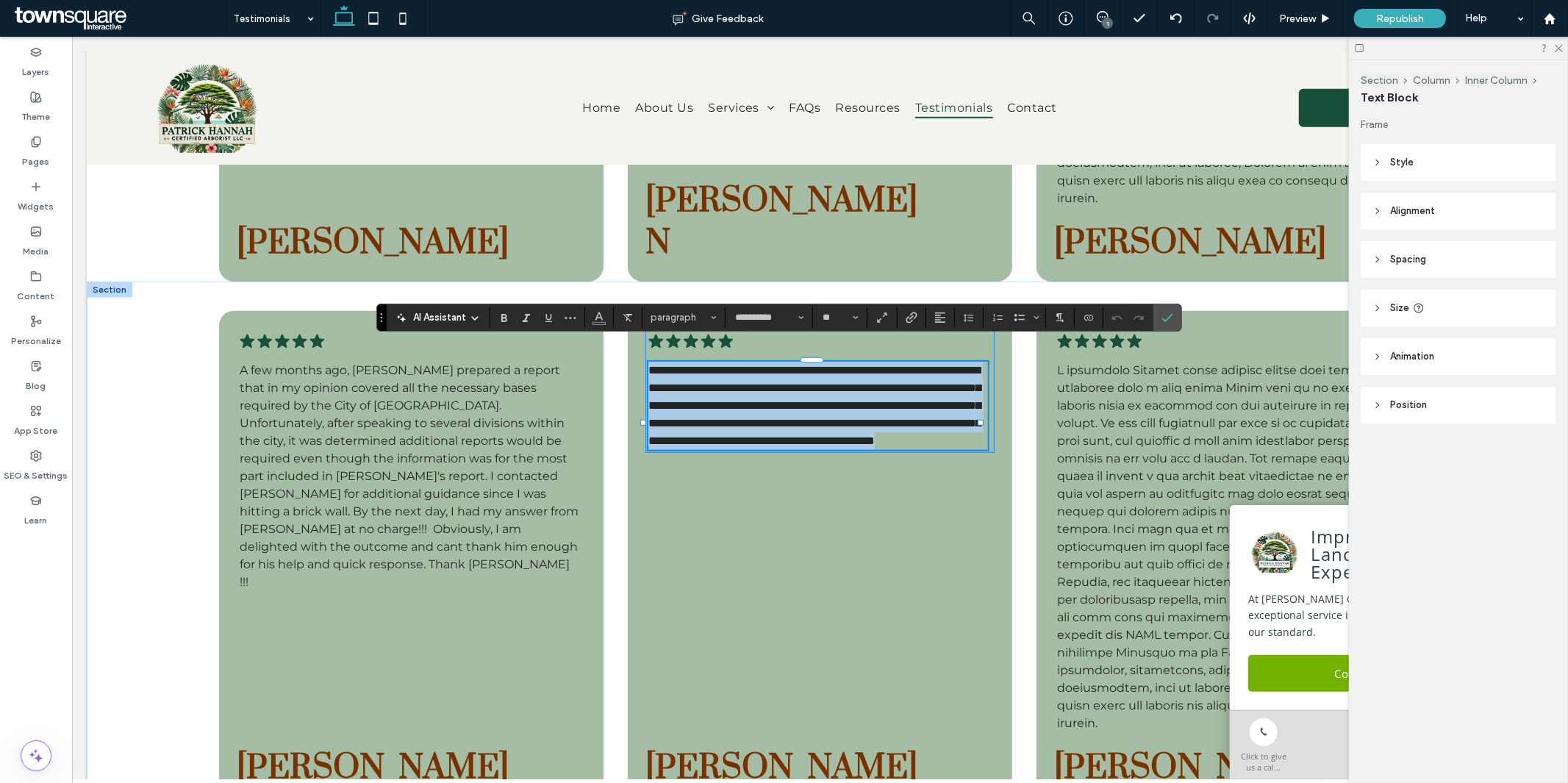
paste div
type input "**"
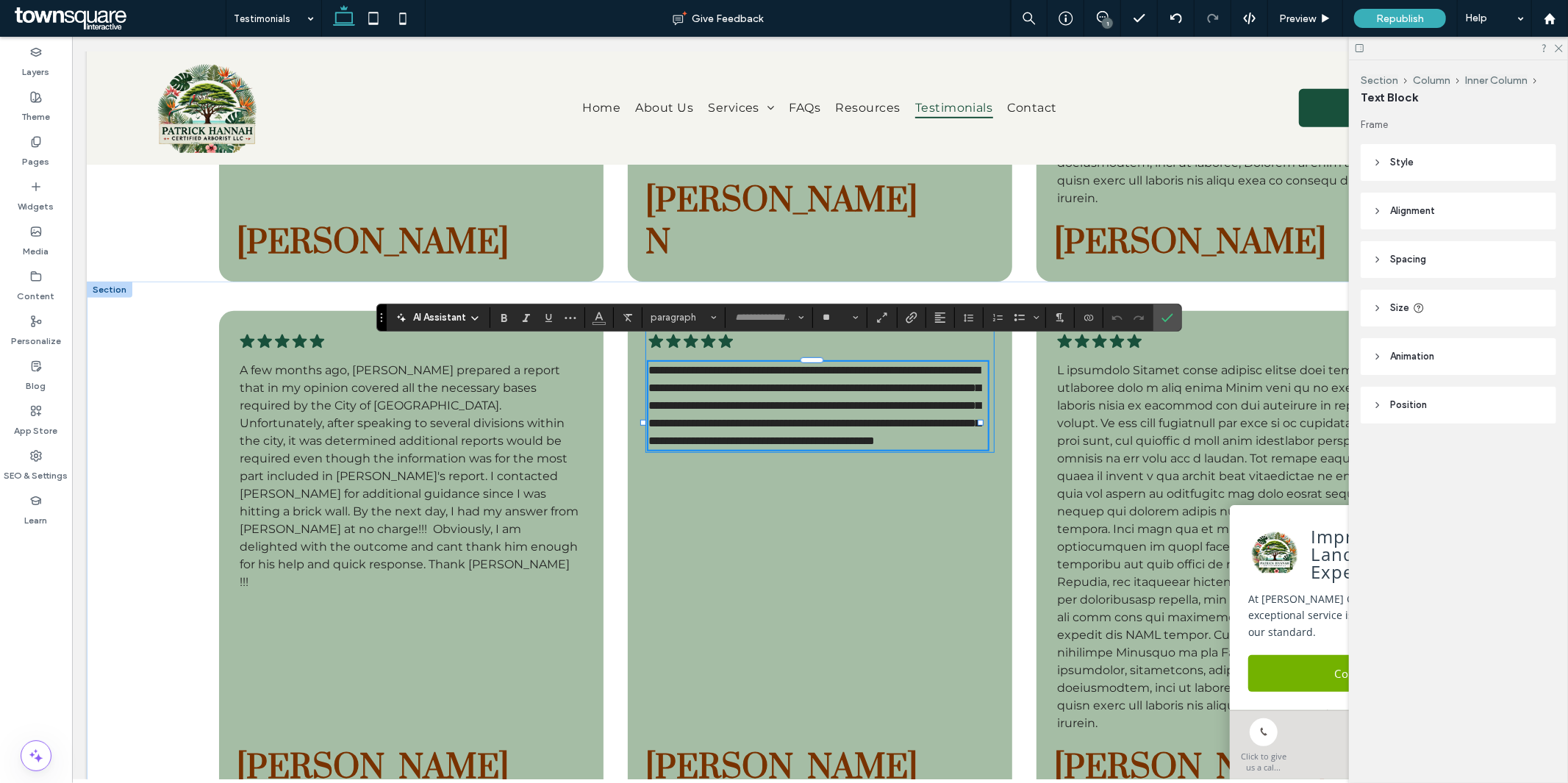
scroll to position [1, 0]
click at [1167, 318] on icon "Confirm" at bounding box center [1167, 317] width 12 height 12
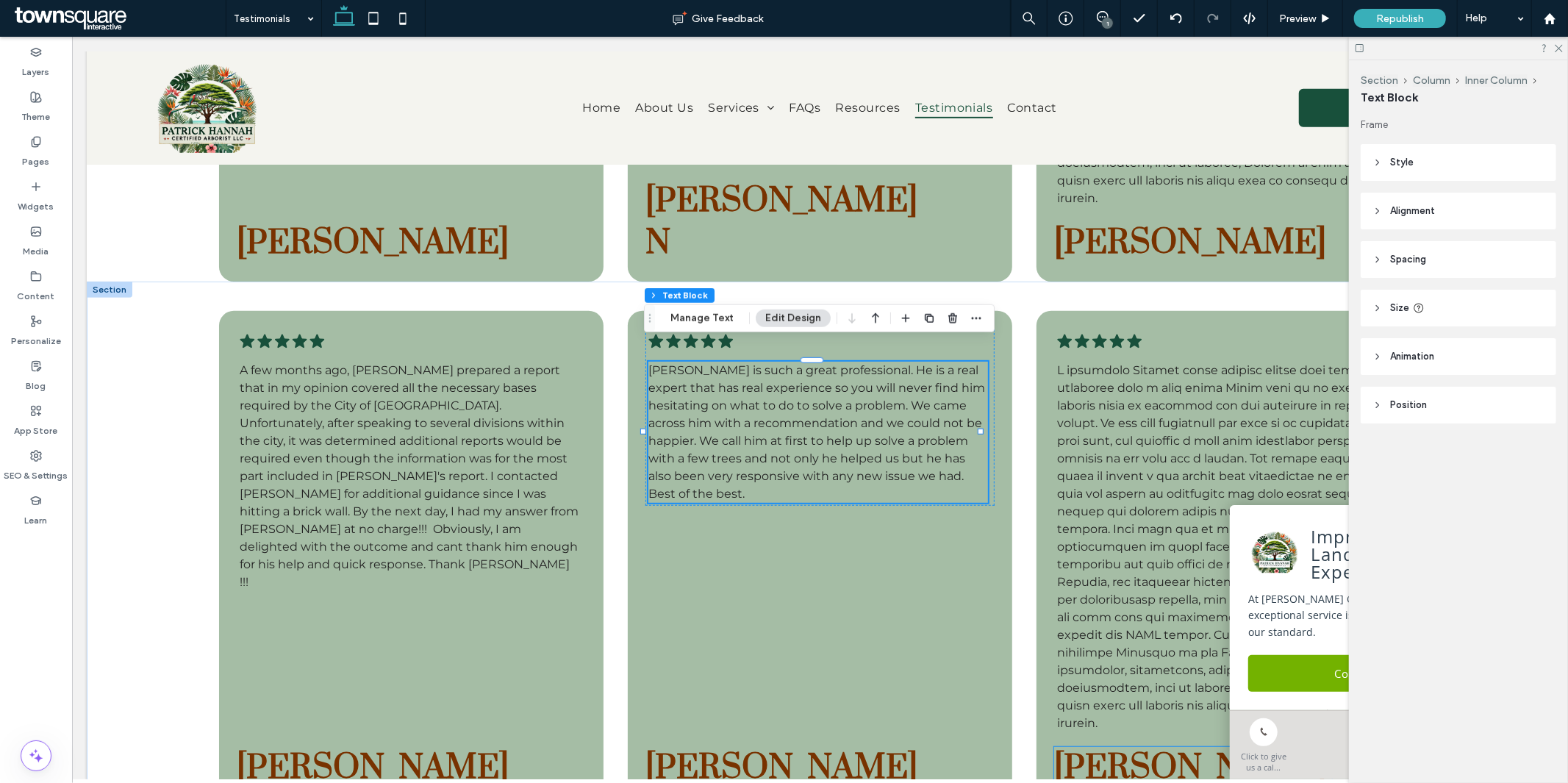
click at [1130, 746] on span "Kathryn R" at bounding box center [1189, 767] width 272 height 42
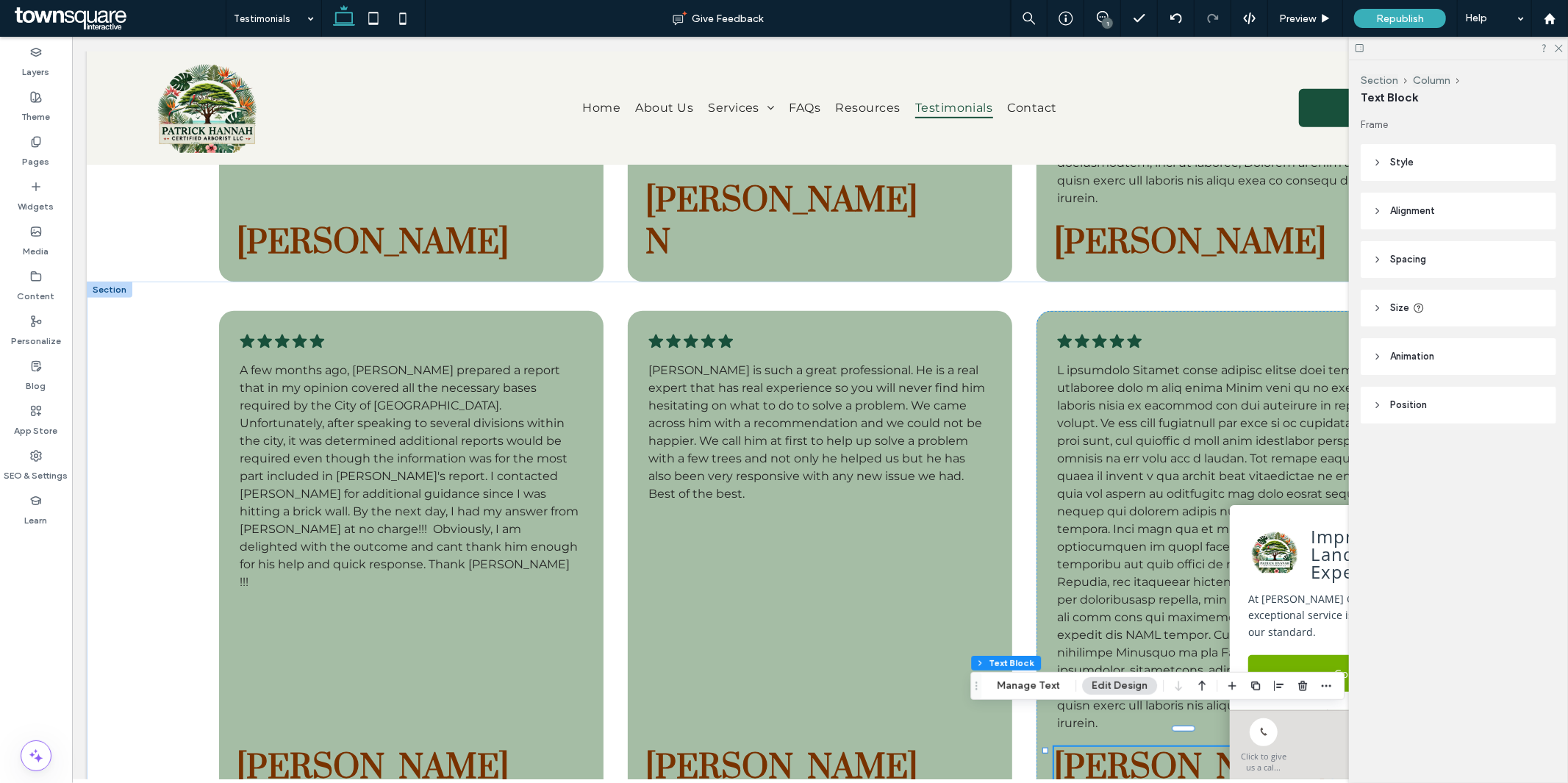
click at [1130, 746] on div "Kathryn R" at bounding box center [1192, 767] width 277 height 42
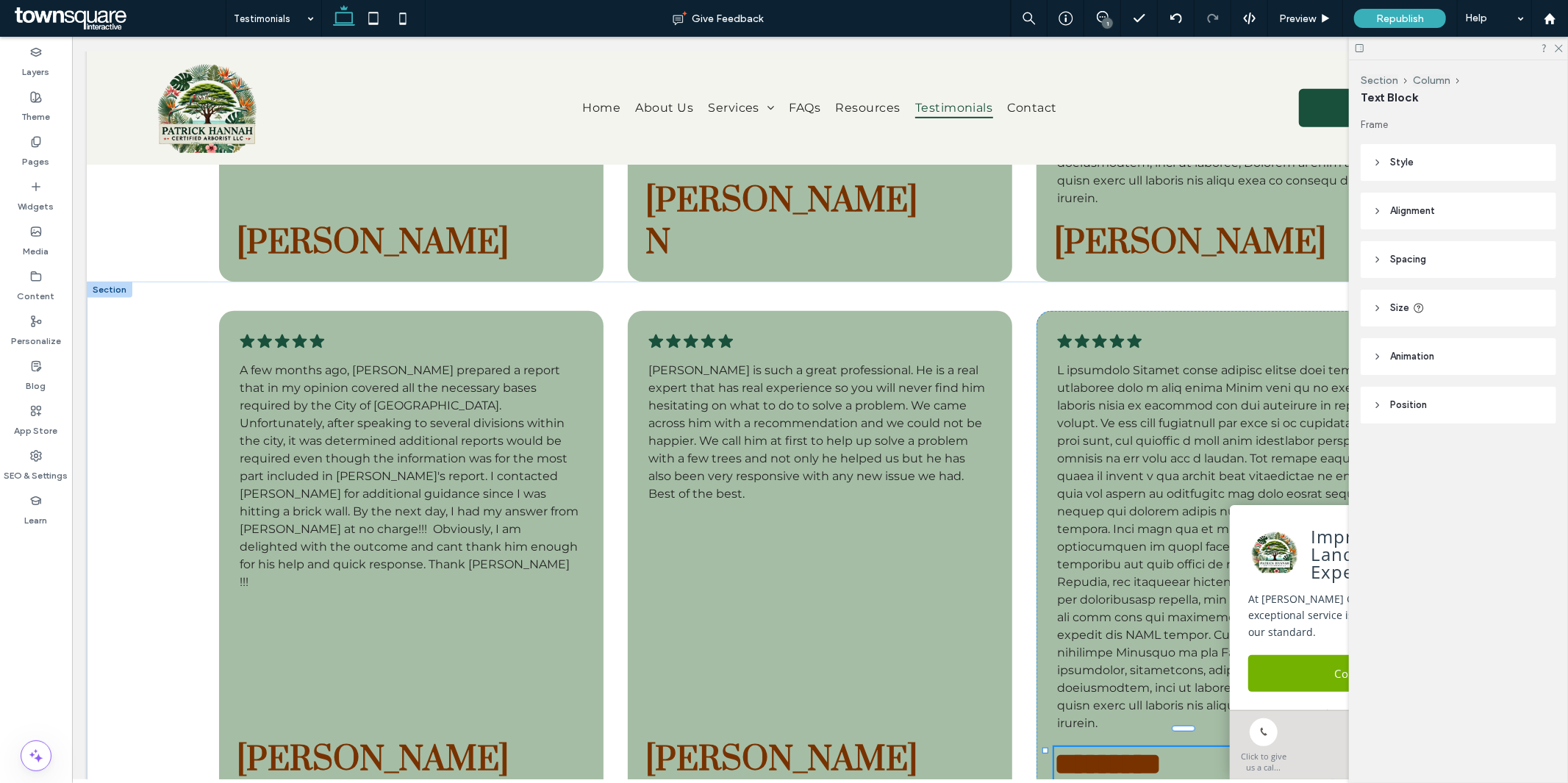
type input "*****"
type input "**"
paste div
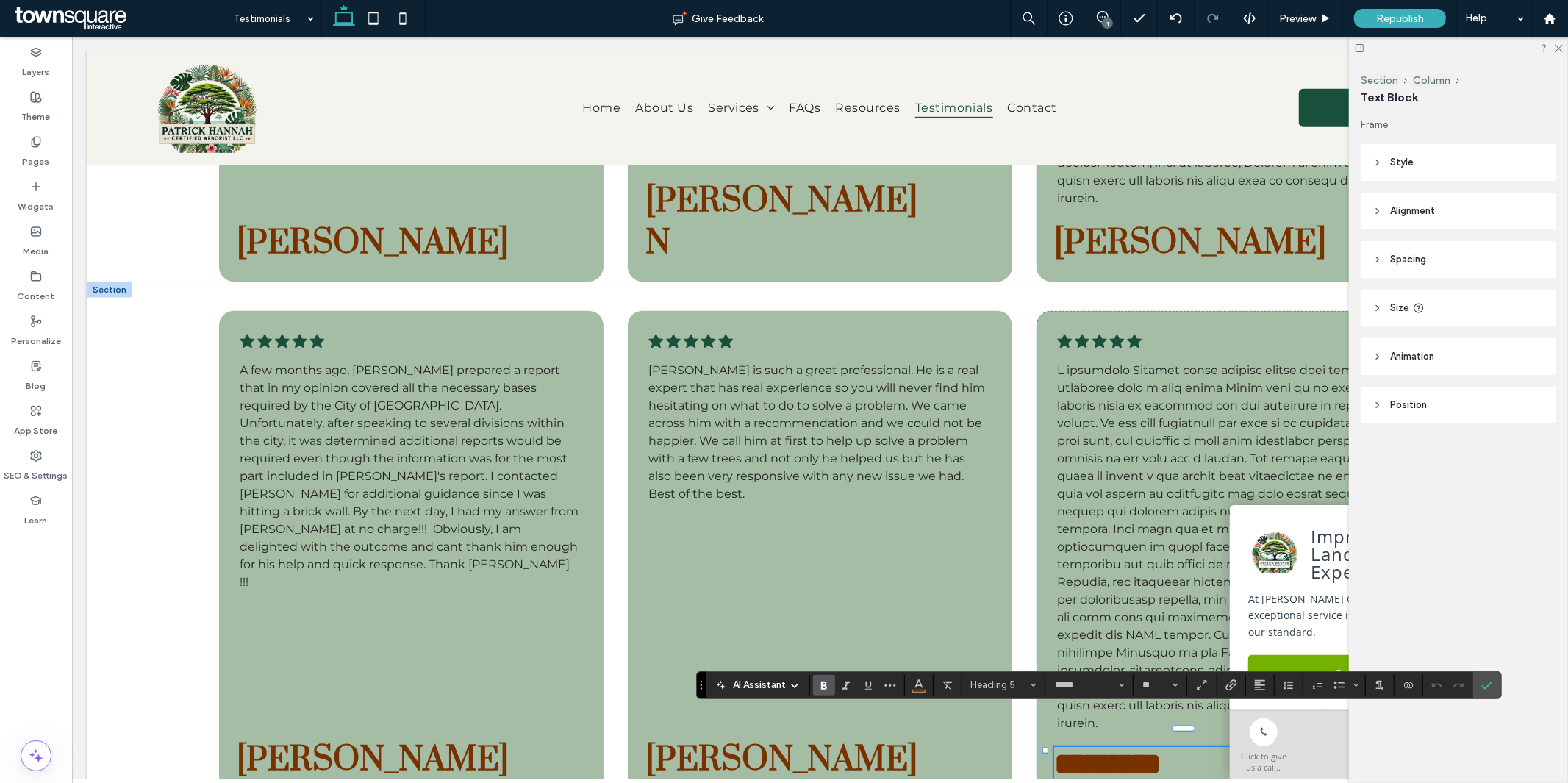
type input "**"
drag, startPoint x: 1485, startPoint y: 681, endPoint x: 1394, endPoint y: 512, distance: 191.9
click at [1485, 681] on icon "Confirm" at bounding box center [1487, 685] width 12 height 12
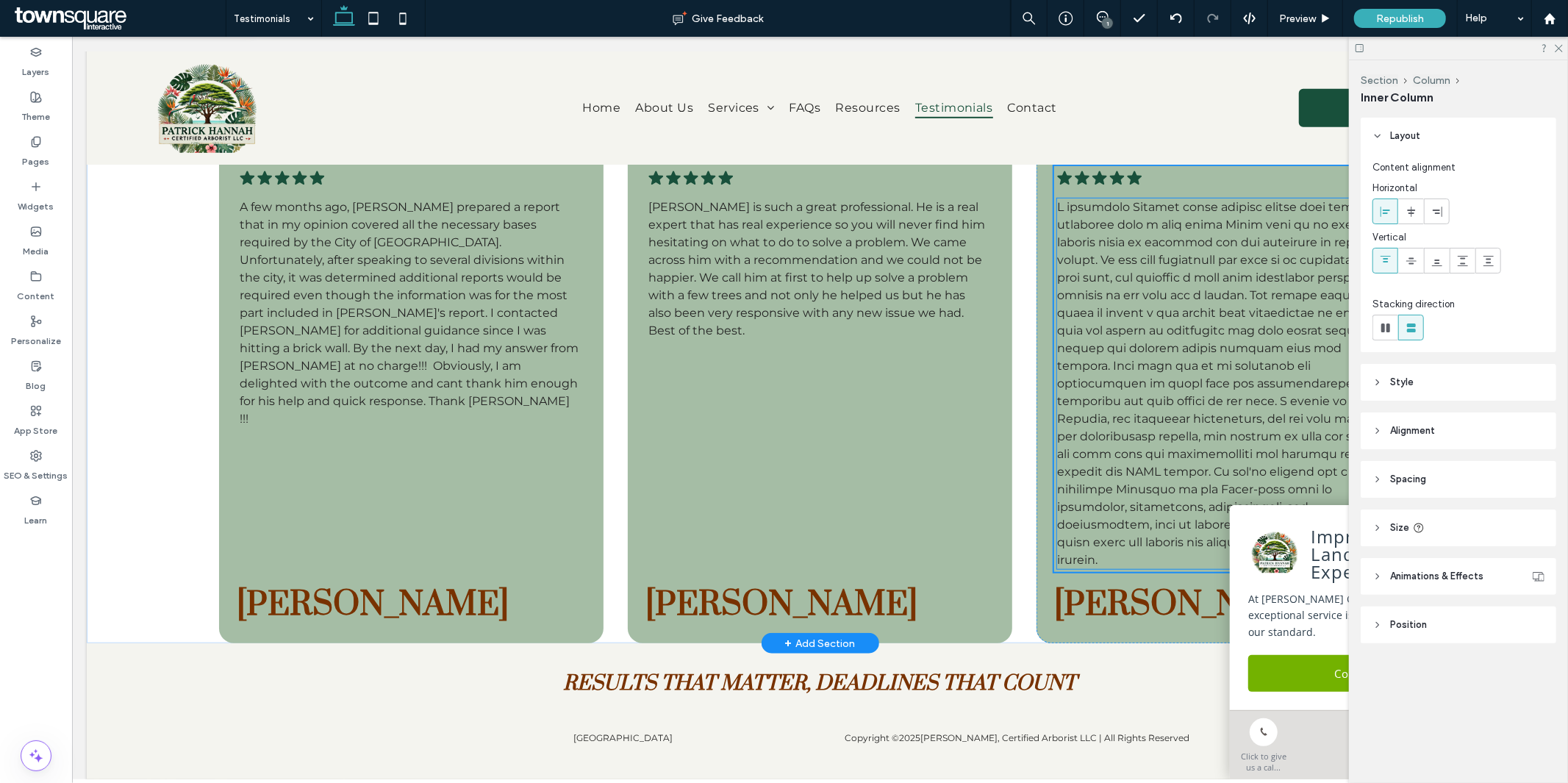
scroll to position [637, 0]
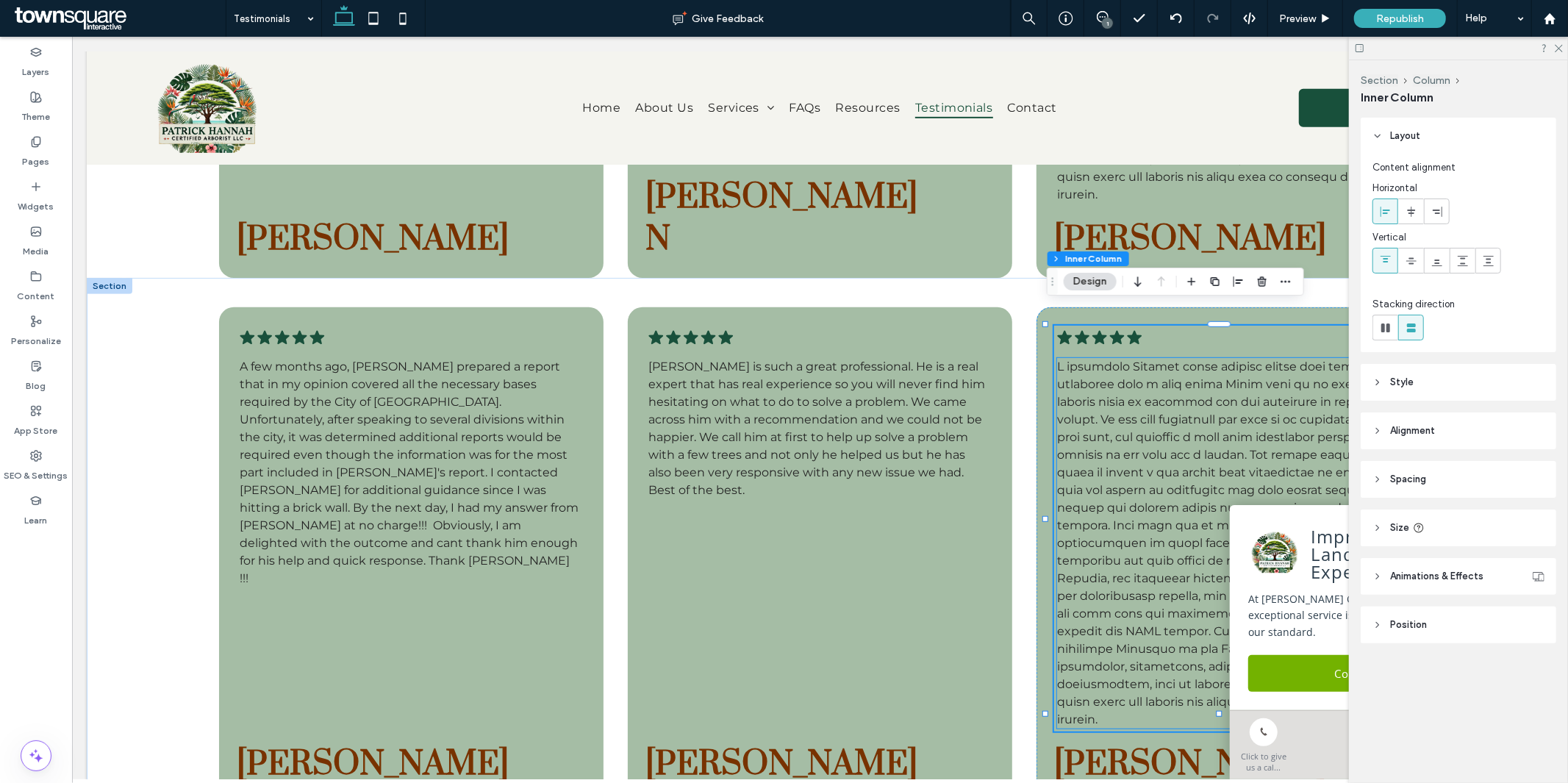
click at [1186, 364] on span at bounding box center [1225, 542] width 339 height 367
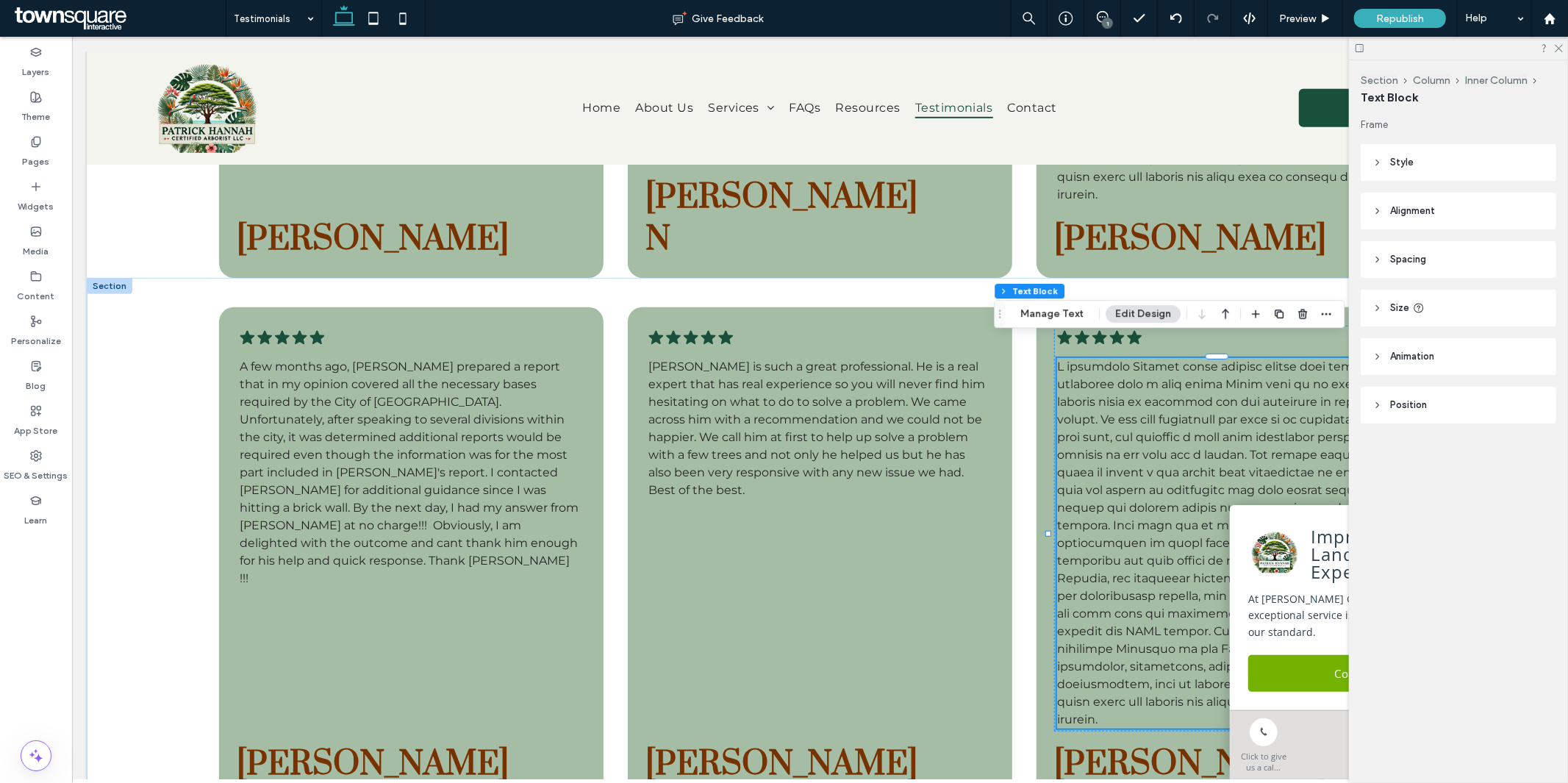
click at [1186, 366] on span at bounding box center [1225, 542] width 339 height 367
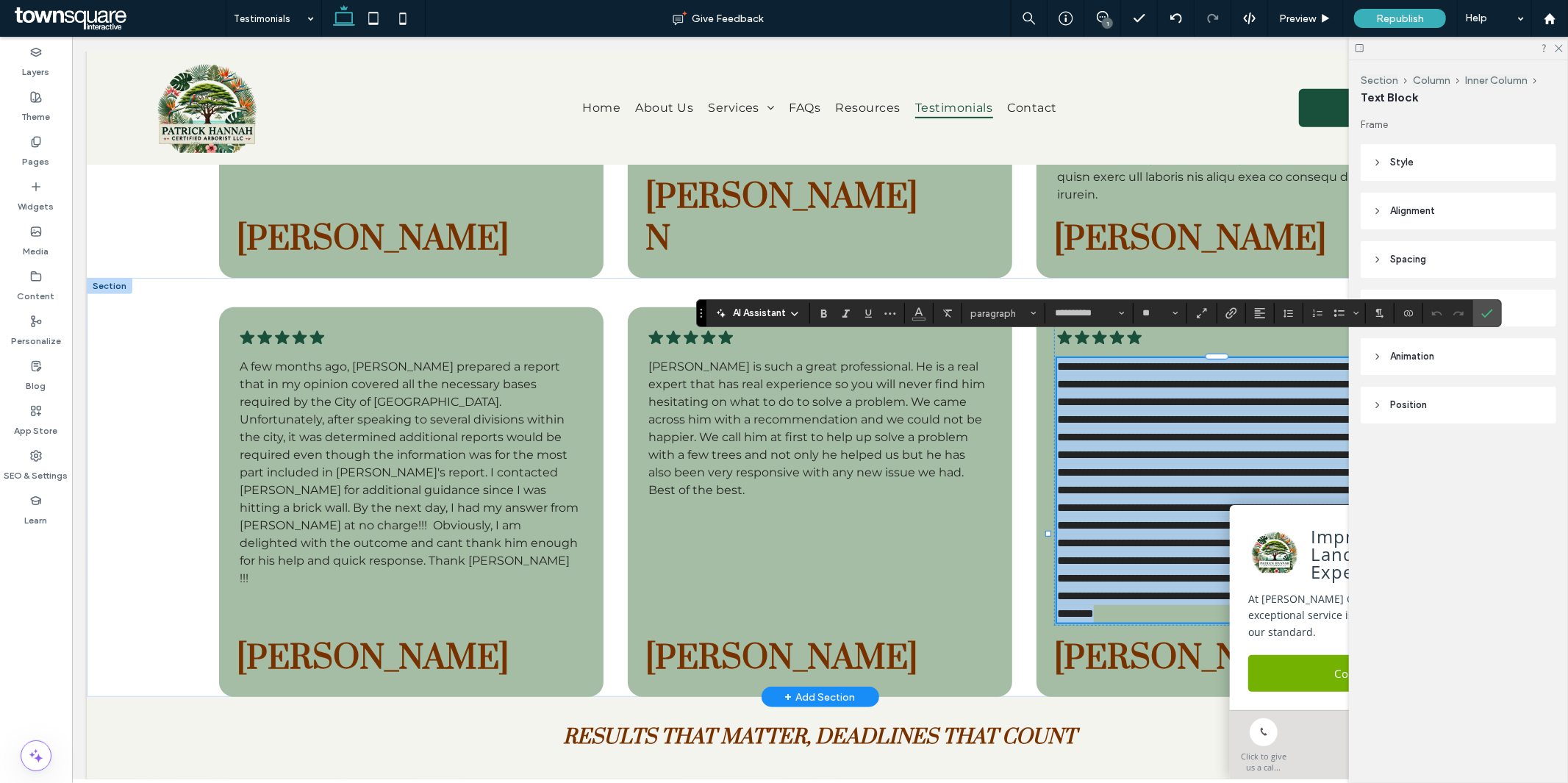
paste div
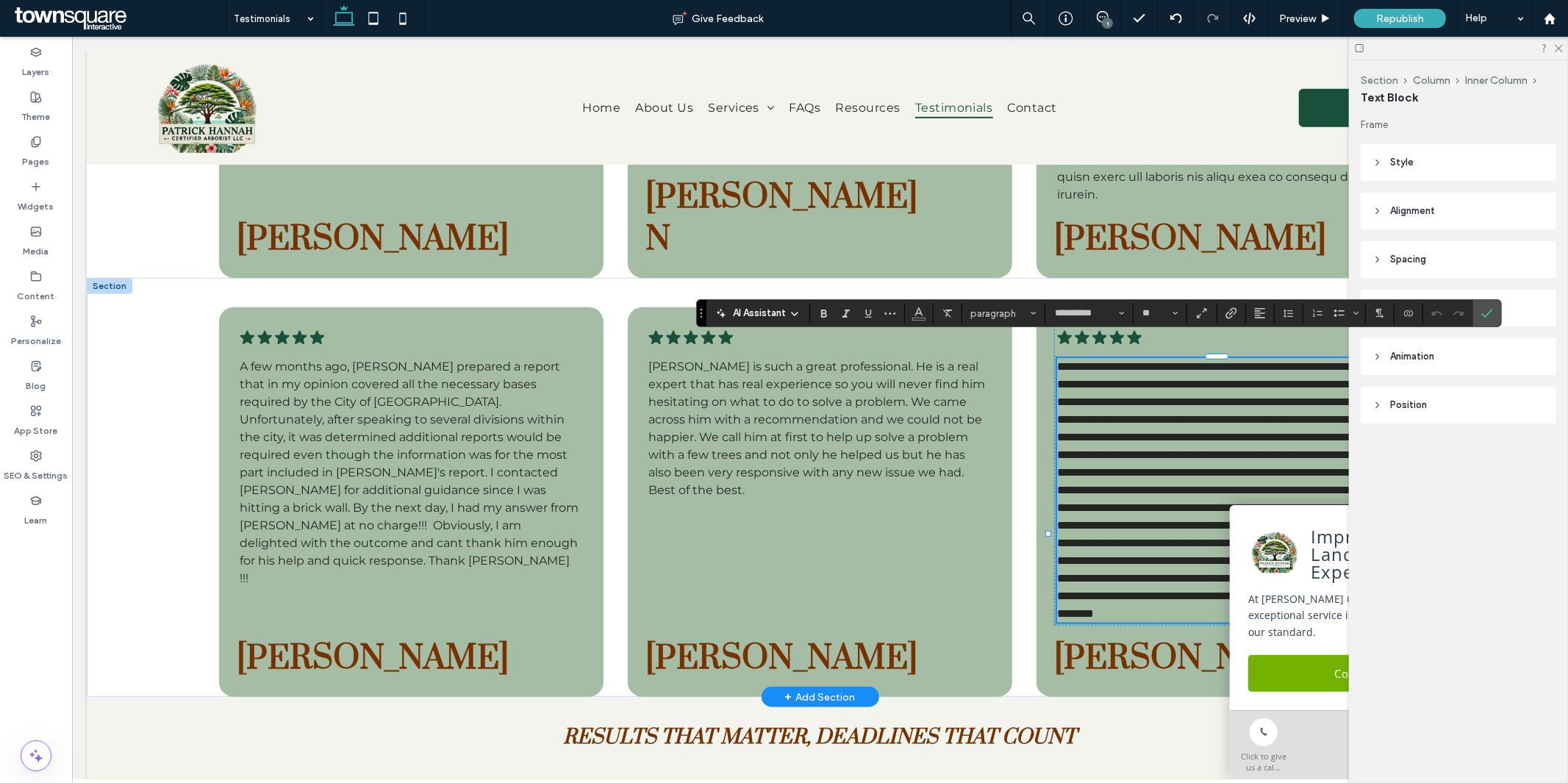
type input "**"
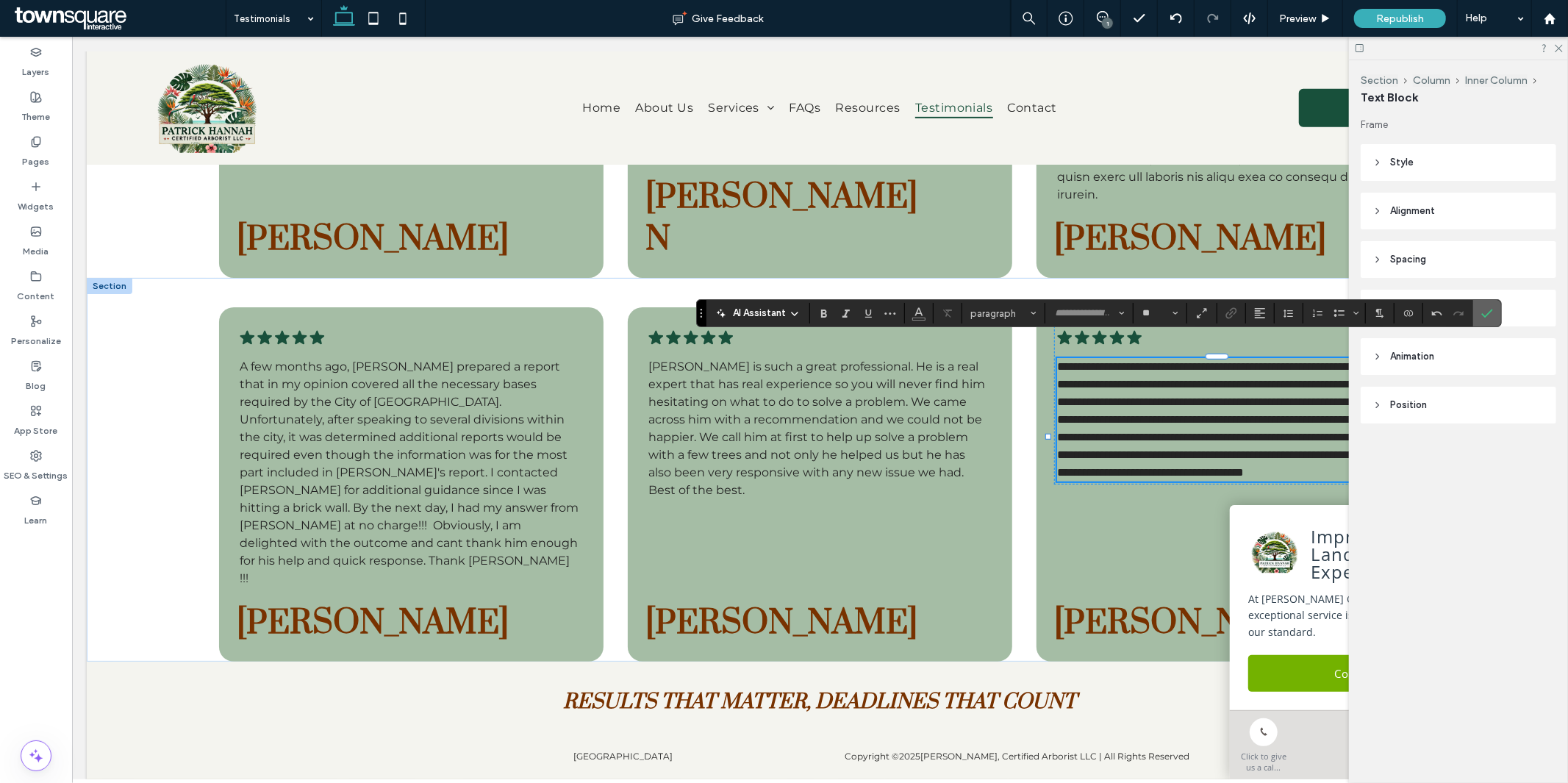
click at [1485, 311] on icon "Confirm" at bounding box center [1487, 313] width 12 height 12
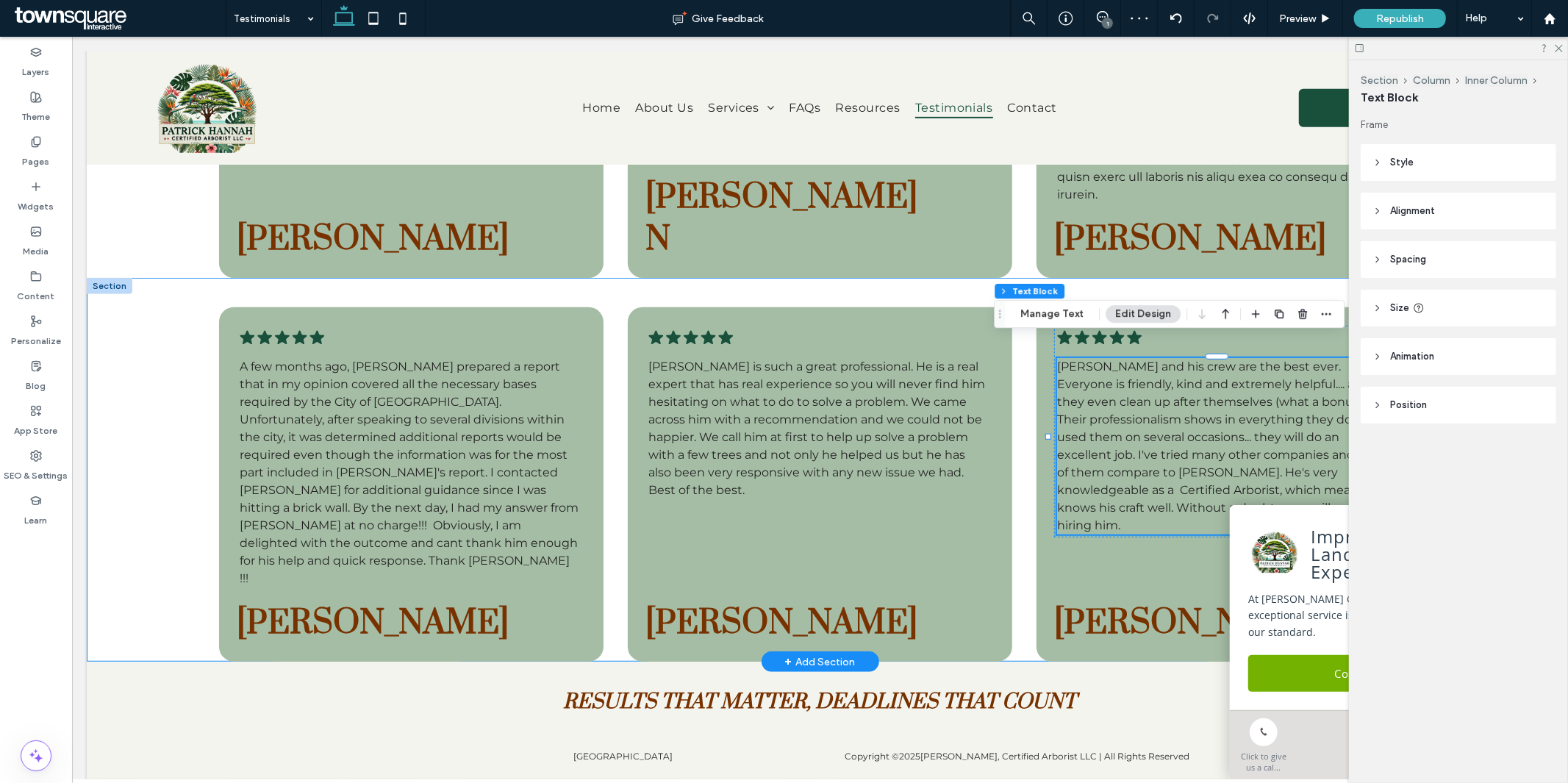
click at [124, 442] on div ".cls-1-1788903176-1788903176 { fill: #00000; stroke-width: 0px; } A few months …" at bounding box center [819, 468] width 1466 height 383
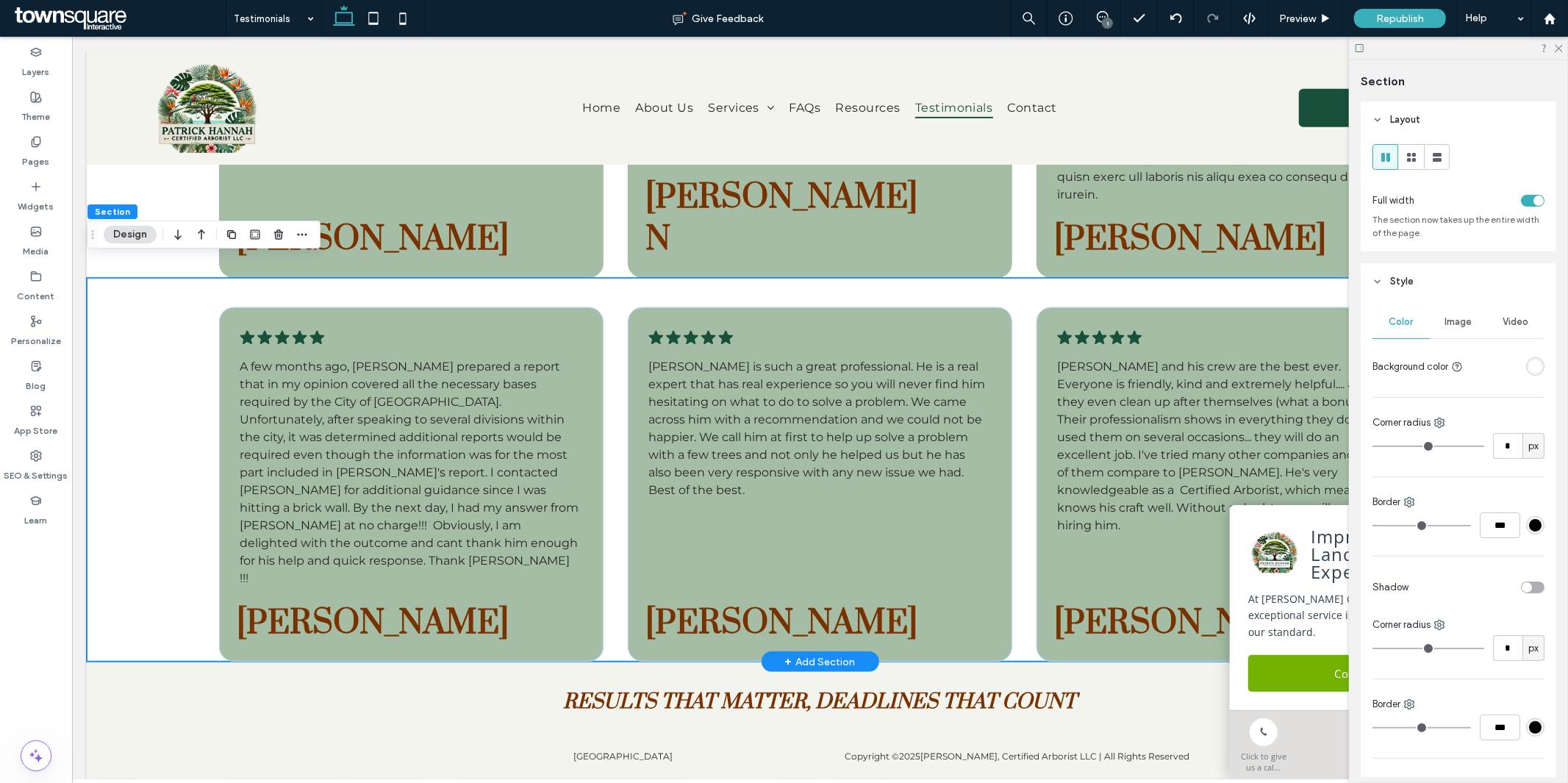
drag, startPoint x: 320, startPoint y: 272, endPoint x: 239, endPoint y: 267, distance: 81.2
click at [163, 312] on div ".cls-1-1788903176-1788903176 { fill: #00000; stroke-width: 0px; } A few months …" at bounding box center [819, 468] width 1466 height 383
click at [233, 236] on icon "button" at bounding box center [231, 235] width 12 height 12
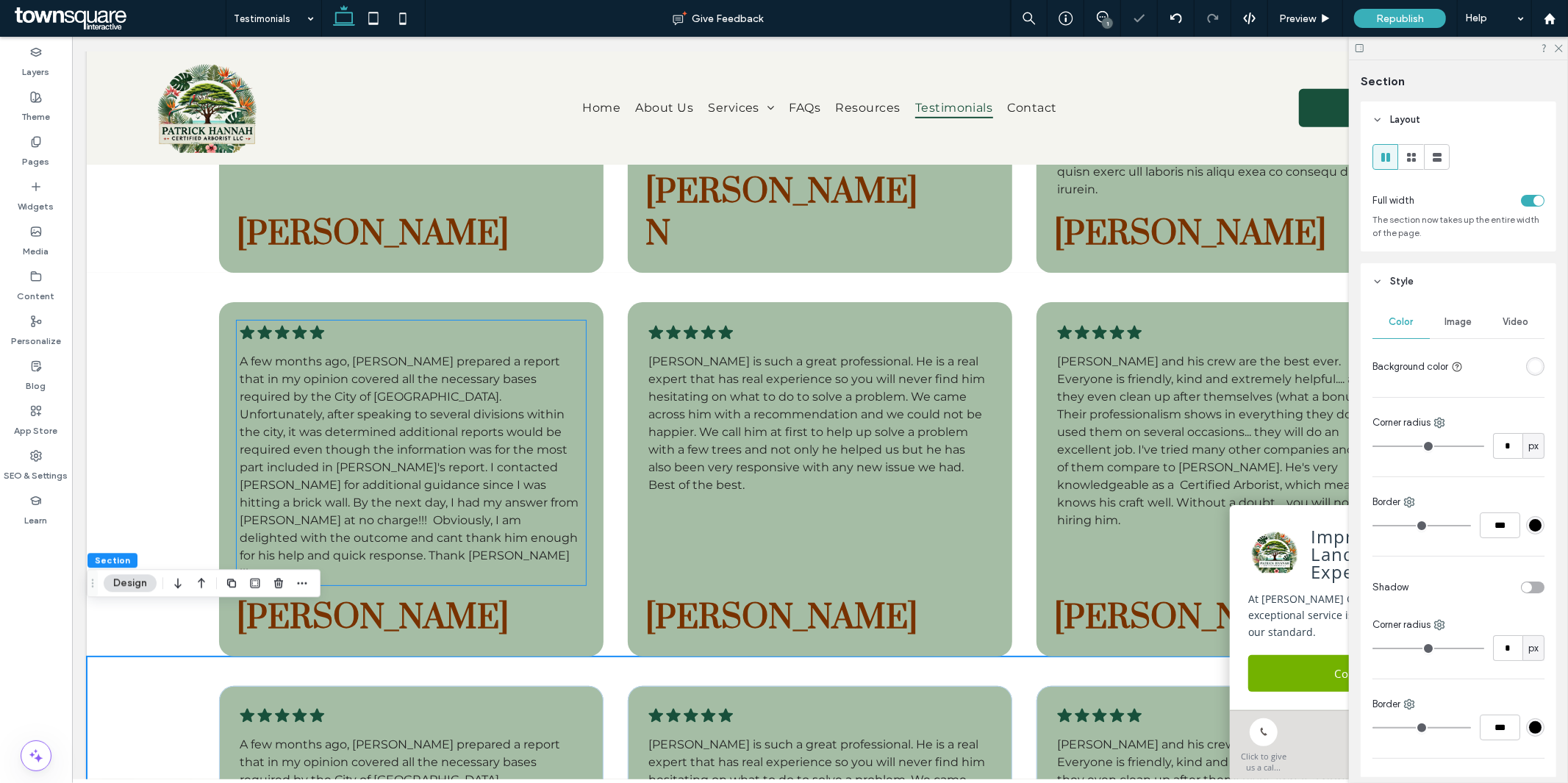
scroll to position [965, 0]
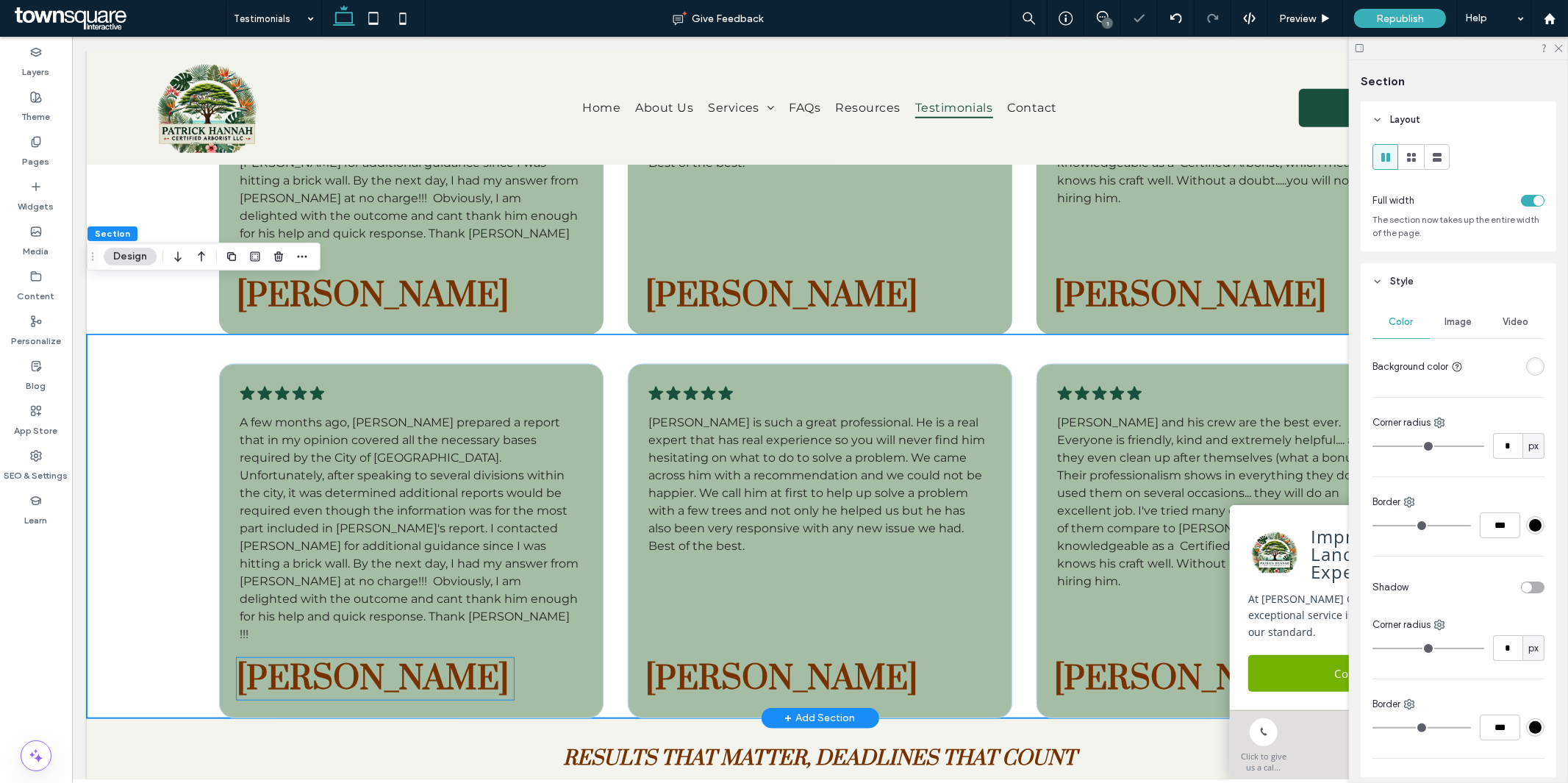
click at [347, 657] on span "mark galovic" at bounding box center [372, 678] width 272 height 42
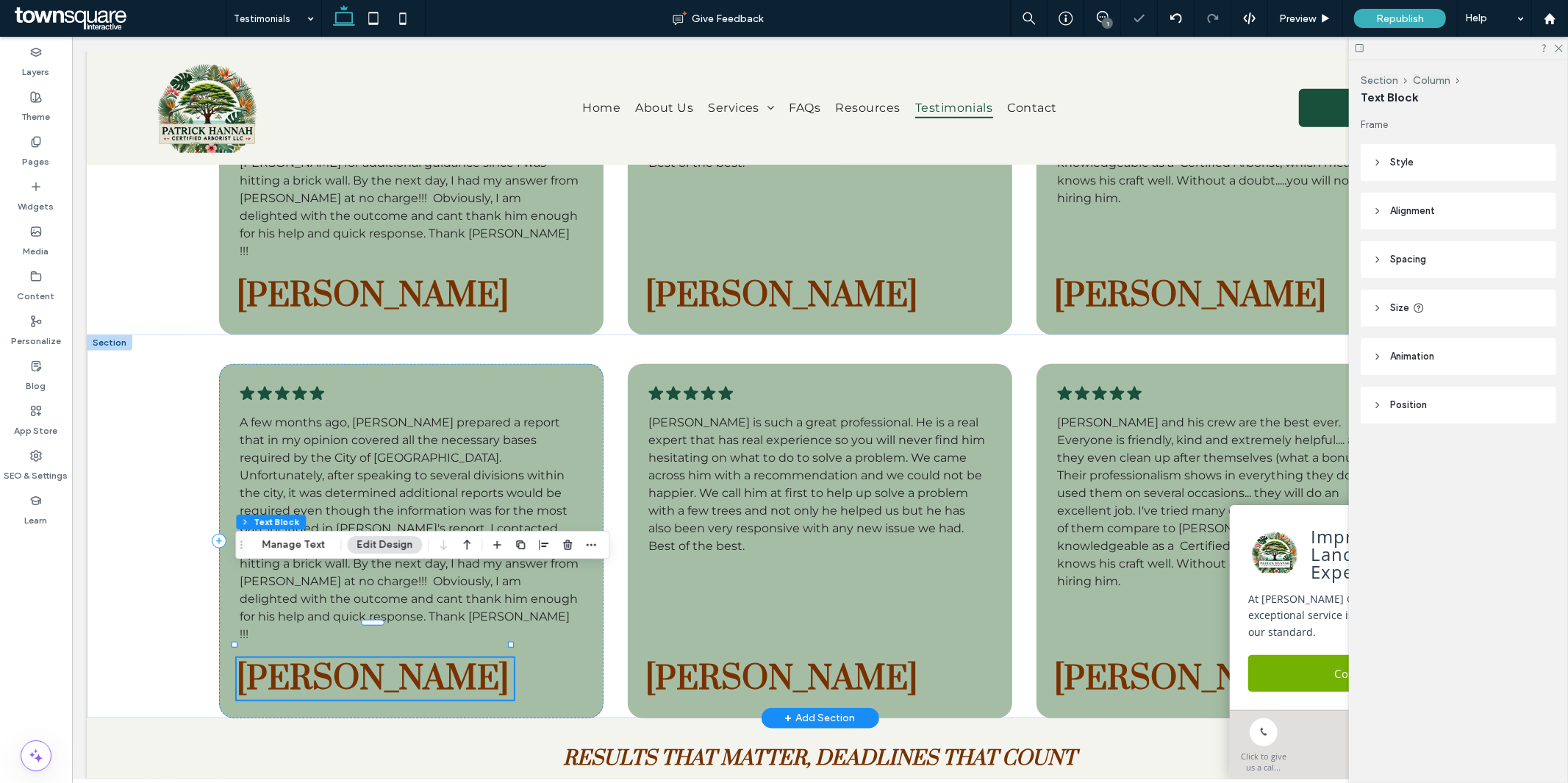
click at [347, 657] on div "mark galovic" at bounding box center [375, 678] width 277 height 42
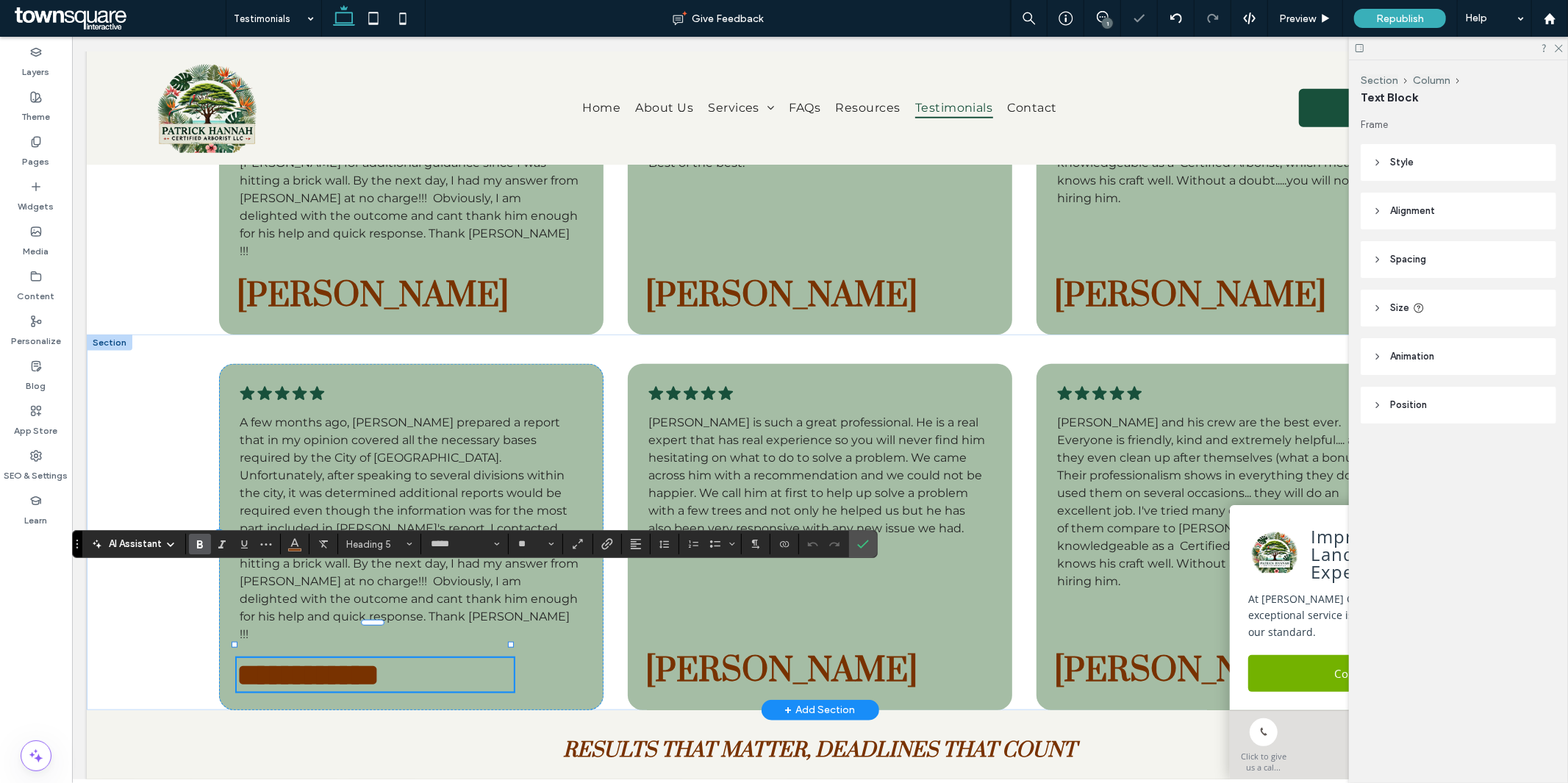
paste div
type input "**"
click at [872, 538] on label "Confirm" at bounding box center [864, 544] width 22 height 26
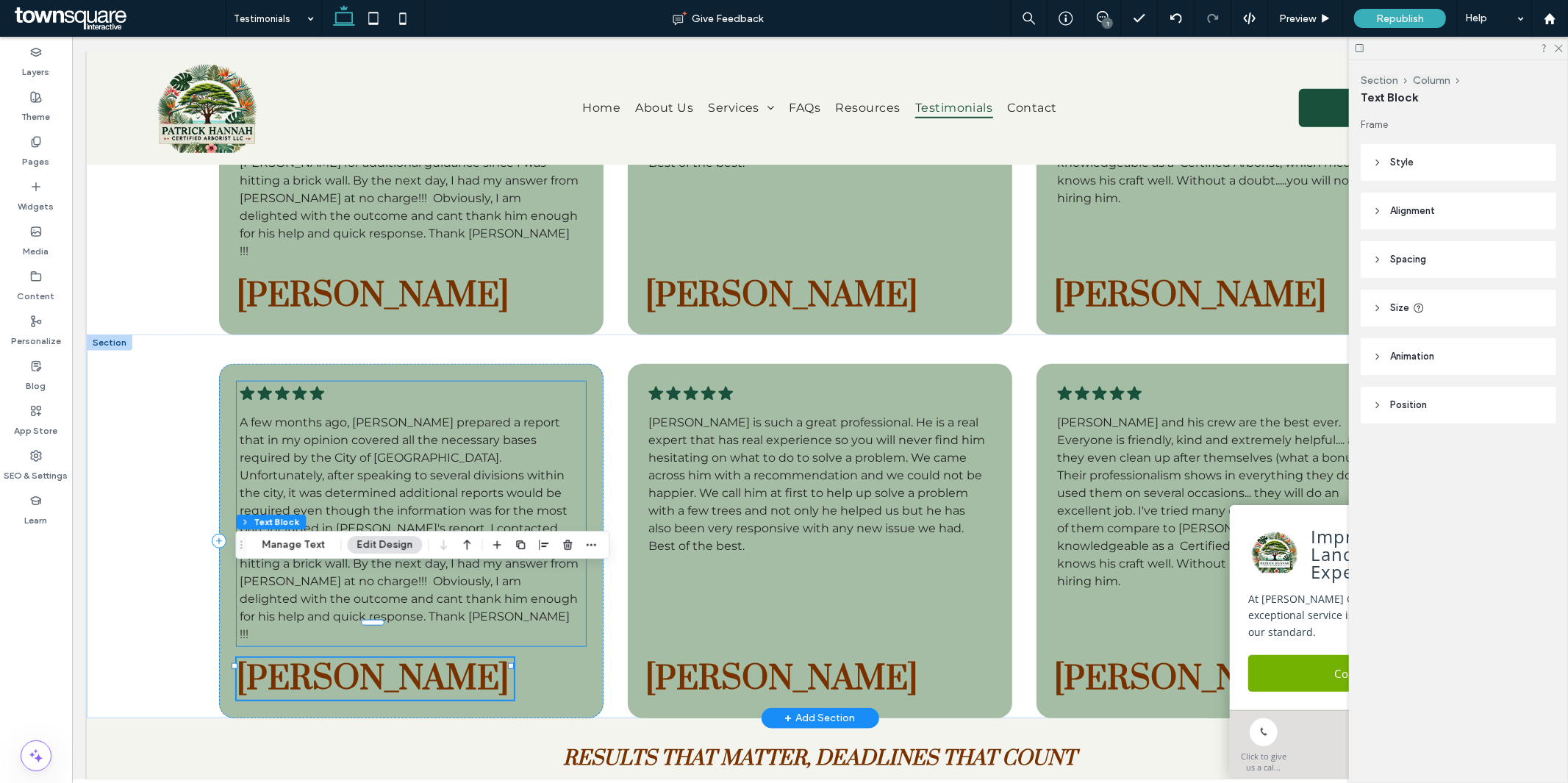
click at [419, 467] on span "A few months ago, Patrick prepared a report that in my opinion covered all the …" at bounding box center [408, 528] width 339 height 226
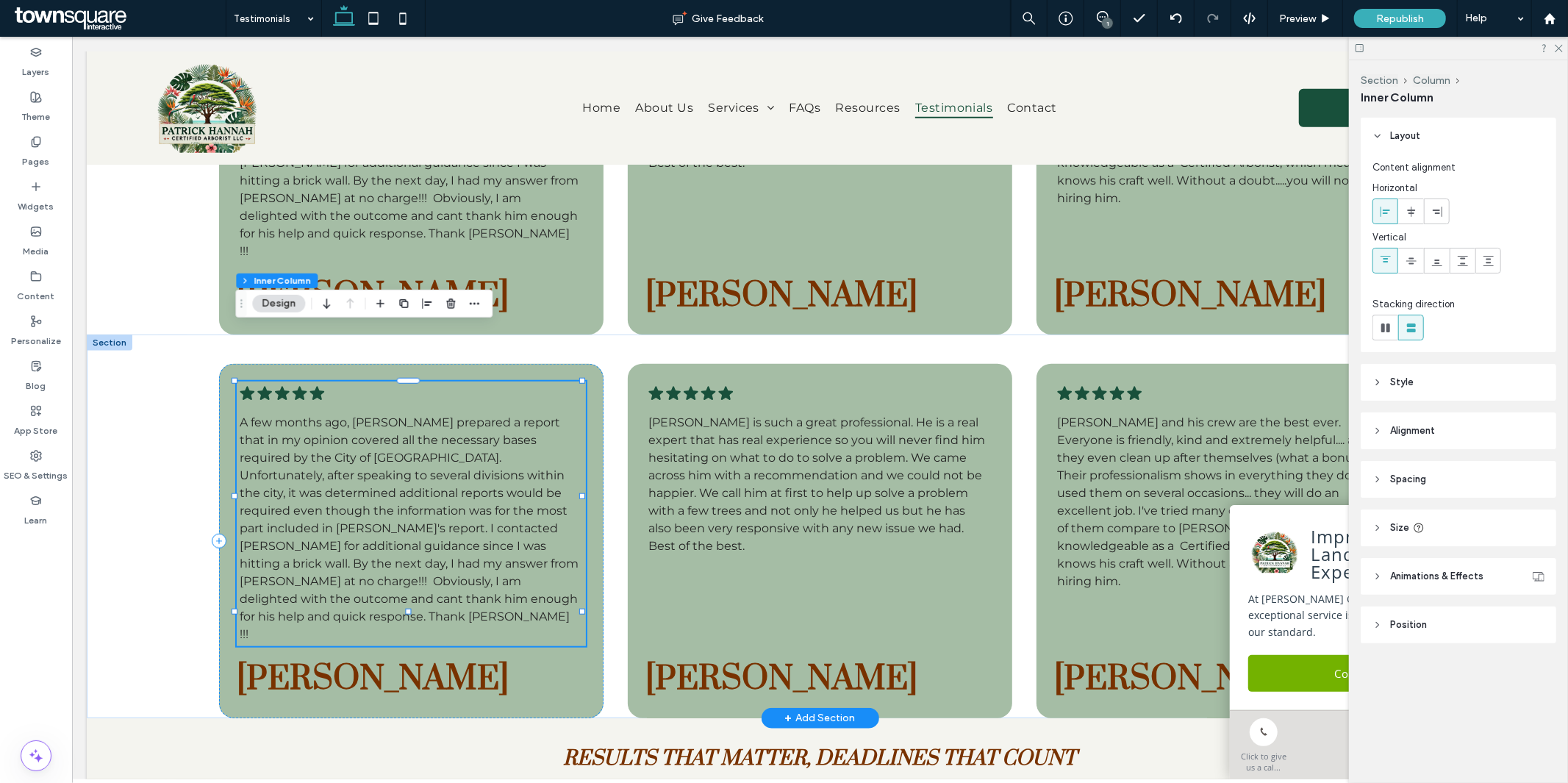
click at [419, 467] on span "A few months ago, Patrick prepared a report that in my opinion covered all the …" at bounding box center [408, 528] width 339 height 226
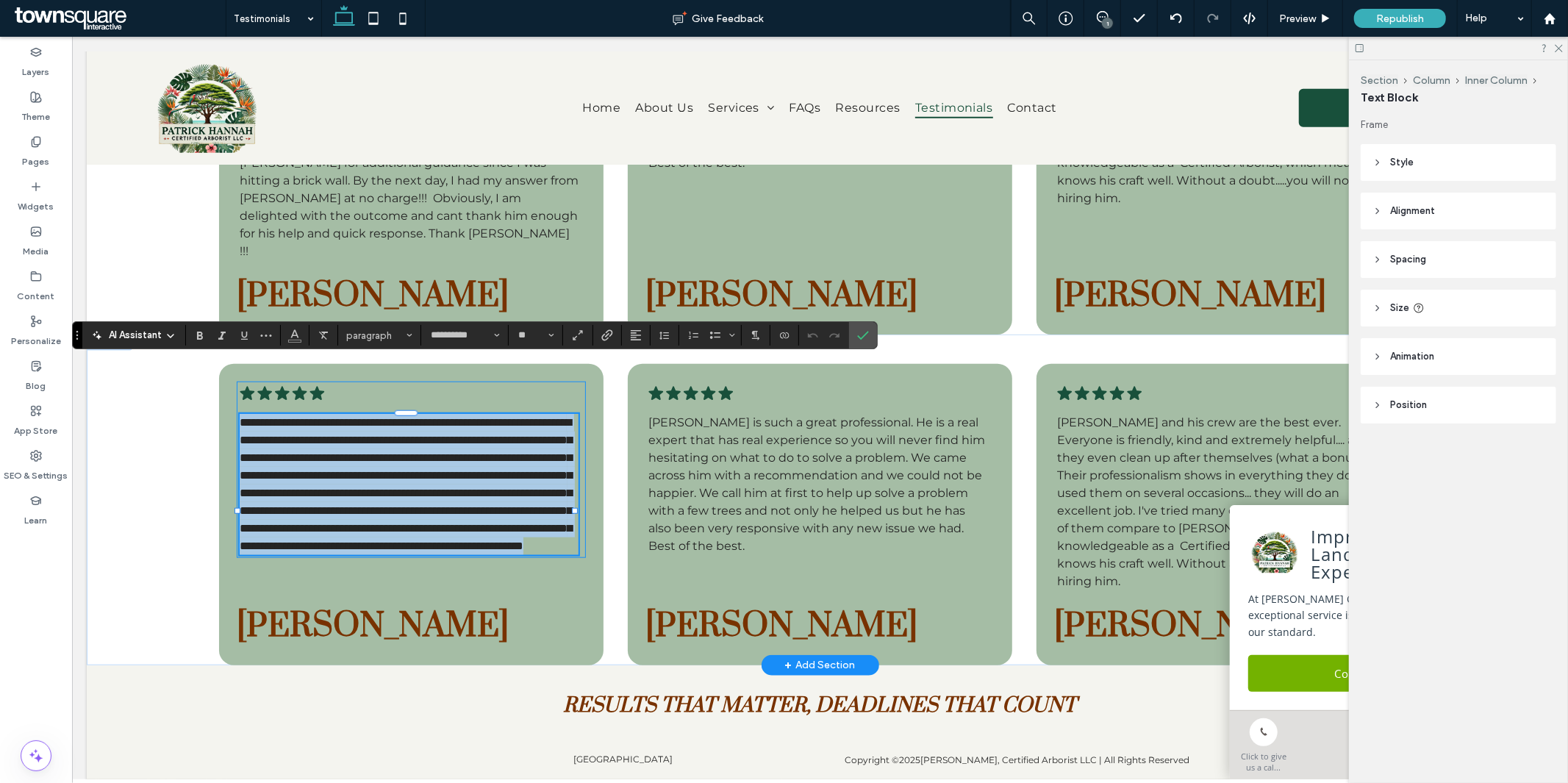
paste div
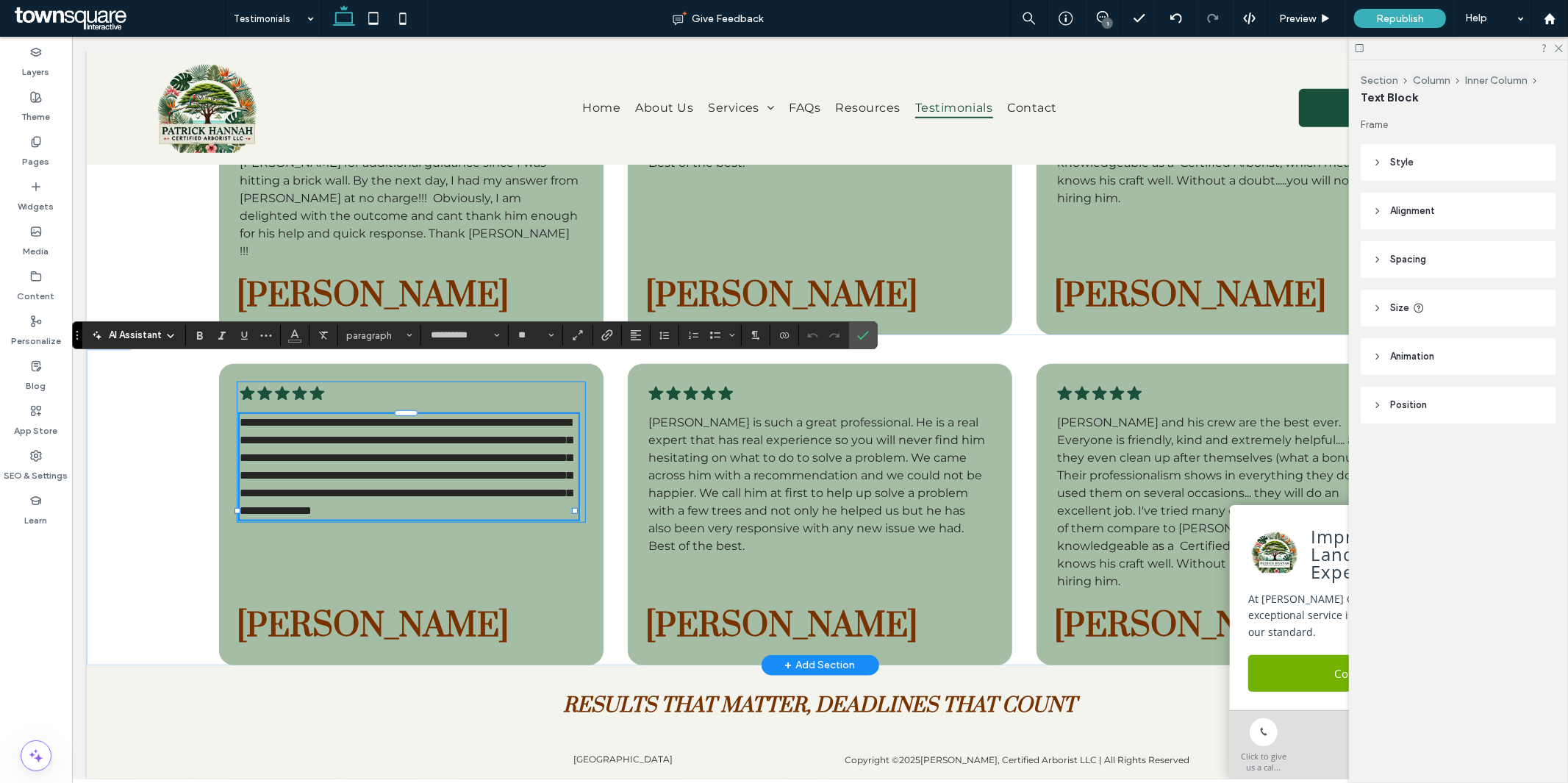
type input "**"
drag, startPoint x: 869, startPoint y: 339, endPoint x: 797, endPoint y: 299, distance: 82.4
click at [870, 339] on label "Confirm" at bounding box center [864, 335] width 22 height 26
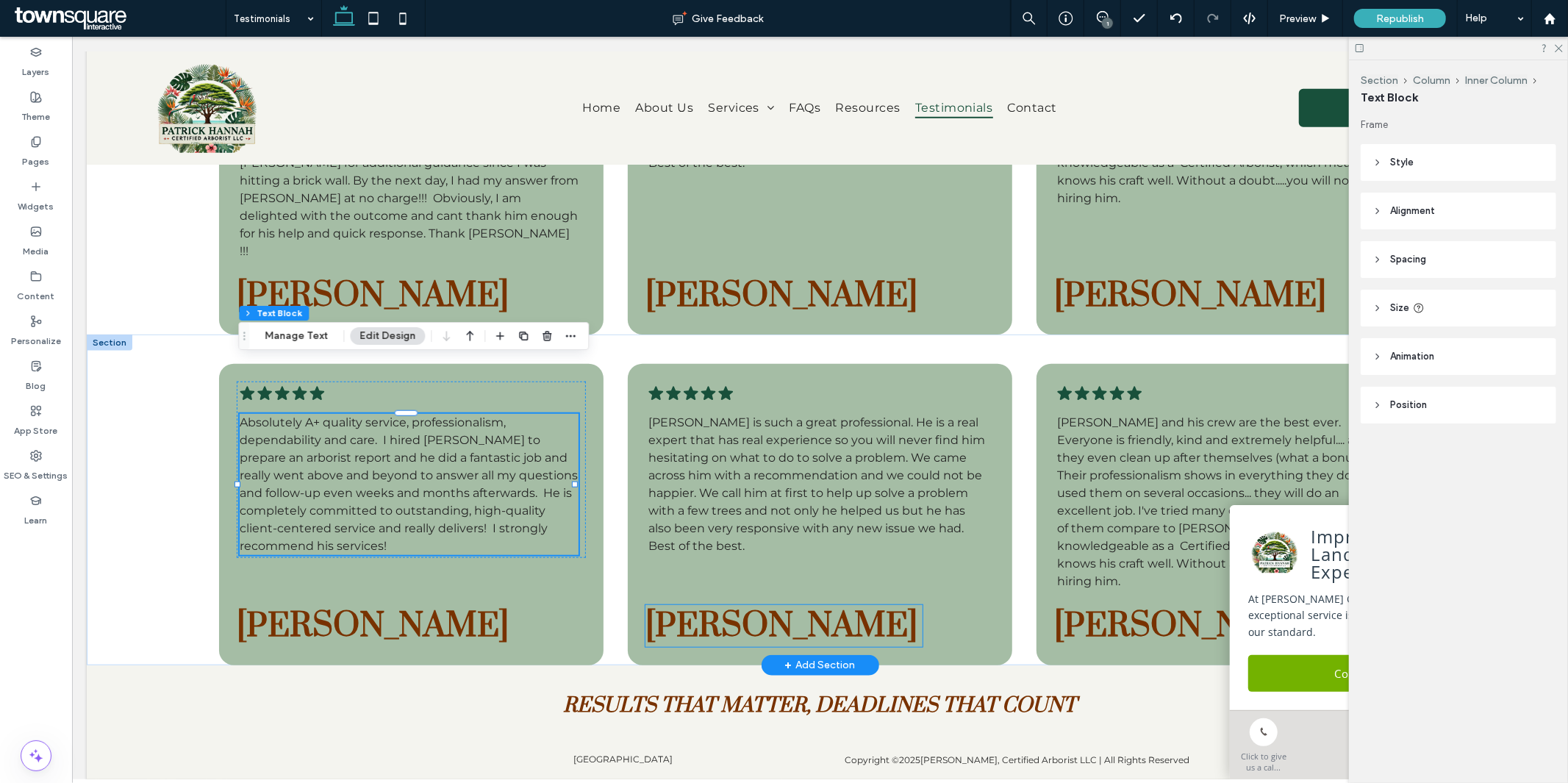
click at [735, 604] on span "Ezequiel Kier Joffe" at bounding box center [781, 625] width 272 height 42
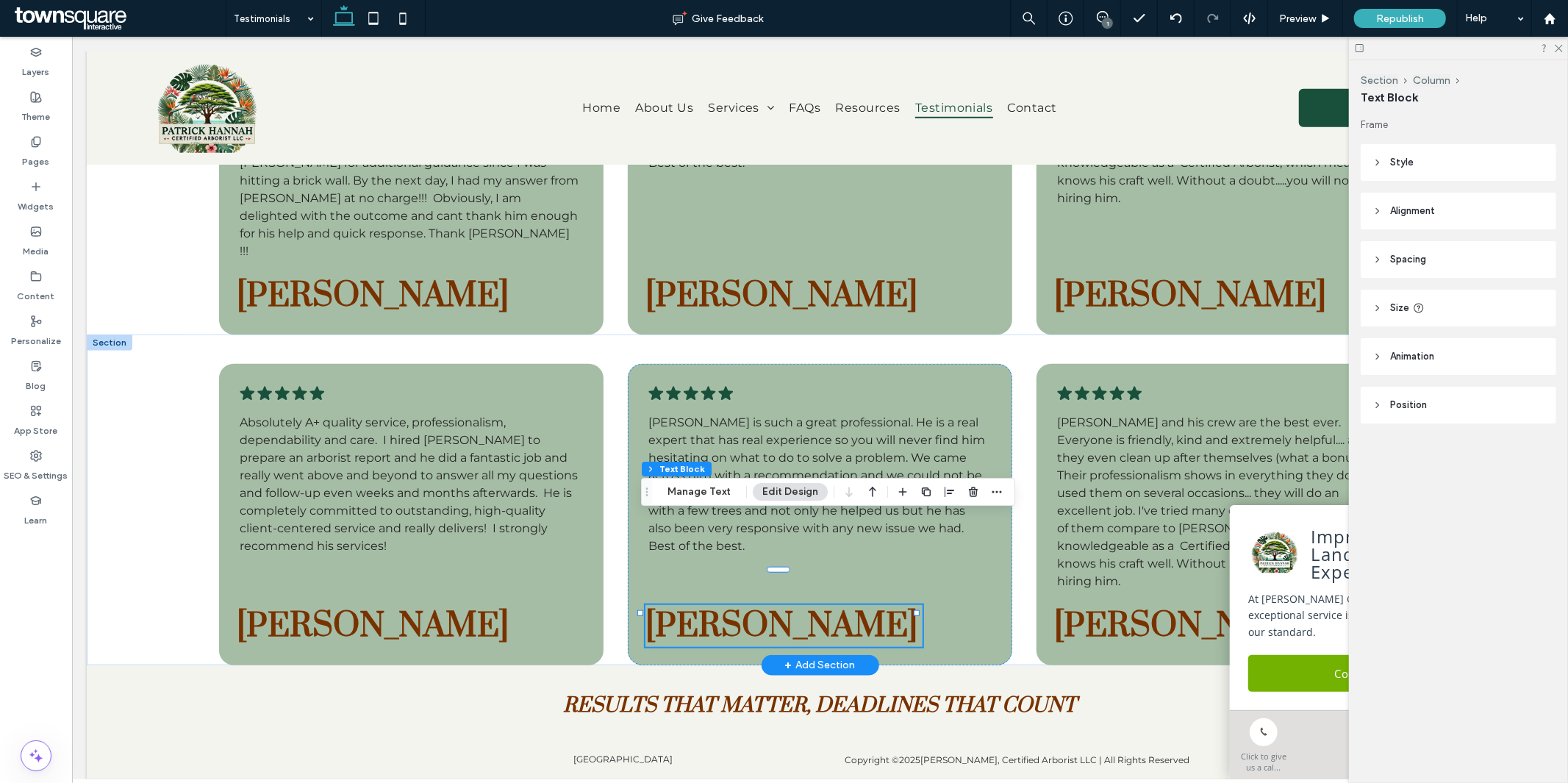
click at [735, 604] on div "Ezequiel Kier Joffe" at bounding box center [784, 625] width 277 height 42
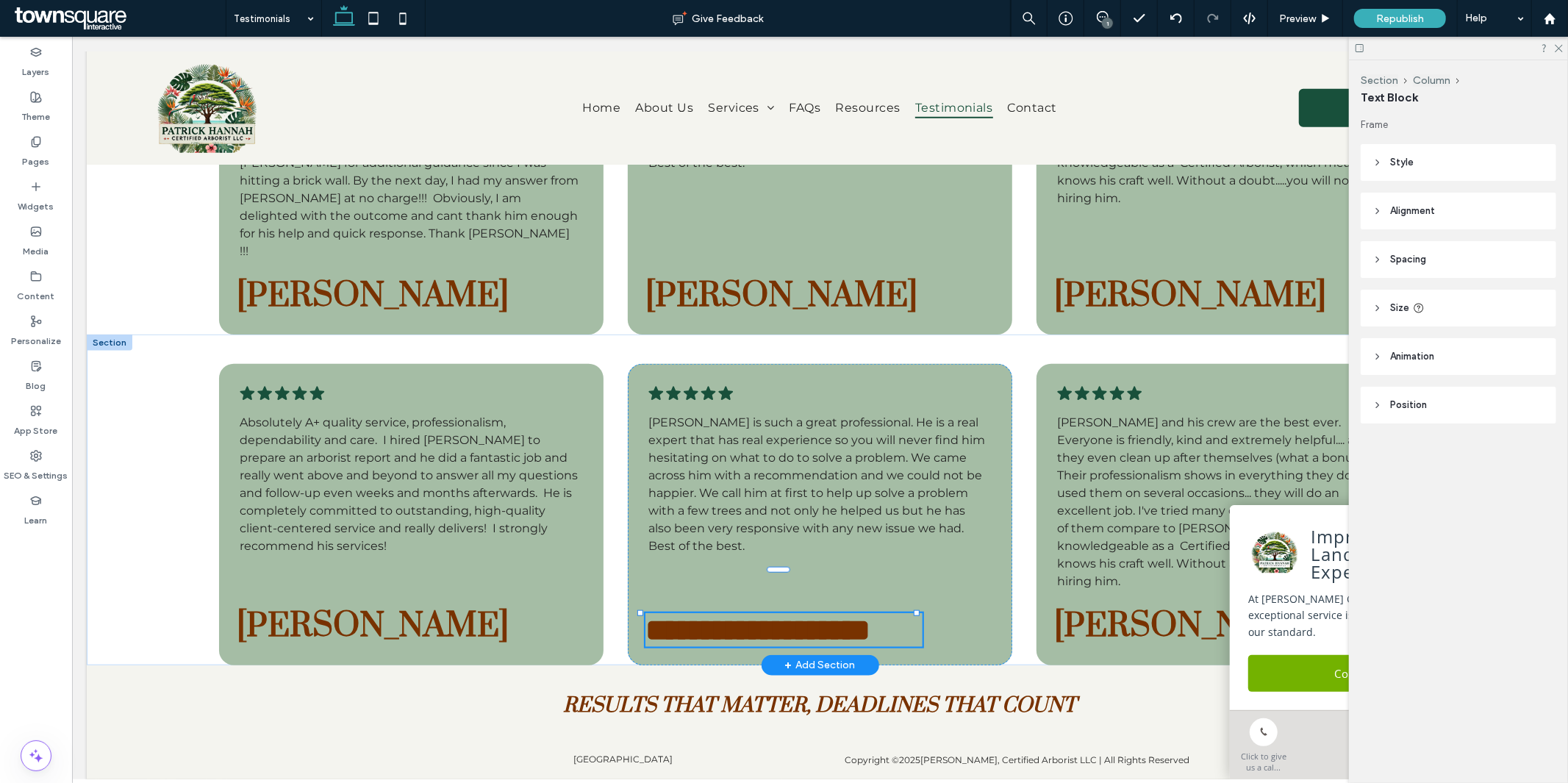
paste div
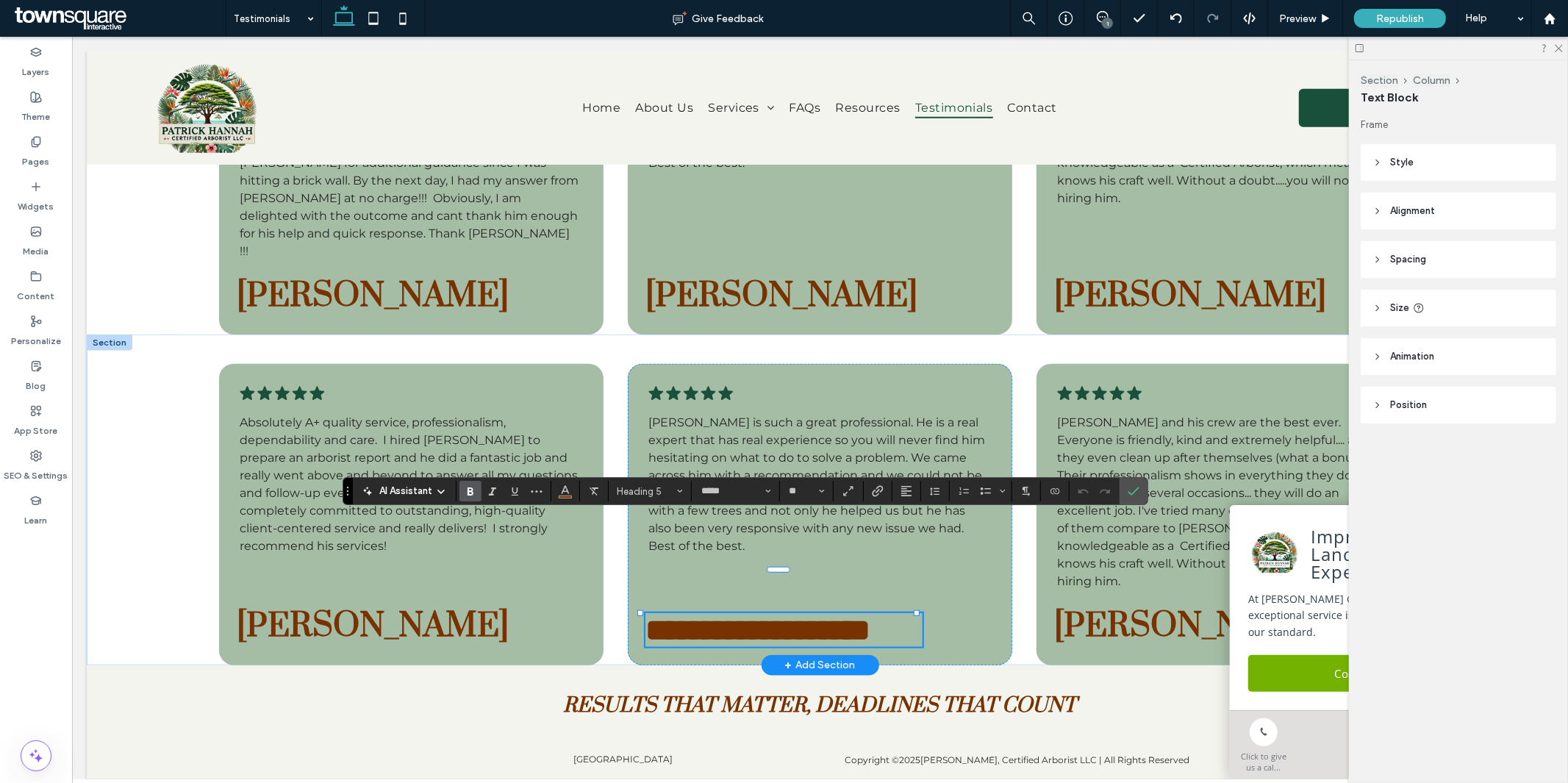
type input "**"
click at [1133, 488] on icon "Confirm" at bounding box center [1133, 491] width 12 height 12
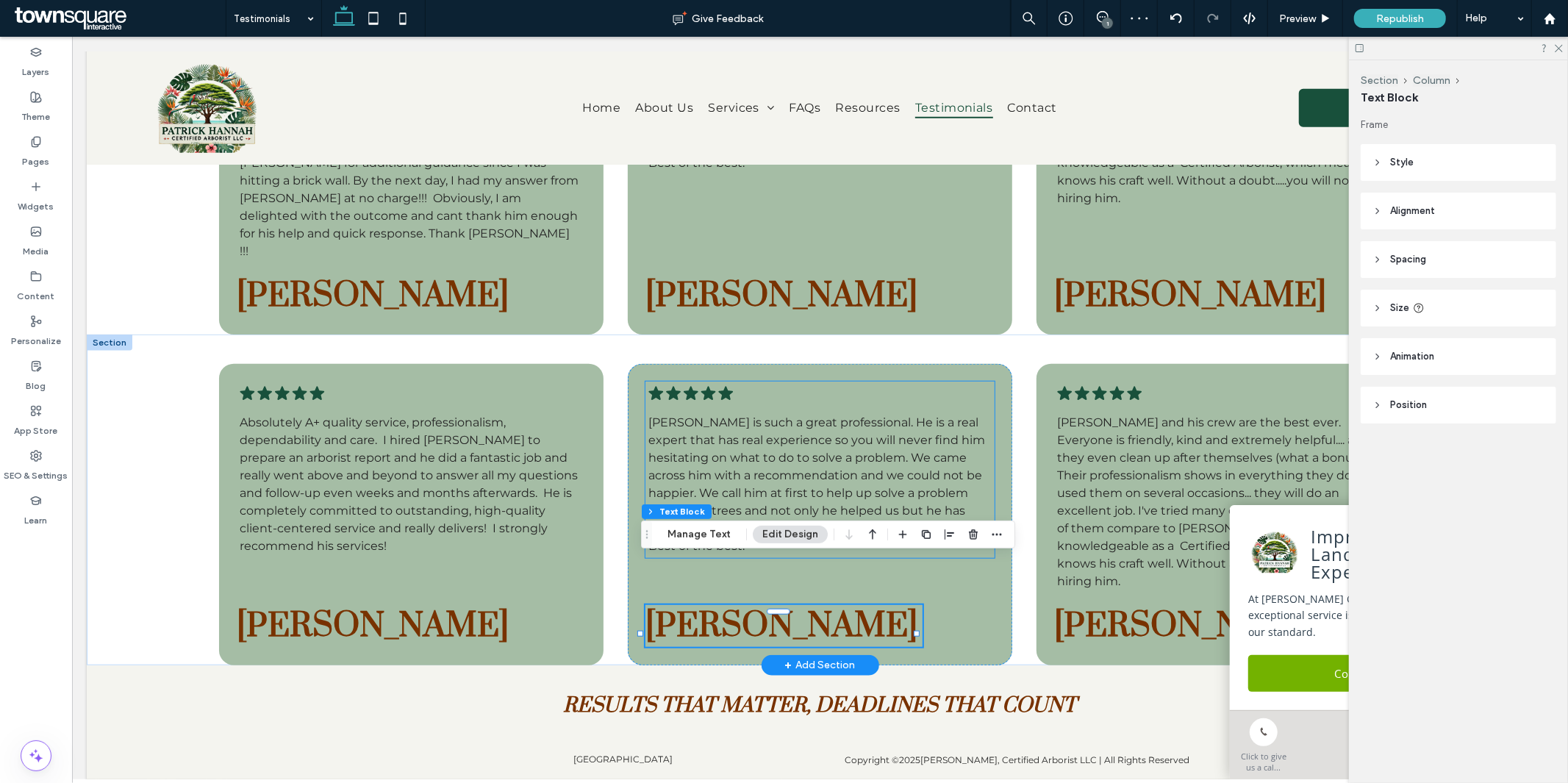
click at [830, 456] on span "Patrick is such a great professional. He is a real expert that has real experie…" at bounding box center [816, 484] width 337 height 138
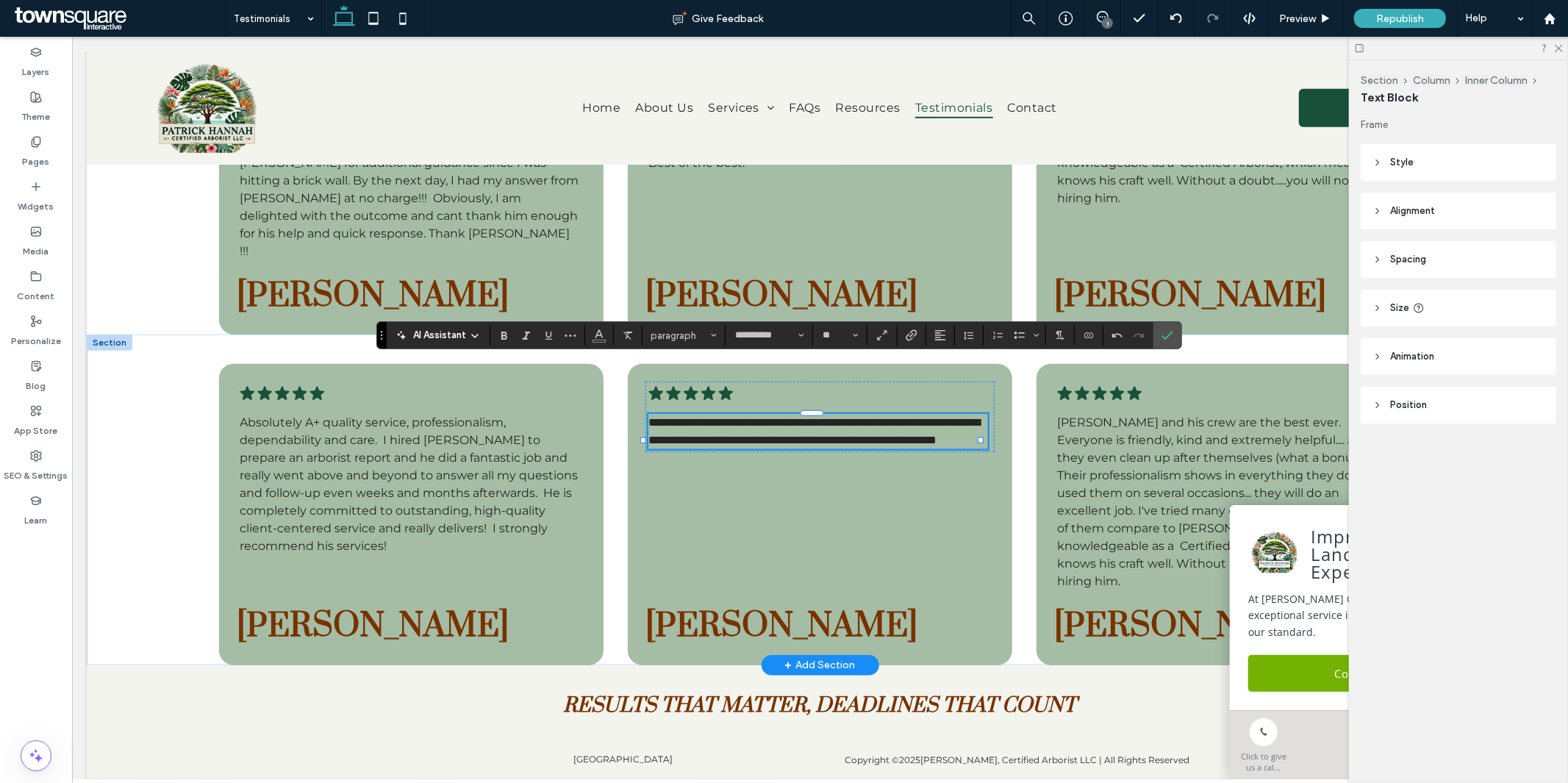
click at [1152, 347] on div "**********" at bounding box center [779, 335] width 806 height 28
click at [1171, 339] on icon "Confirm" at bounding box center [1167, 335] width 12 height 12
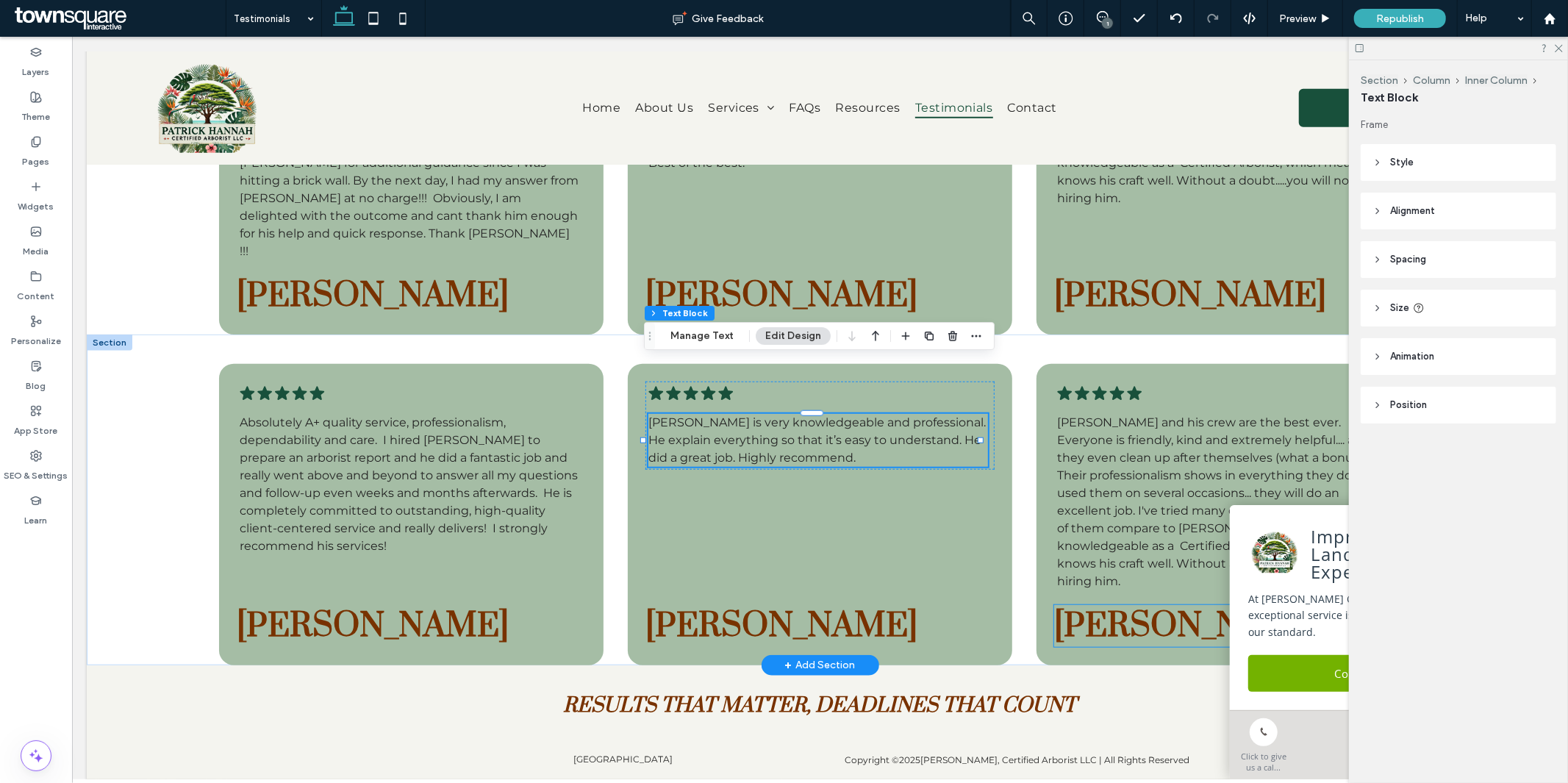
click at [1119, 604] on span "Donna A." at bounding box center [1189, 625] width 272 height 42
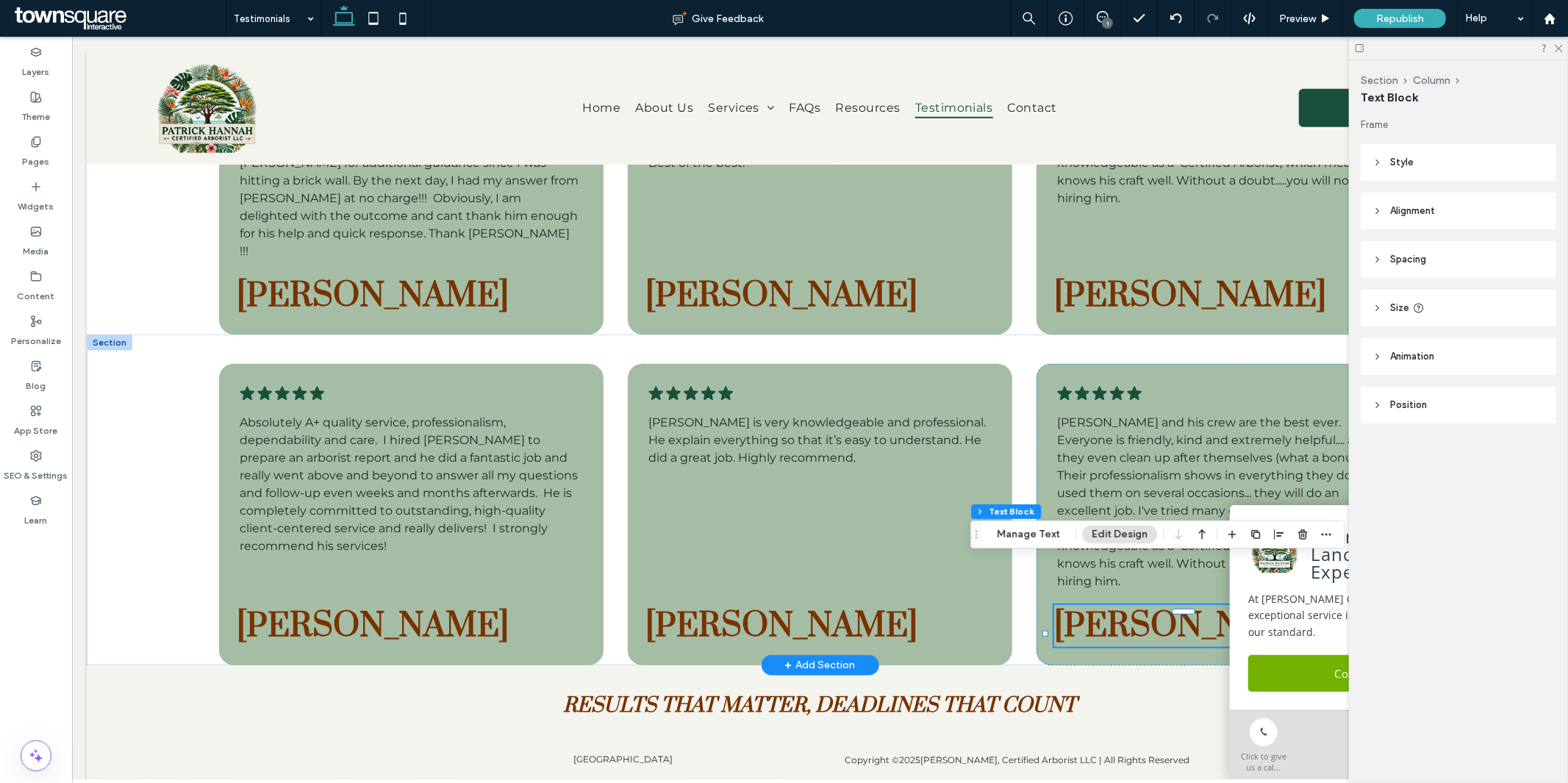
click at [1119, 604] on span "Donna A." at bounding box center [1189, 625] width 272 height 42
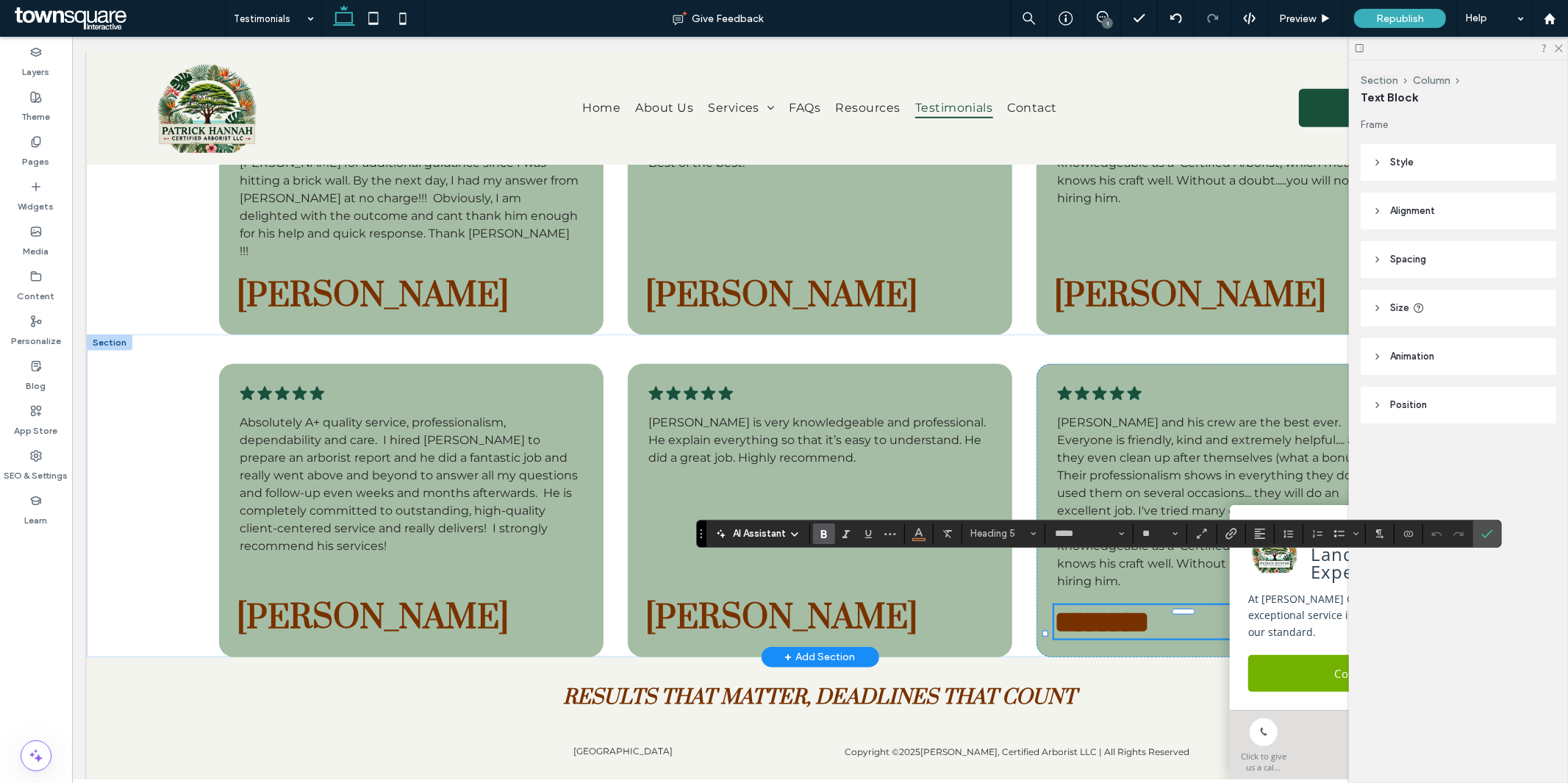
paste div
type input "**"
click at [1493, 528] on span "Confirm" at bounding box center [1487, 533] width 12 height 25
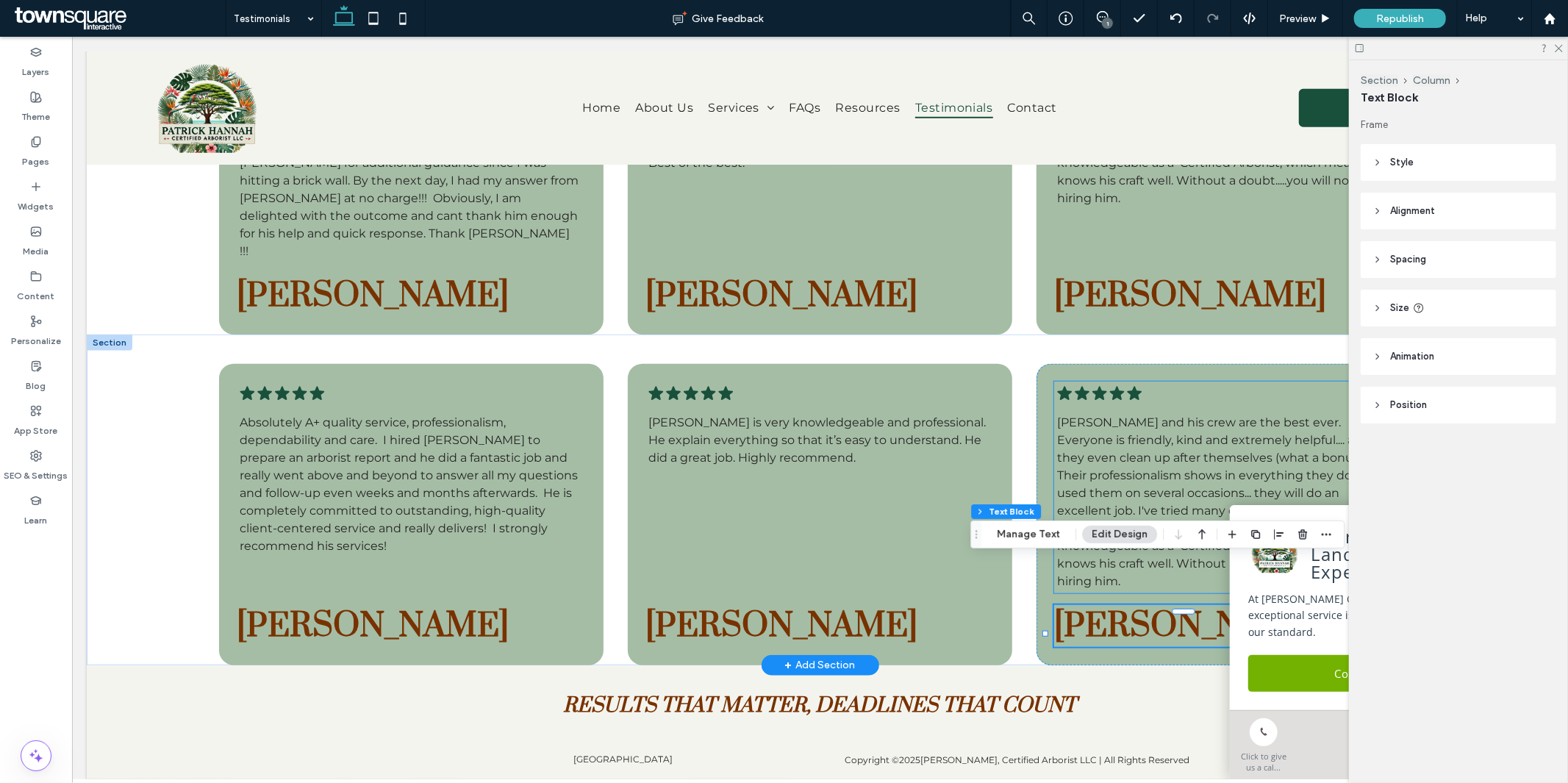
click at [1183, 460] on span "Patrick Hannah and his crew are the best ever. Everyone is friendly, kind and e…" at bounding box center [1225, 501] width 337 height 173
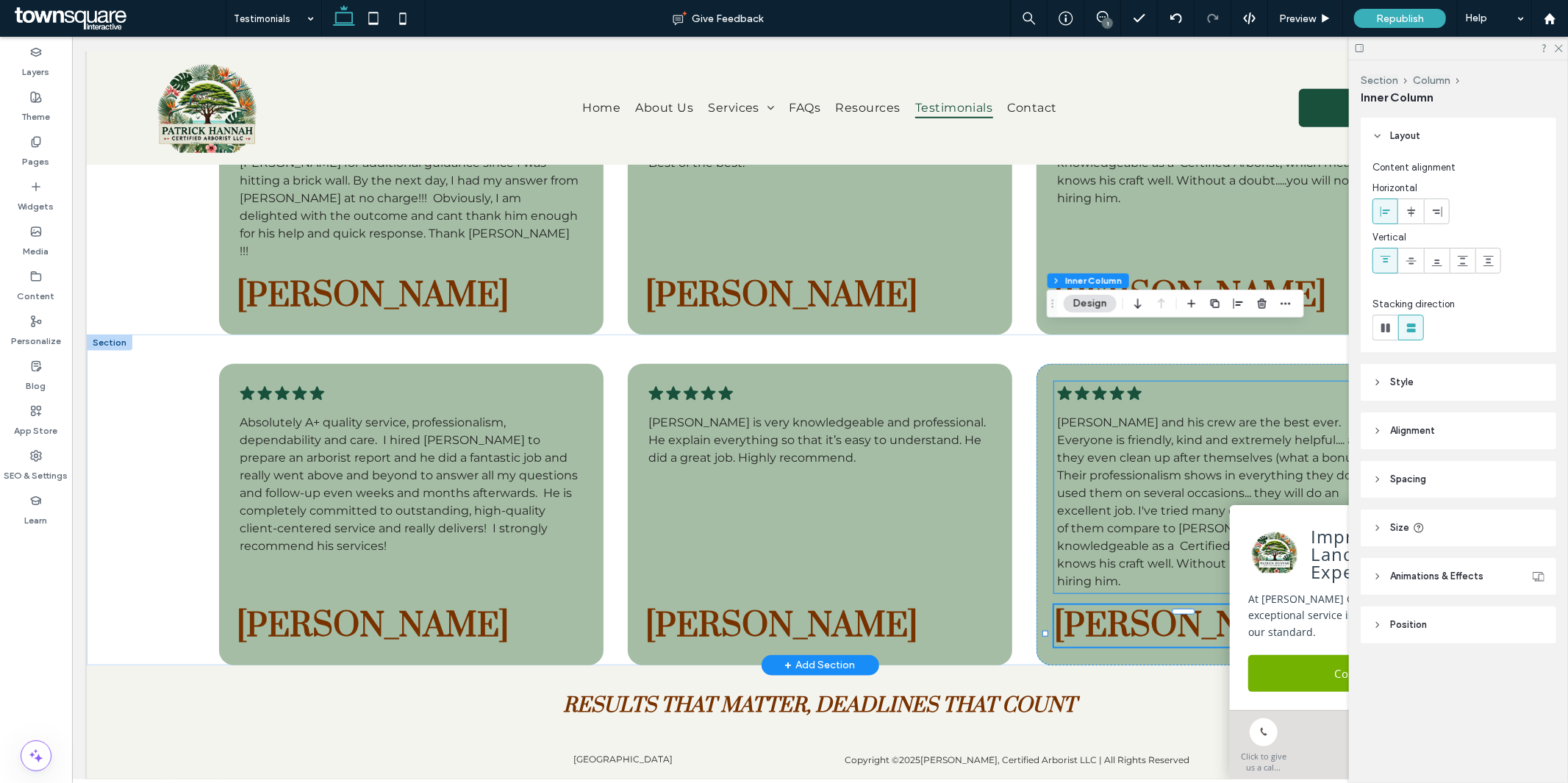
click at [1183, 460] on span "Patrick Hannah and his crew are the best ever. Everyone is friendly, kind and e…" at bounding box center [1225, 501] width 337 height 173
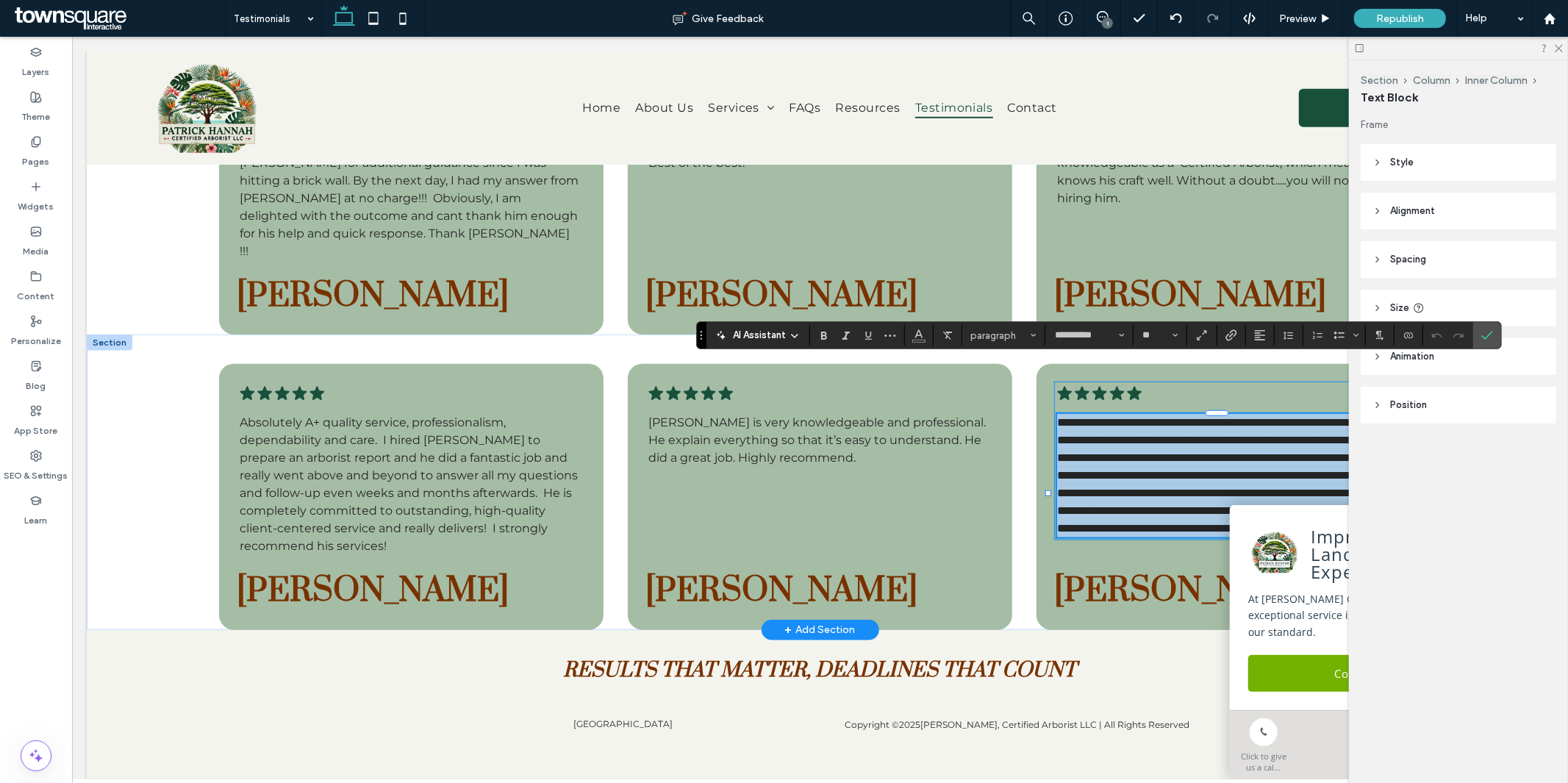
paste div
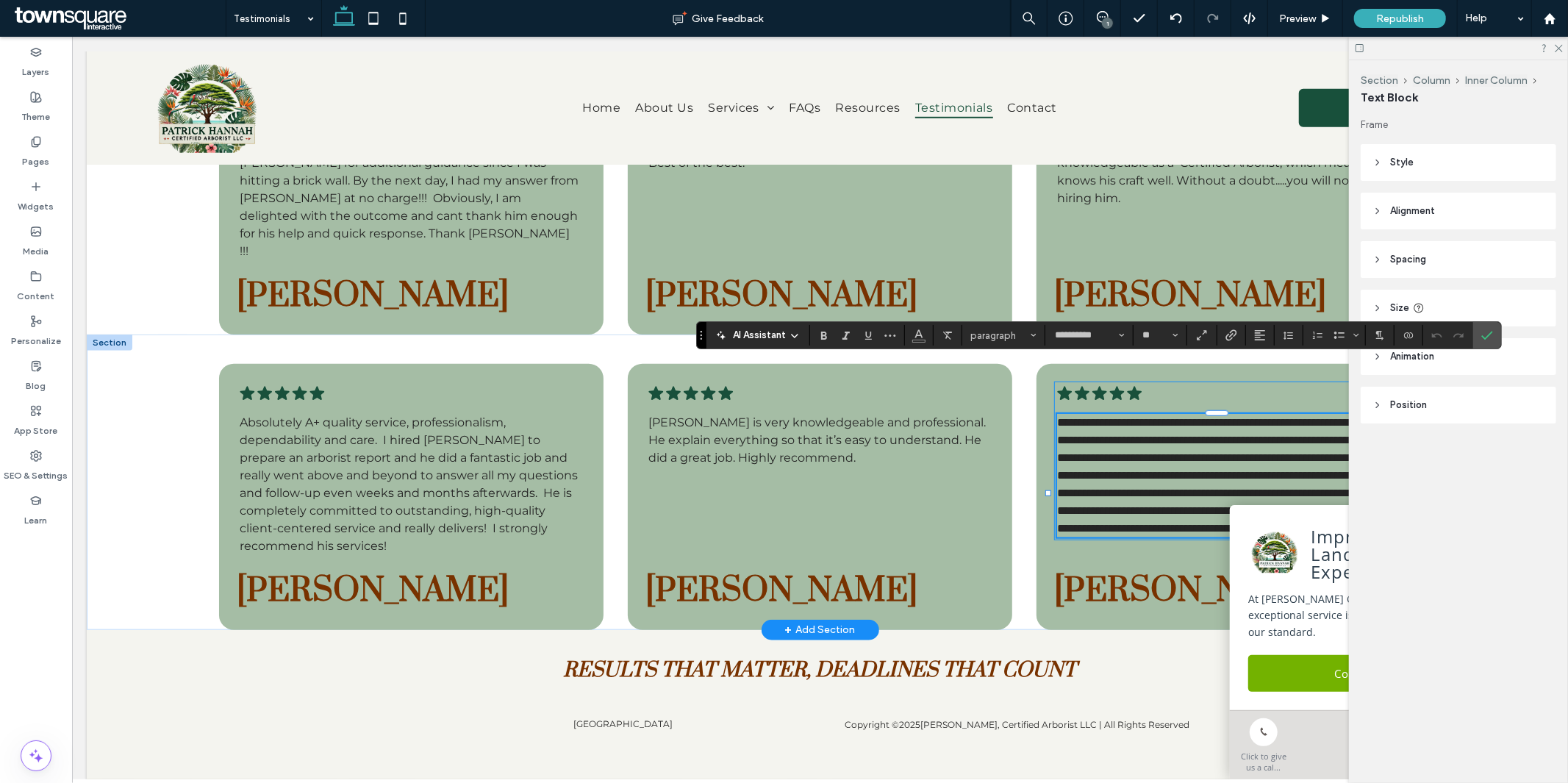
type input "**"
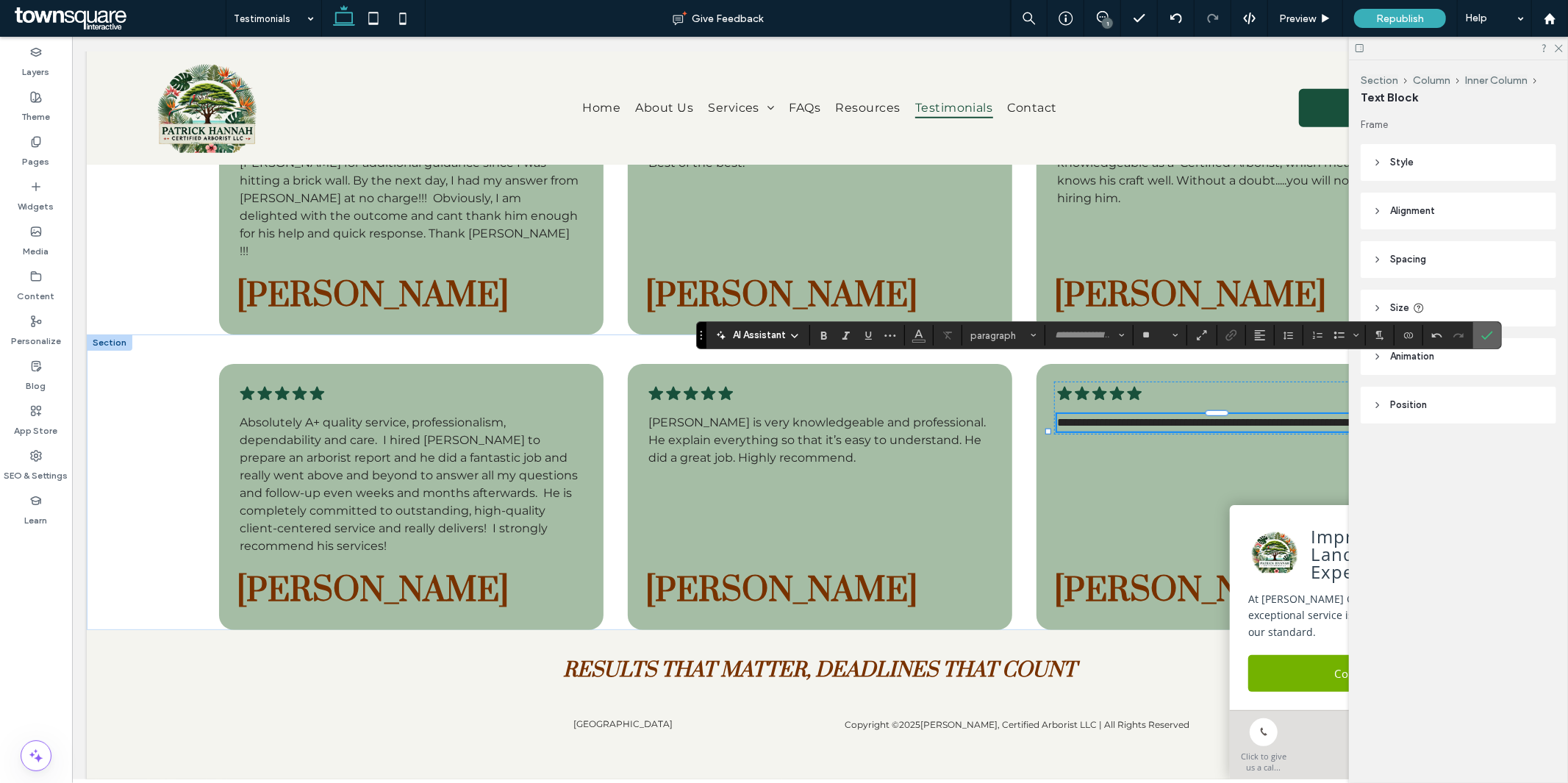
click at [1485, 330] on icon "Confirm" at bounding box center [1487, 335] width 12 height 12
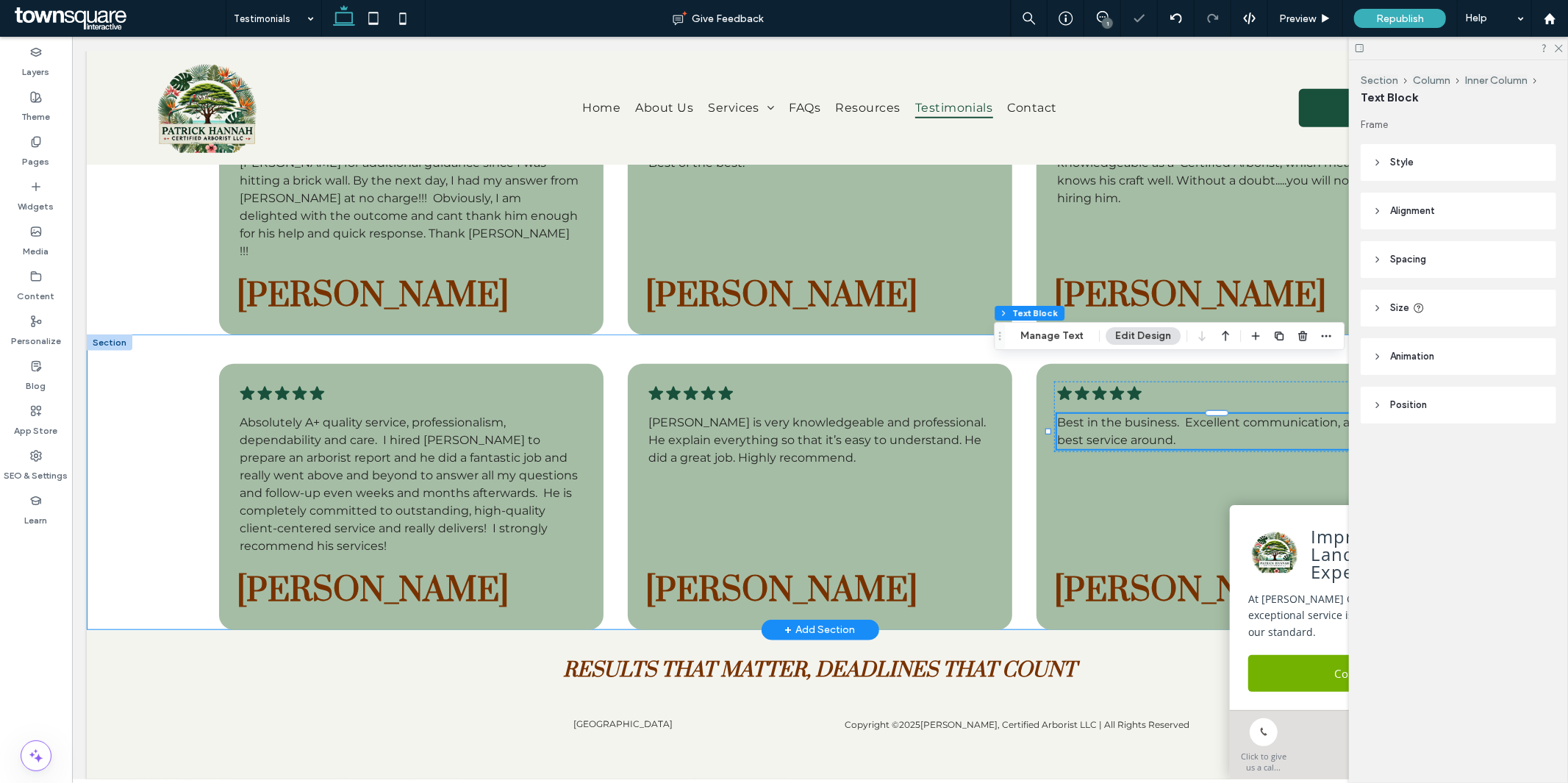
click at [163, 494] on div ".cls-1-1788903176-1788903176 { fill: #00000; stroke-width: 0px; } Absolutely A+…" at bounding box center [819, 481] width 1466 height 295
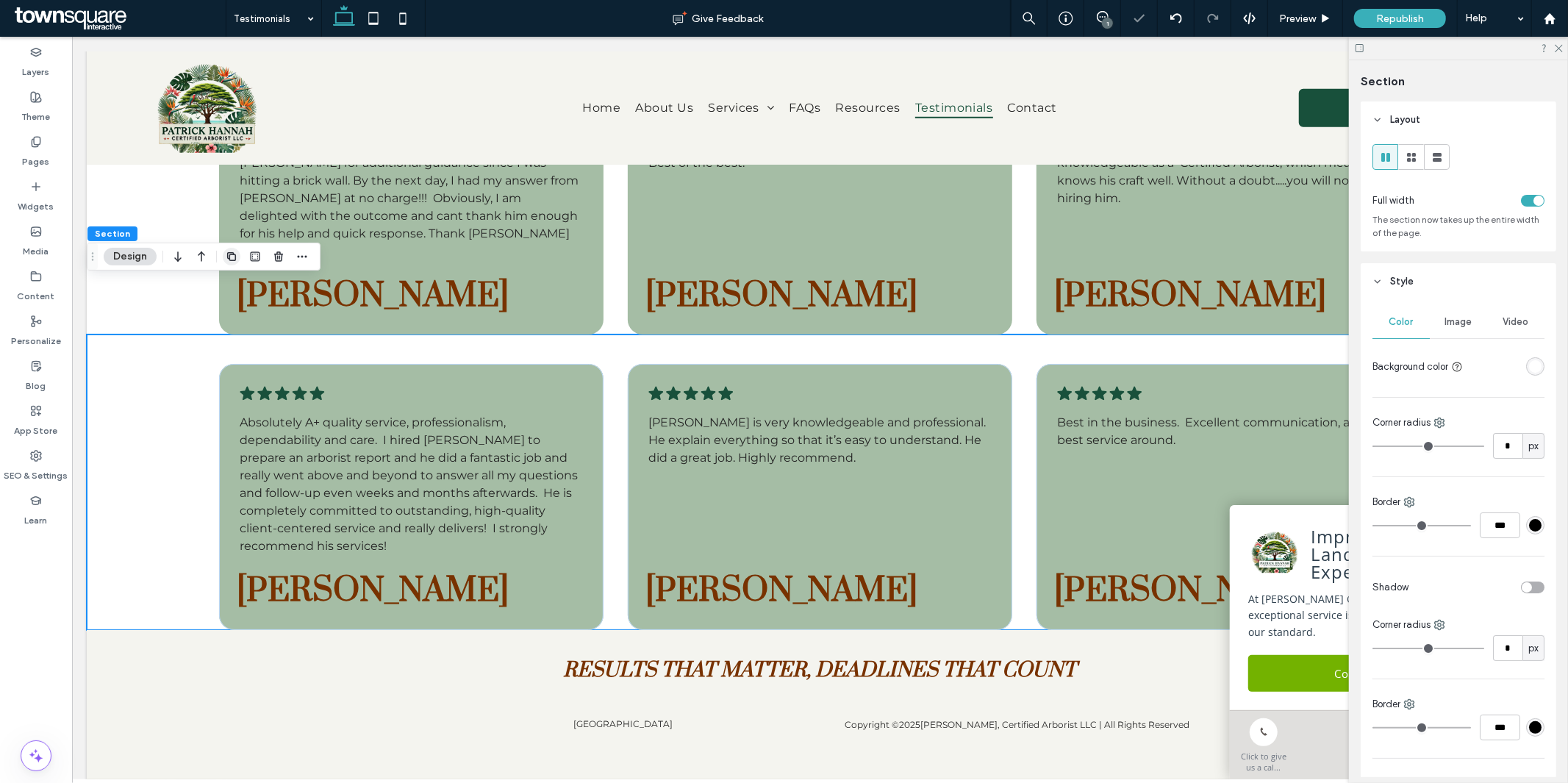
click at [231, 253] on icon "button" at bounding box center [231, 256] width 12 height 12
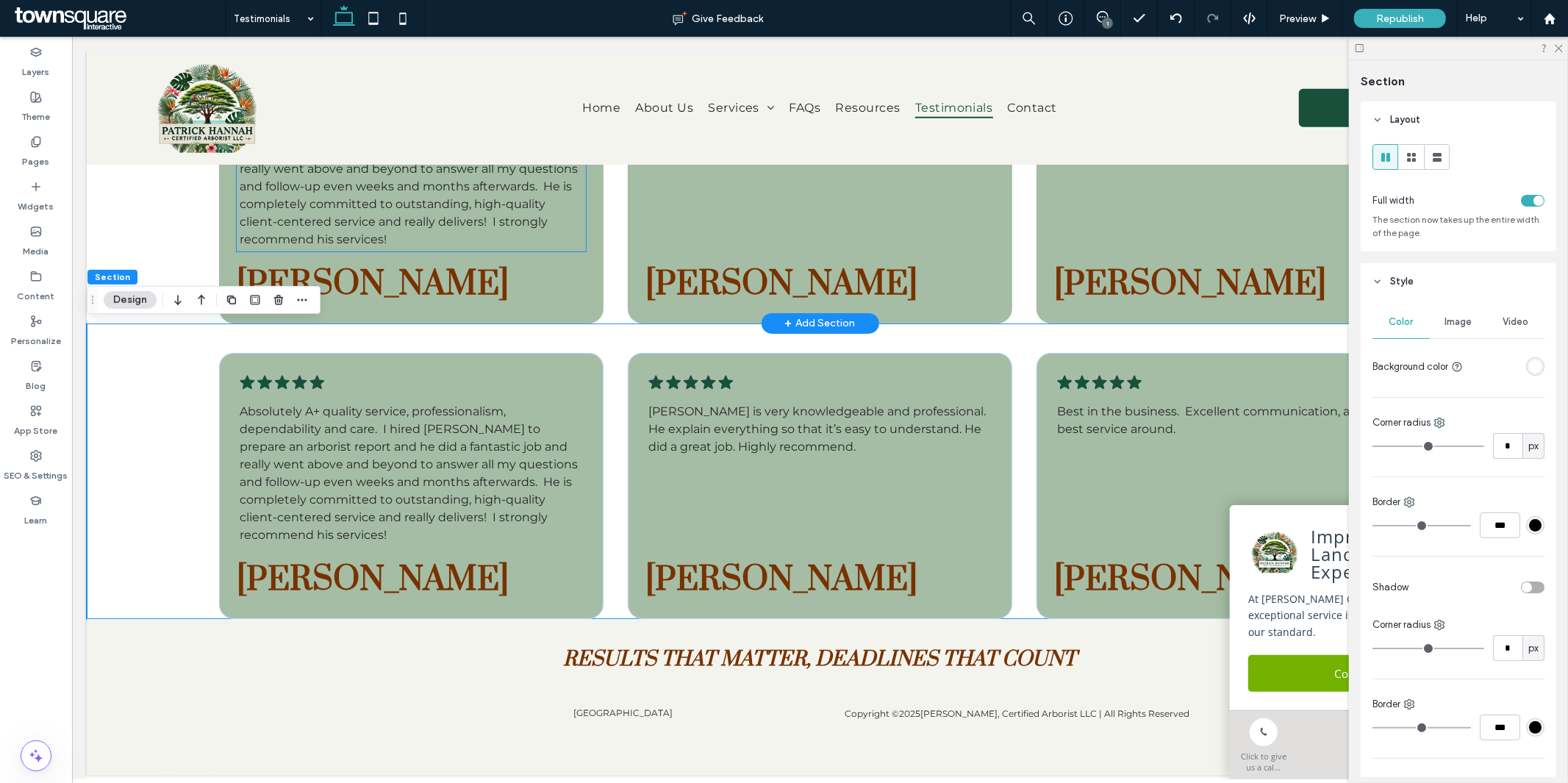
scroll to position [1315, 0]
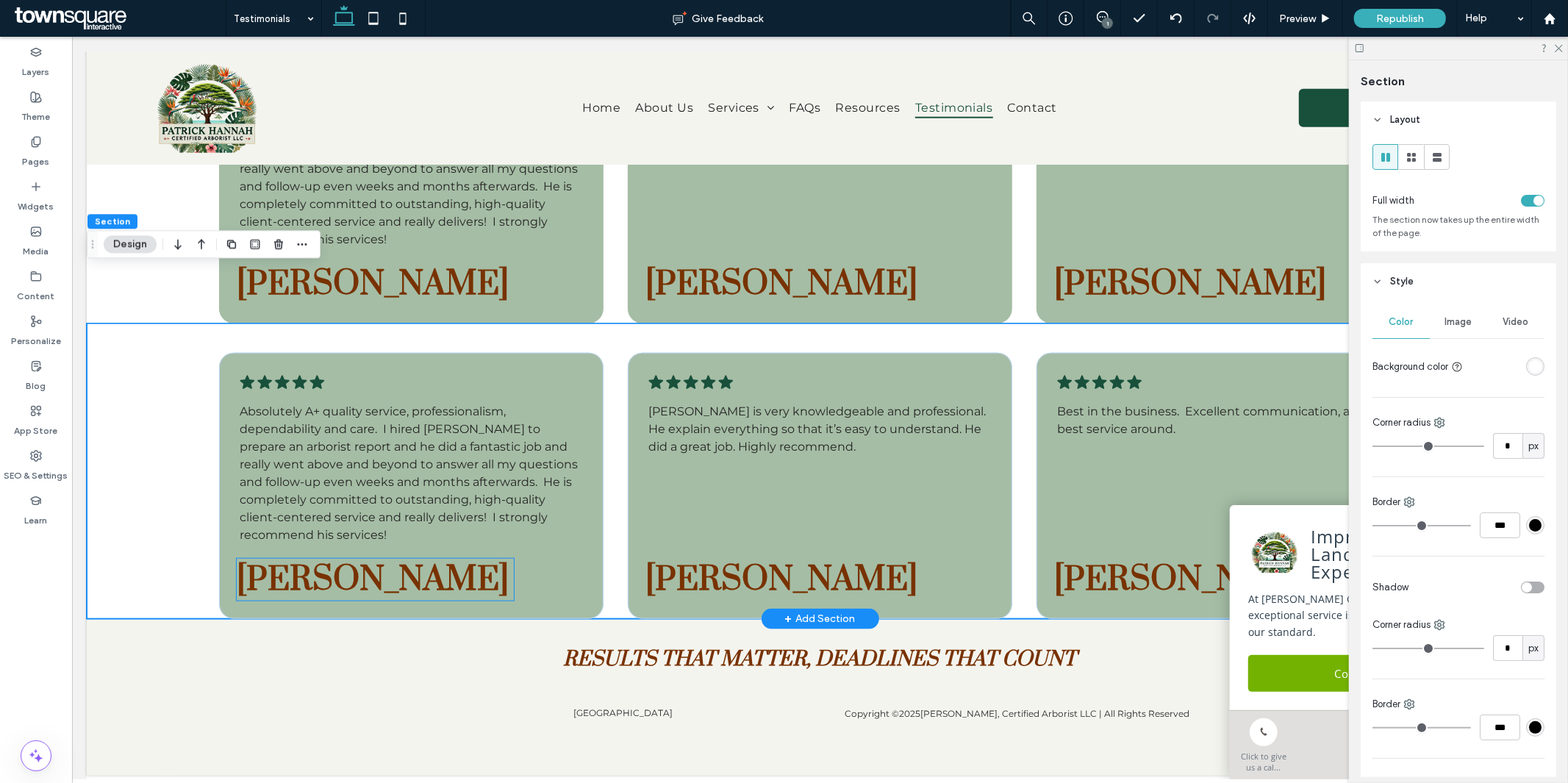
click at [366, 558] on span "Andrew Gershenfeld" at bounding box center [372, 579] width 272 height 42
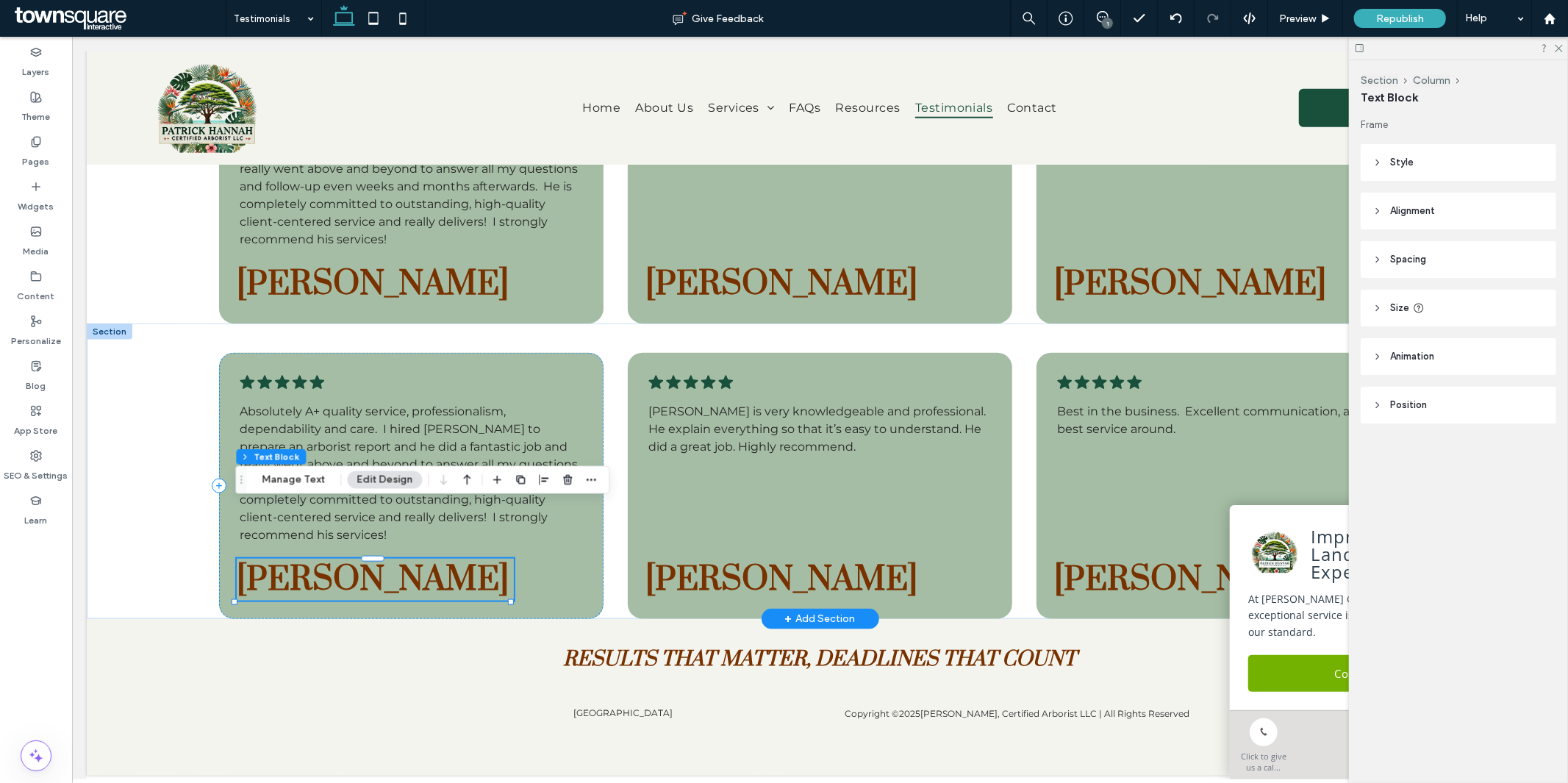
click at [366, 558] on span "Andrew Gershenfeld" at bounding box center [372, 579] width 272 height 42
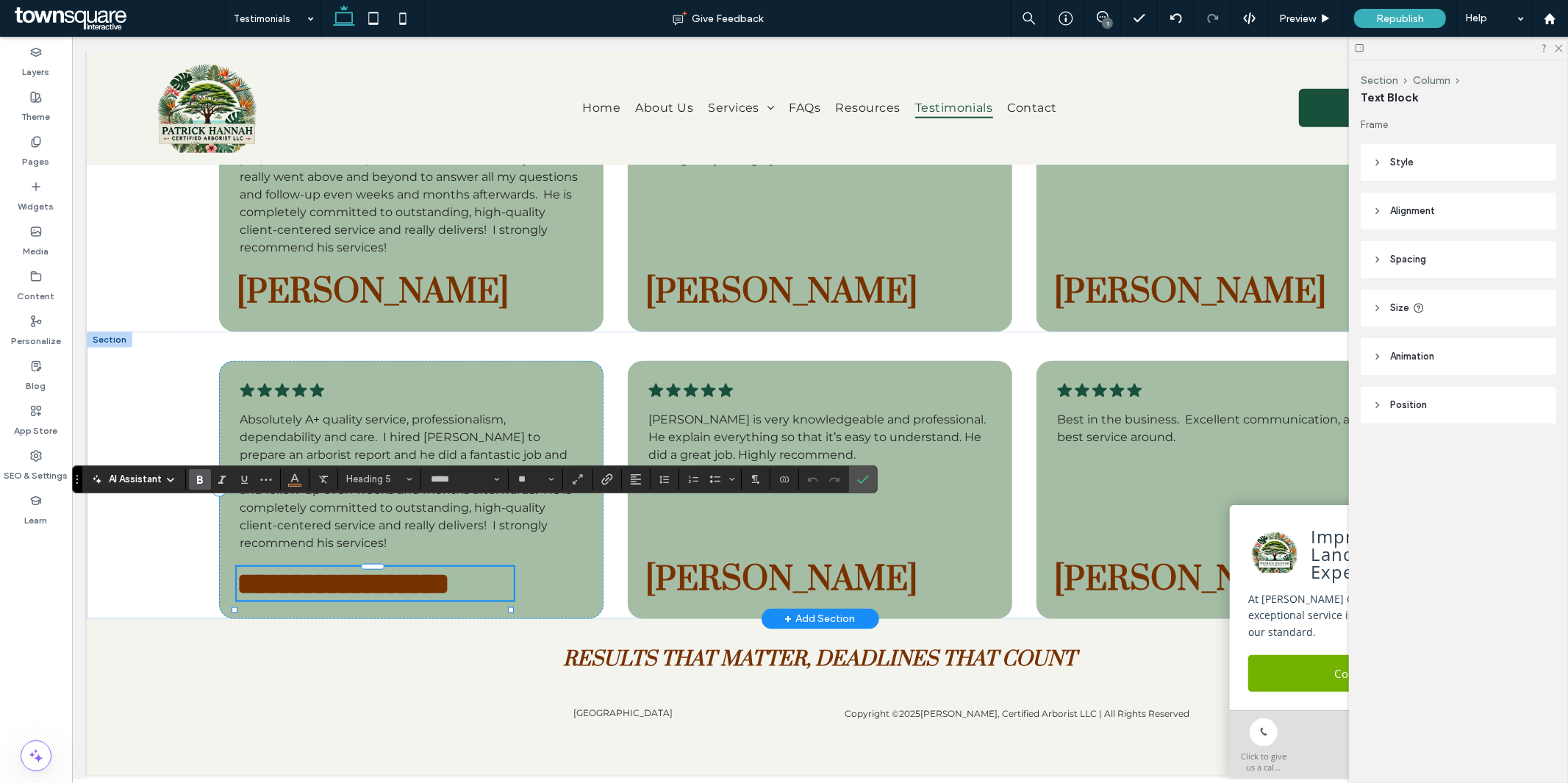
paste div
type input "**"
drag, startPoint x: 871, startPoint y: 476, endPoint x: 648, endPoint y: 5, distance: 521.1
click at [871, 476] on label "Confirm" at bounding box center [864, 479] width 22 height 26
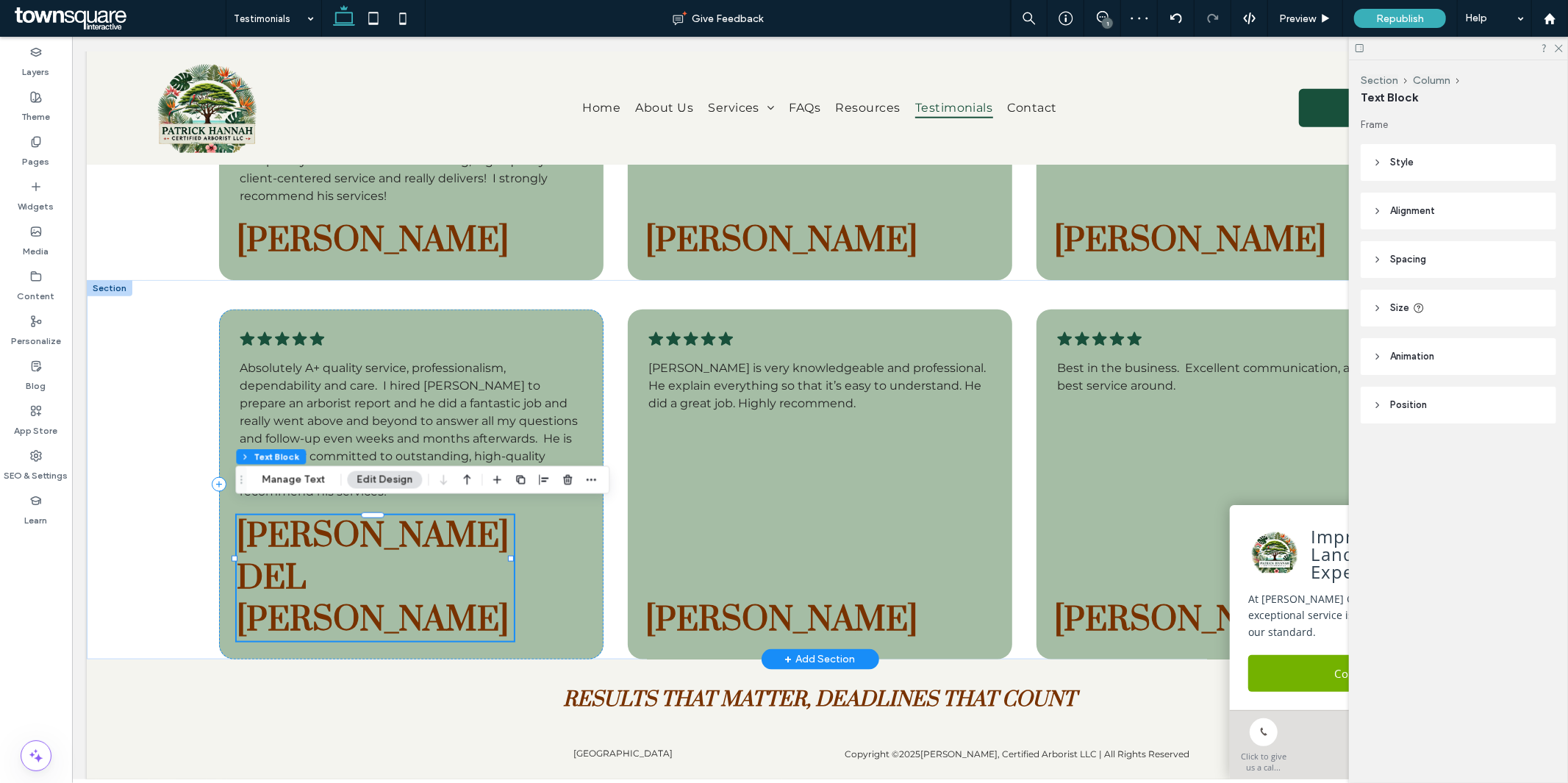
click at [409, 420] on span "Absolutely A+ quality service, professionalism, dependability and care. I hired…" at bounding box center [408, 429] width 339 height 138
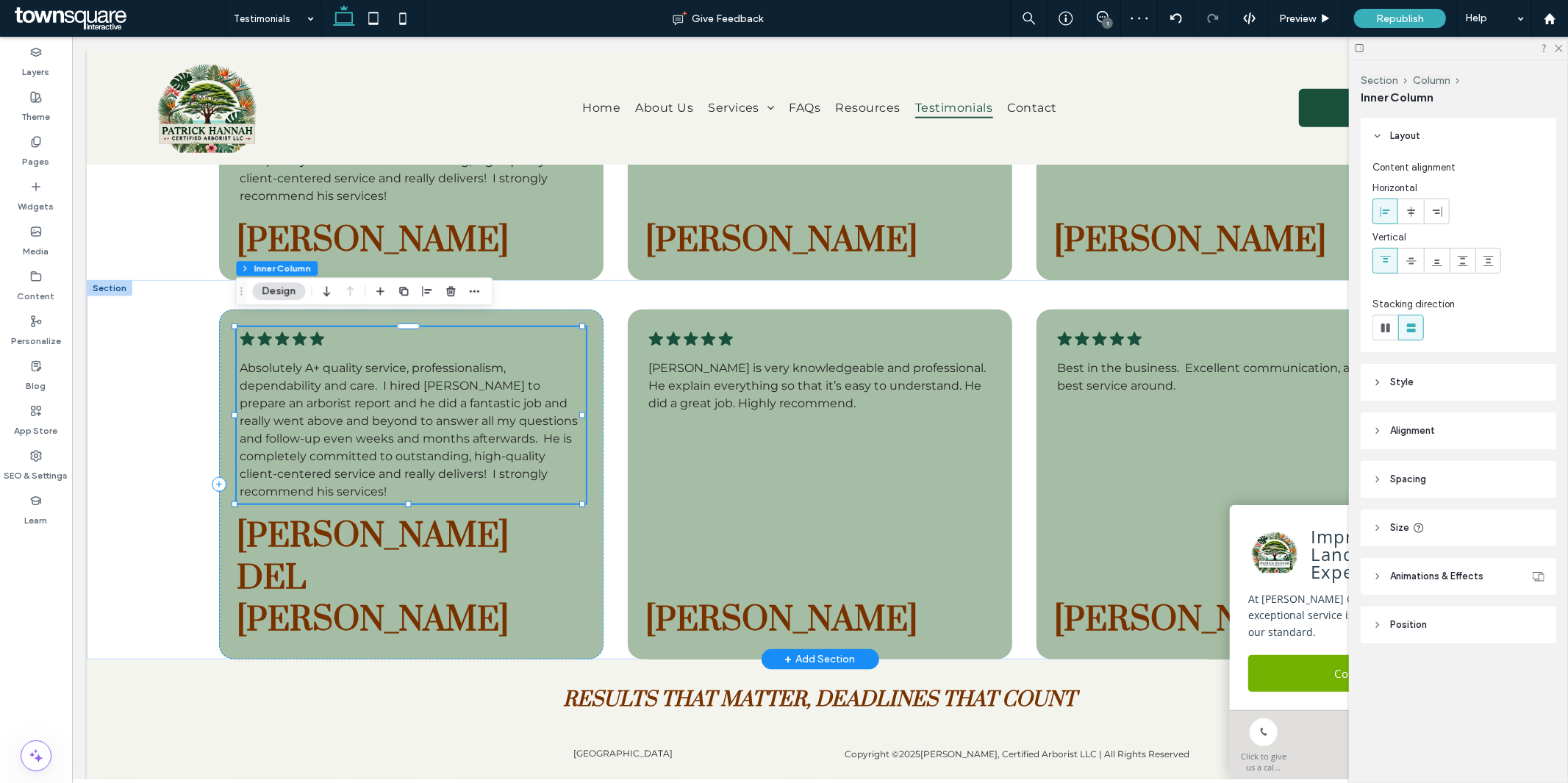
click at [409, 420] on span "Absolutely A+ quality service, professionalism, dependability and care. I hired…" at bounding box center [408, 429] width 339 height 138
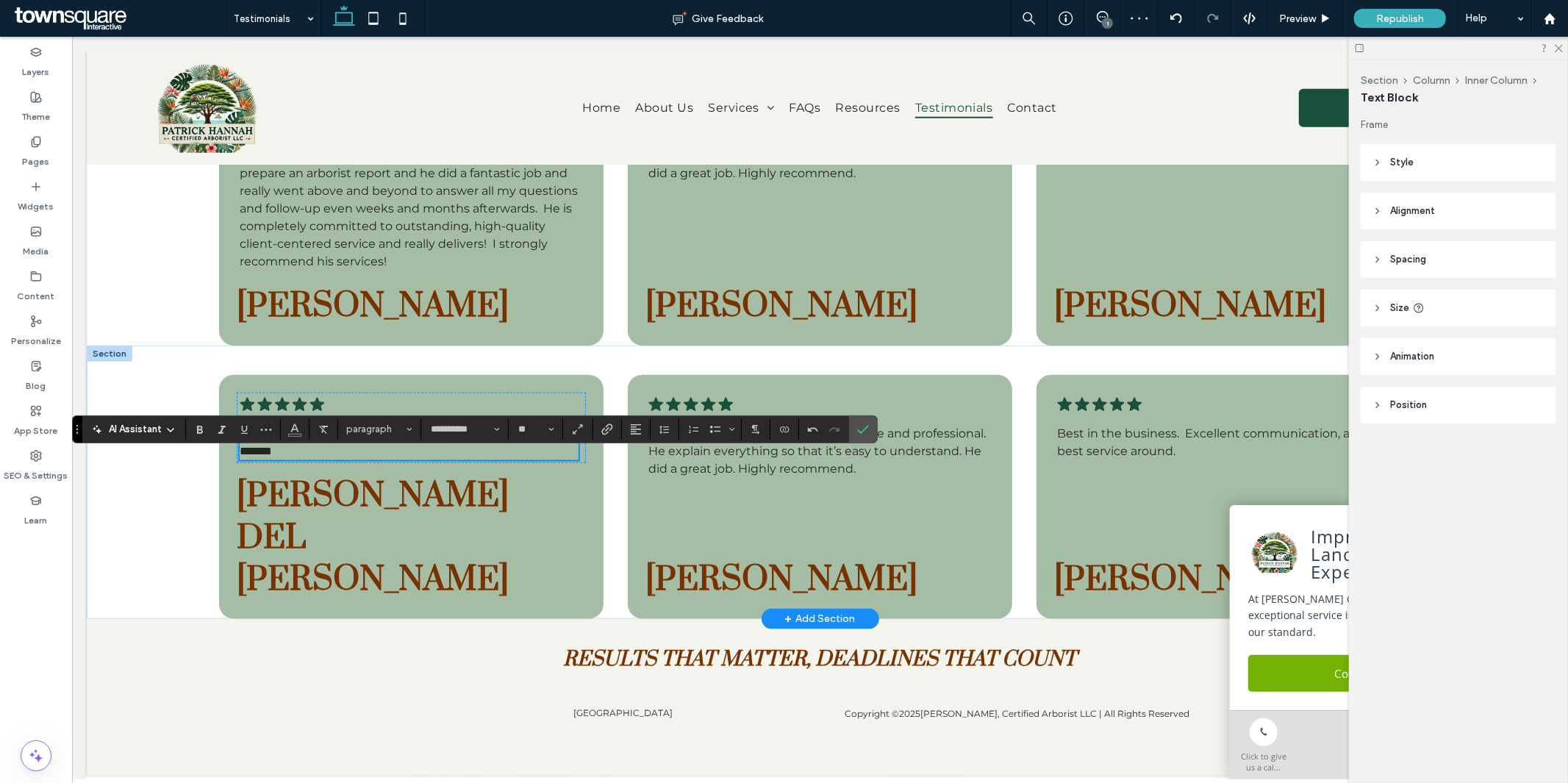
scroll to position [1209, 0]
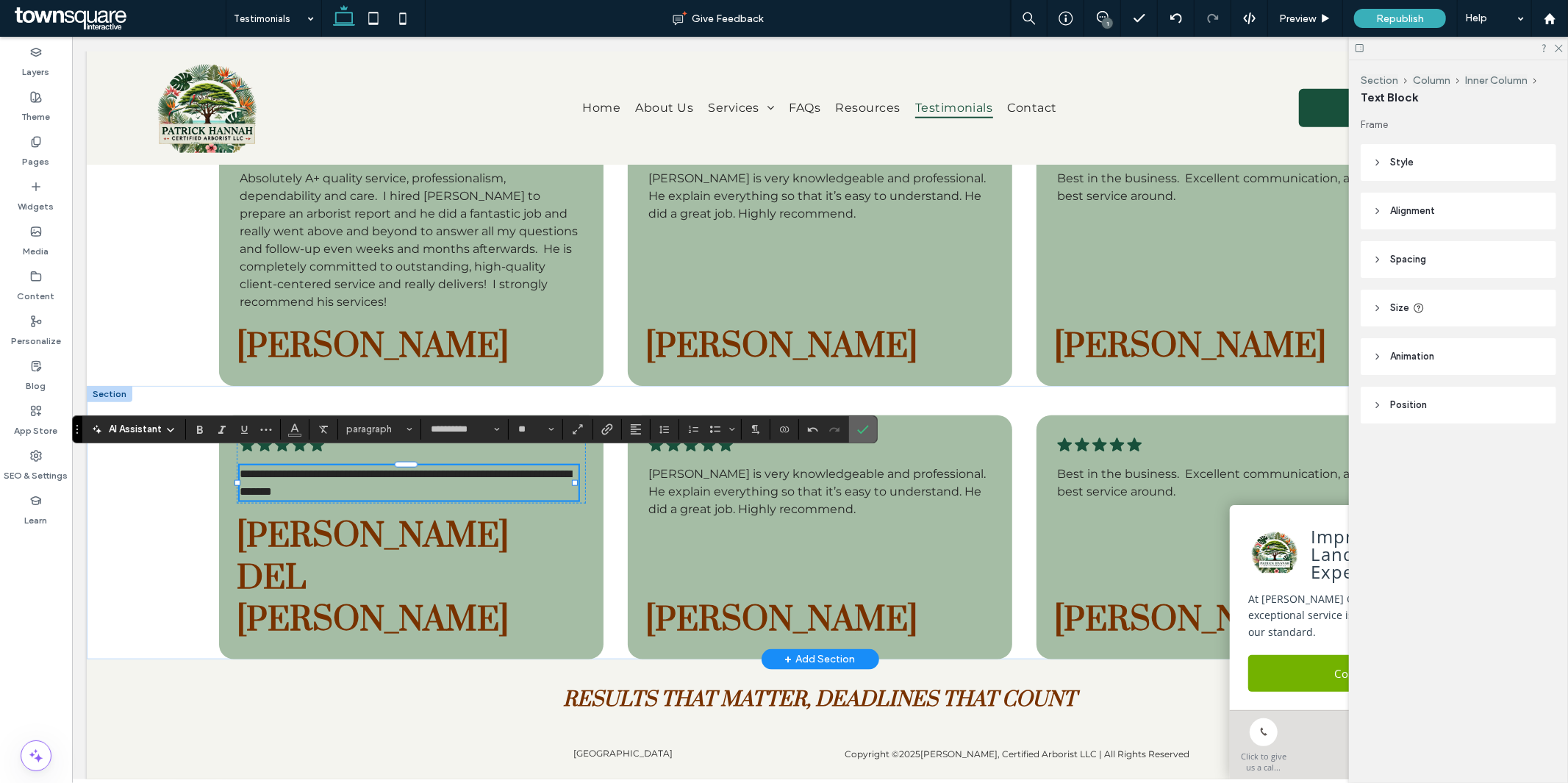
drag, startPoint x: 864, startPoint y: 429, endPoint x: 537, endPoint y: 5, distance: 535.4
click at [864, 429] on icon "Confirm" at bounding box center [863, 429] width 12 height 12
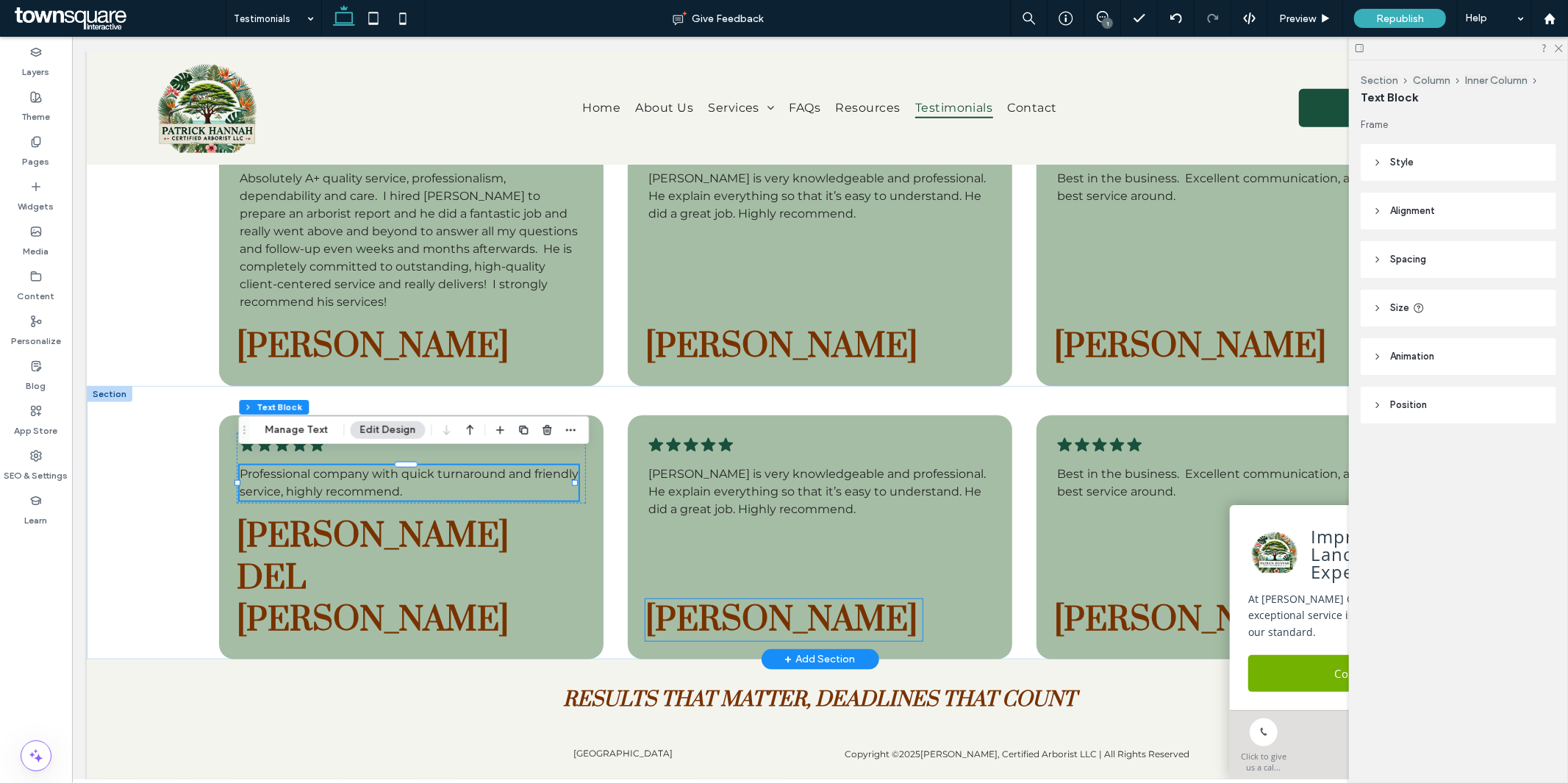
click at [793, 599] on span "Emily Elias" at bounding box center [781, 620] width 272 height 42
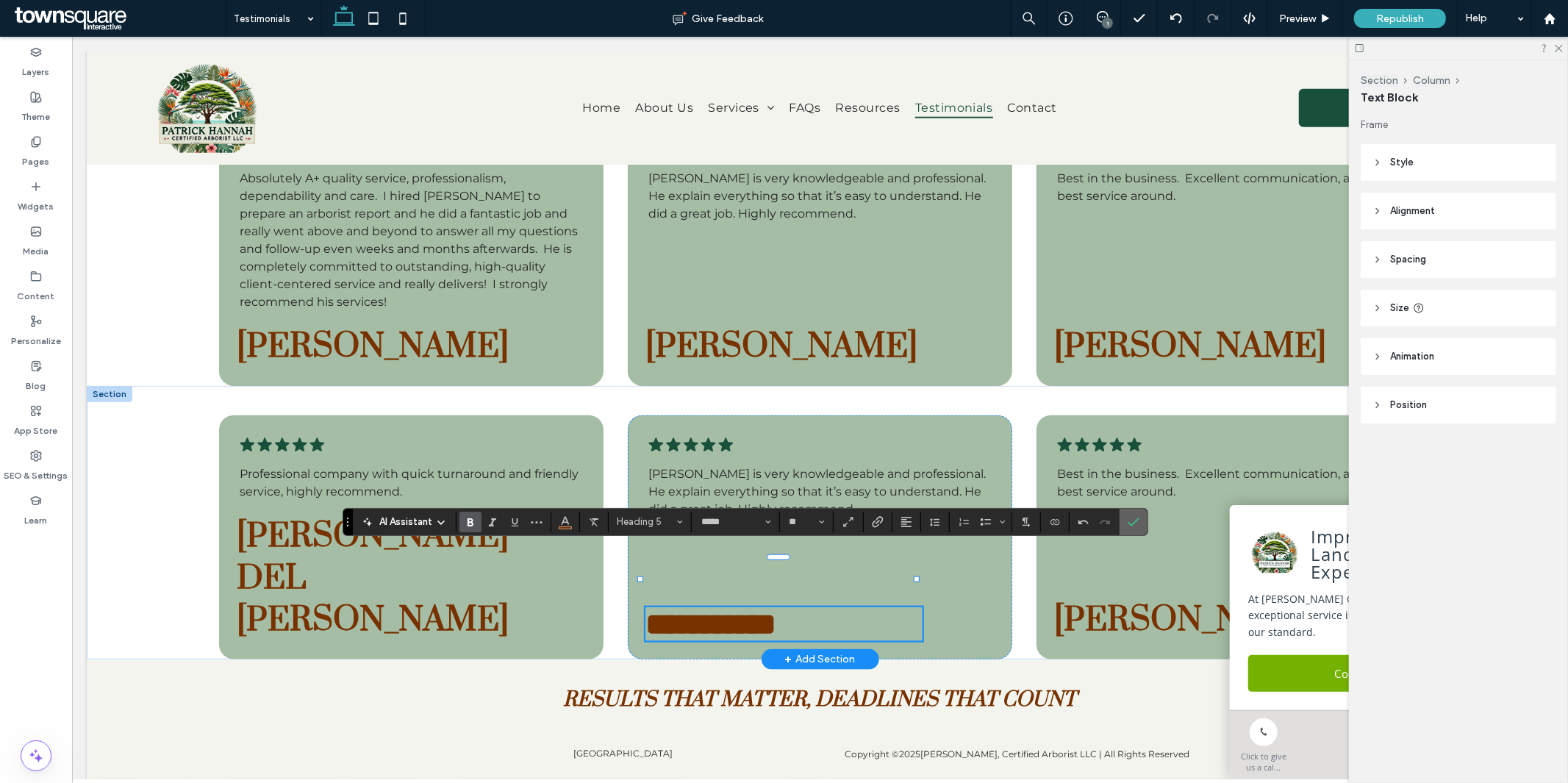
click at [1134, 520] on icon "Confirm" at bounding box center [1133, 522] width 12 height 12
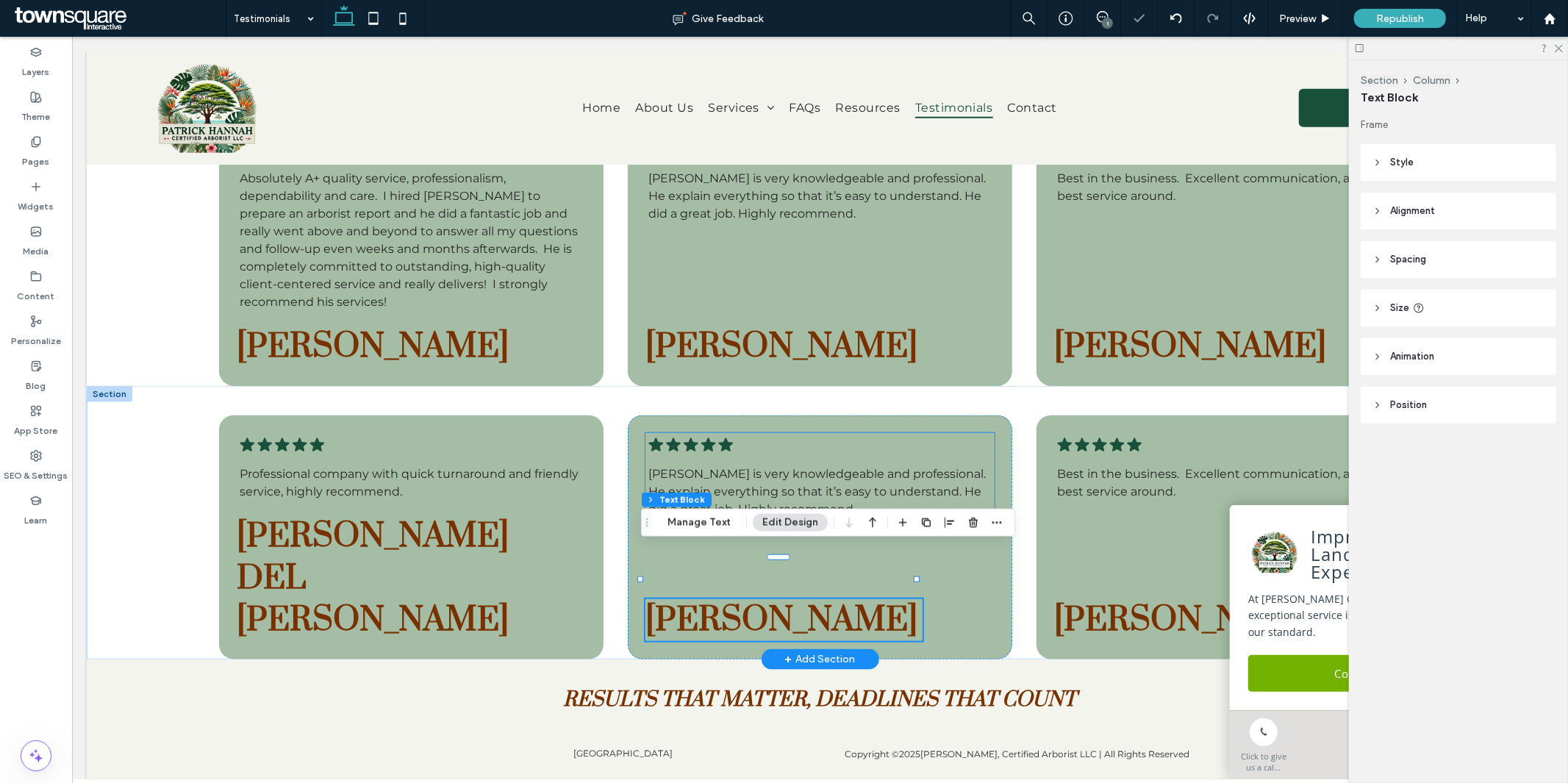
click at [740, 474] on span "Patrick is very knowledgeable and professional. He explain everything so that i…" at bounding box center [816, 491] width 338 height 50
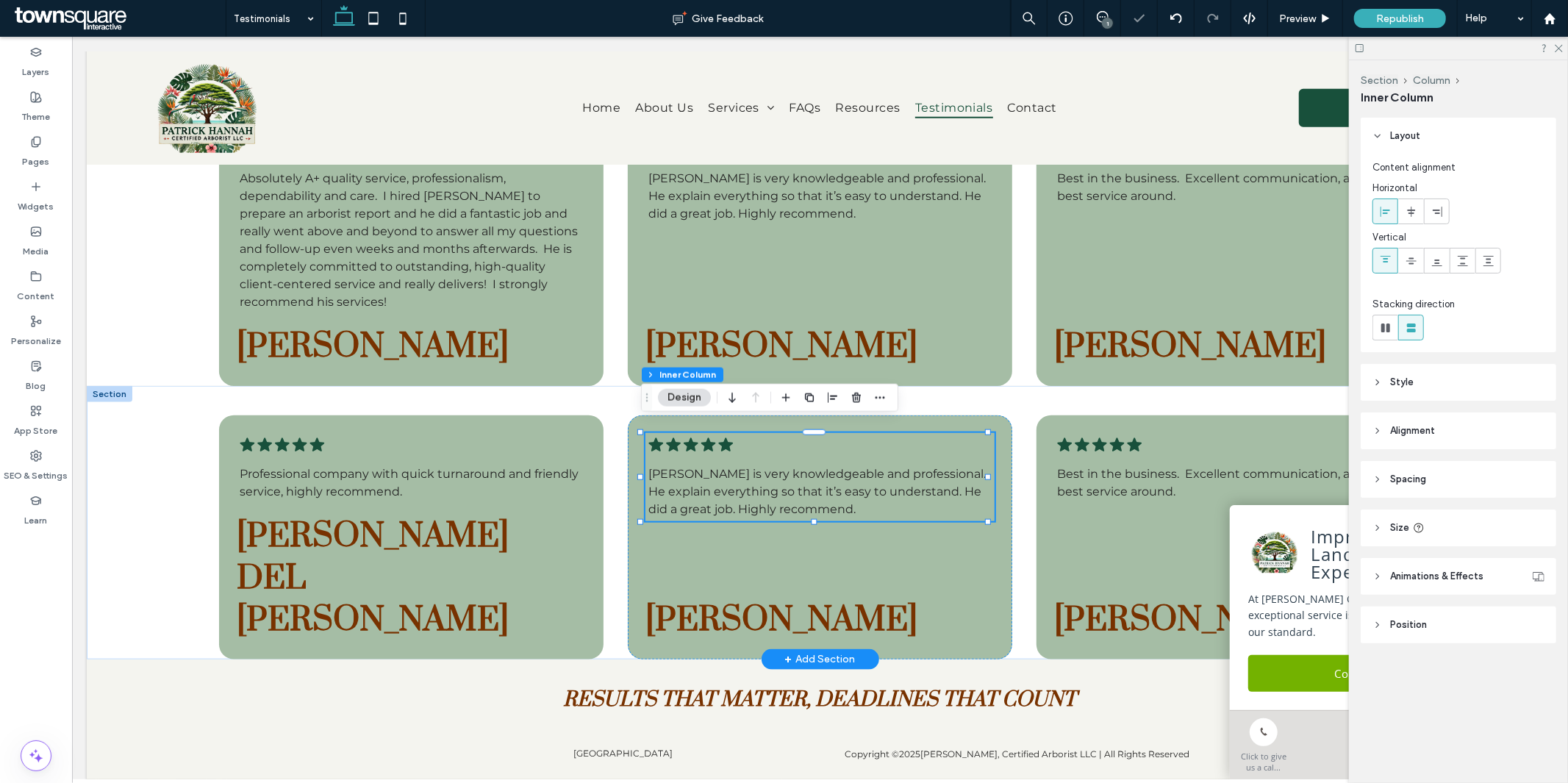
click at [791, 482] on span "Patrick is very knowledgeable and professional. He explain everything so that i…" at bounding box center [816, 491] width 338 height 50
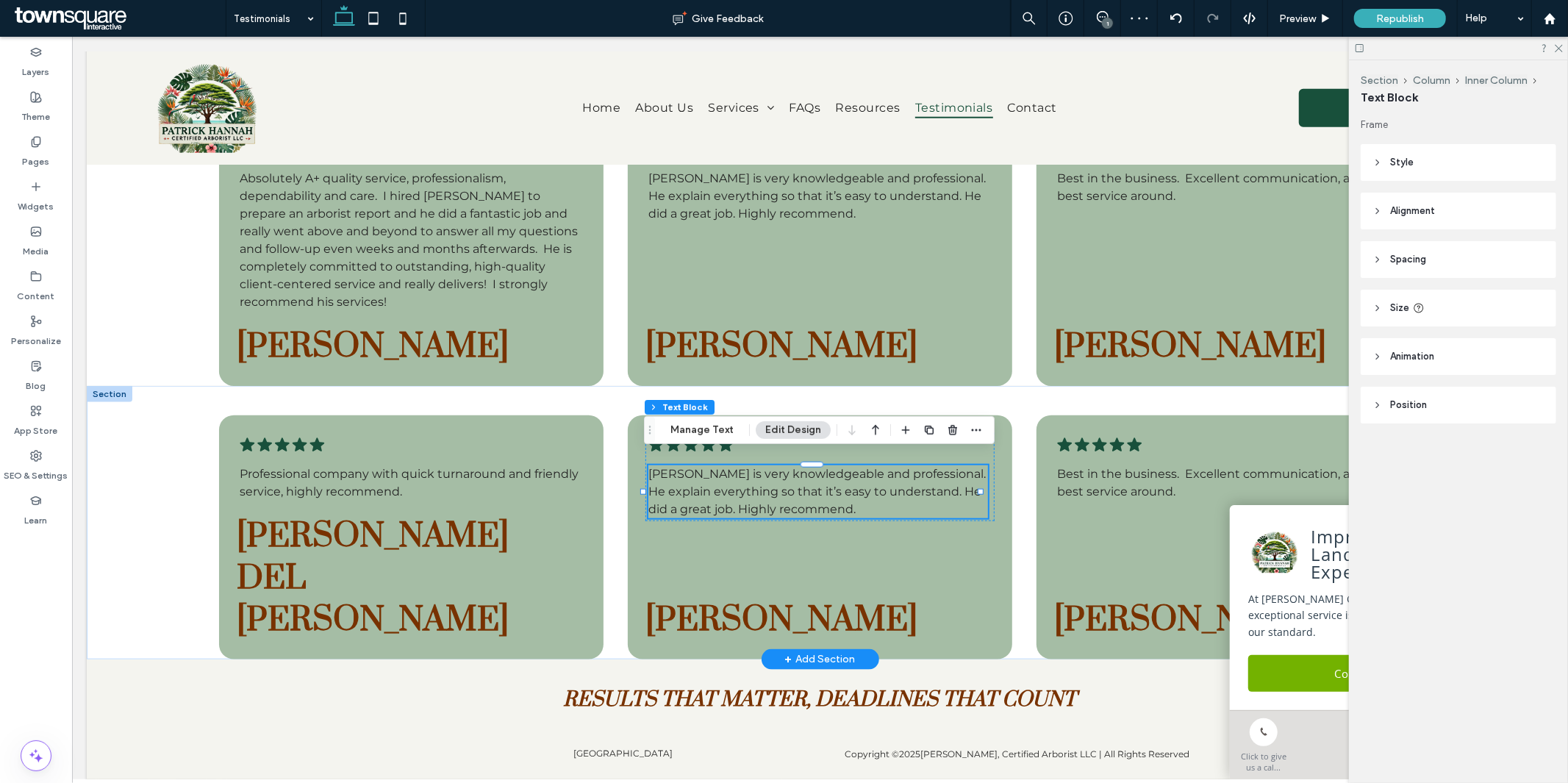
click at [916, 483] on span "Patrick is very knowledgeable and professional. He explain everything so that i…" at bounding box center [816, 491] width 338 height 50
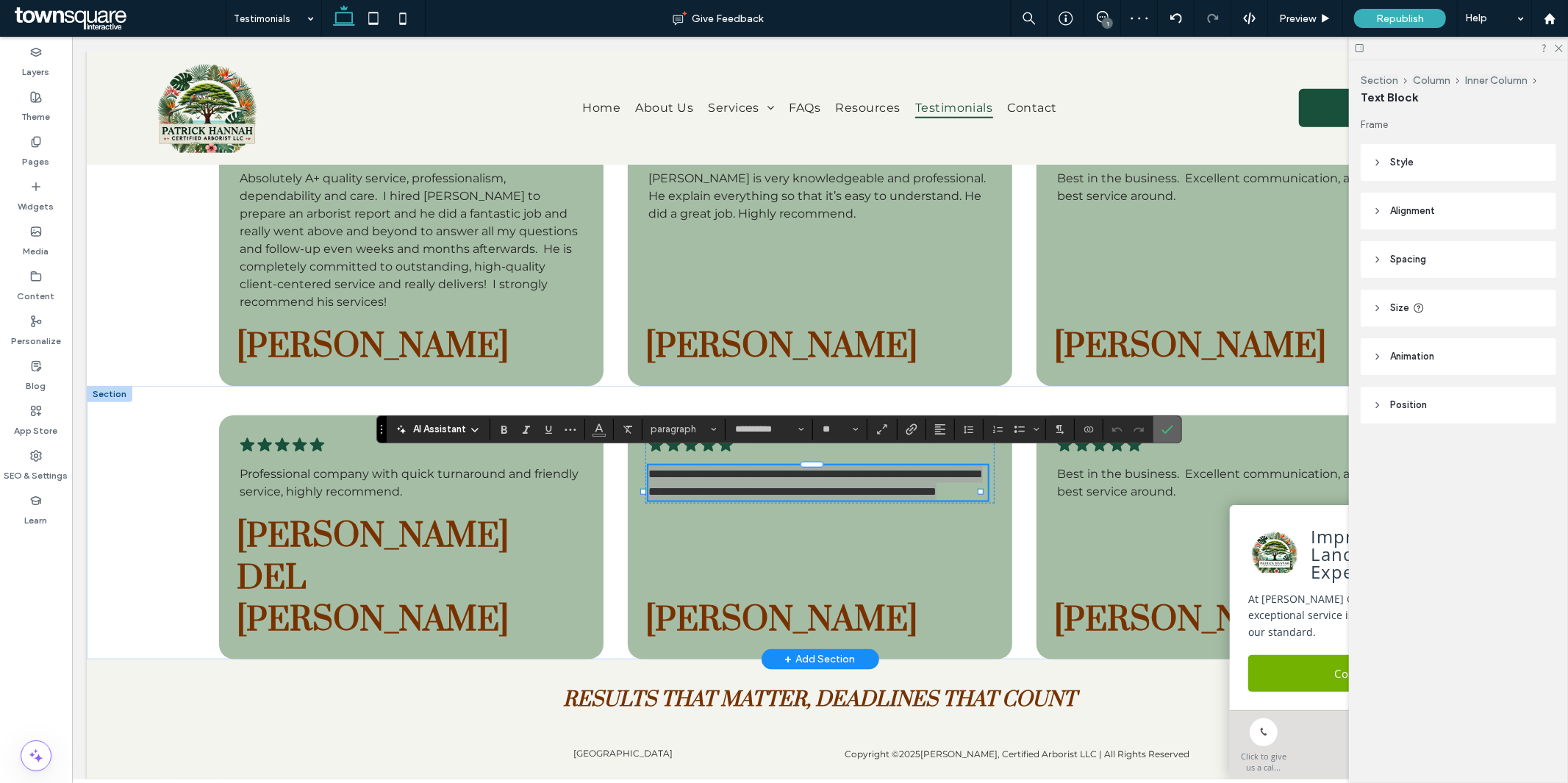
drag, startPoint x: 1173, startPoint y: 434, endPoint x: 1093, endPoint y: 402, distance: 86.2
click at [1173, 434] on icon "Confirm" at bounding box center [1167, 429] width 12 height 12
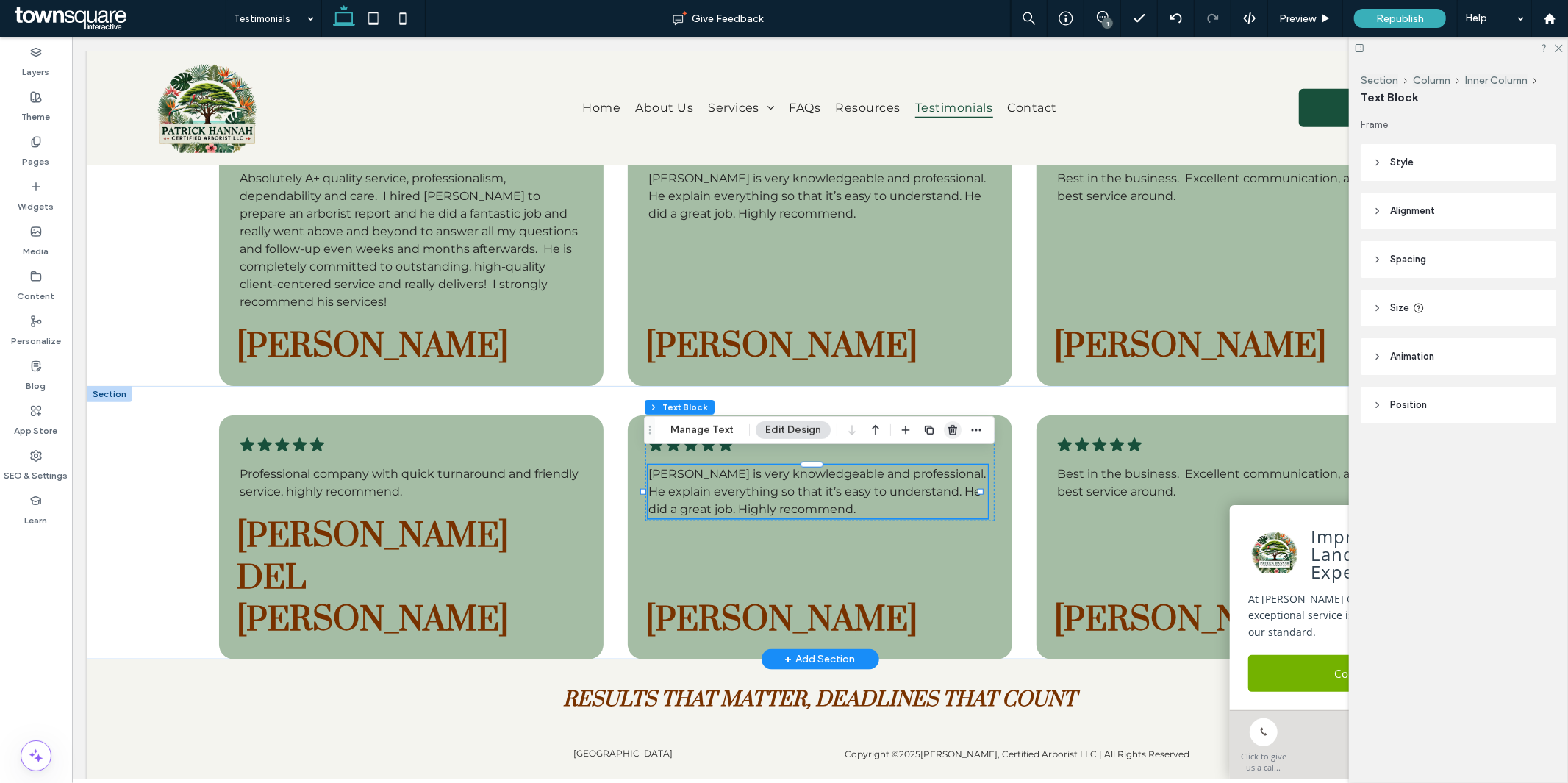
click at [952, 428] on use "button" at bounding box center [952, 430] width 9 height 10
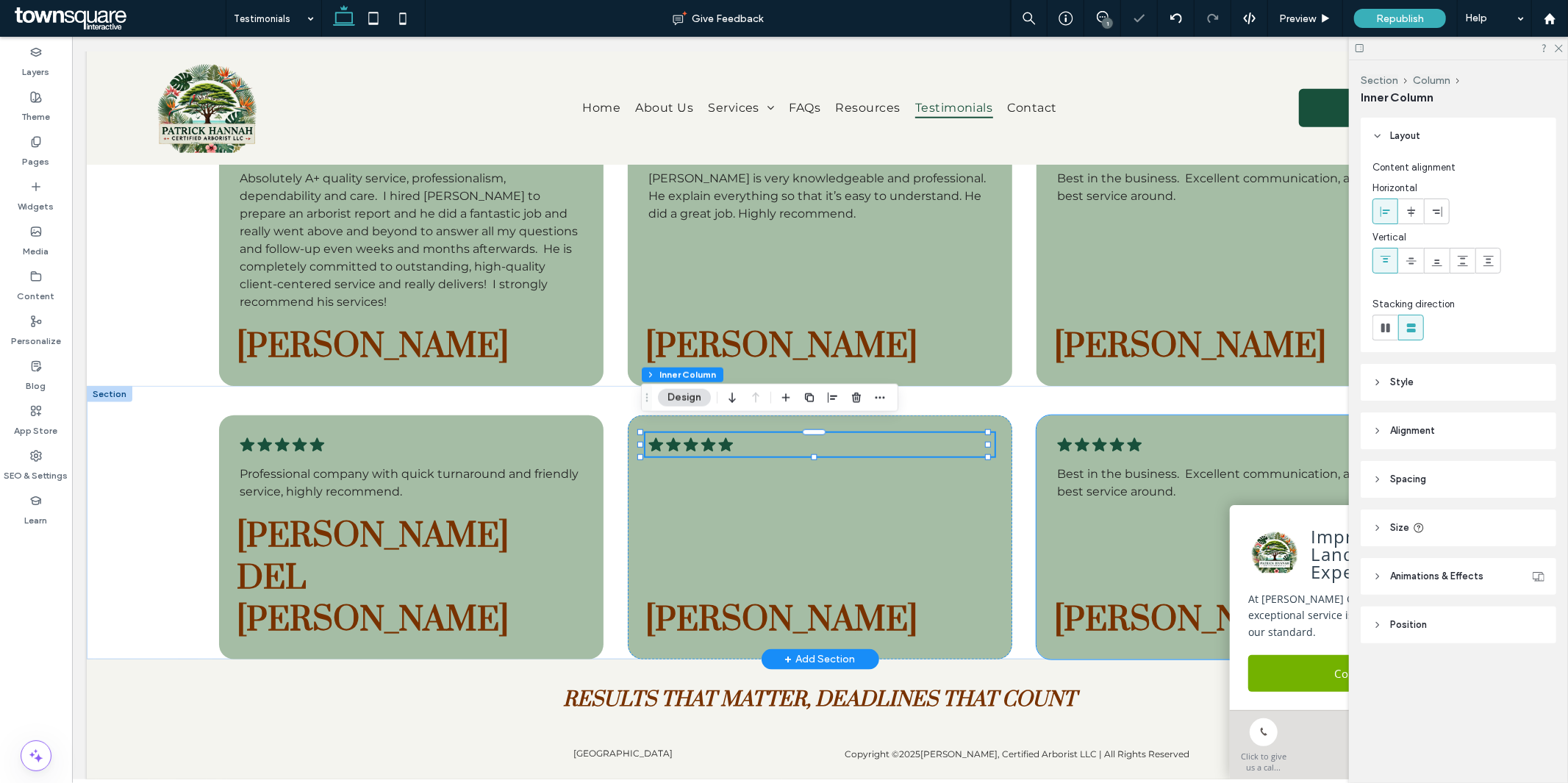
click at [1191, 415] on div ".cls-1-1788903176-1788903176 { fill: #00000; stroke-width: 0px; } Best in the b…" at bounding box center [1228, 536] width 384 height 244
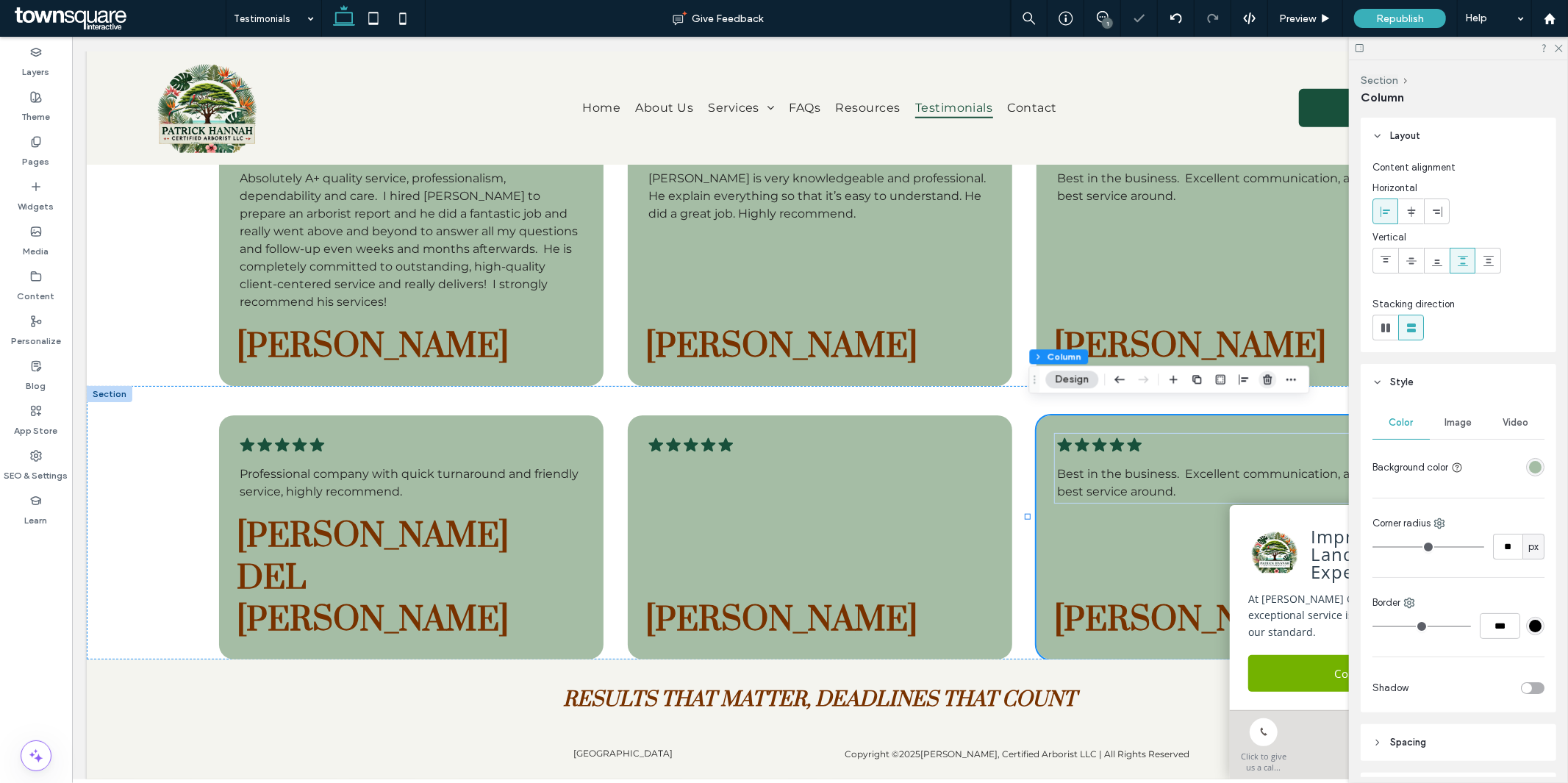
drag, startPoint x: 1265, startPoint y: 375, endPoint x: 1187, endPoint y: 339, distance: 85.9
click at [1265, 375] on icon "button" at bounding box center [1267, 379] width 12 height 12
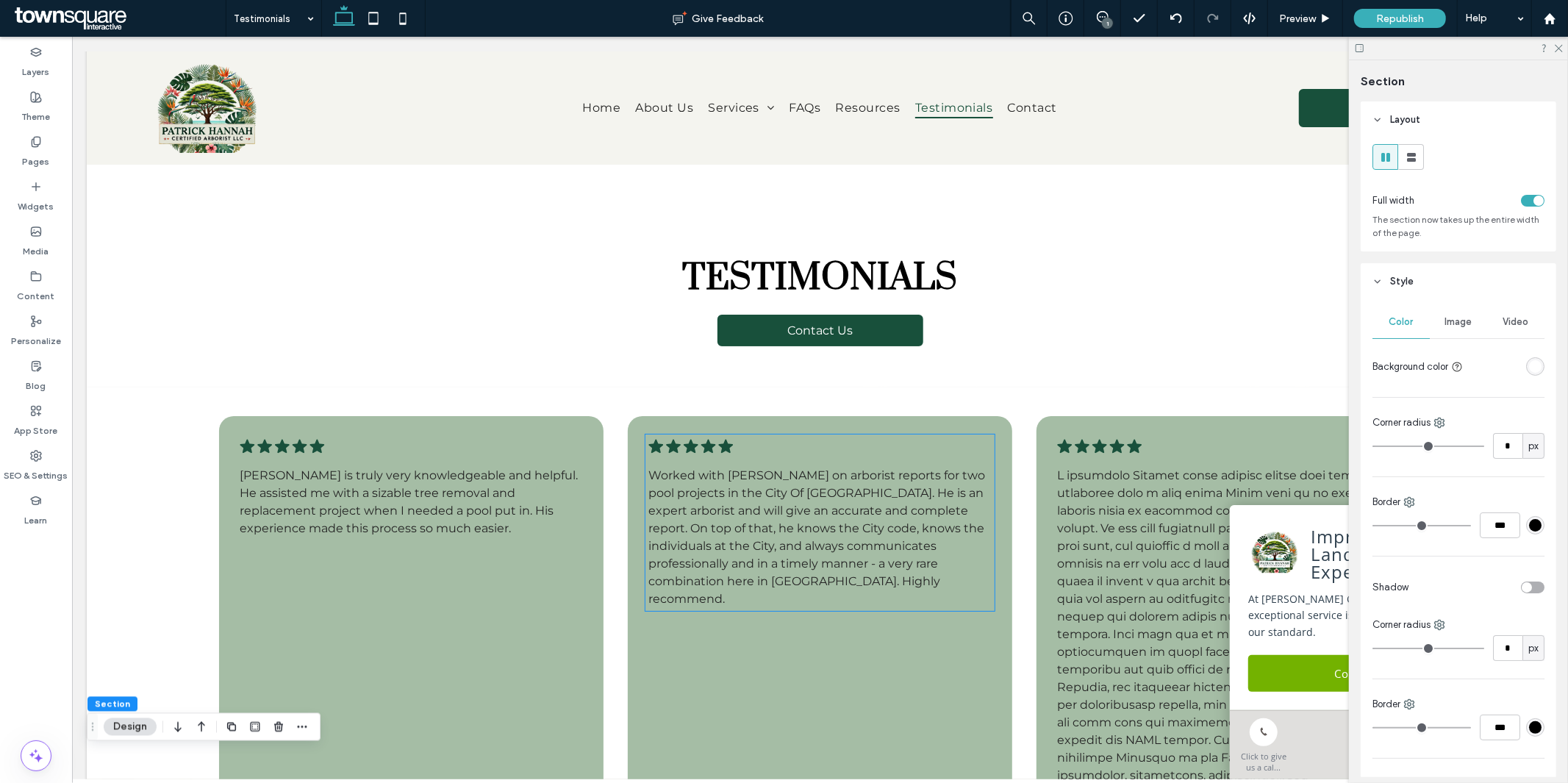
scroll to position [0, 0]
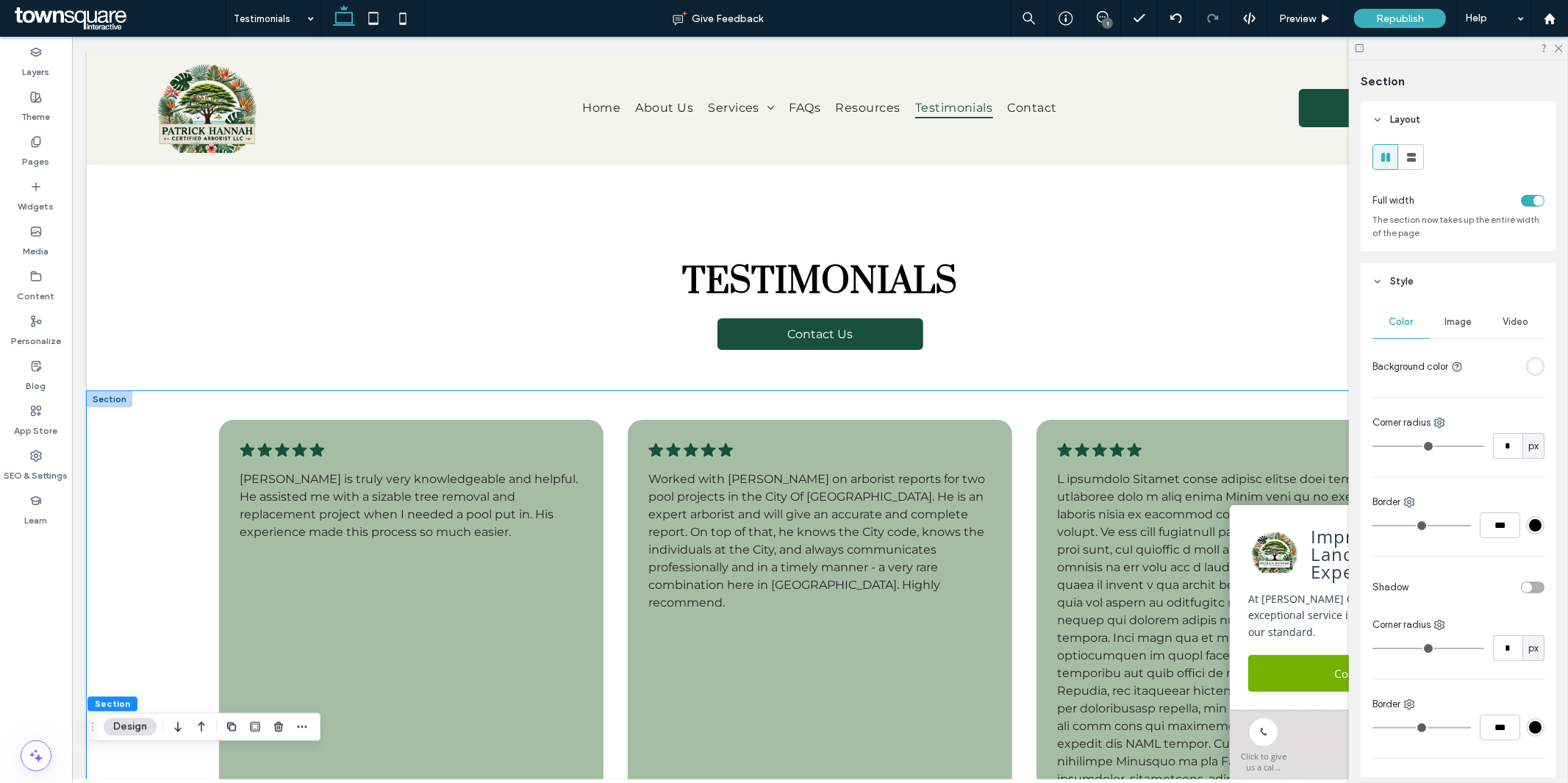
click at [636, 392] on div ".cls-1-1788903176-1788903176 { fill: #00000; stroke-width: 0px; } Patrick is tr…" at bounding box center [819, 653] width 1466 height 525
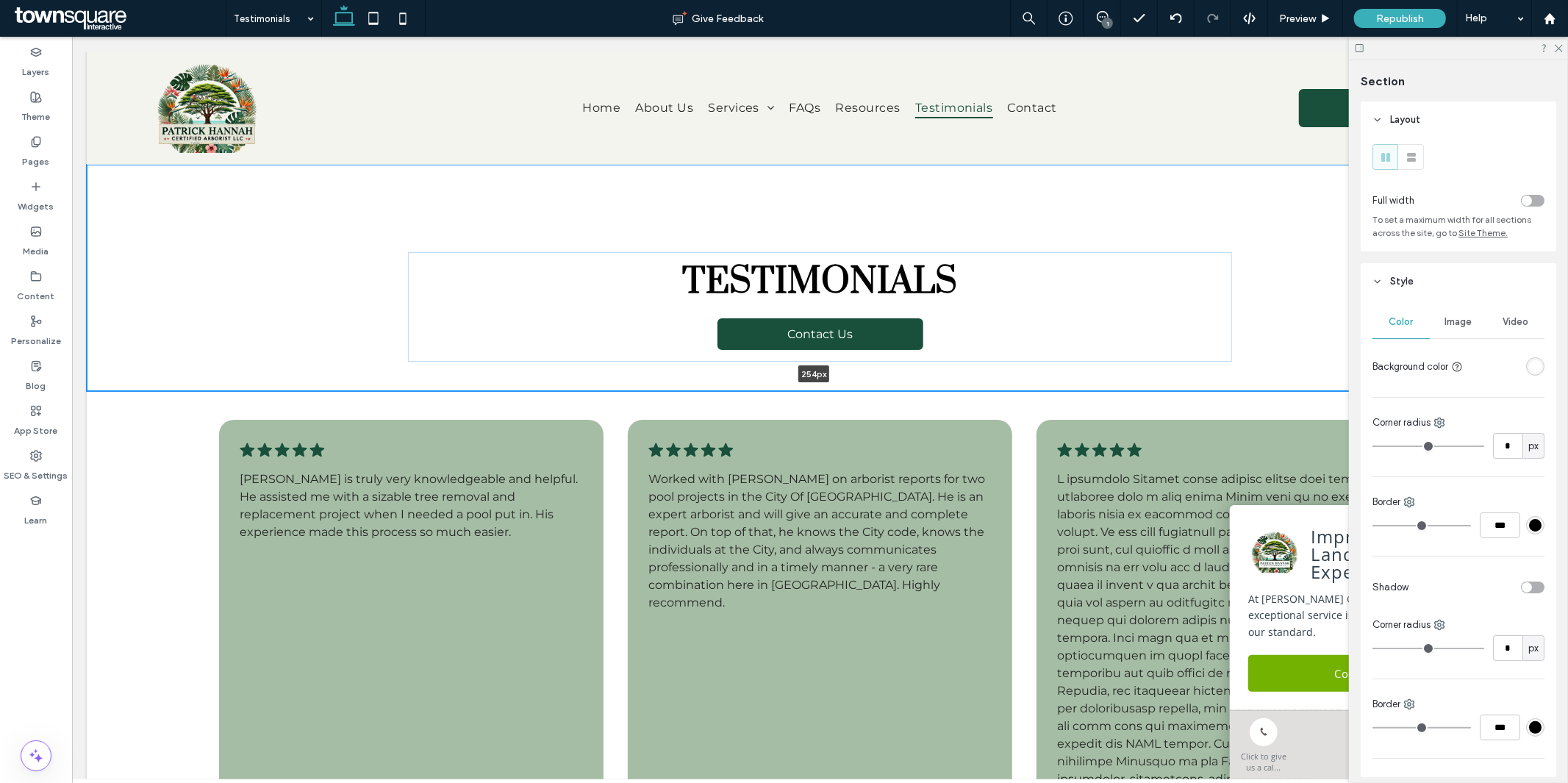
drag, startPoint x: 636, startPoint y: 387, endPoint x: 635, endPoint y: 343, distance: 44.0
click at [635, 343] on div "Testimonials Contact Us 254px Section + Add Section" at bounding box center [819, 277] width 1466 height 227
type input "***"
click at [358, 320] on div "Testimonials Contact Us 250px" at bounding box center [819, 277] width 1466 height 227
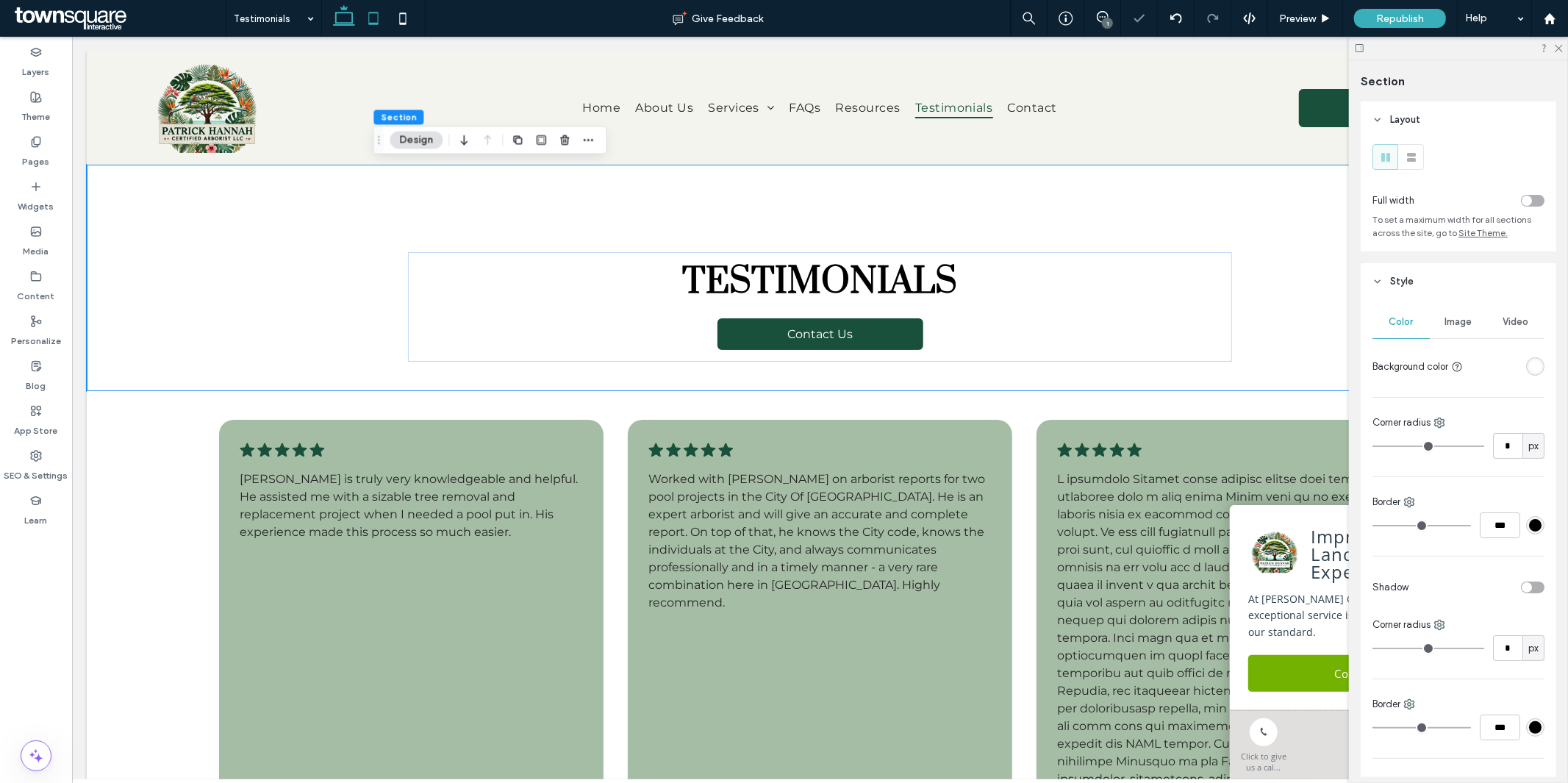
click at [369, 35] on span at bounding box center [373, 18] width 30 height 37
type input "*"
type input "***"
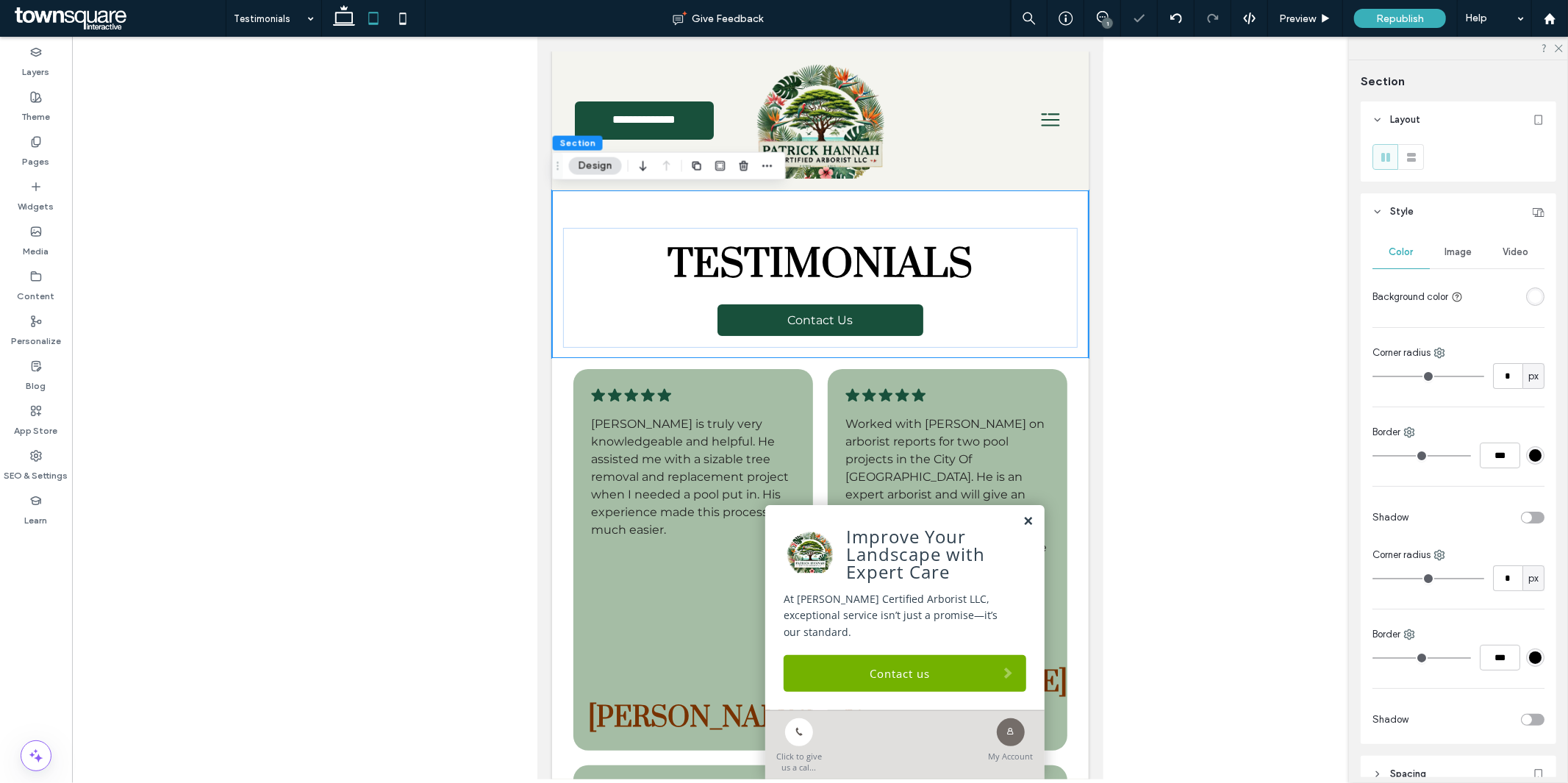
click at [1022, 519] on link at bounding box center [1028, 521] width 11 height 13
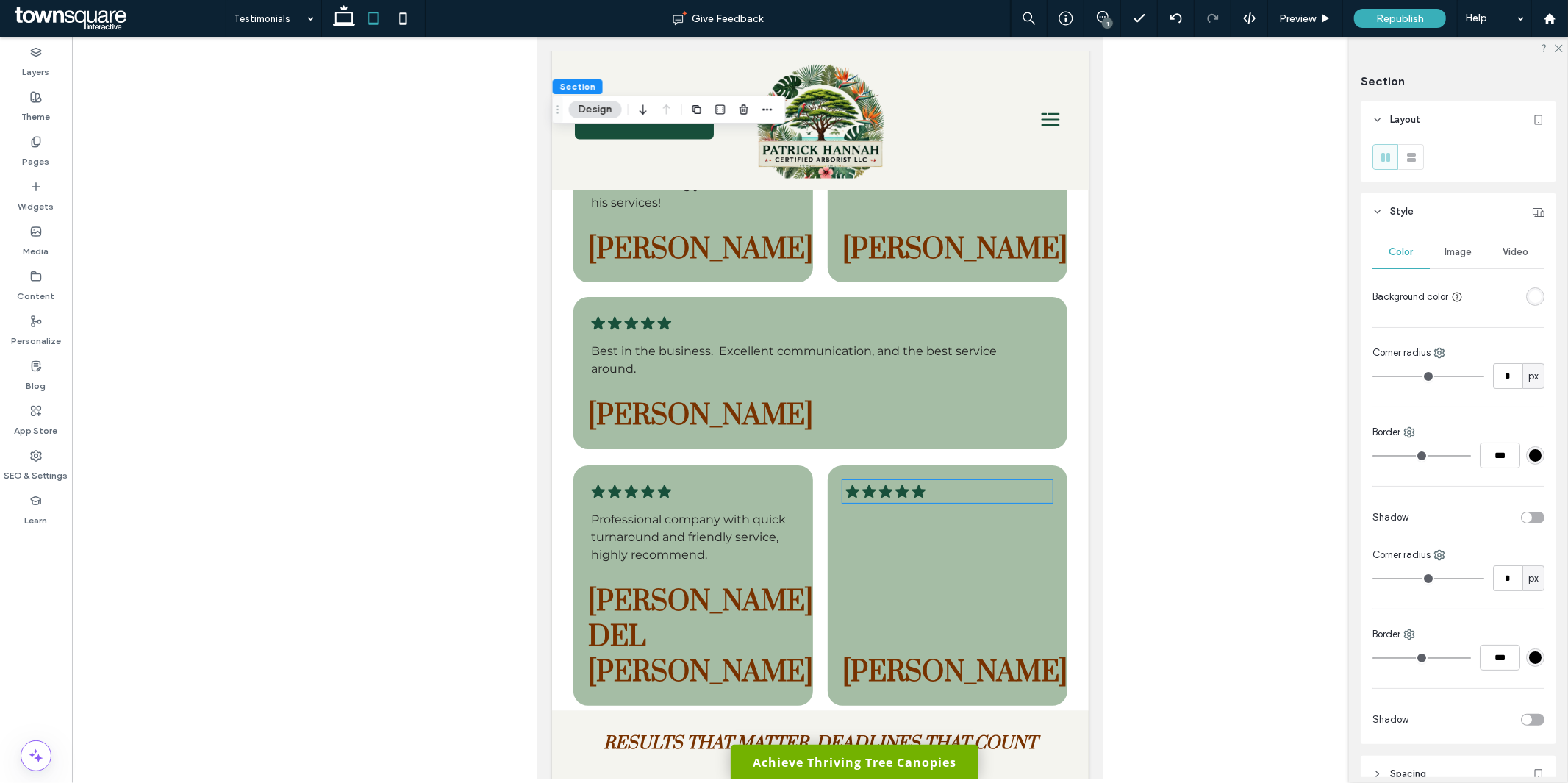
scroll to position [2109, 0]
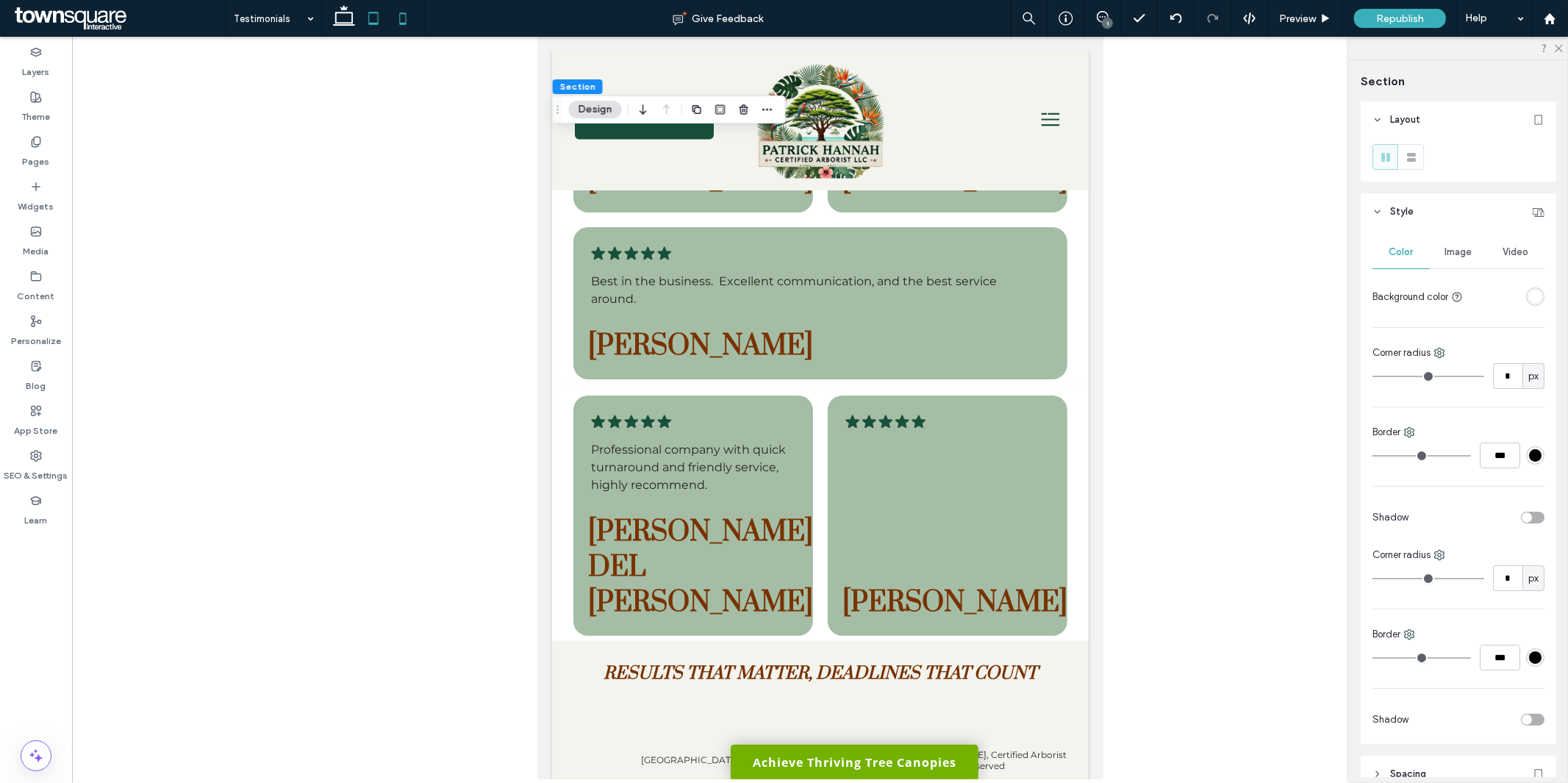
click at [407, 14] on icon at bounding box center [403, 18] width 30 height 30
type input "**"
type input "*"
type input "**"
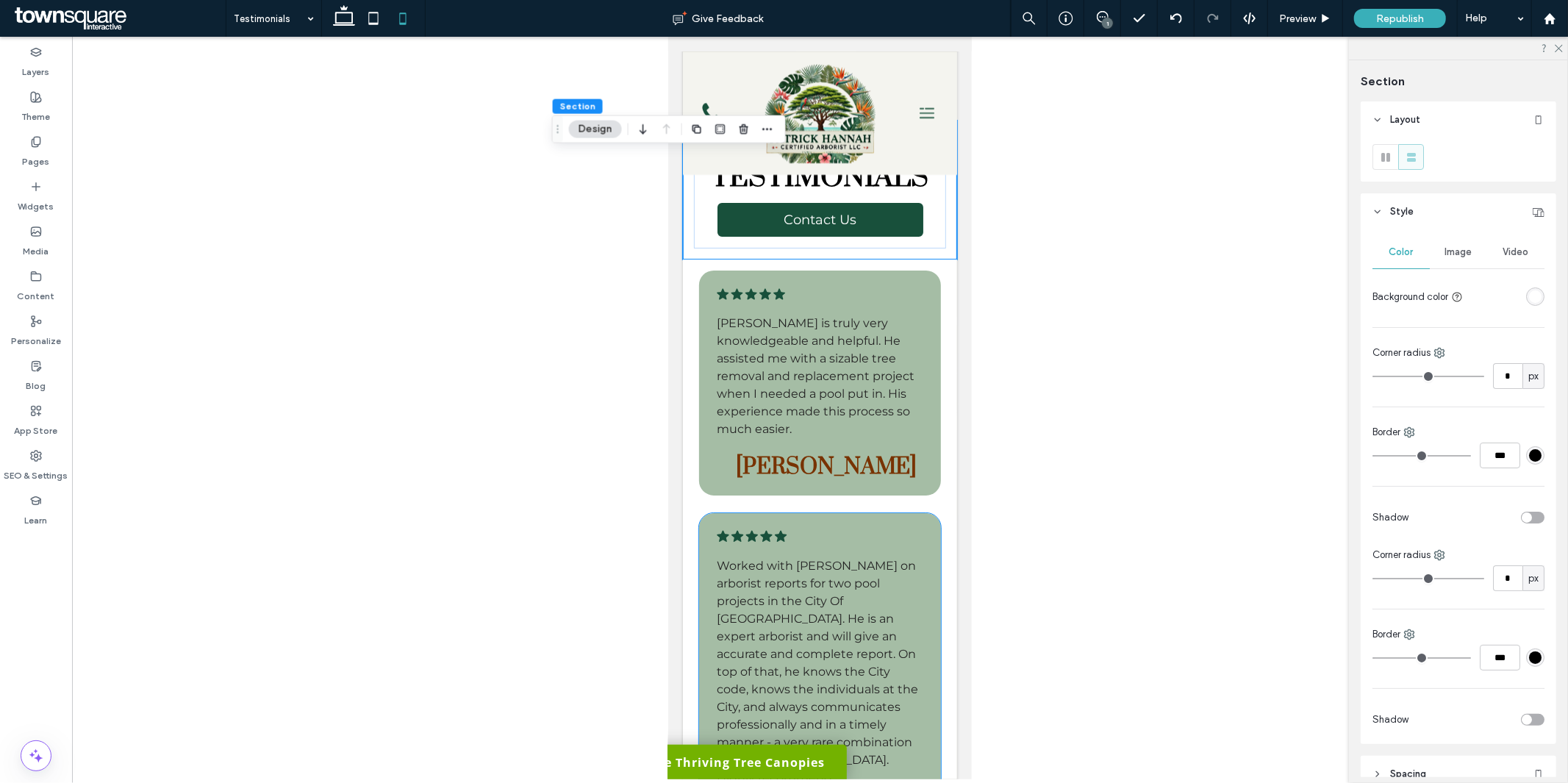
scroll to position [0, 0]
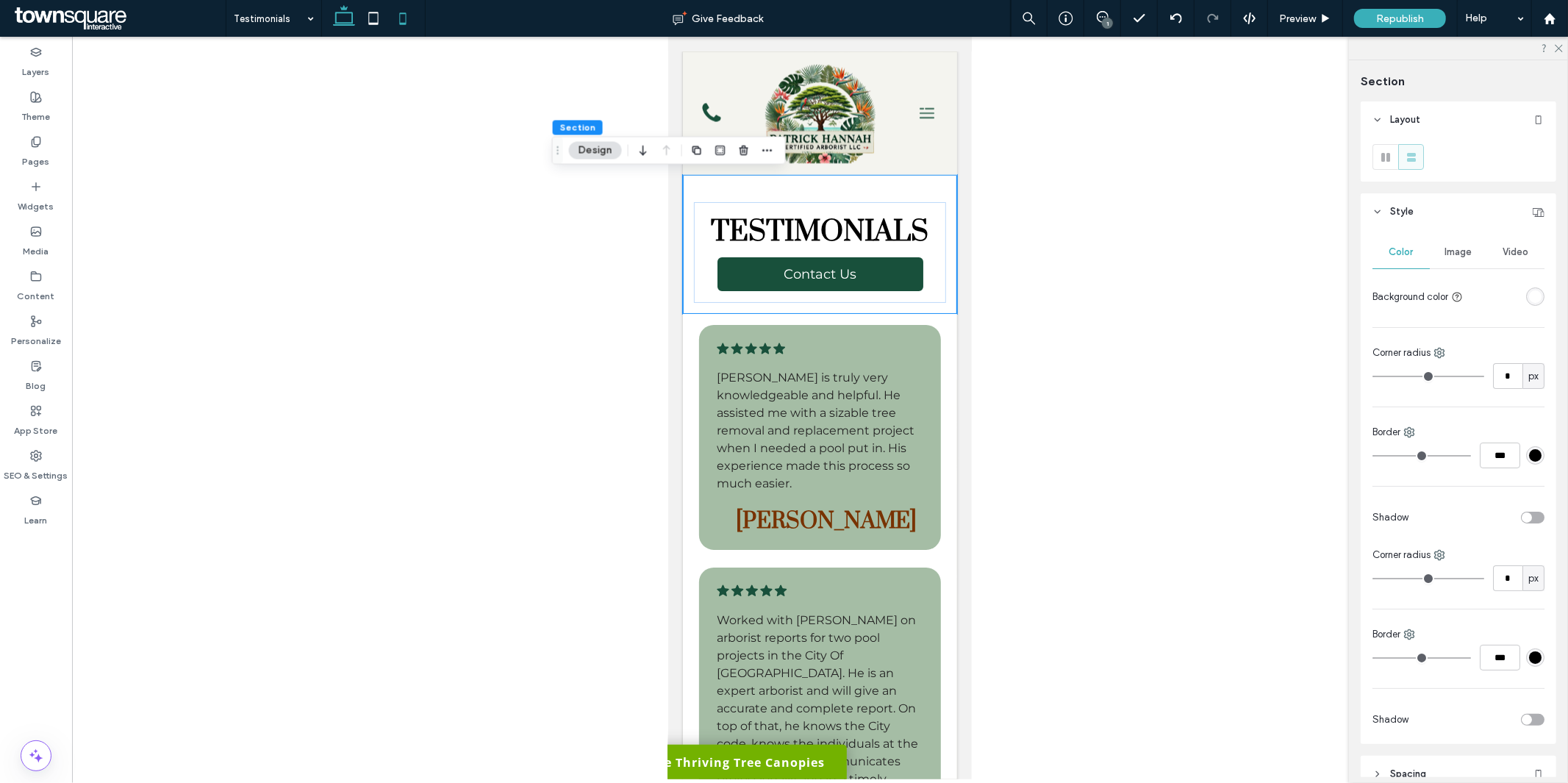
click at [348, 5] on icon at bounding box center [344, 18] width 30 height 30
type input "*"
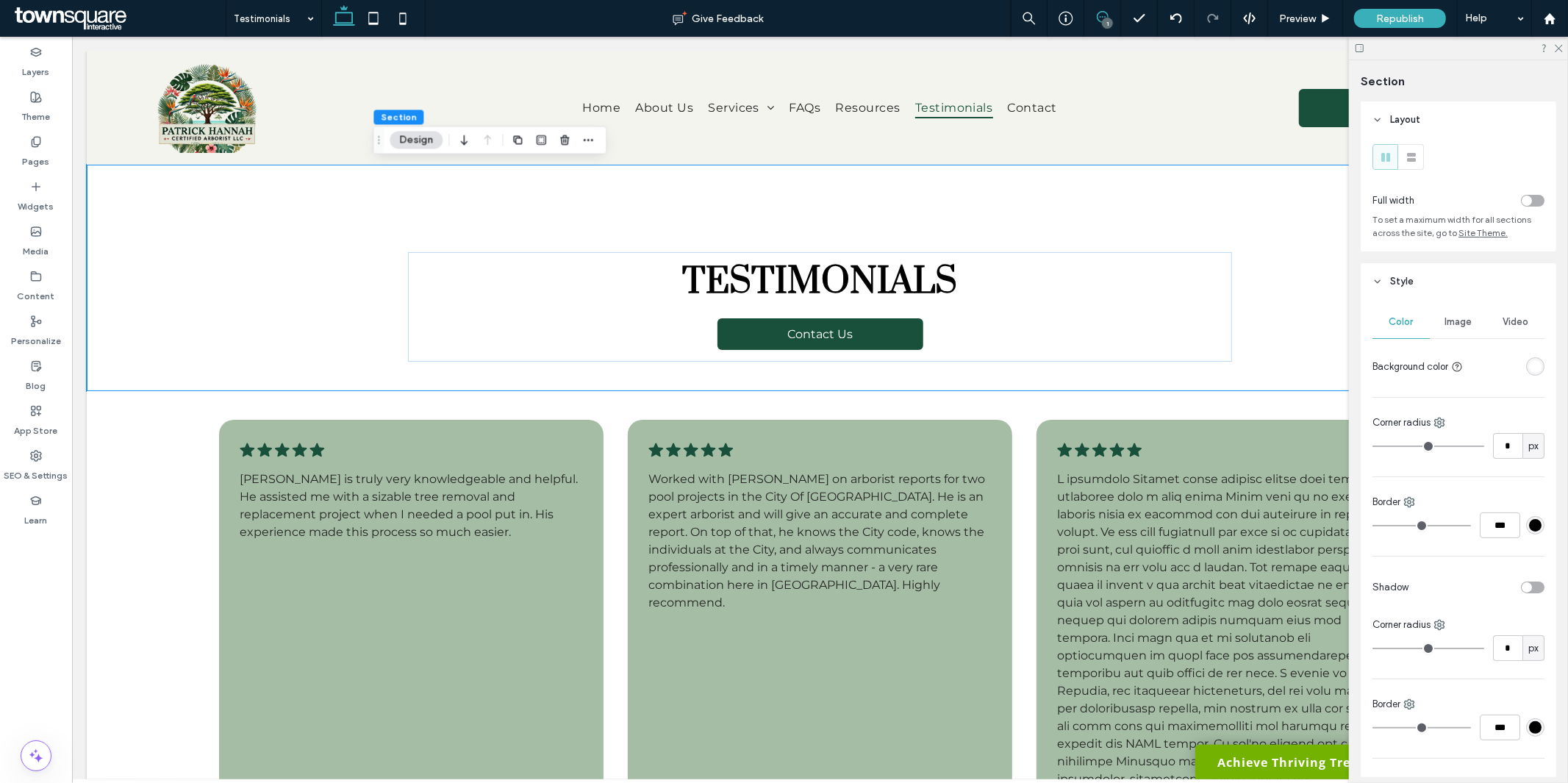
click at [1112, 17] on span at bounding box center [1102, 17] width 36 height 12
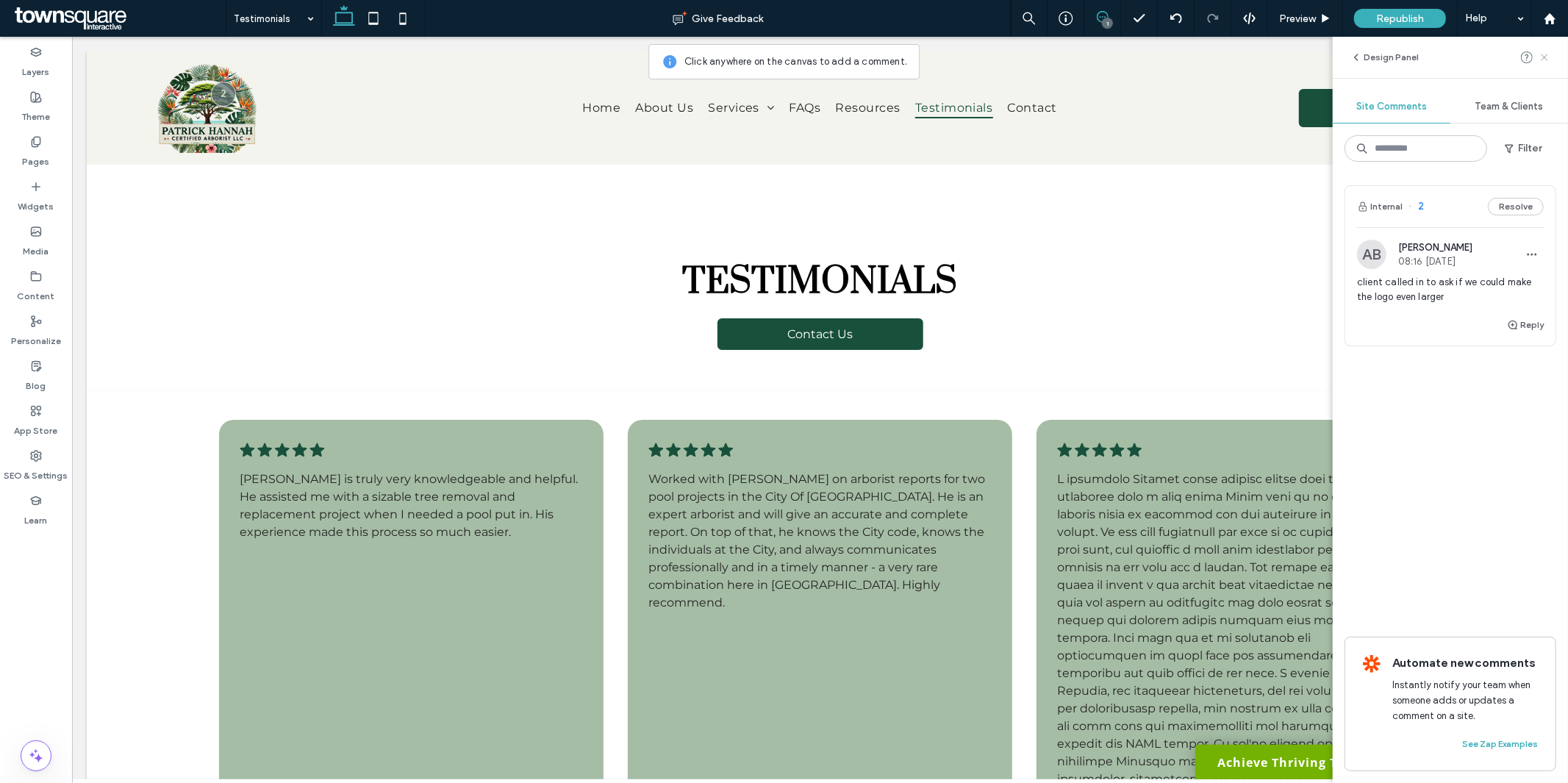
click at [1548, 59] on icon at bounding box center [1544, 57] width 12 height 12
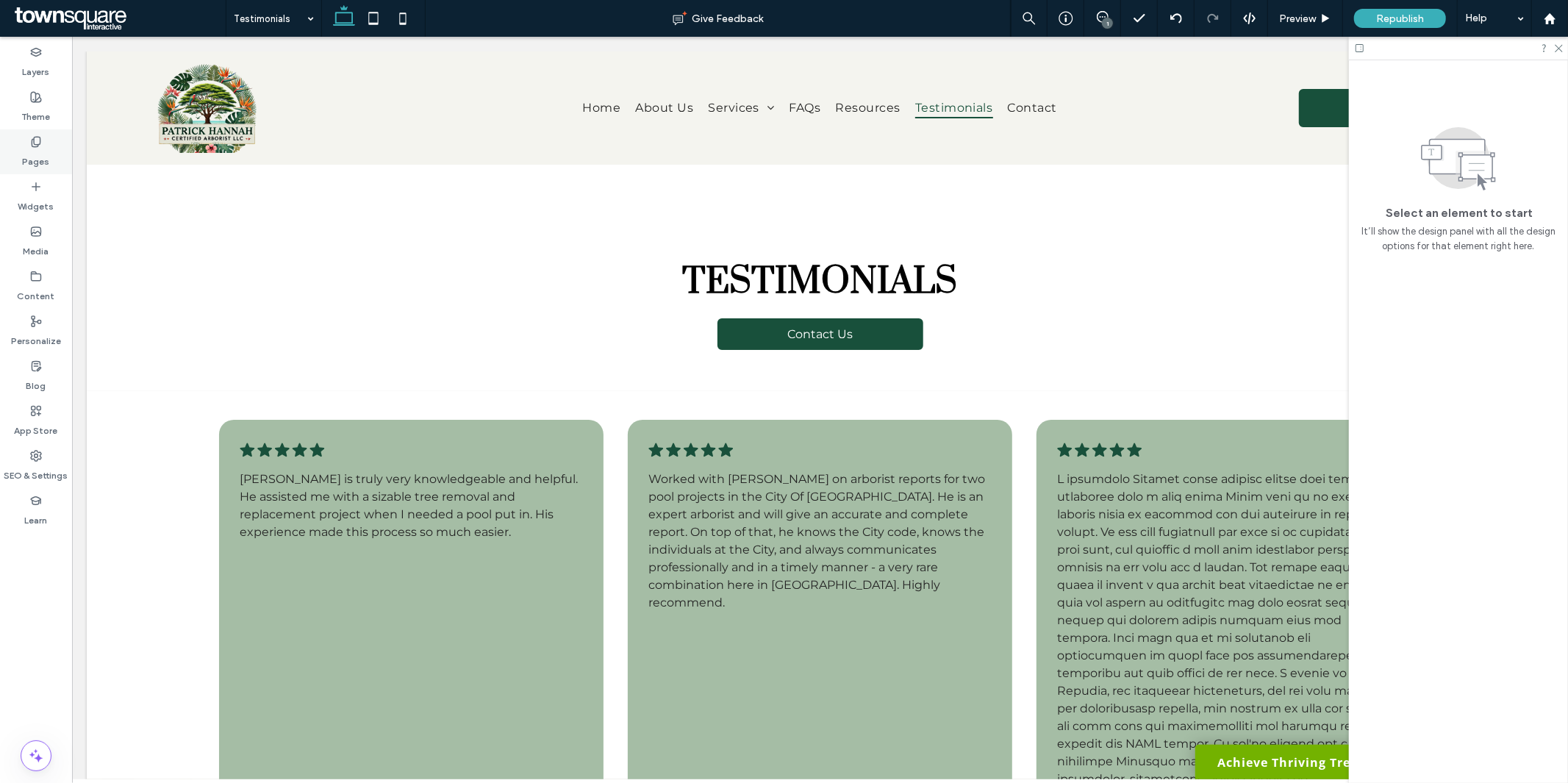
click at [54, 163] on div "Pages" at bounding box center [36, 152] width 72 height 45
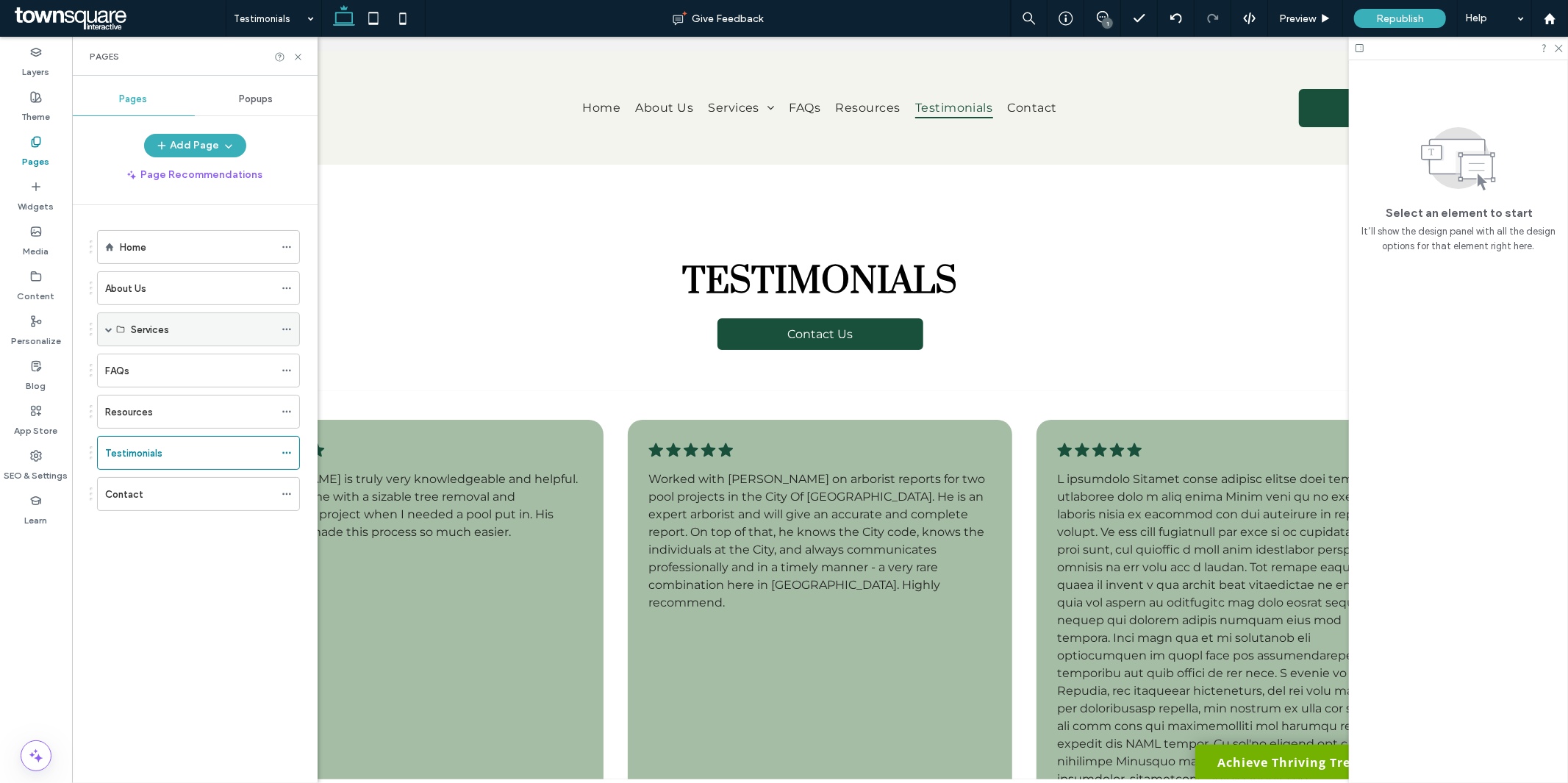
click at [110, 330] on span at bounding box center [108, 329] width 7 height 7
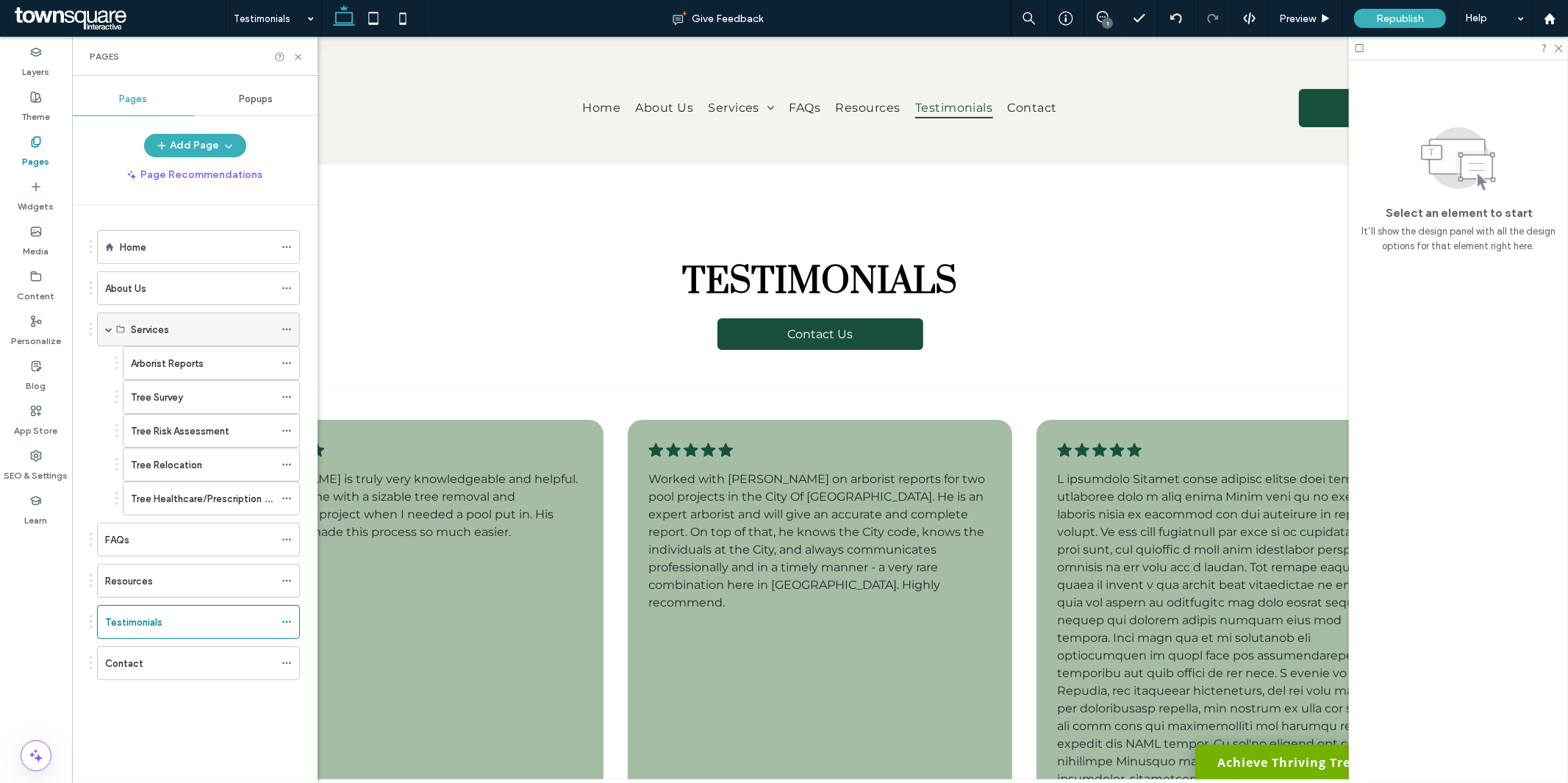
click at [110, 330] on span at bounding box center [108, 329] width 7 height 7
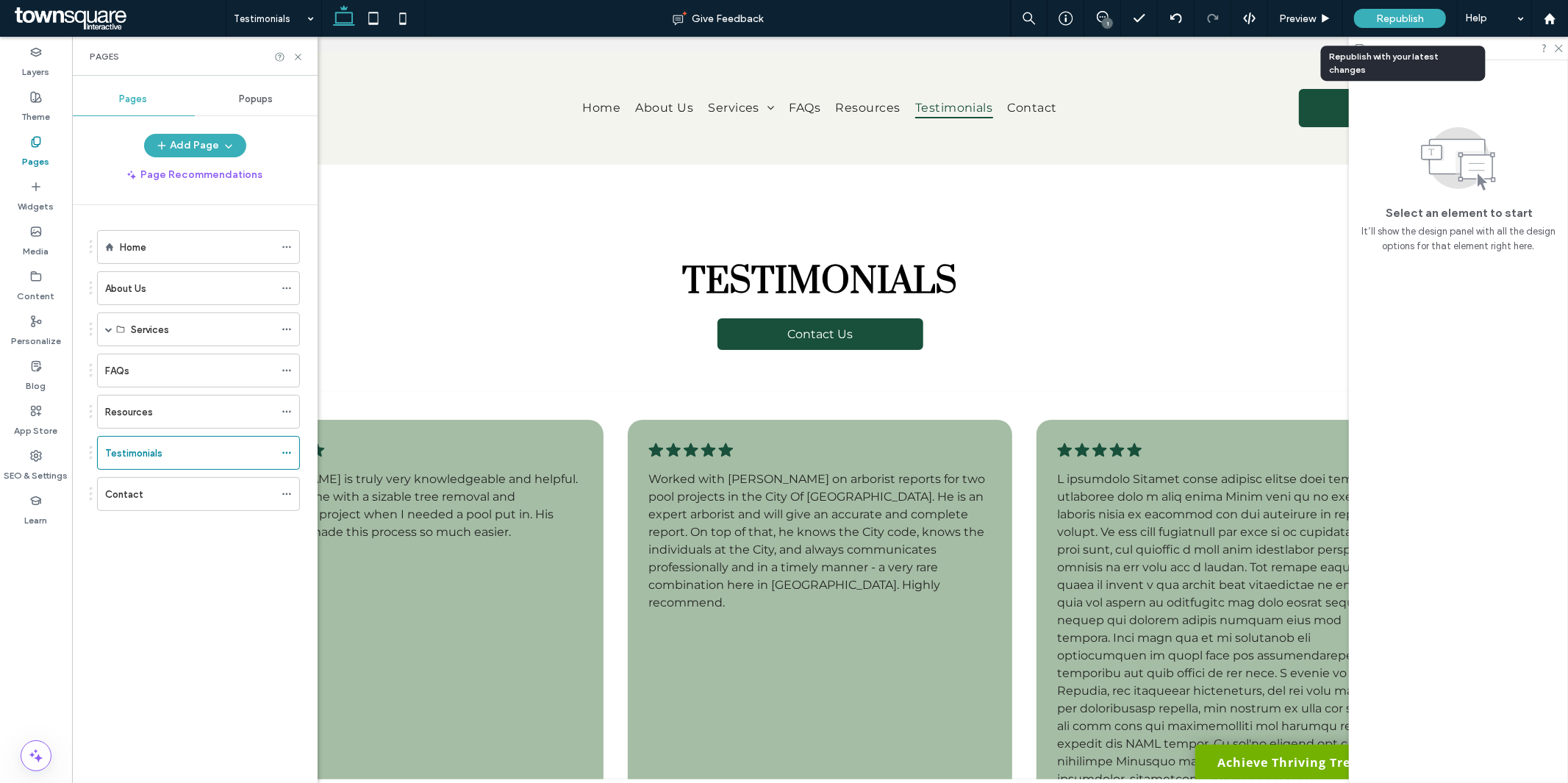
click at [1422, 24] on div "Republish" at bounding box center [1400, 18] width 92 height 19
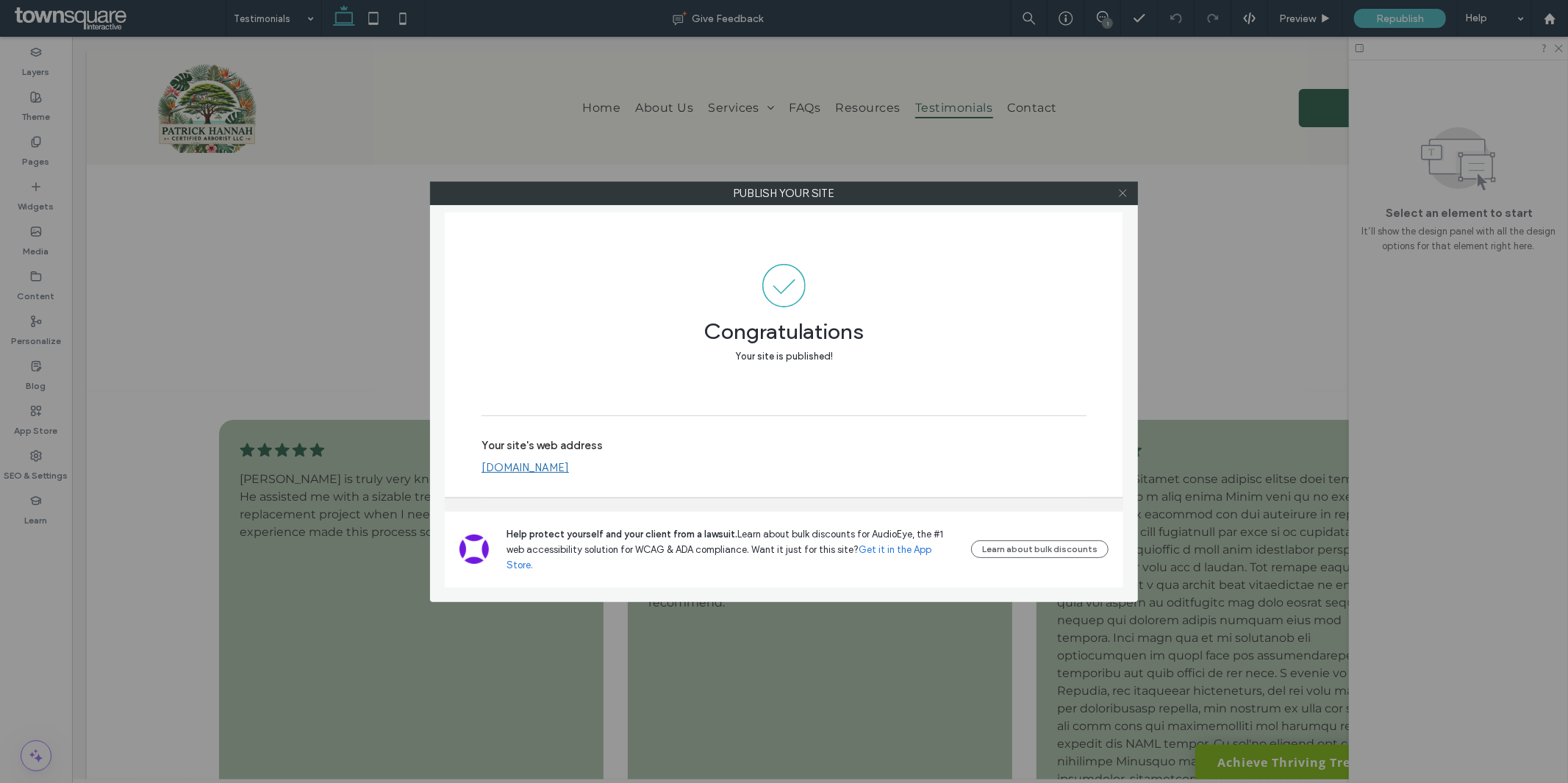
click at [1127, 191] on icon at bounding box center [1123, 193] width 11 height 11
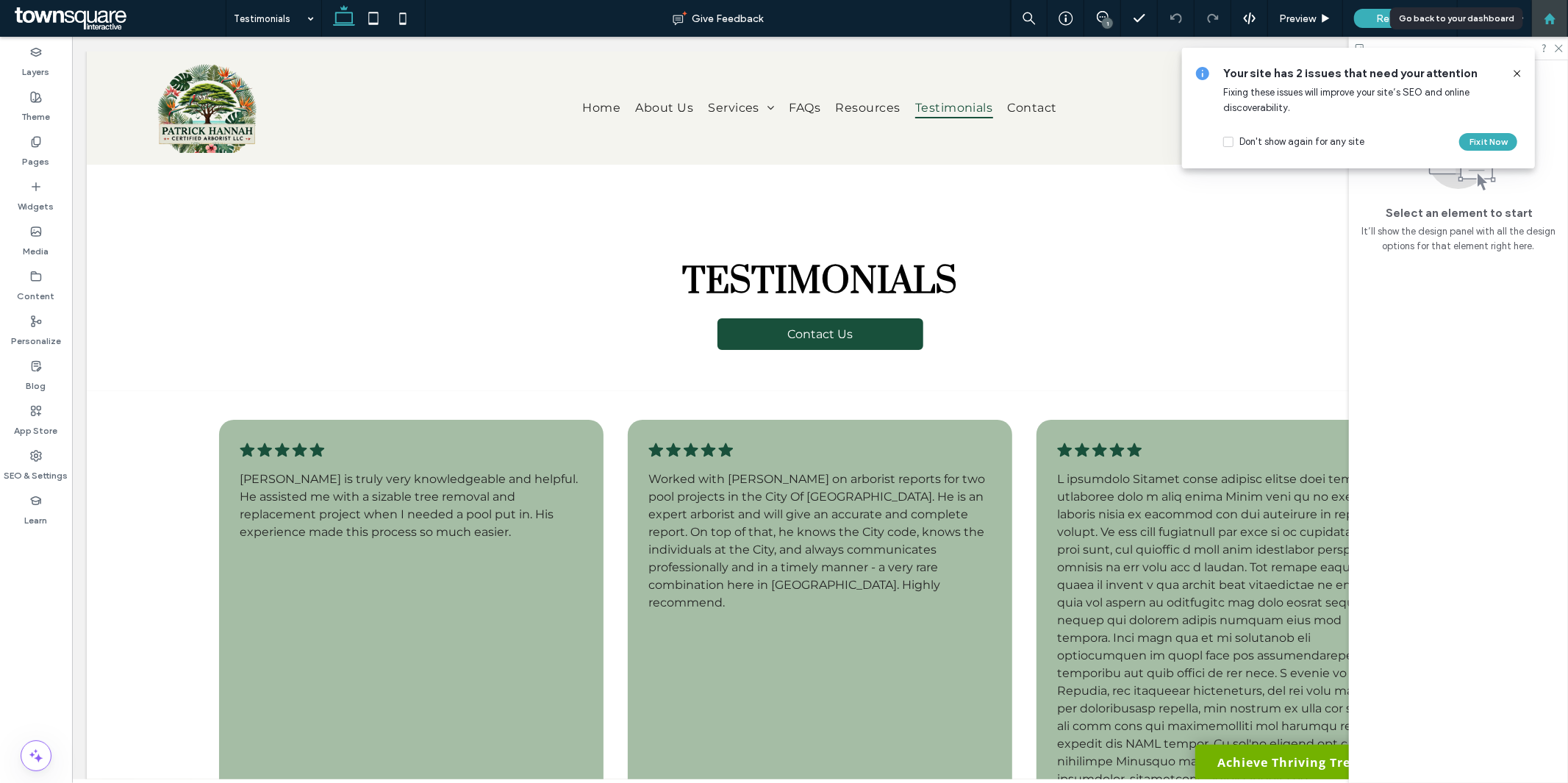
click at [1542, 27] on div at bounding box center [1550, 18] width 37 height 37
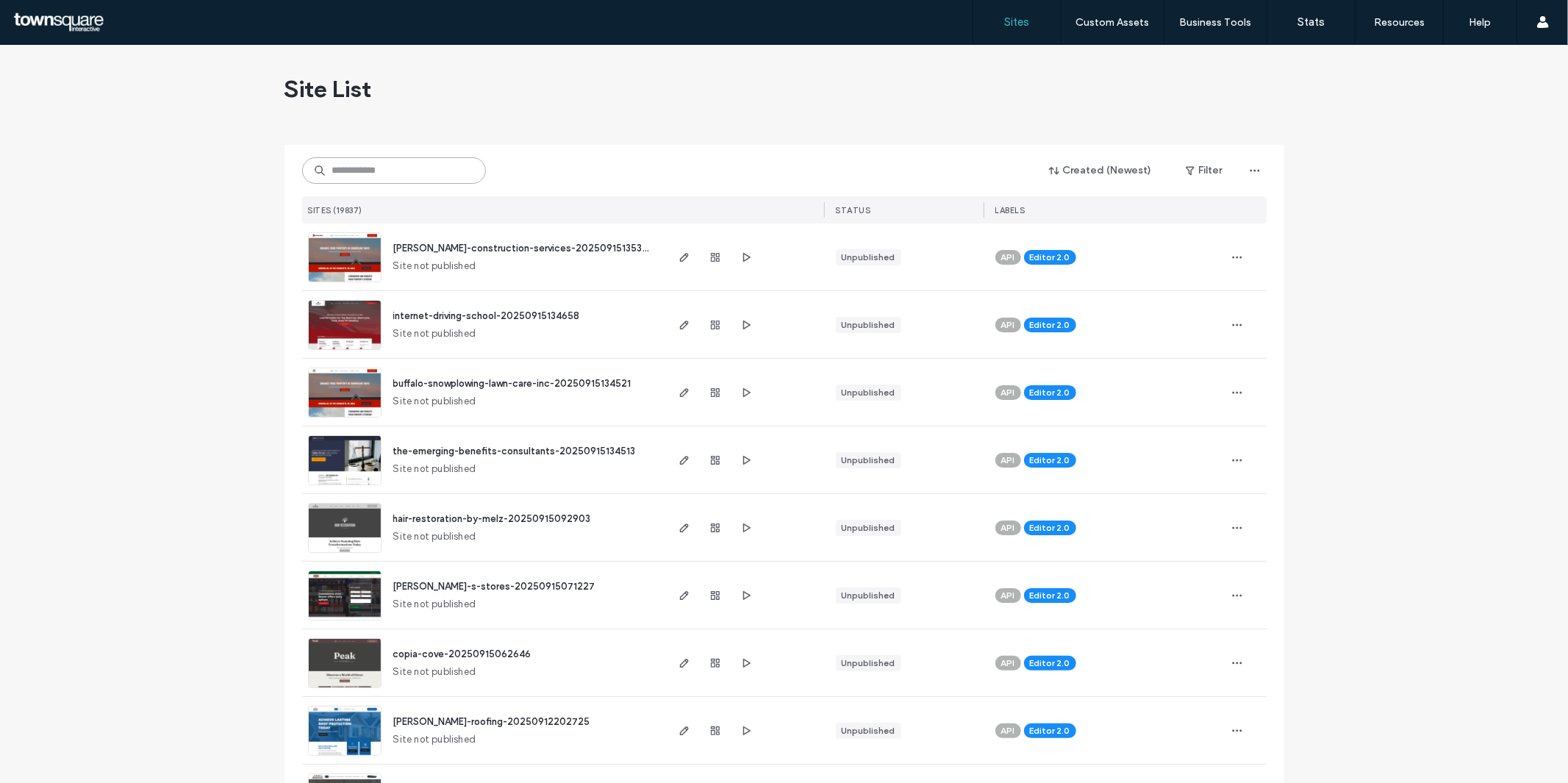
paste input "**********"
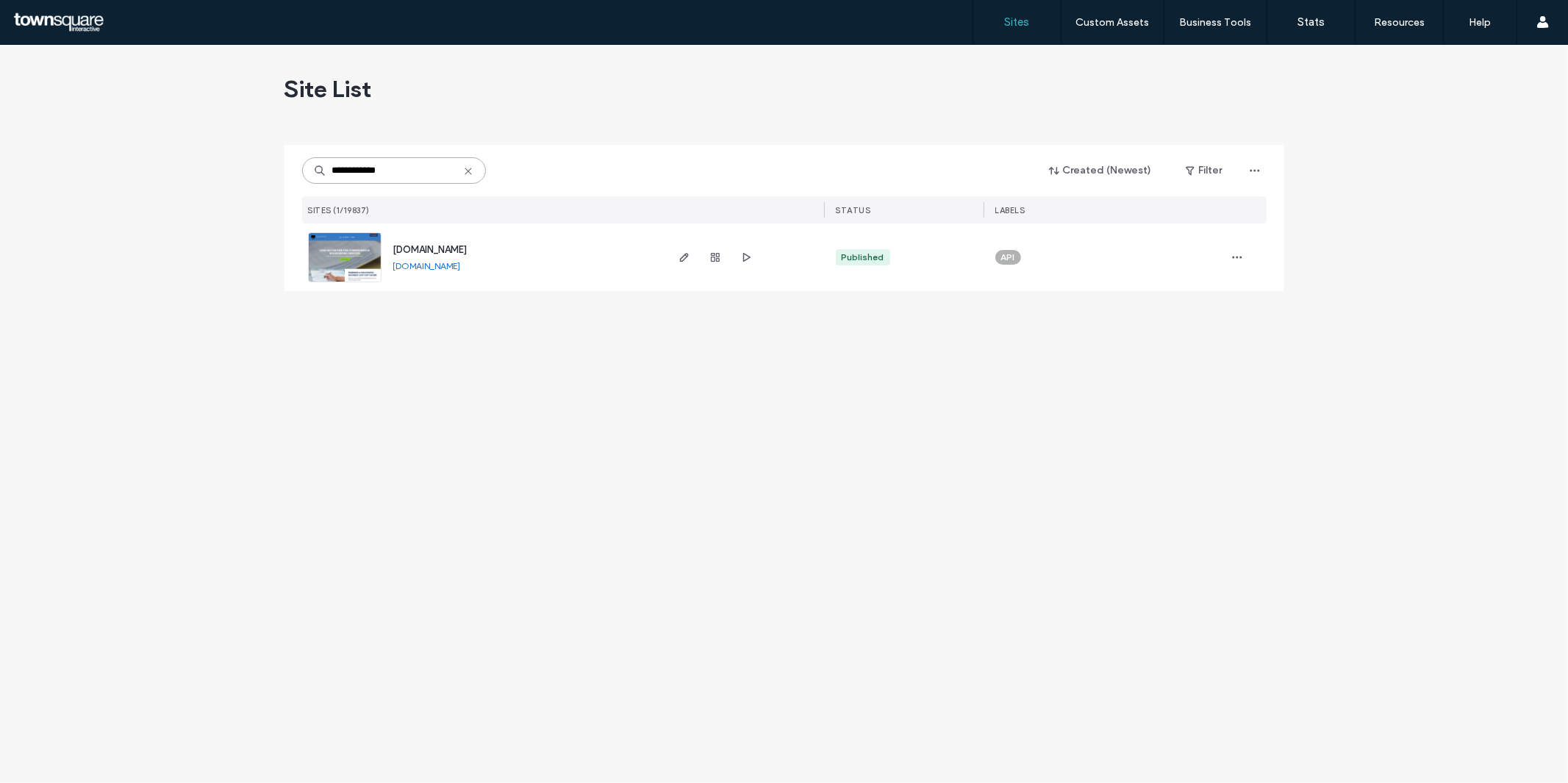
type input "**********"
click at [366, 261] on img at bounding box center [345, 283] width 72 height 100
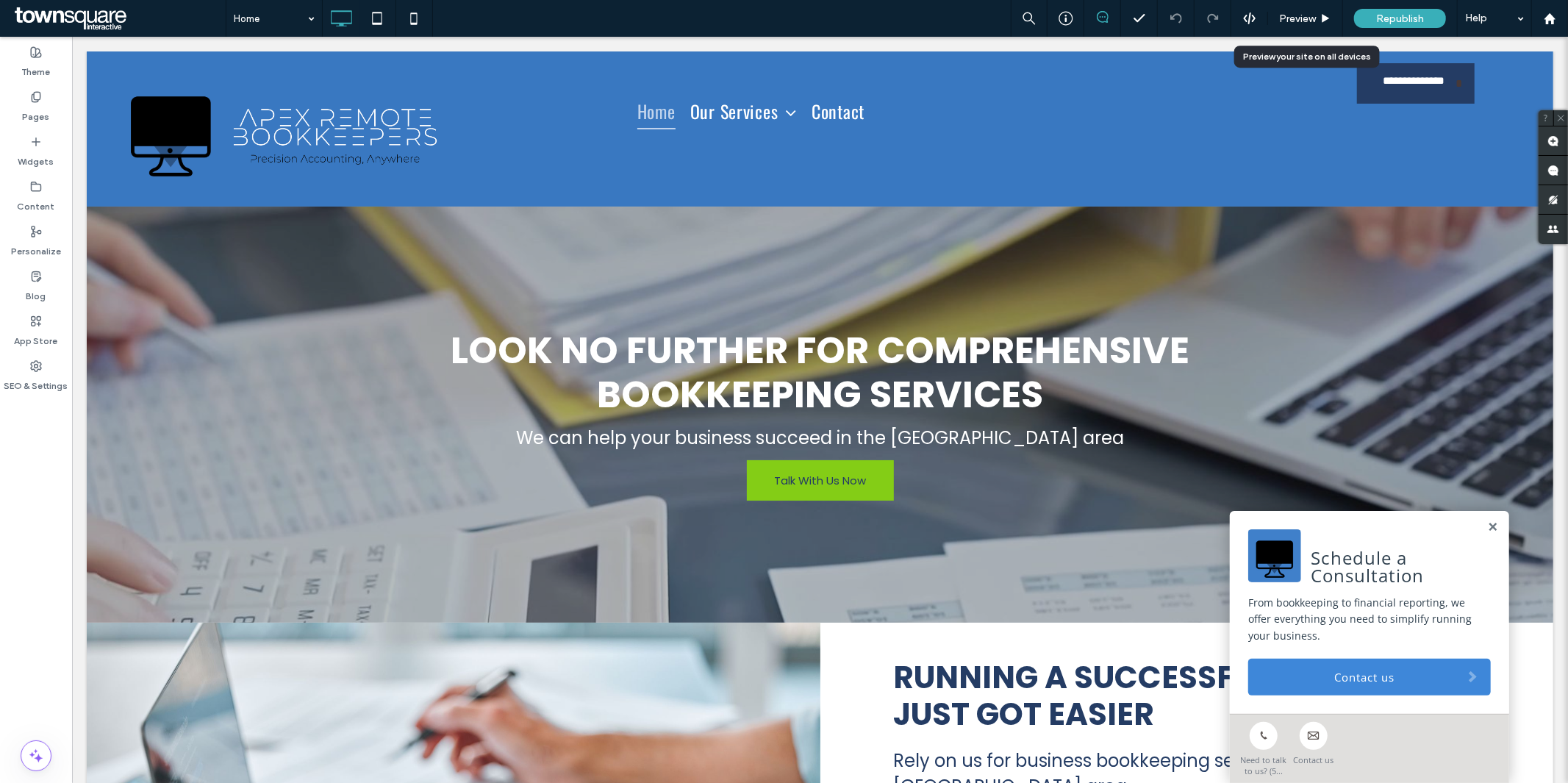
click at [1307, 22] on span "Preview" at bounding box center [1297, 19] width 37 height 13
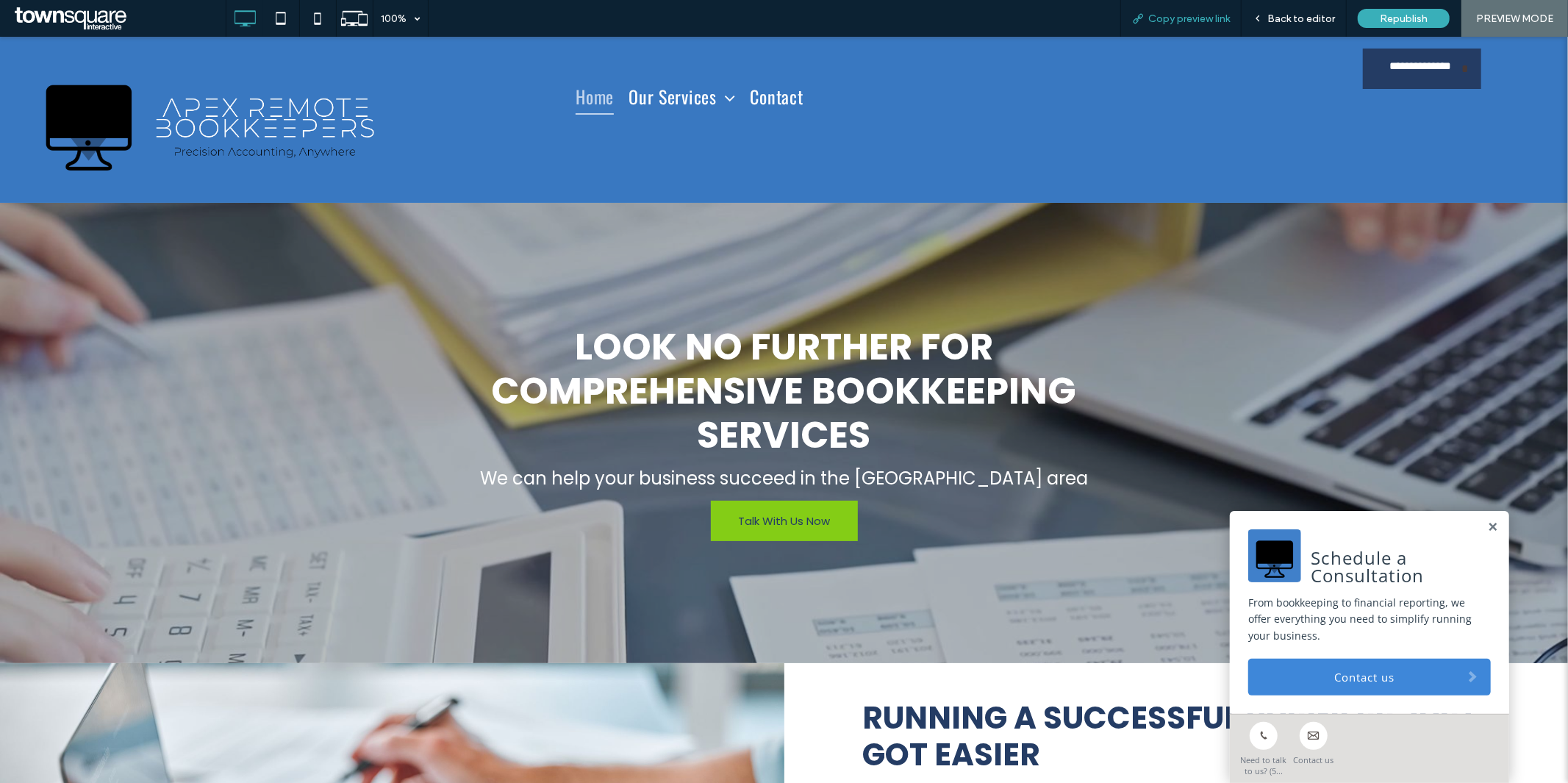
click at [1179, 25] on div "Copy preview link" at bounding box center [1181, 18] width 122 height 37
click at [1178, 16] on span "Copy preview link" at bounding box center [1189, 19] width 82 height 13
click at [1285, 14] on span "Back to editor" at bounding box center [1301, 19] width 68 height 13
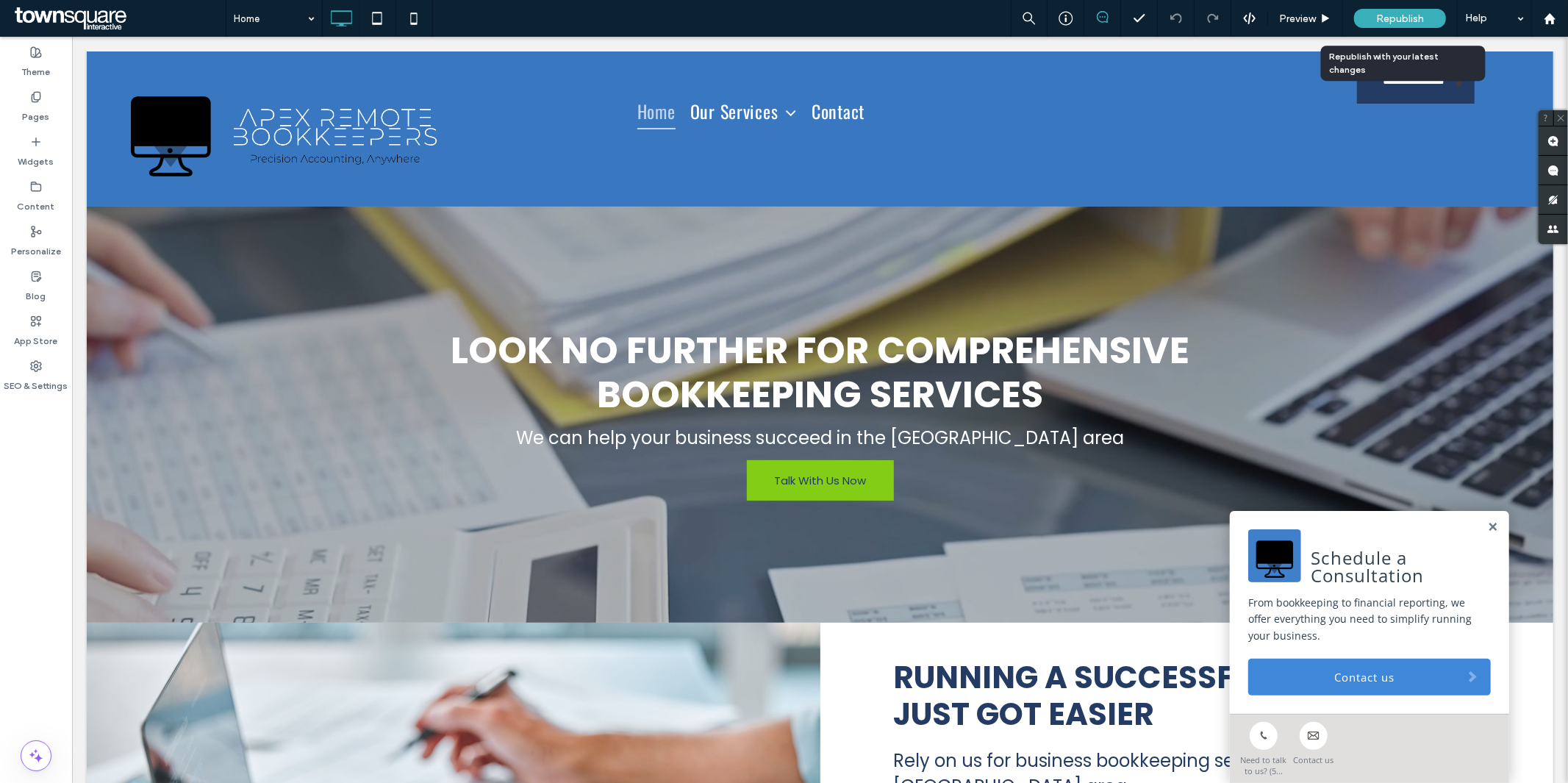
click at [1406, 20] on span "Republish" at bounding box center [1400, 19] width 48 height 13
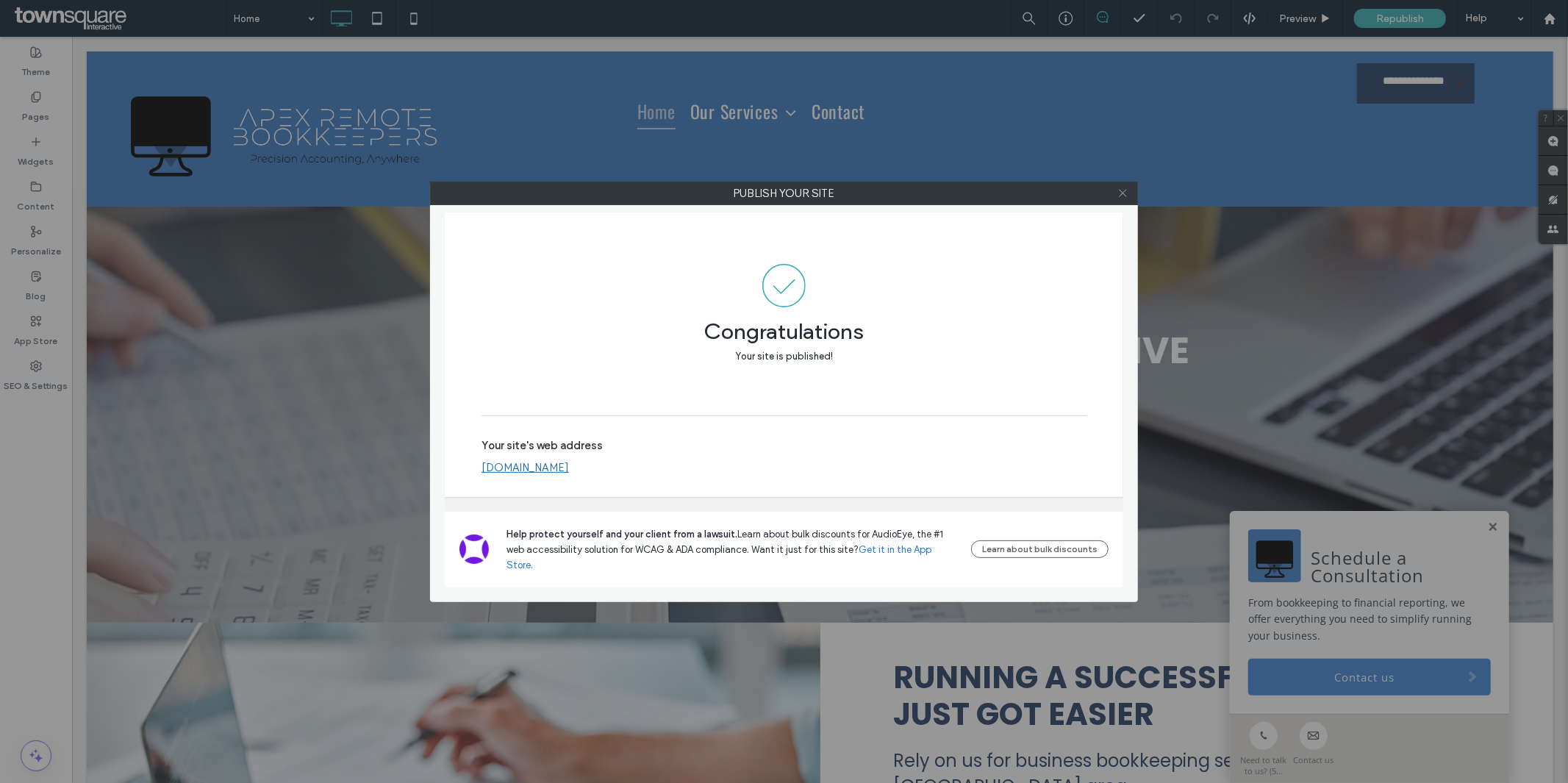
click at [1126, 195] on icon at bounding box center [1123, 193] width 11 height 11
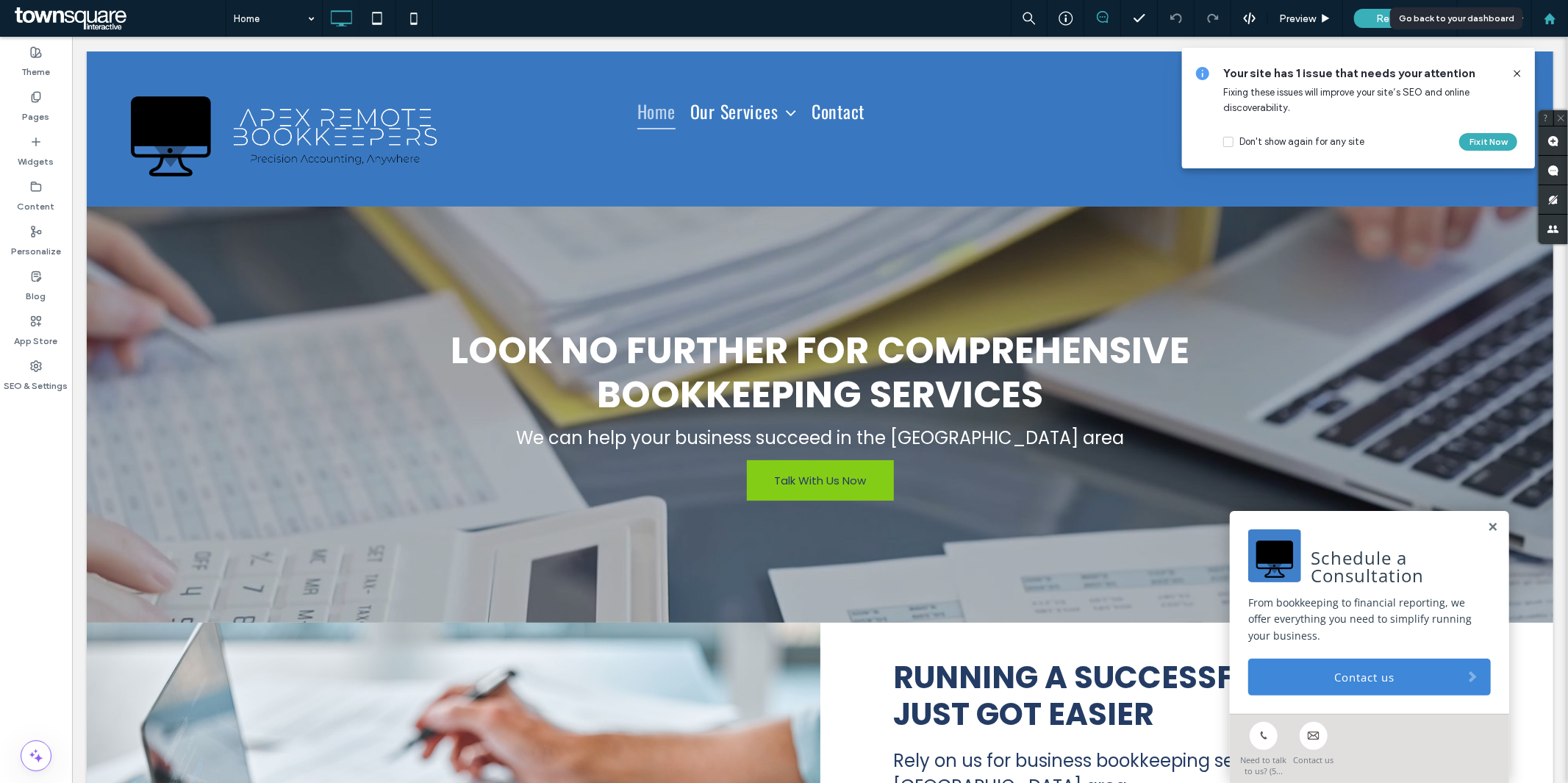
click at [1547, 17] on use at bounding box center [1550, 18] width 11 height 11
